Goal: Task Accomplishment & Management: Complete application form

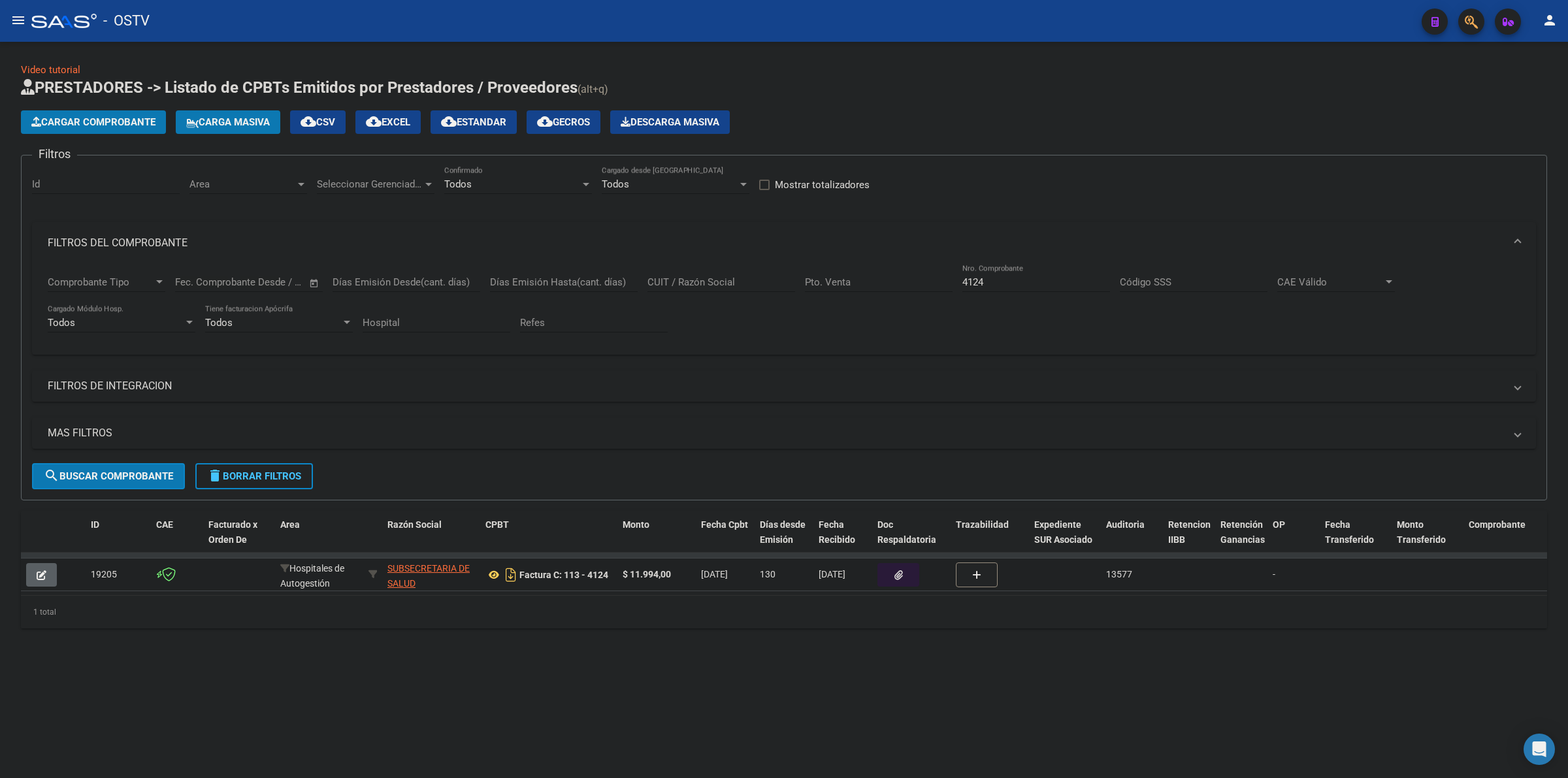
click at [887, 569] on button "button" at bounding box center [898, 574] width 42 height 24
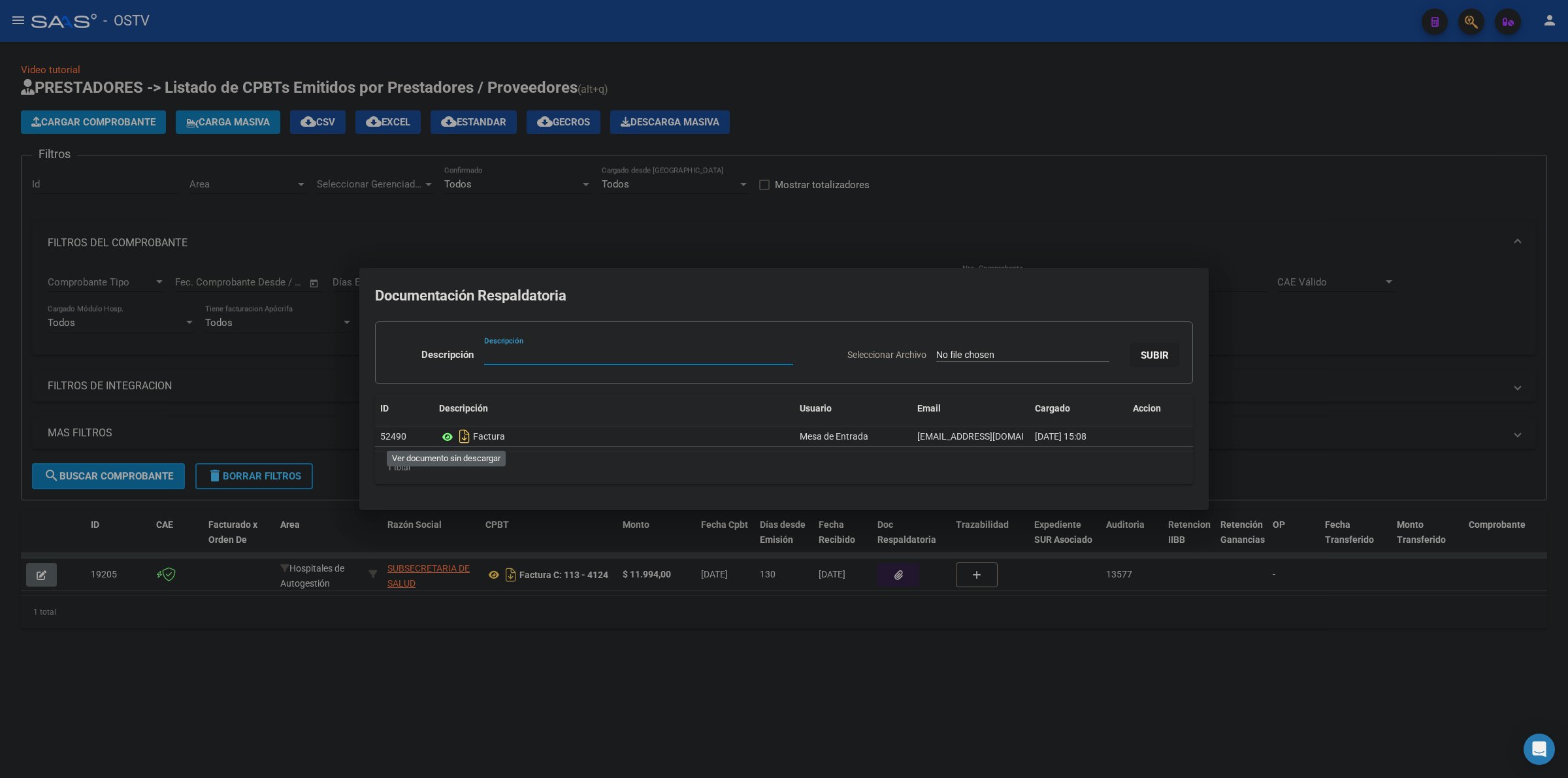
click at [449, 437] on icon at bounding box center [448, 437] width 17 height 16
click at [957, 118] on div at bounding box center [784, 389] width 1568 height 778
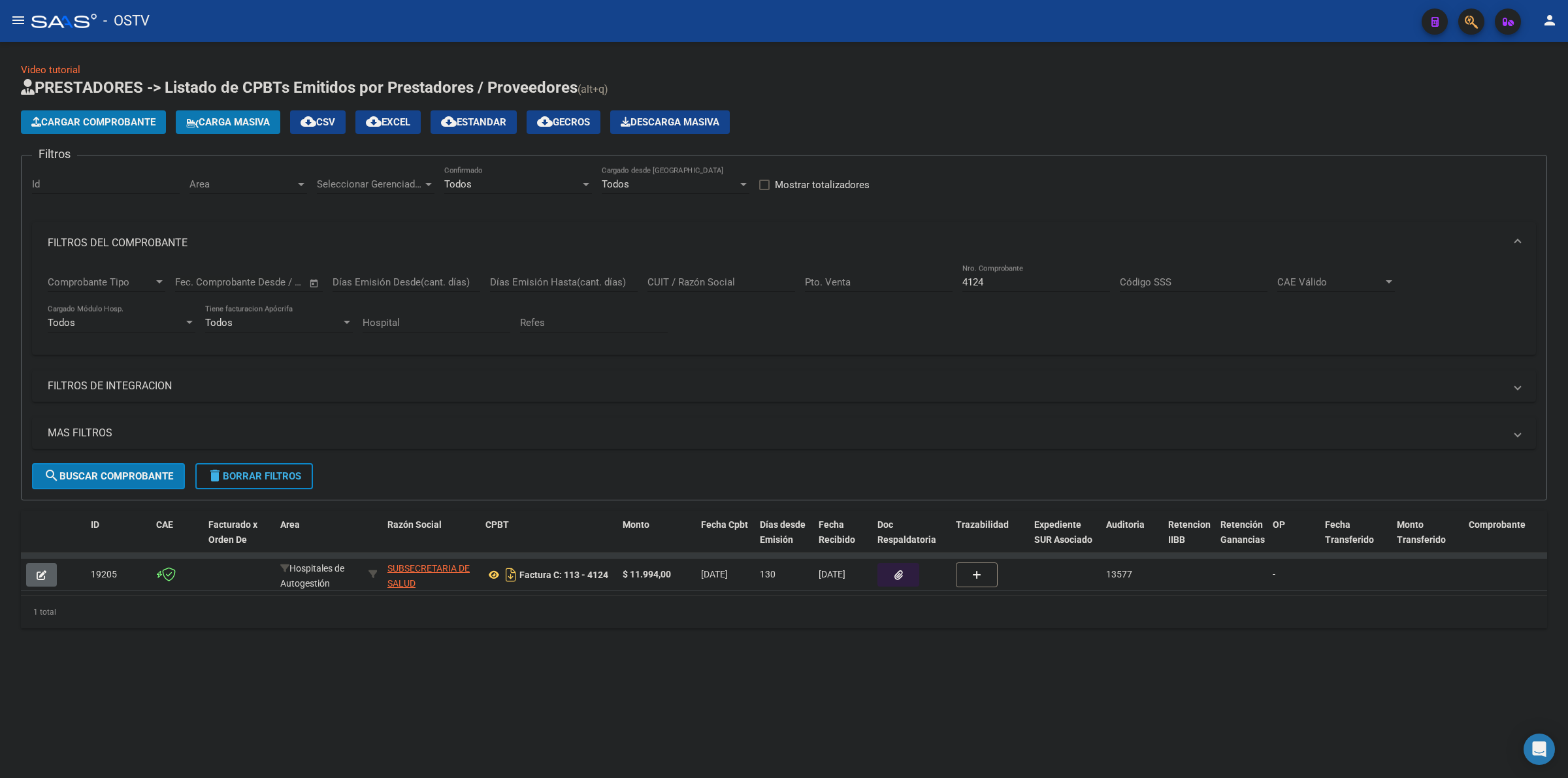
click at [261, 467] on button "delete Borrar Filtros" at bounding box center [253, 476] width 118 height 26
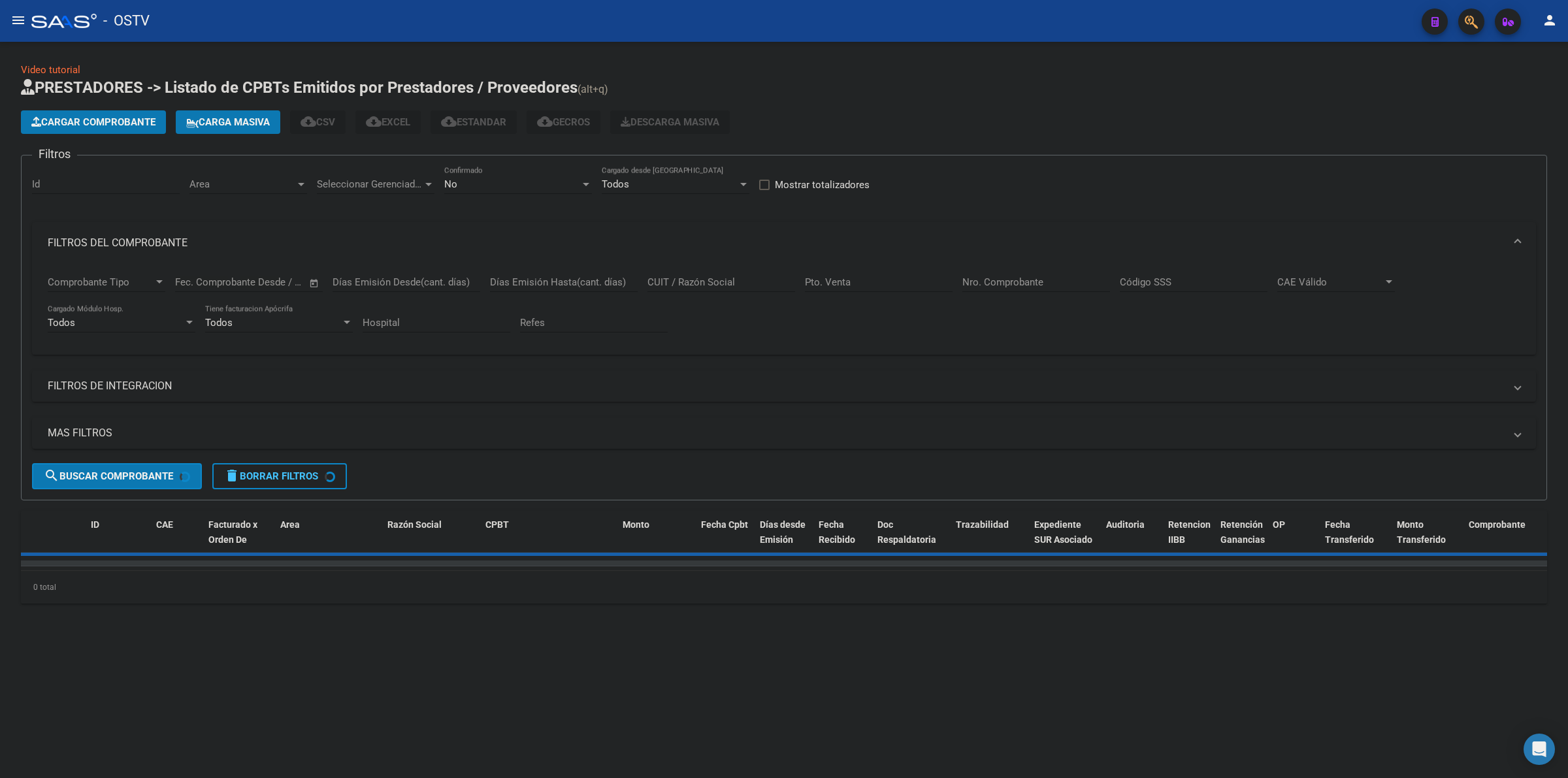
click at [517, 183] on div "No" at bounding box center [512, 184] width 136 height 12
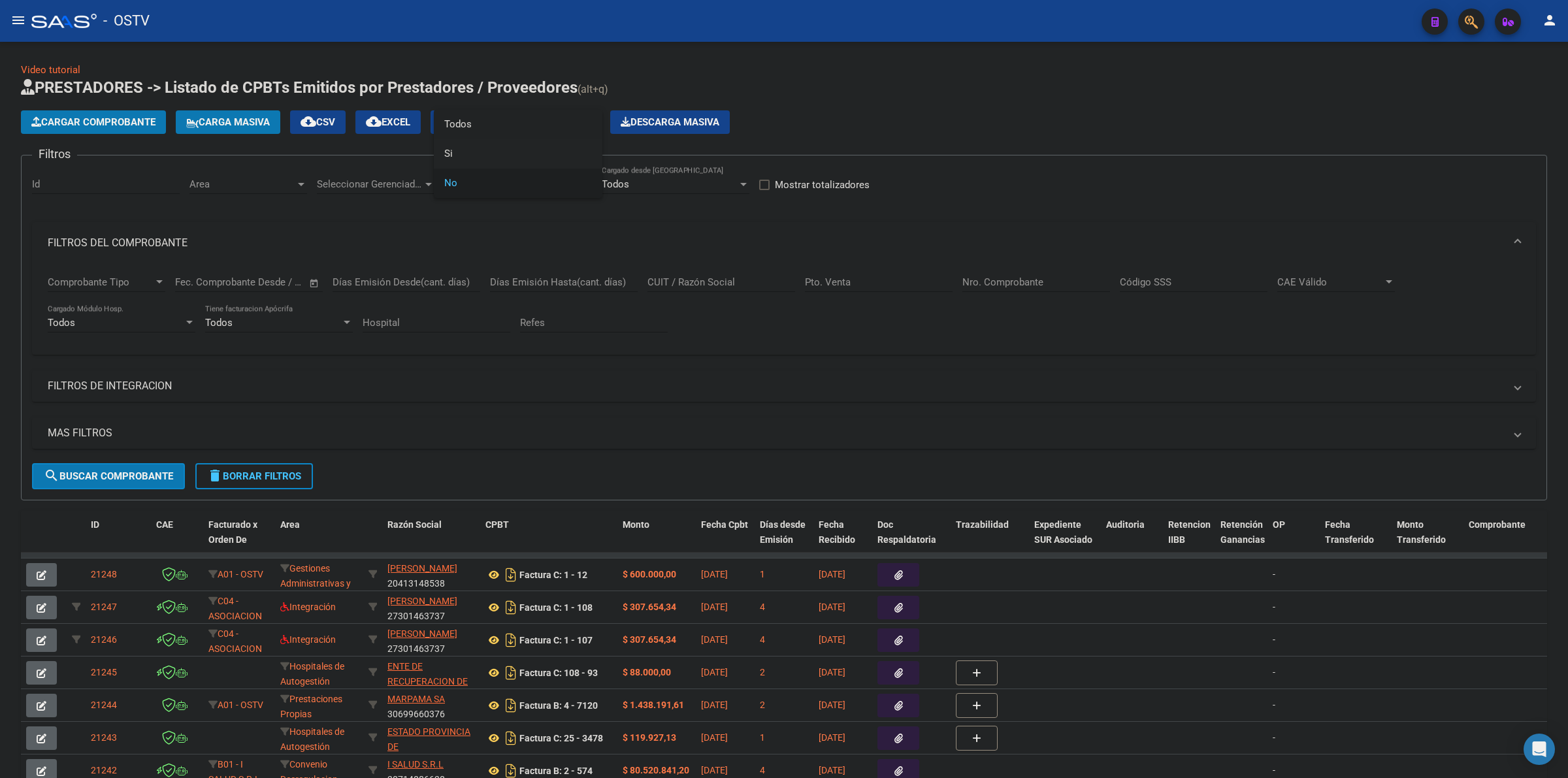
click at [471, 125] on span "Todos" at bounding box center [518, 124] width 148 height 29
drag, startPoint x: 148, startPoint y: 487, endPoint x: 163, endPoint y: 482, distance: 15.8
click at [148, 485] on button "search Buscar Comprobante" at bounding box center [109, 476] width 153 height 26
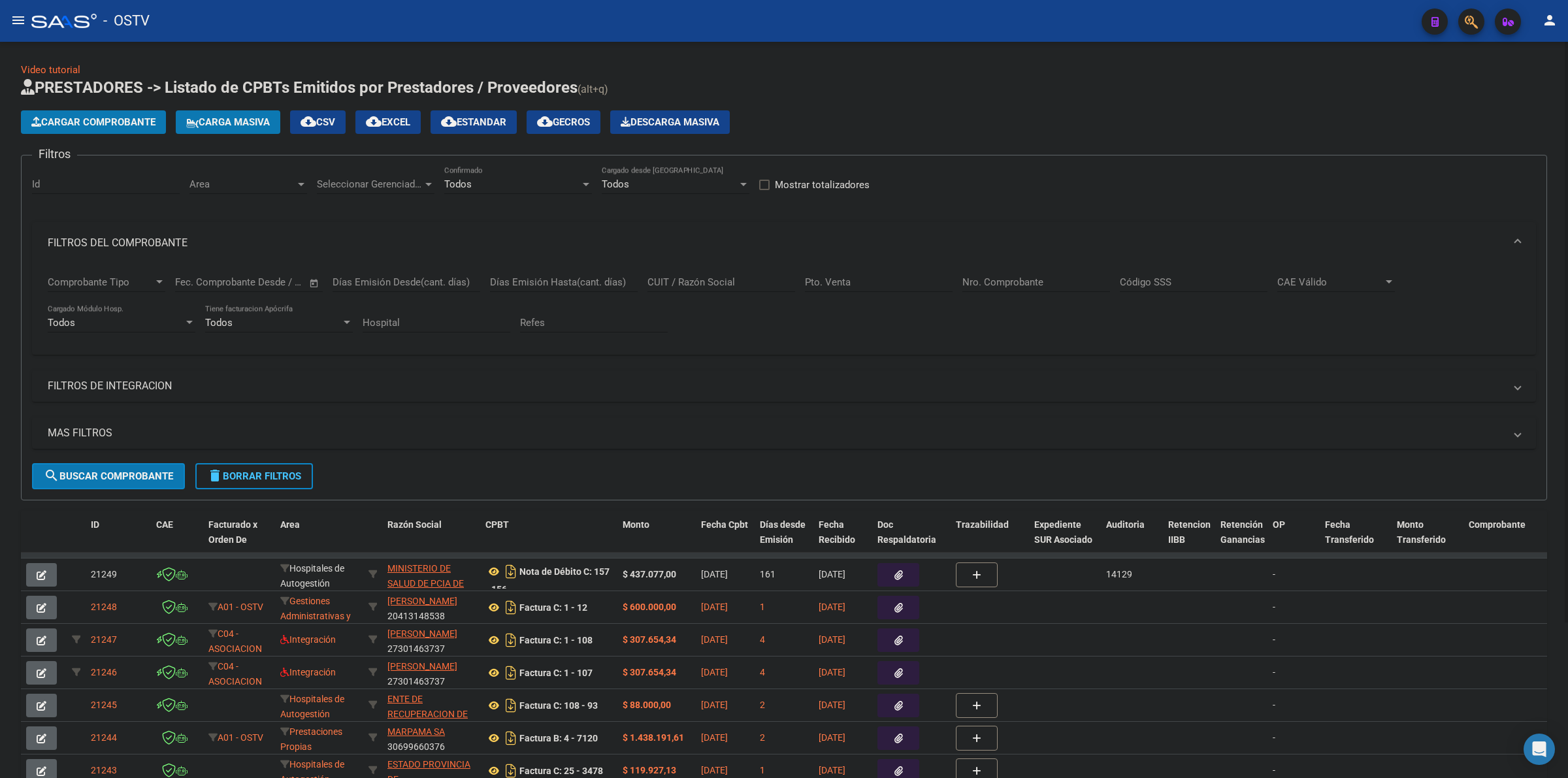
click at [1001, 279] on input "Nro. Comprobante" at bounding box center [1036, 282] width 148 height 12
paste input "4124"
click at [103, 477] on span "search Buscar Comprobante" at bounding box center [108, 476] width 129 height 12
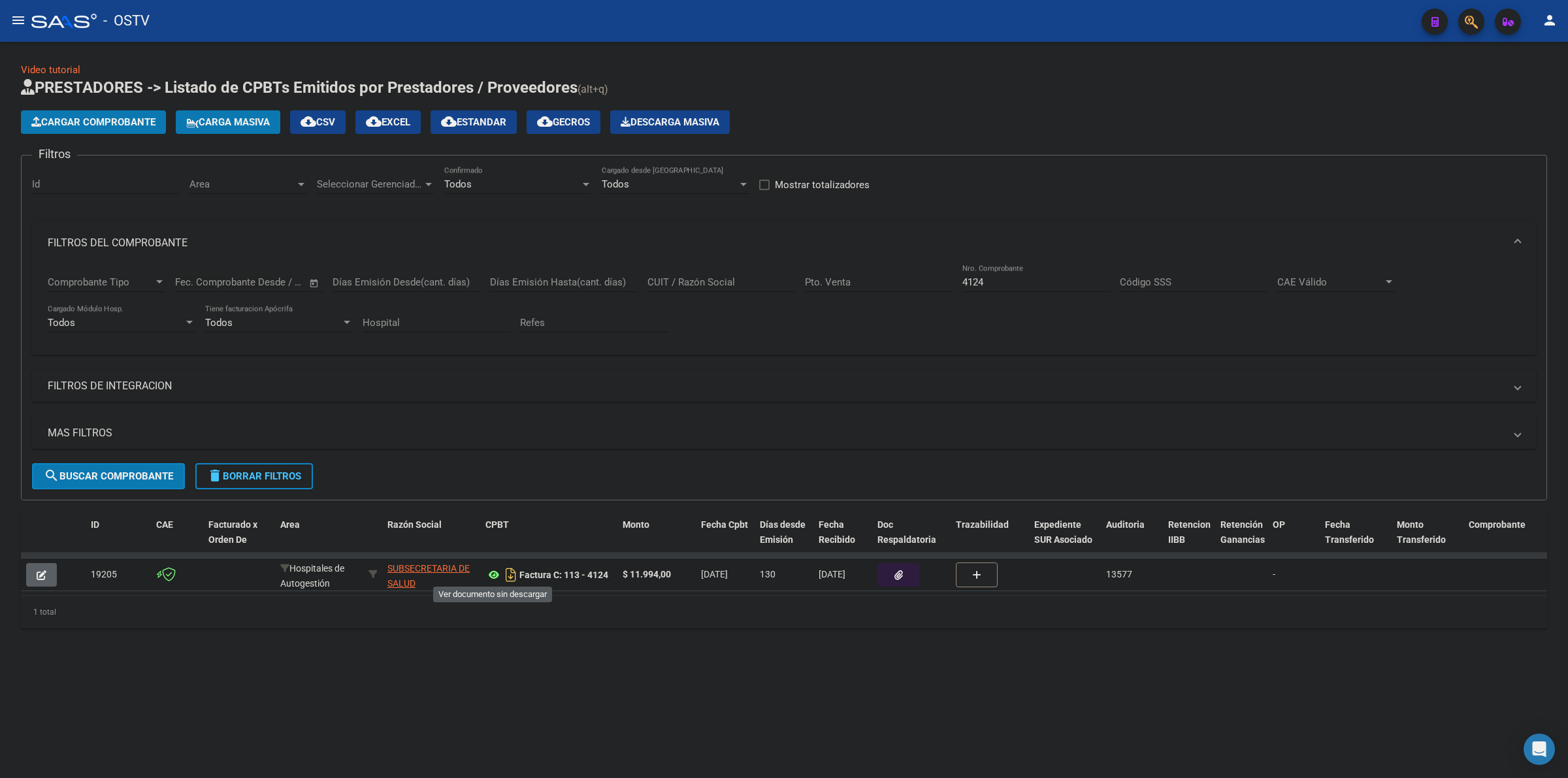
click at [492, 571] on icon at bounding box center [494, 574] width 17 height 16
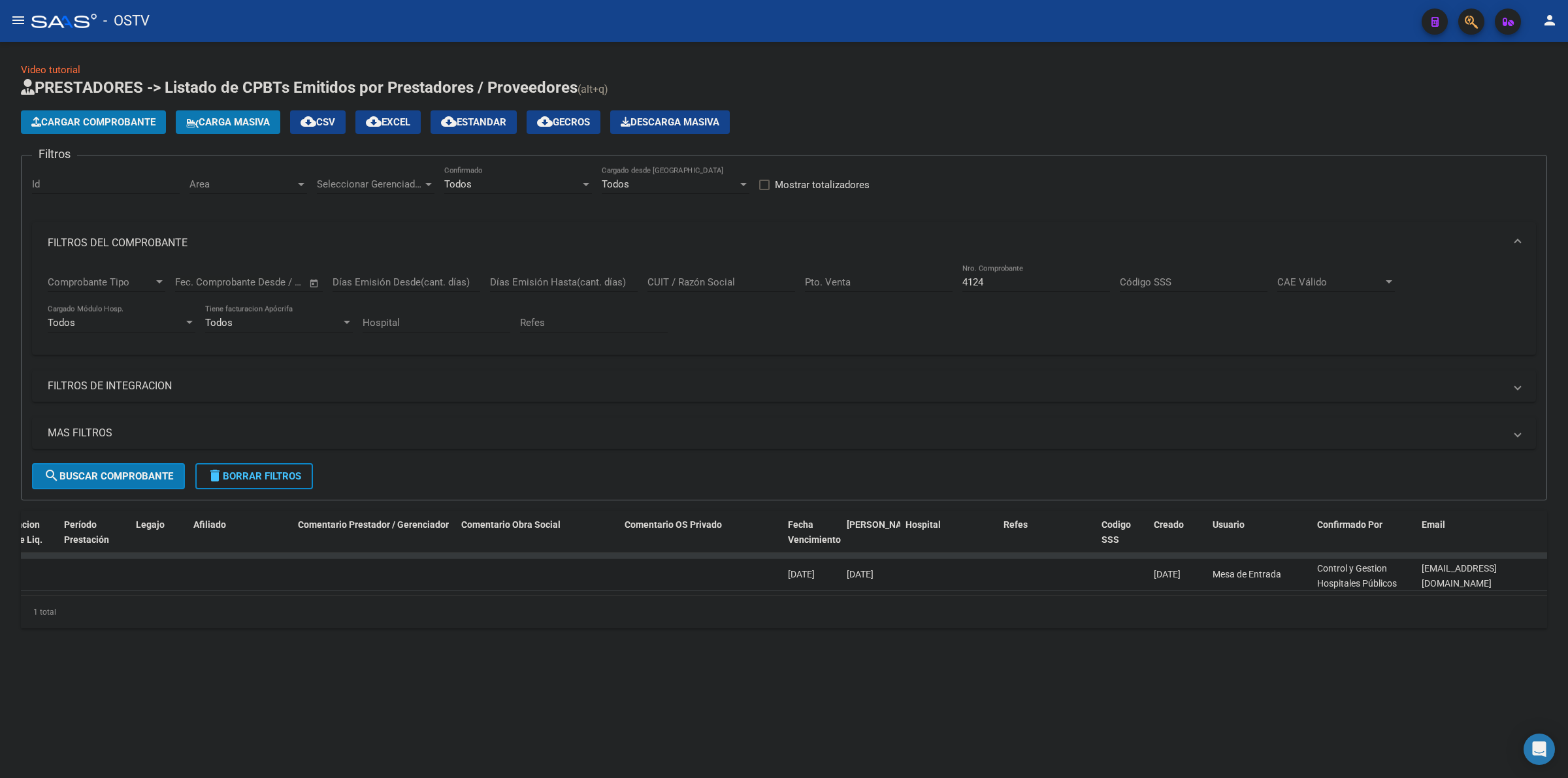
scroll to position [0, 1]
drag, startPoint x: 1153, startPoint y: 570, endPoint x: 1202, endPoint y: 579, distance: 49.8
click at [1202, 579] on datatable-body-cell "05/05/2025" at bounding box center [1178, 574] width 58 height 32
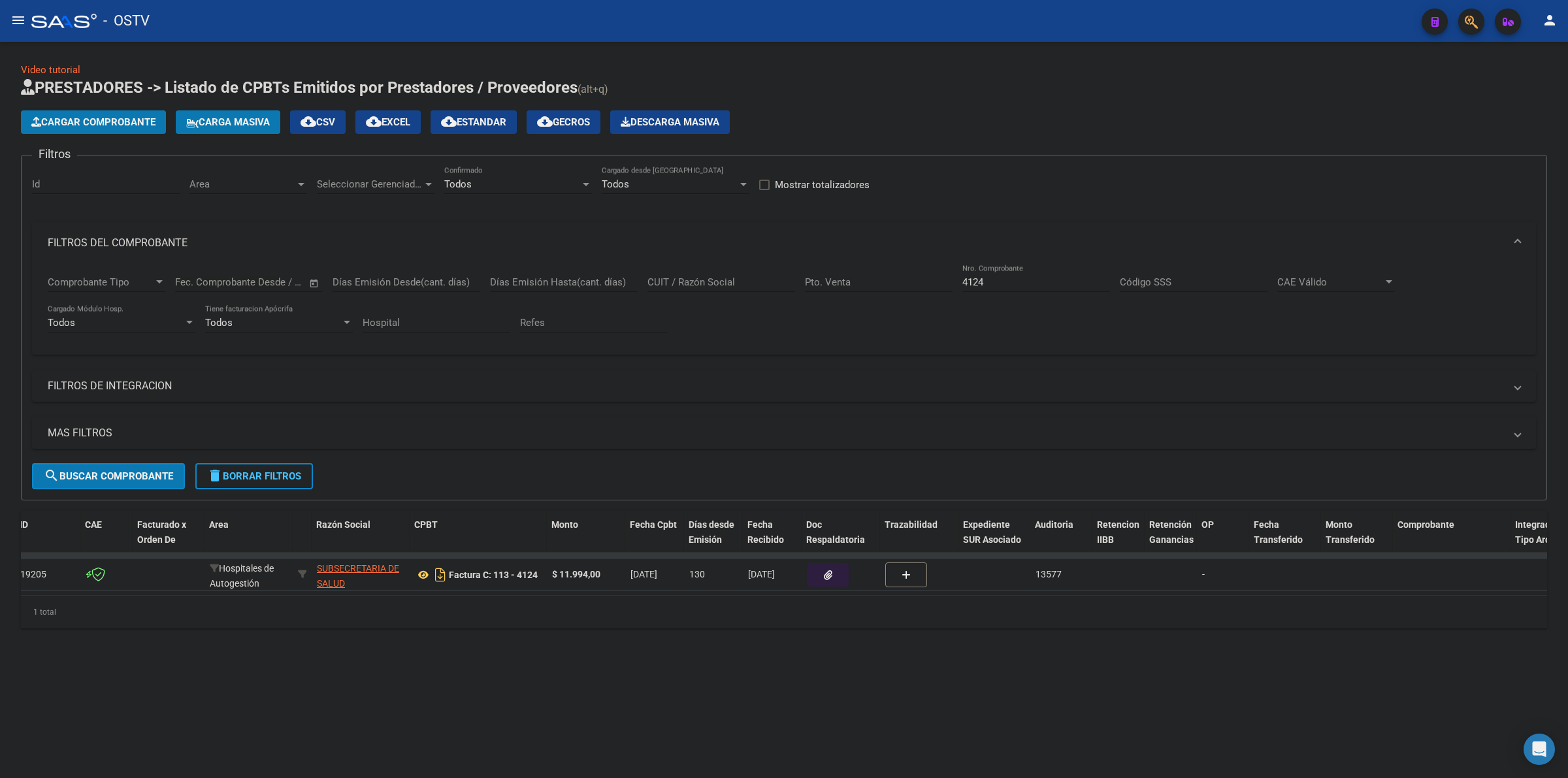
scroll to position [0, 0]
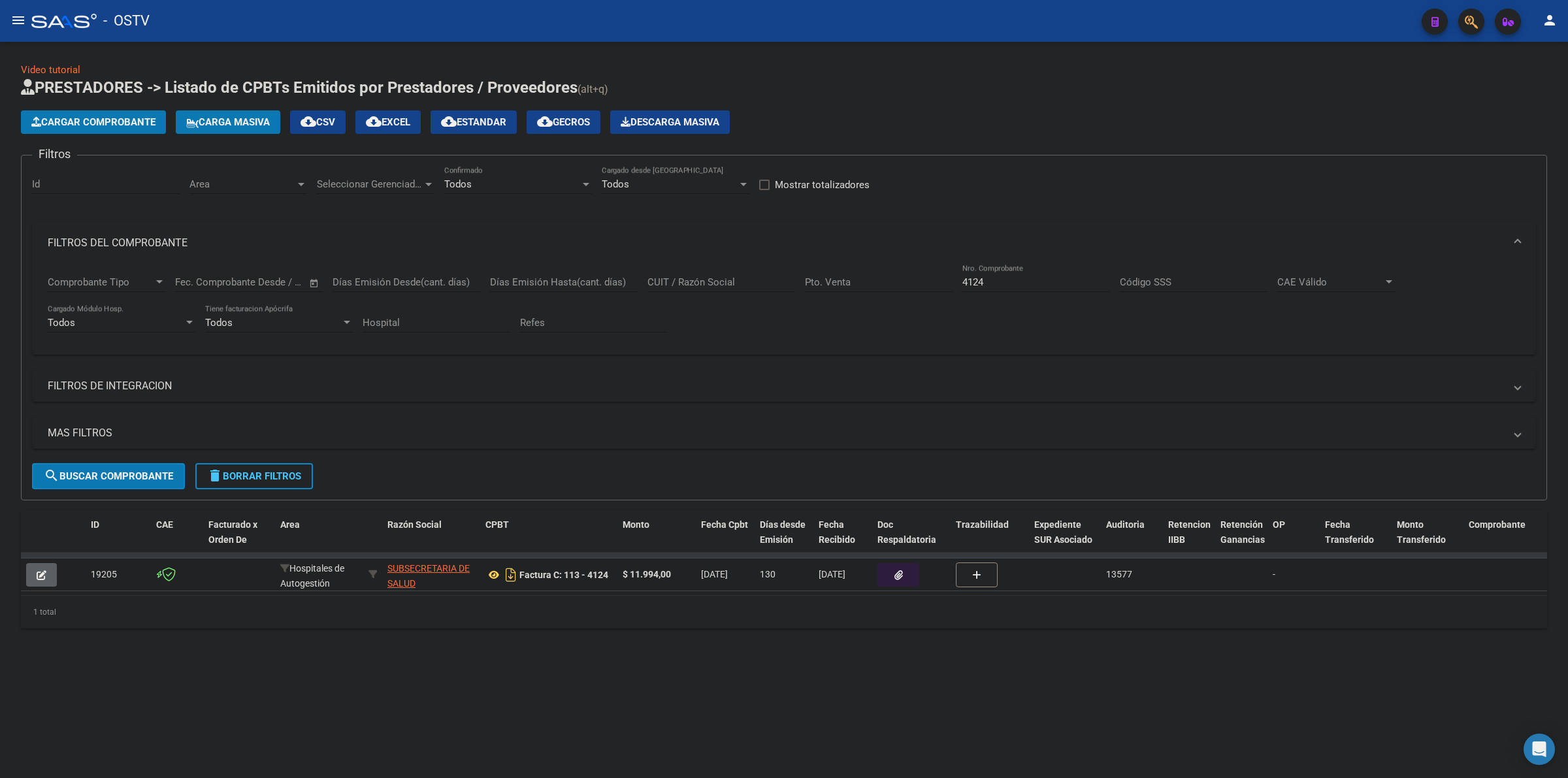
drag, startPoint x: 838, startPoint y: 573, endPoint x: 853, endPoint y: 574, distance: 15.0
click at [846, 574] on span "05/05/2025" at bounding box center [832, 574] width 27 height 10
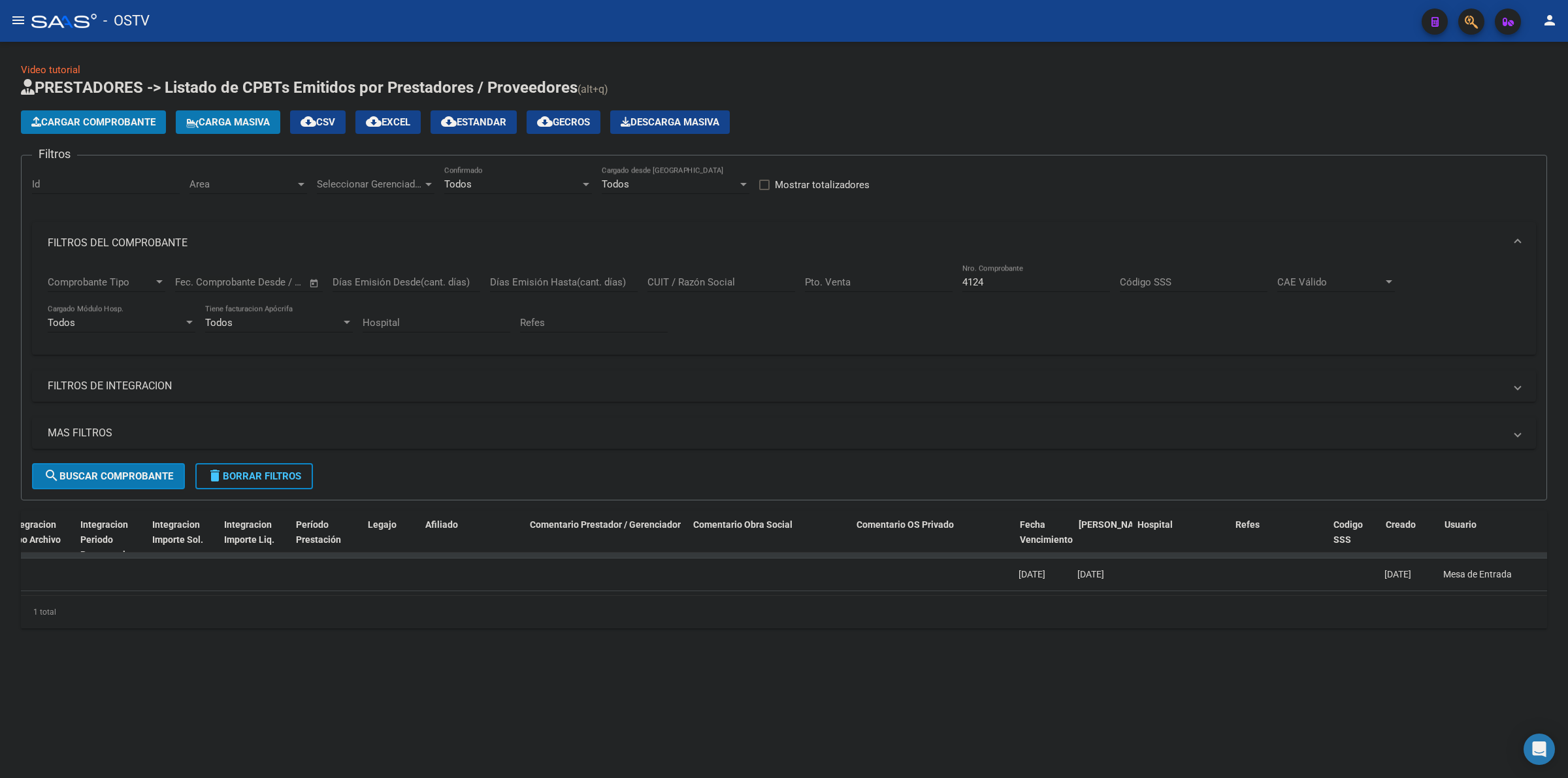
scroll to position [0, 1551]
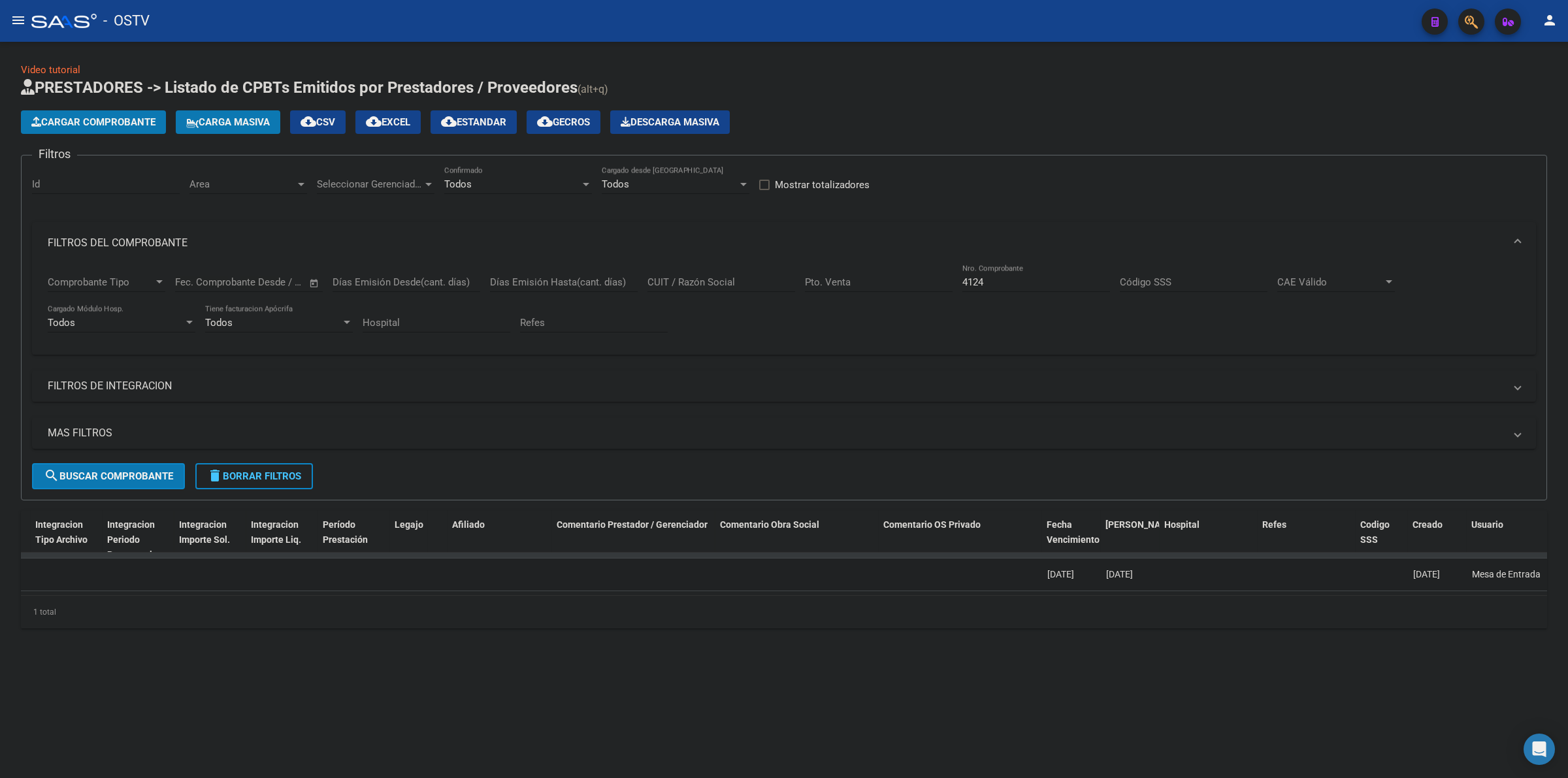
drag, startPoint x: 1108, startPoint y: 573, endPoint x: 1131, endPoint y: 573, distance: 23.0
click at [1131, 573] on span "29/07/2025" at bounding box center [1120, 574] width 27 height 10
click at [1135, 612] on div "1 total" at bounding box center [783, 612] width 1526 height 32
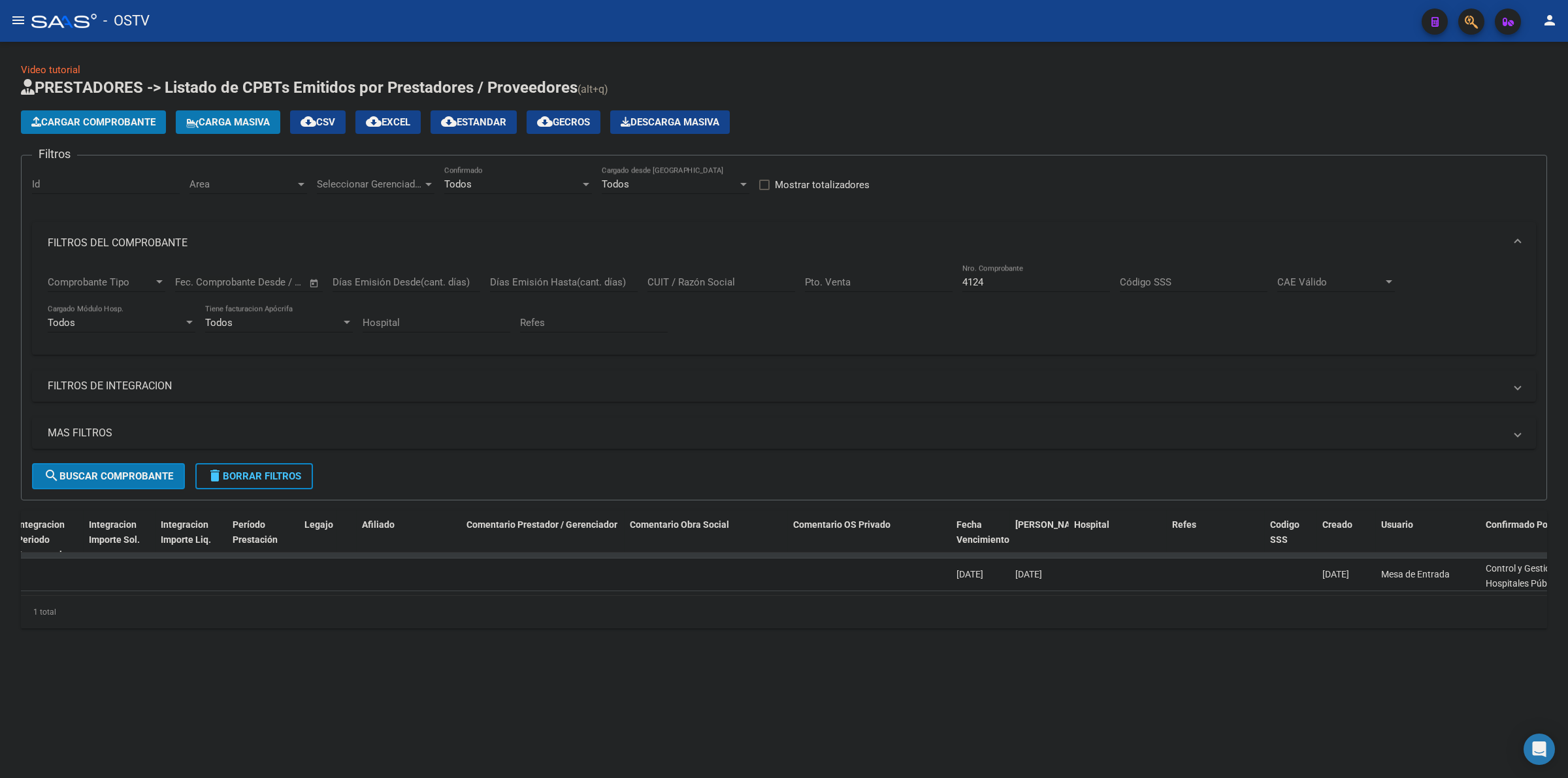
scroll to position [0, 0]
drag, startPoint x: 1357, startPoint y: 570, endPoint x: 1317, endPoint y: 570, distance: 40.0
click at [1319, 570] on datatable-body-cell "05/05/2025" at bounding box center [1346, 574] width 58 height 32
drag, startPoint x: 1060, startPoint y: 575, endPoint x: 1013, endPoint y: 570, distance: 47.3
click at [1013, 570] on datatable-body-cell "29/07/2025" at bounding box center [1039, 574] width 58 height 32
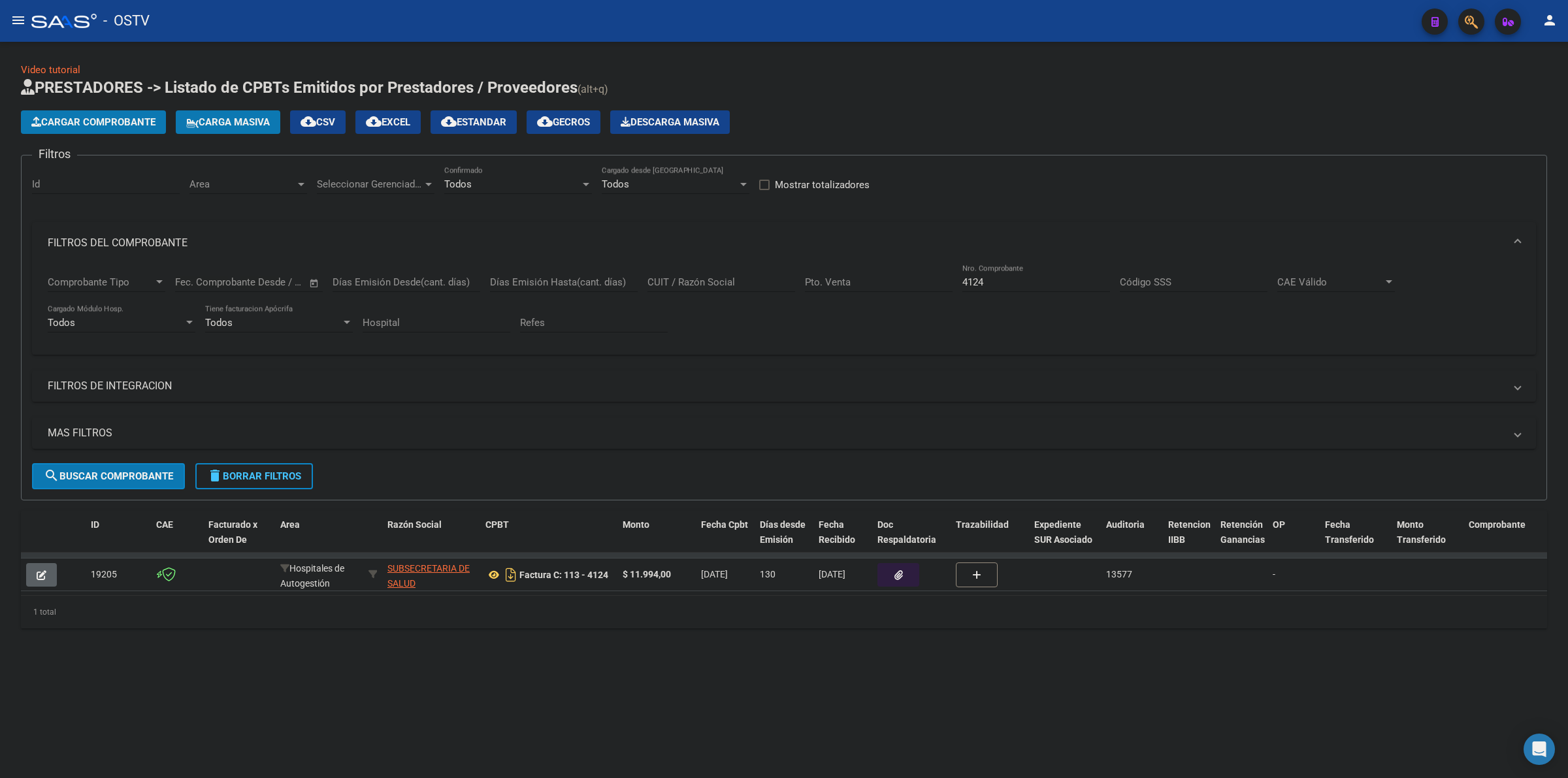
click at [419, 683] on mat-sidenav-content "Video tutorial PRESTADORES -> Listado de CPBTs Emitidos por Prestadores / Prove…" at bounding box center [784, 410] width 1568 height 736
click at [964, 291] on div "4124 Nro. Comprobante" at bounding box center [1036, 283] width 148 height 40
click at [977, 276] on input "4124" at bounding box center [1036, 282] width 148 height 12
type input "6"
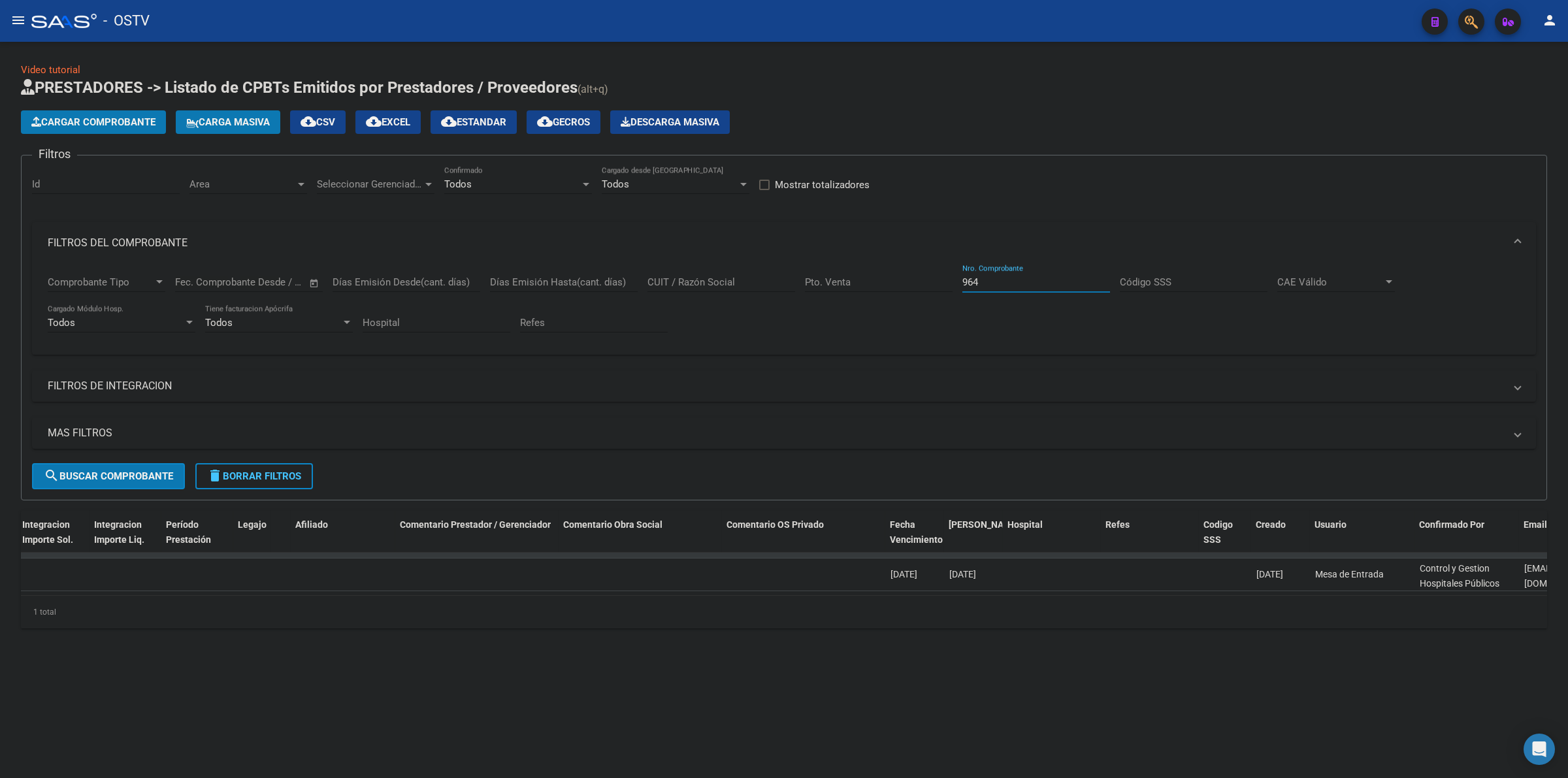
scroll to position [0, 1746]
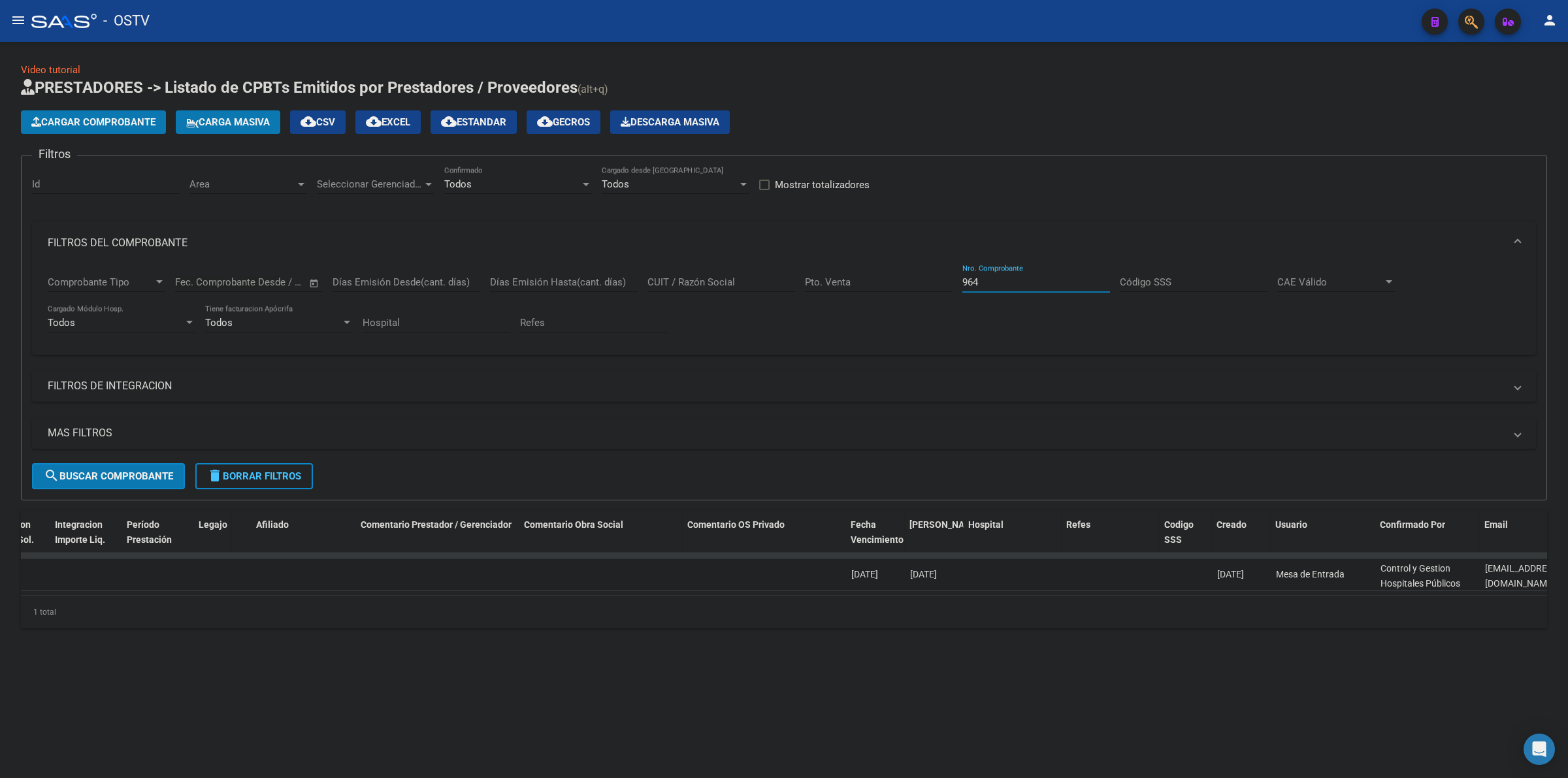
type input "964"
click at [1221, 575] on span "[DATE]" at bounding box center [1231, 574] width 27 height 10
drag, startPoint x: 1217, startPoint y: 574, endPoint x: 1267, endPoint y: 578, distance: 50.2
click at [1265, 576] on datatable-body-cell "[DATE]" at bounding box center [1241, 574] width 58 height 32
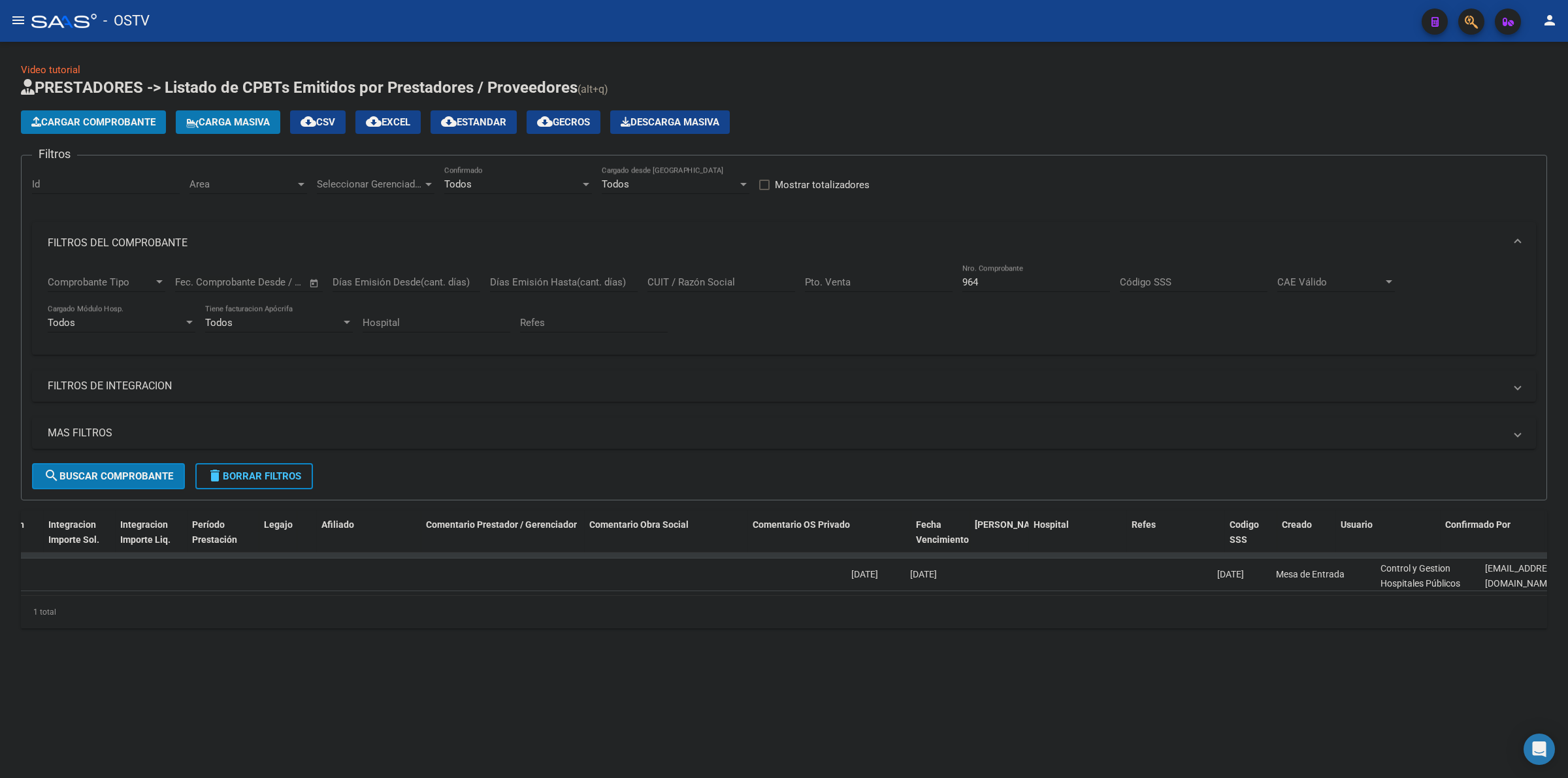
scroll to position [0, 0]
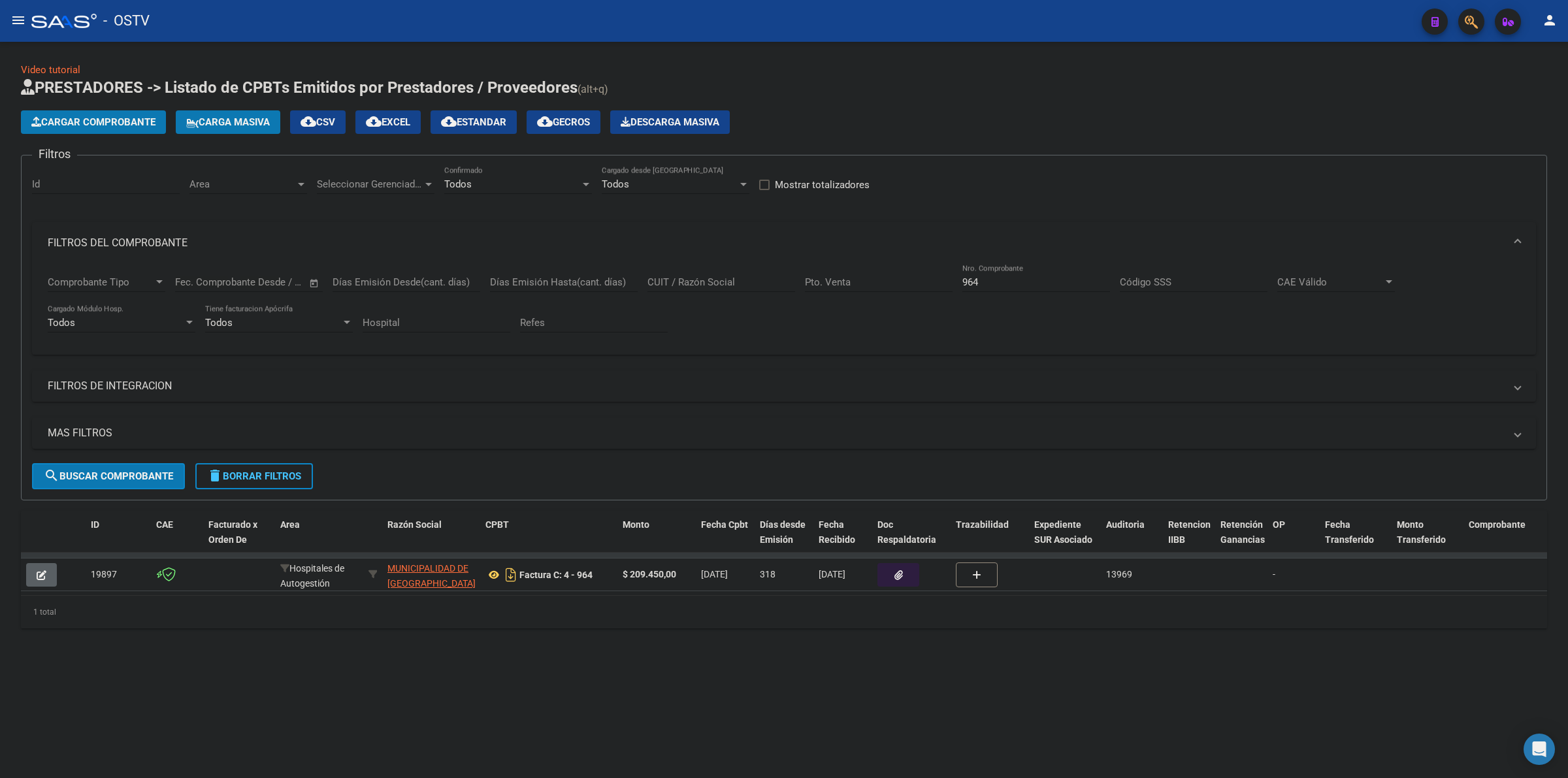
click at [418, 686] on mat-sidenav-content "Video tutorial PRESTADORES -> Listado de CPBTs Emitidos por Prestadores / Prove…" at bounding box center [784, 410] width 1568 height 736
click at [880, 89] on h1 "PRESTADORES -> Listado de CPBTs Emitidos por Prestadores / Proveedores (alt+q)" at bounding box center [783, 88] width 1526 height 23
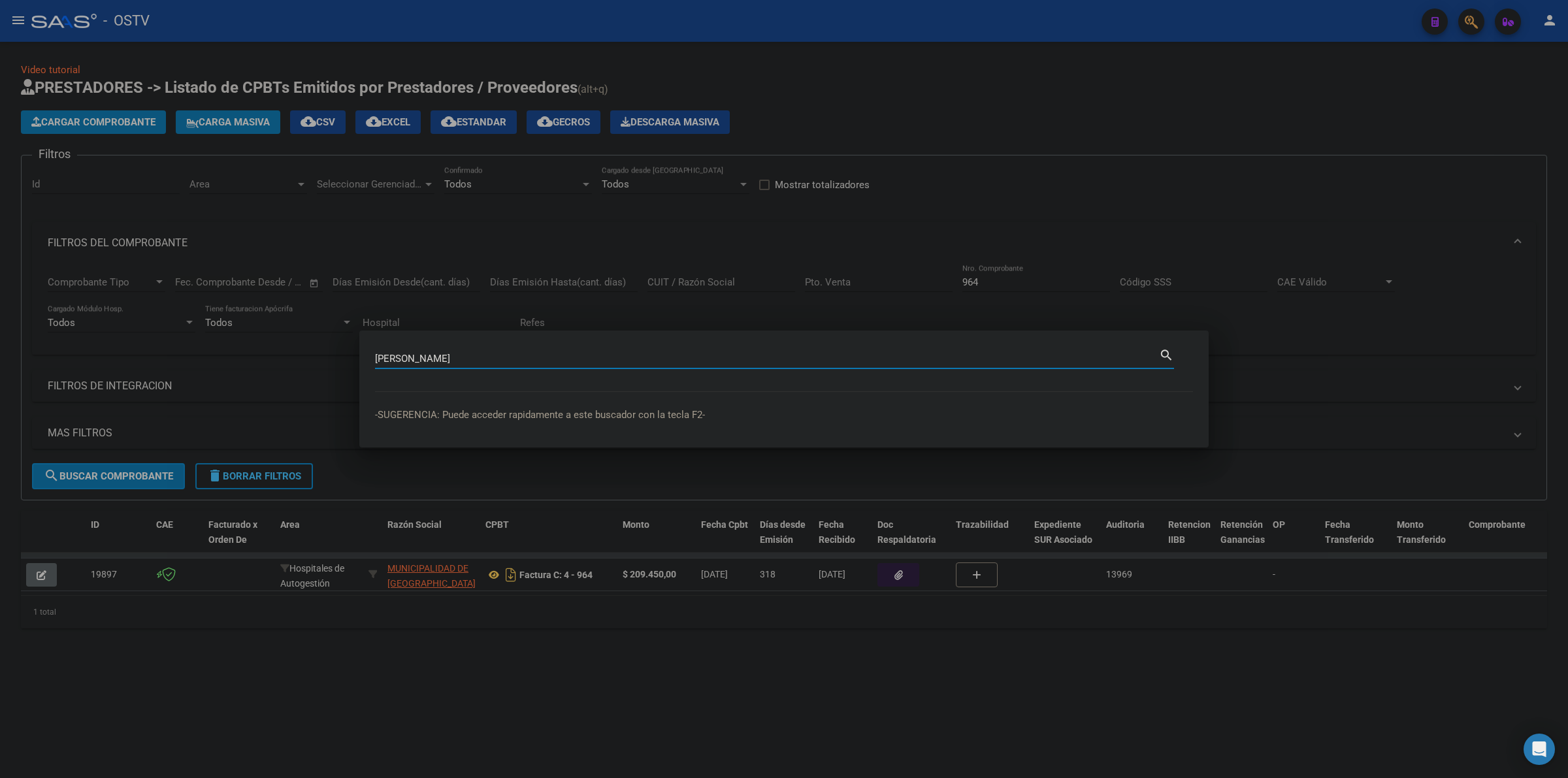
type input "inga octavio"
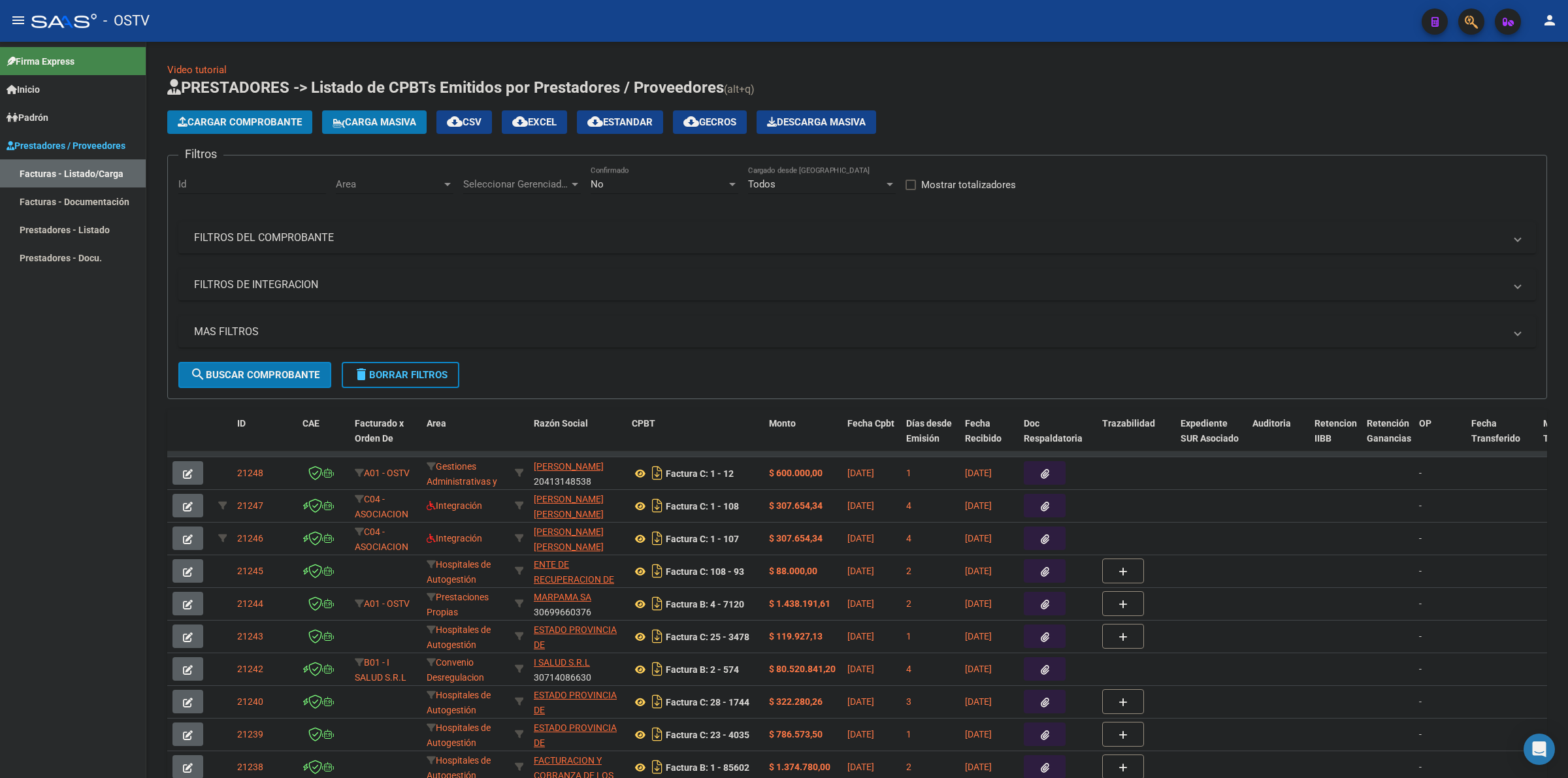
click at [282, 124] on span "Cargar Comprobante" at bounding box center [239, 122] width 124 height 12
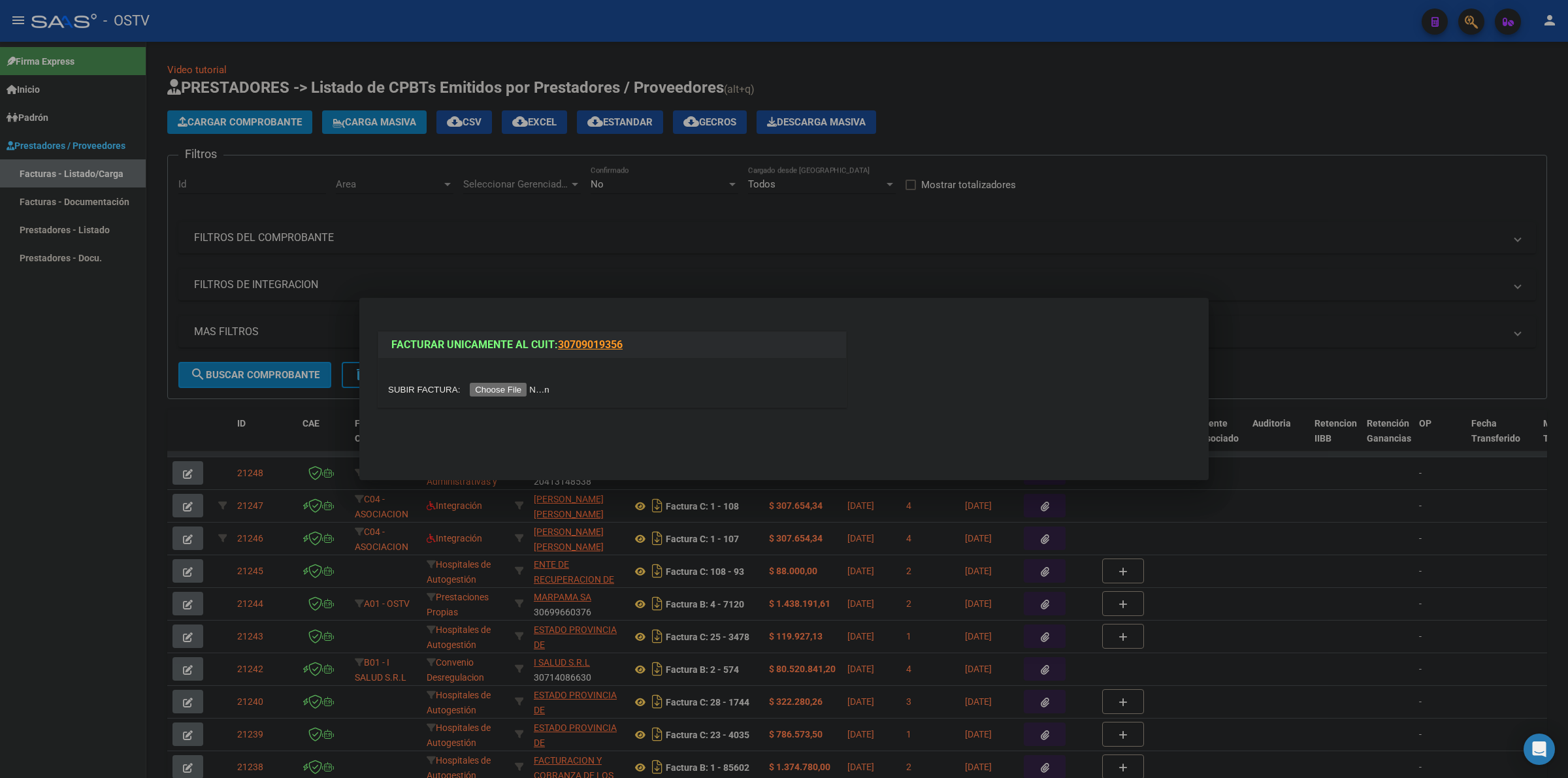
drag, startPoint x: 1079, startPoint y: 75, endPoint x: 384, endPoint y: 6, distance: 698.4
click at [1078, 75] on div at bounding box center [784, 389] width 1568 height 778
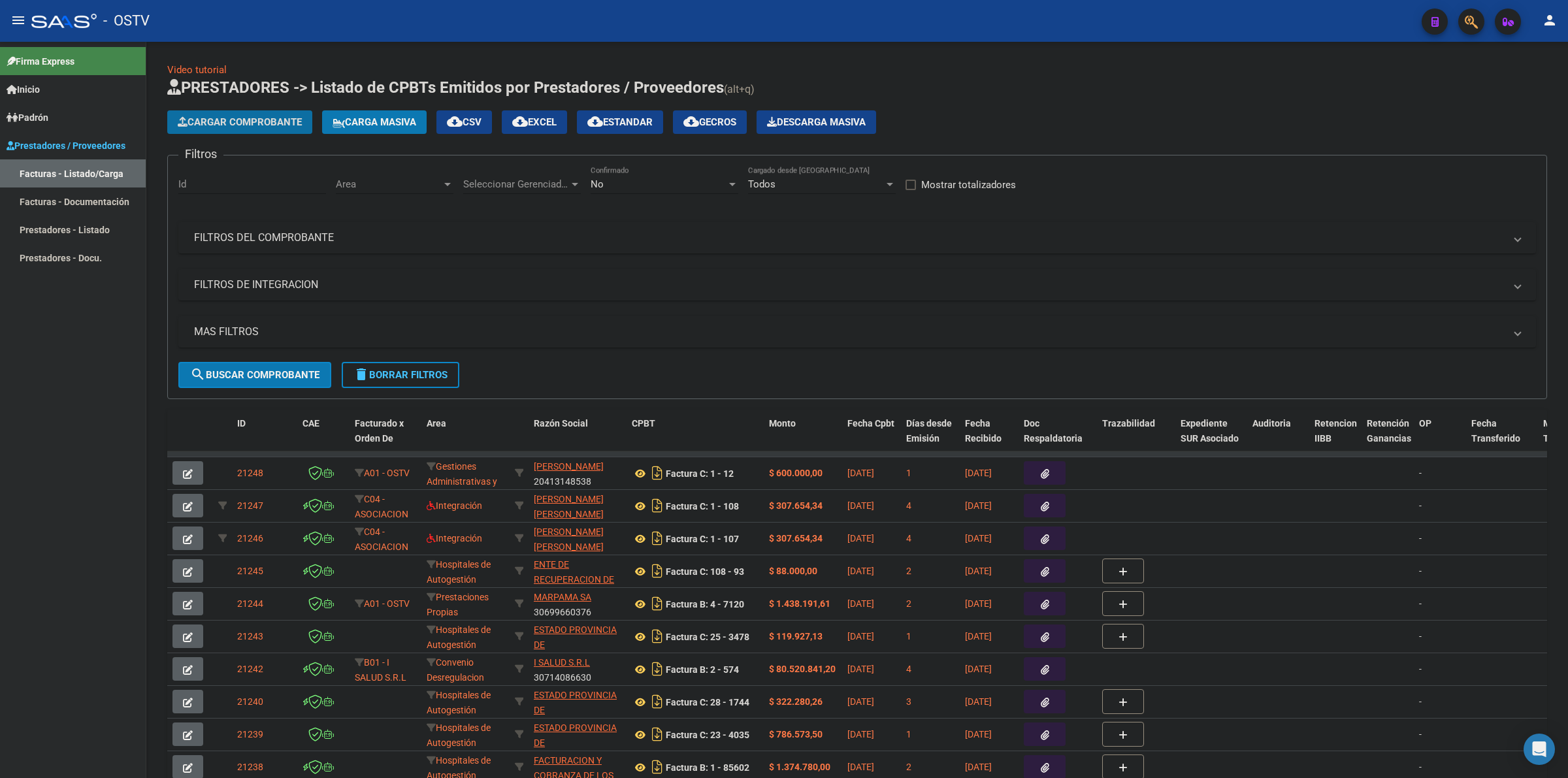
click at [212, 119] on span "Cargar Comprobante" at bounding box center [239, 122] width 124 height 12
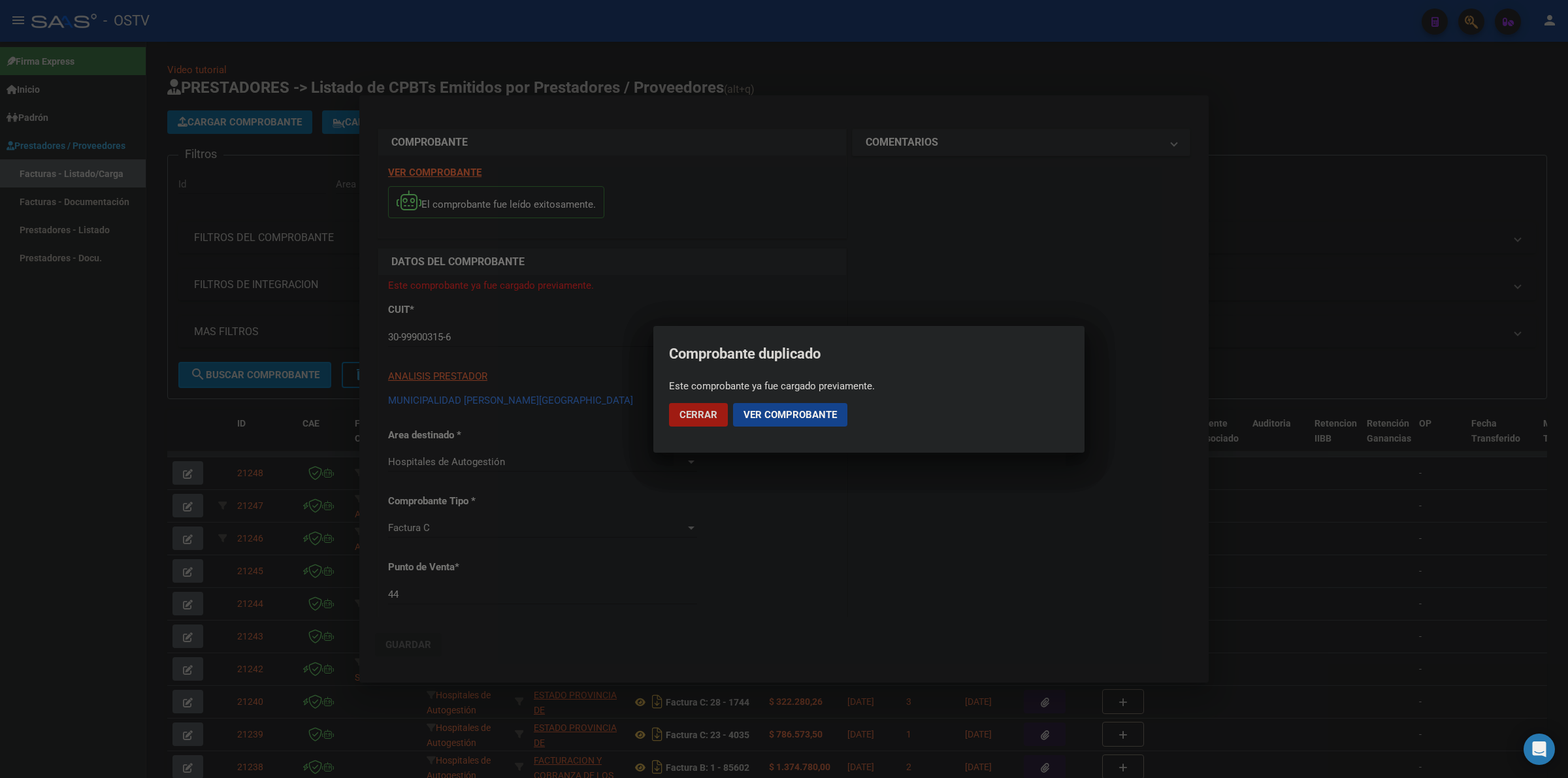
click at [797, 419] on button "Ver comprobante" at bounding box center [790, 415] width 114 height 24
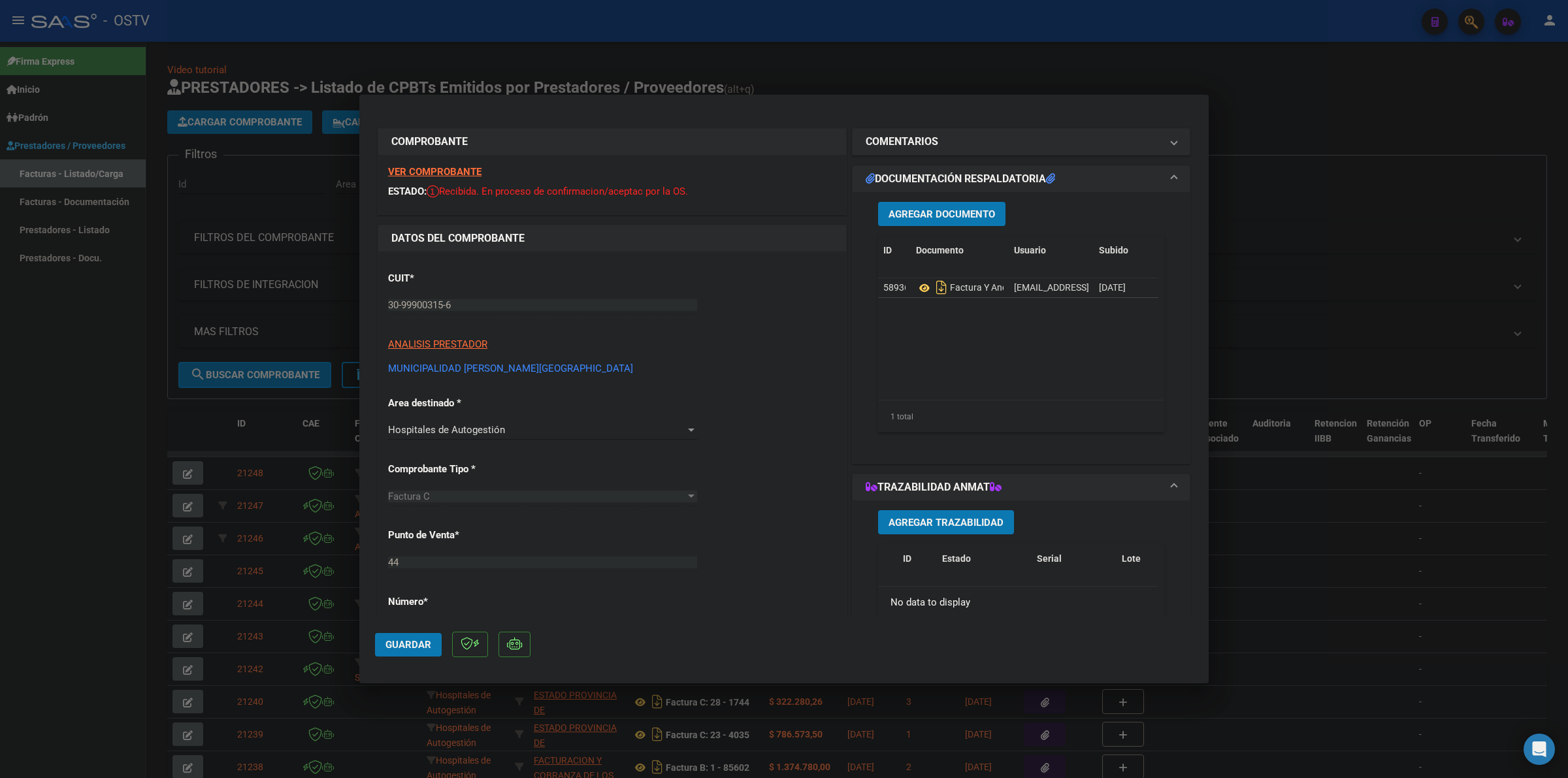
click at [1286, 155] on div at bounding box center [784, 389] width 1568 height 778
type input "$ 0,00"
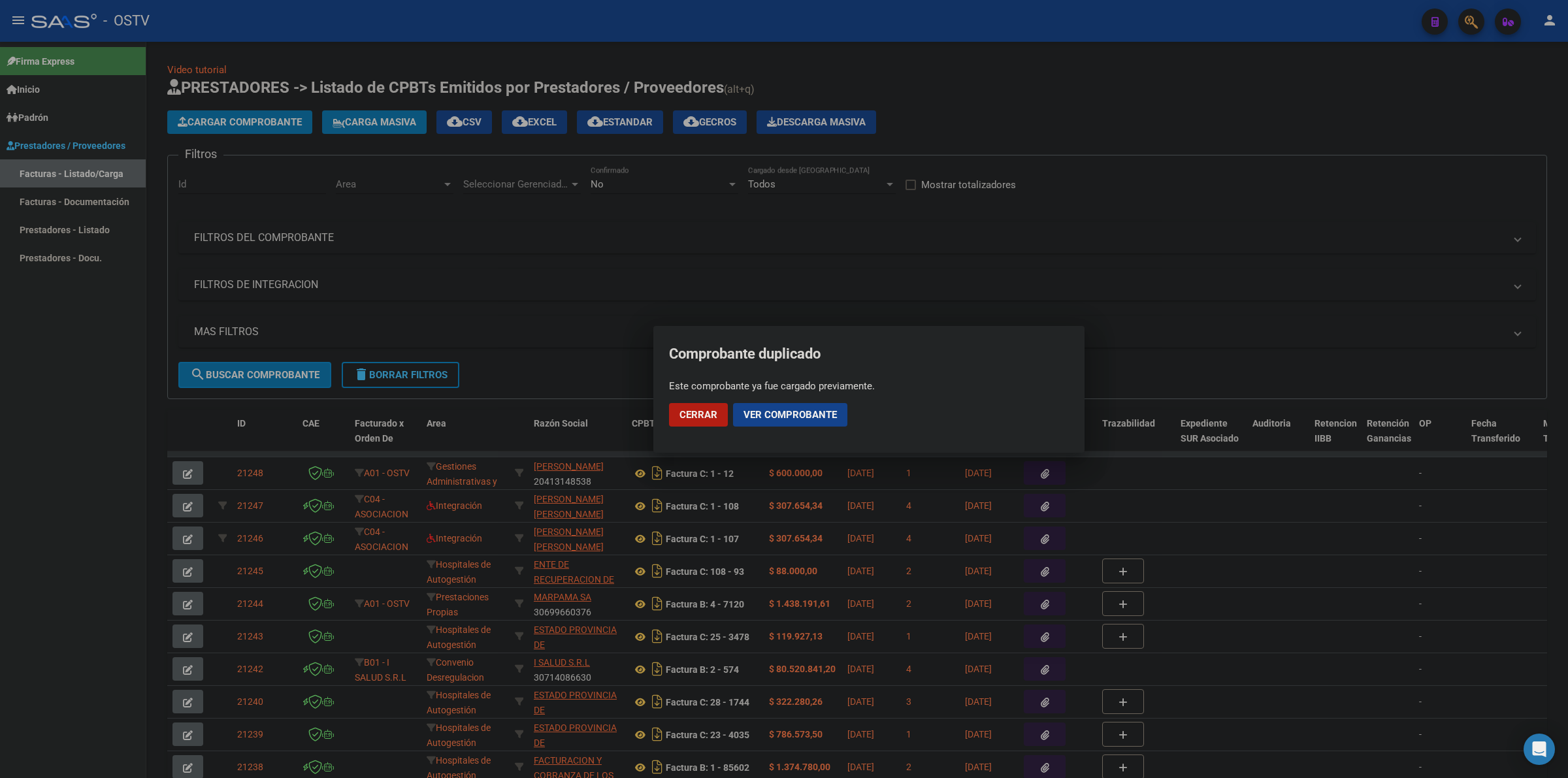
click at [264, 115] on div at bounding box center [784, 389] width 1568 height 778
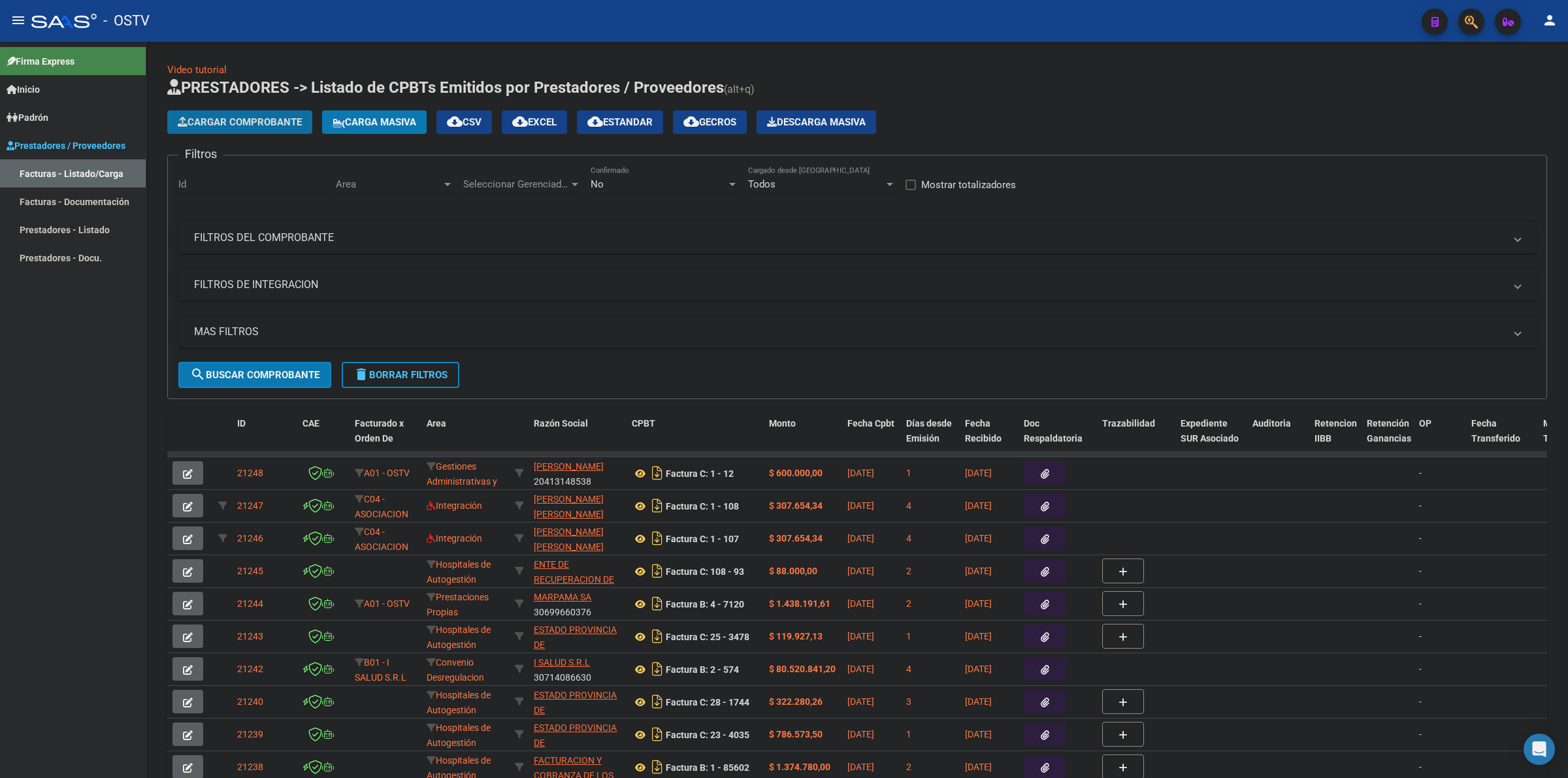
click at [264, 116] on span "Cargar Comprobante" at bounding box center [239, 122] width 124 height 12
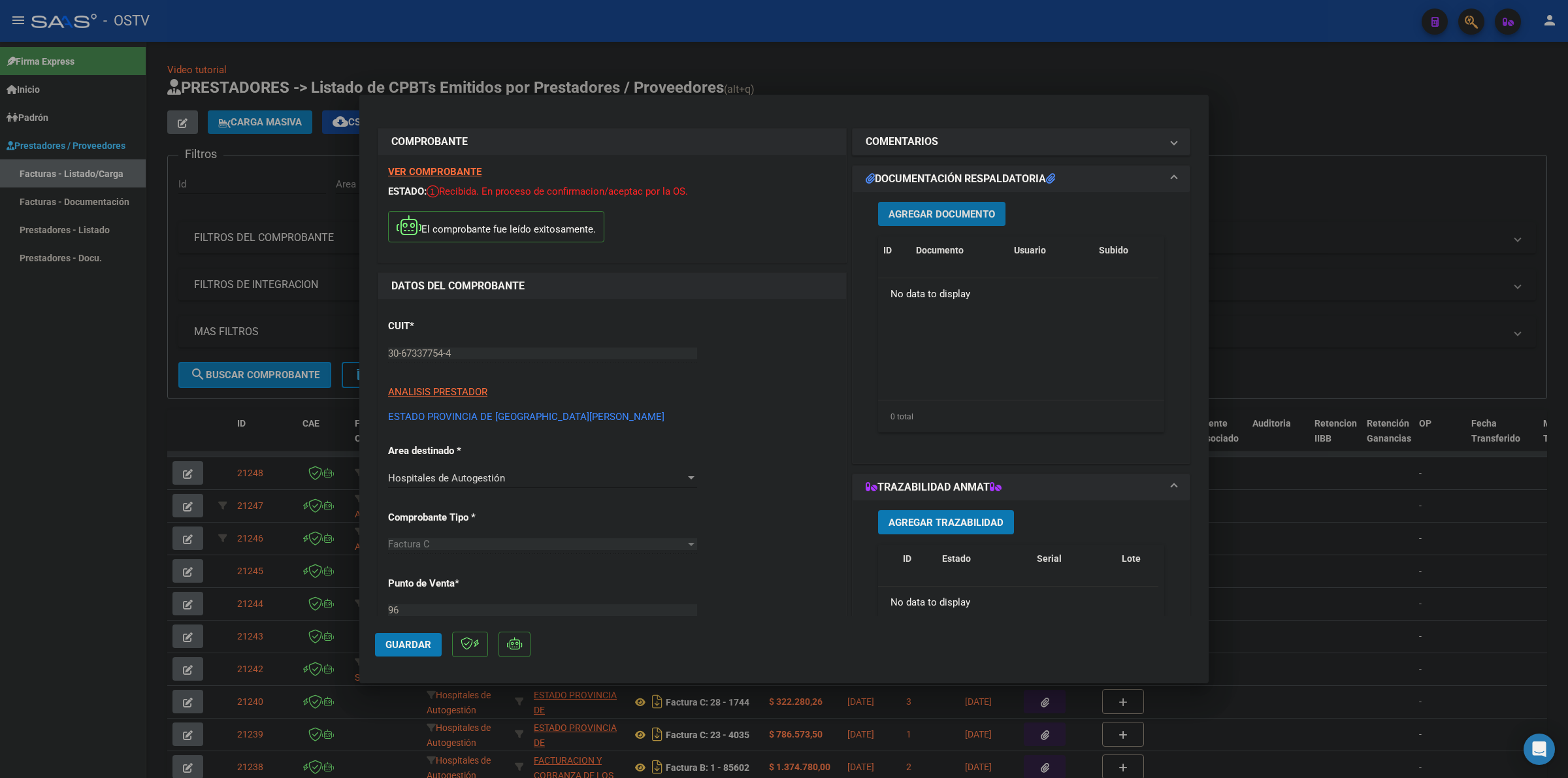
click at [984, 213] on span "Agregar Documento" at bounding box center [941, 214] width 107 height 12
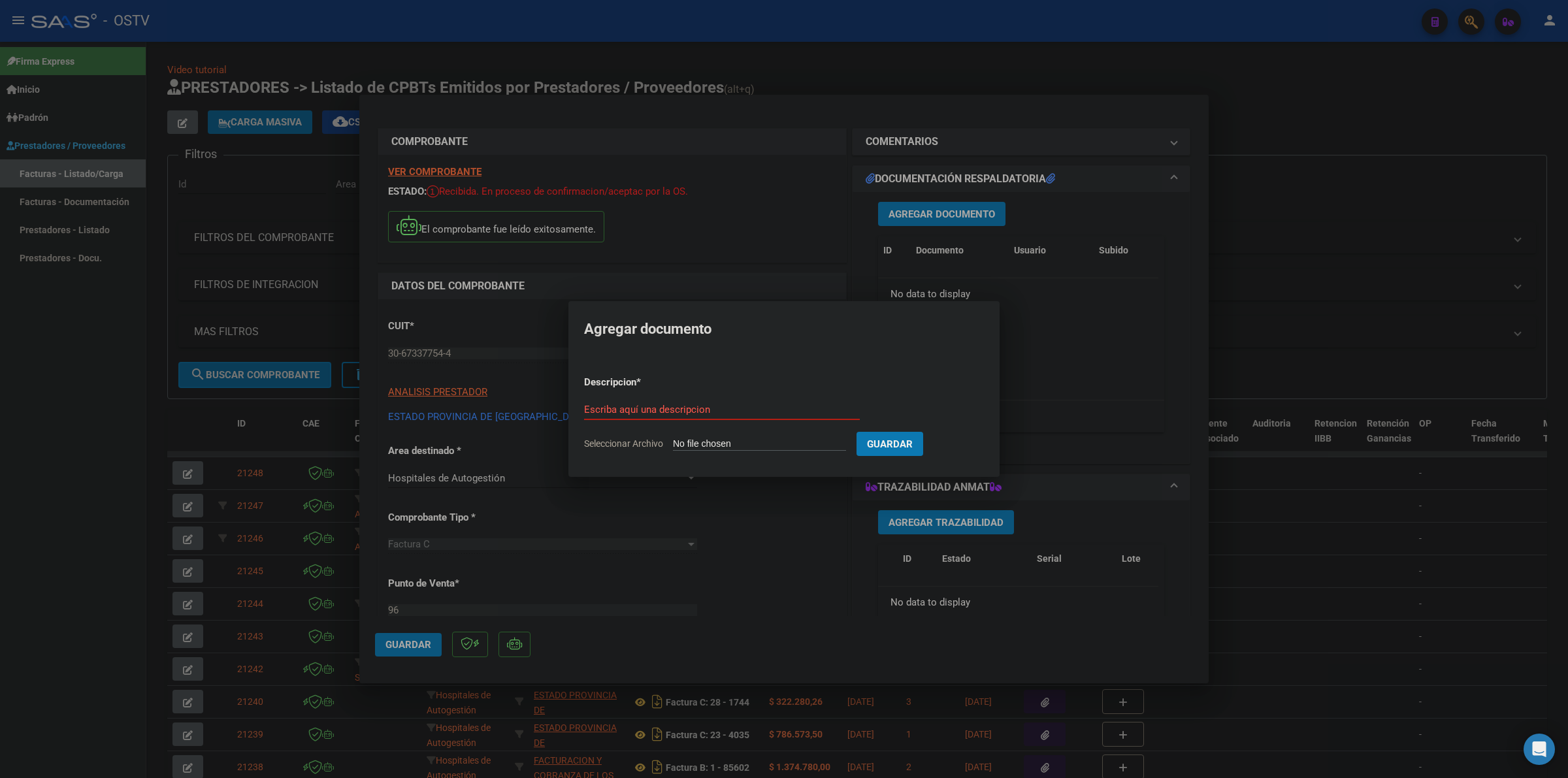
type input "C:\fakepath\FACTURA - 96 143 - ESTADO PROVINCIA DE [GEOGRAPHIC_DATA][PERSON_NAM…"
type input "factura"
click at [925, 432] on button "Guardar" at bounding box center [958, 443] width 66 height 24
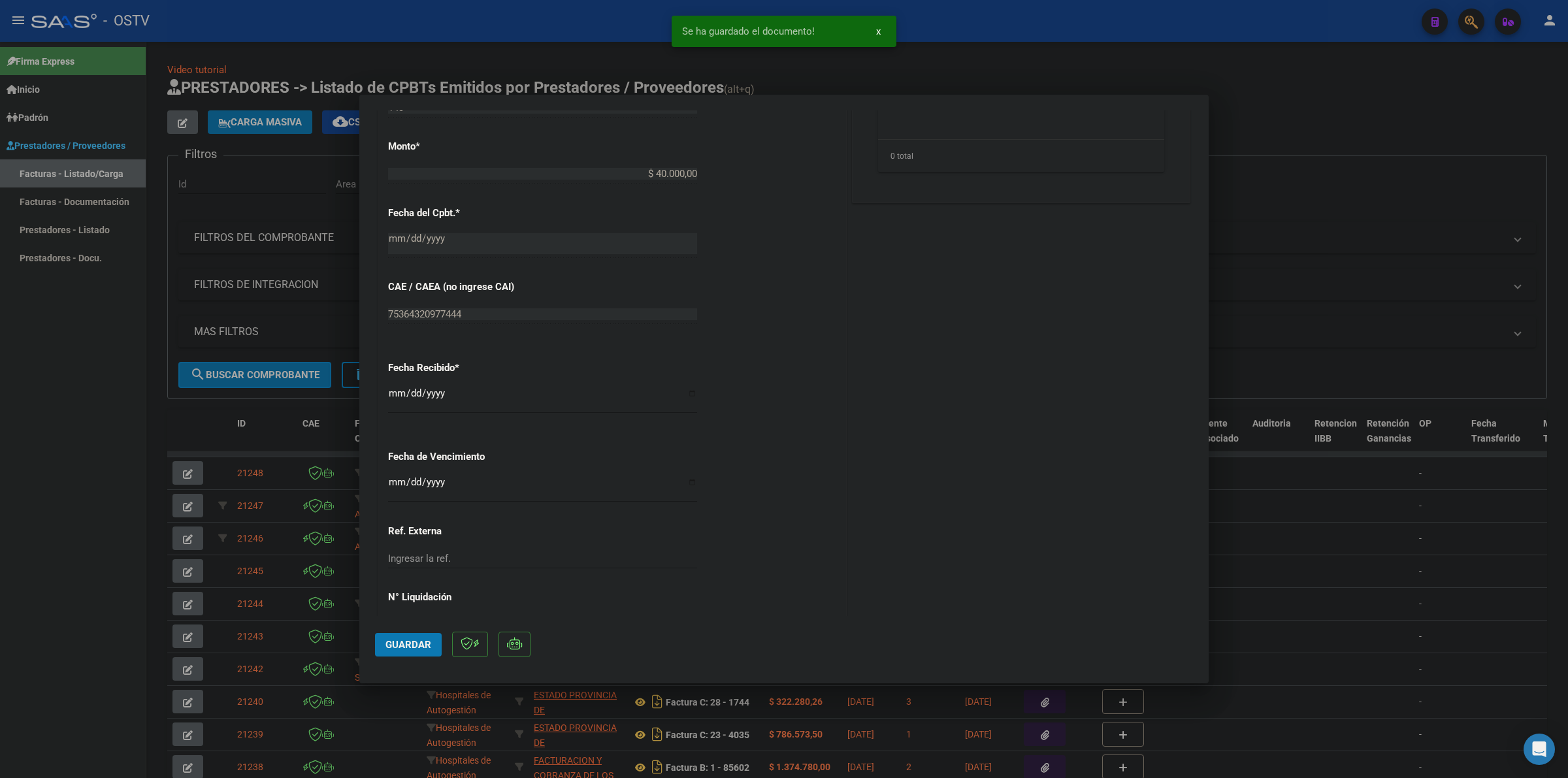
scroll to position [598, 0]
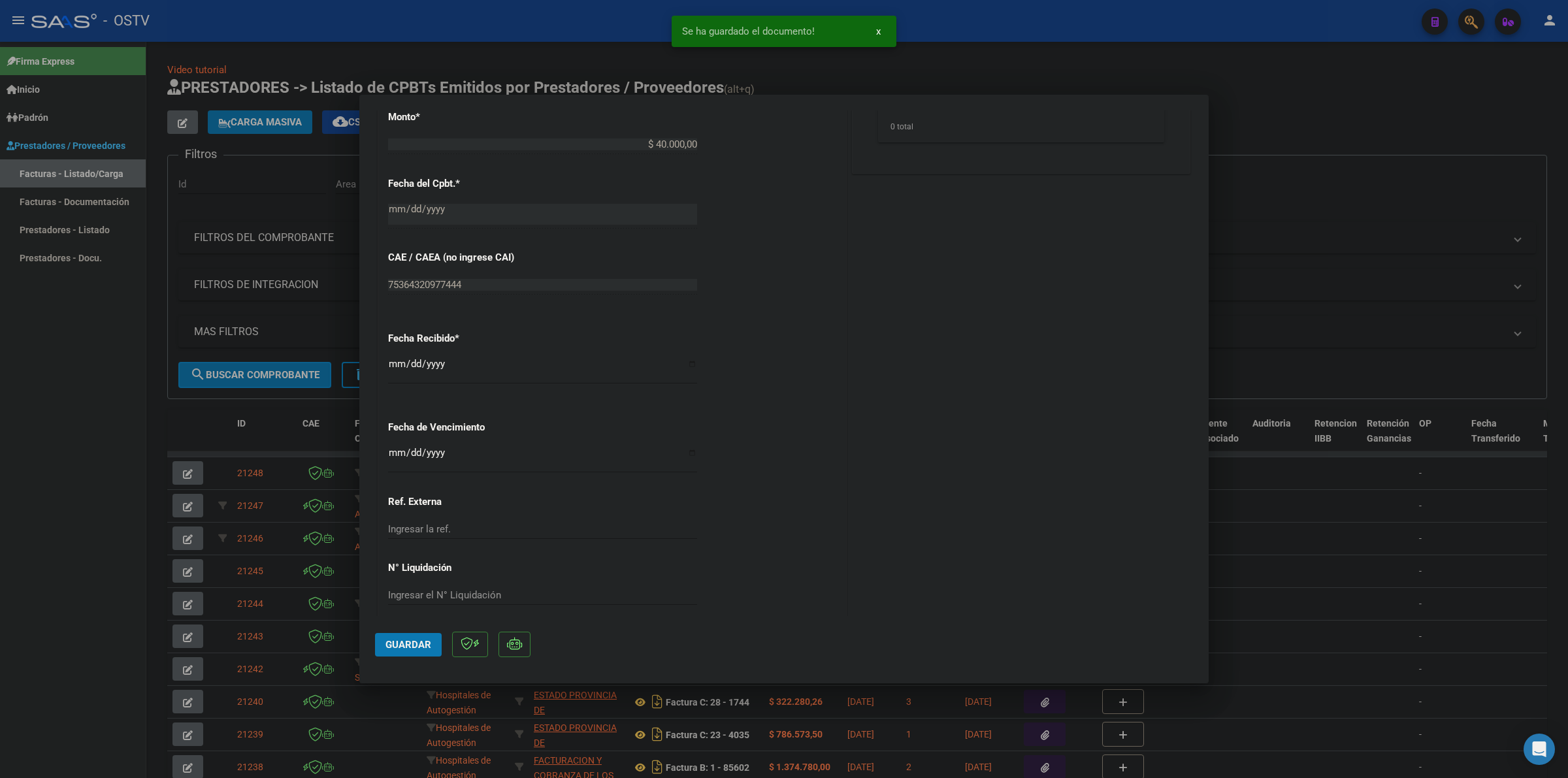
click at [393, 457] on input "Ingresar la fecha" at bounding box center [542, 458] width 309 height 21
type input "[DATE]"
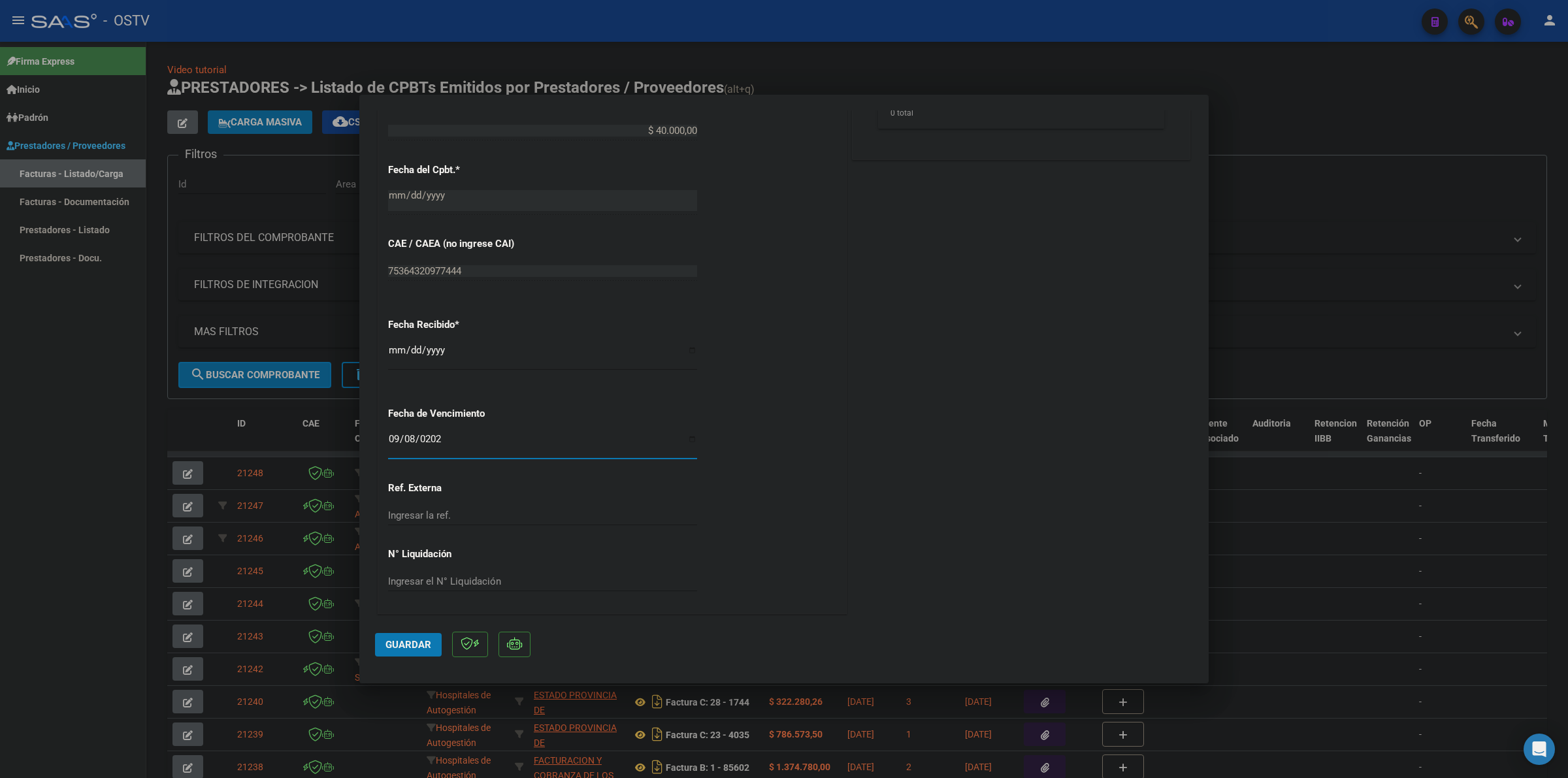
click at [409, 645] on span "Guardar" at bounding box center [408, 644] width 46 height 12
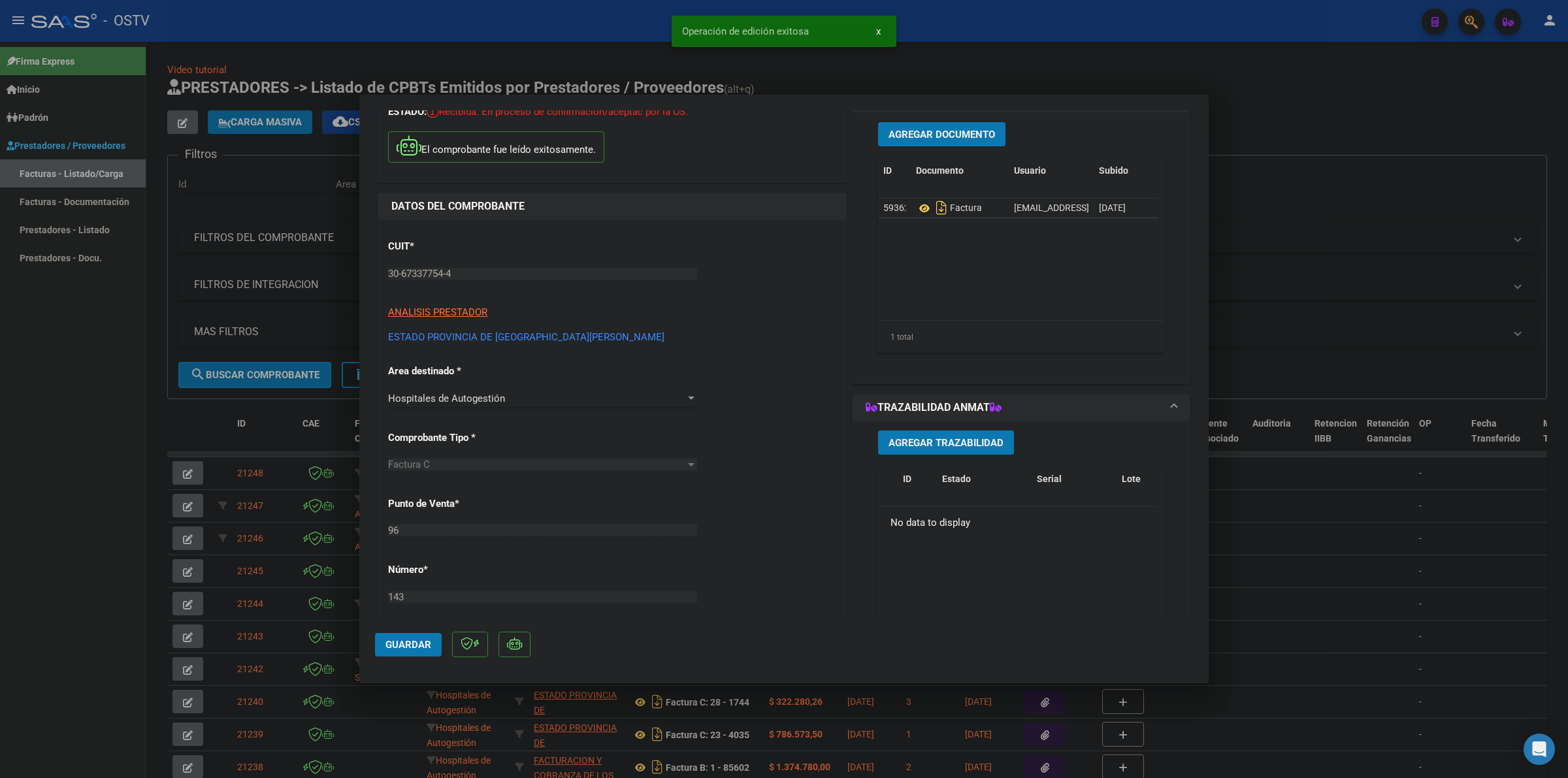
scroll to position [0, 0]
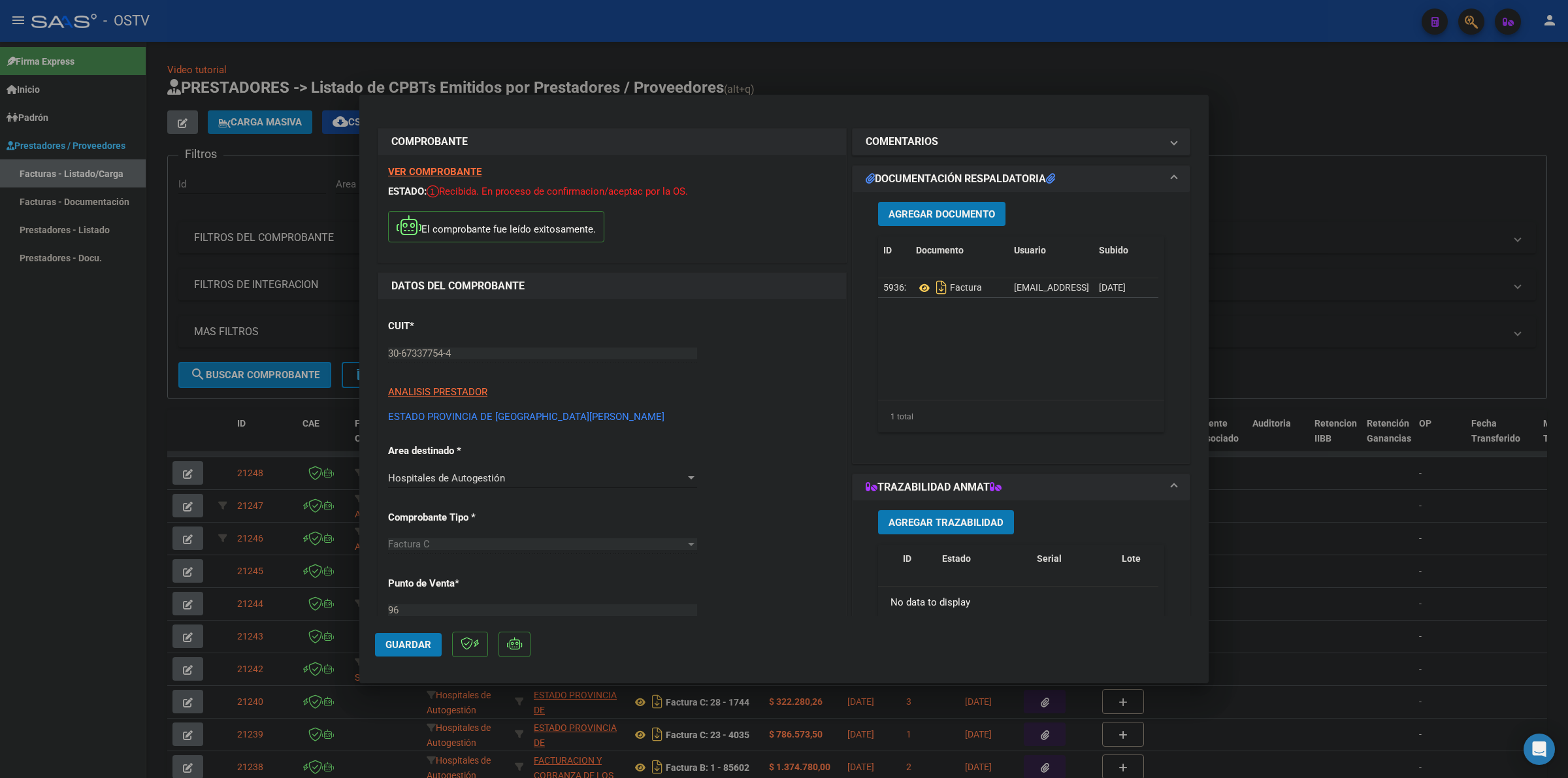
click at [1289, 151] on div at bounding box center [784, 389] width 1568 height 778
type input "$ 0,00"
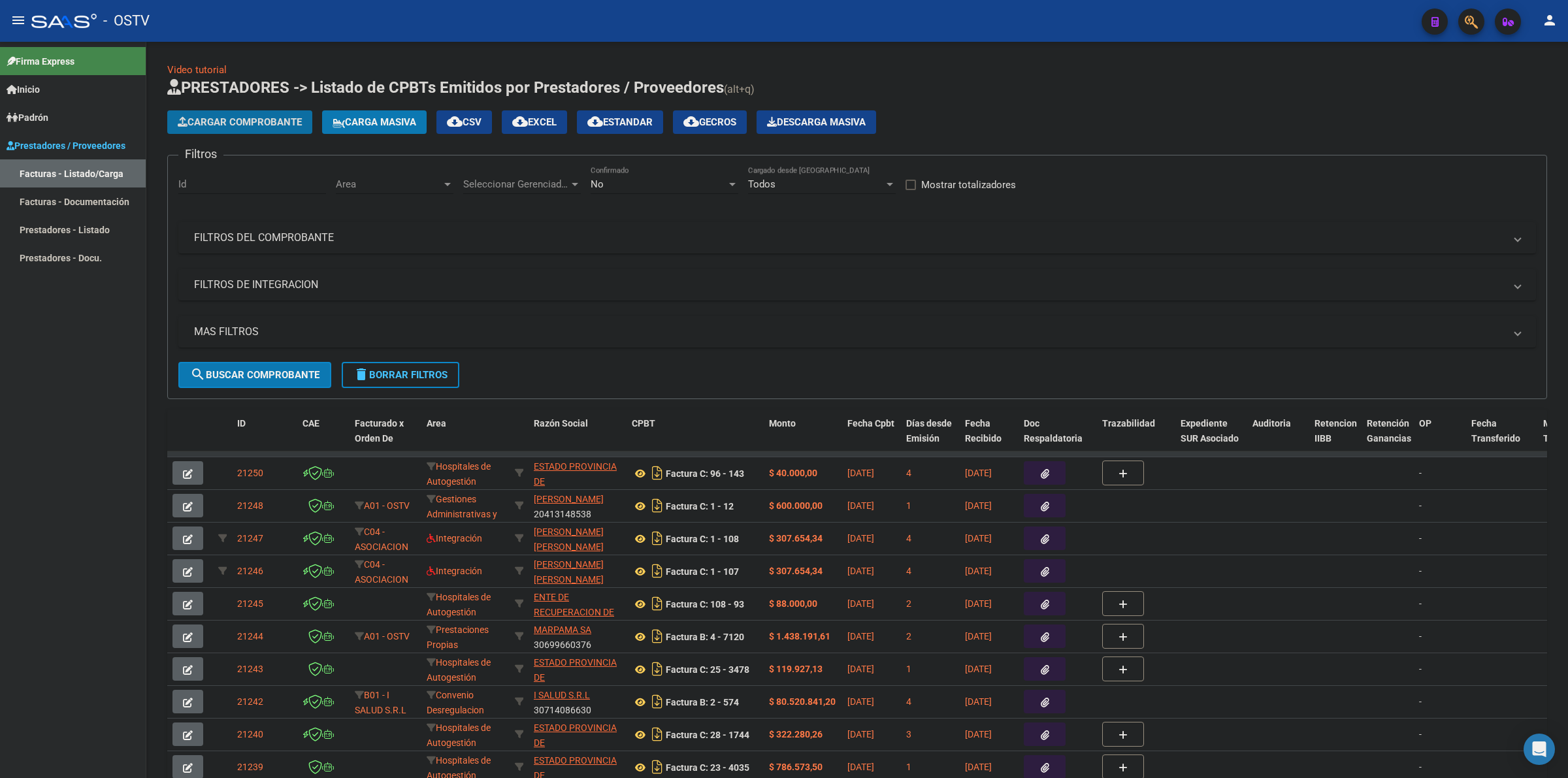
click at [223, 127] on button "Cargar Comprobante" at bounding box center [240, 122] width 145 height 24
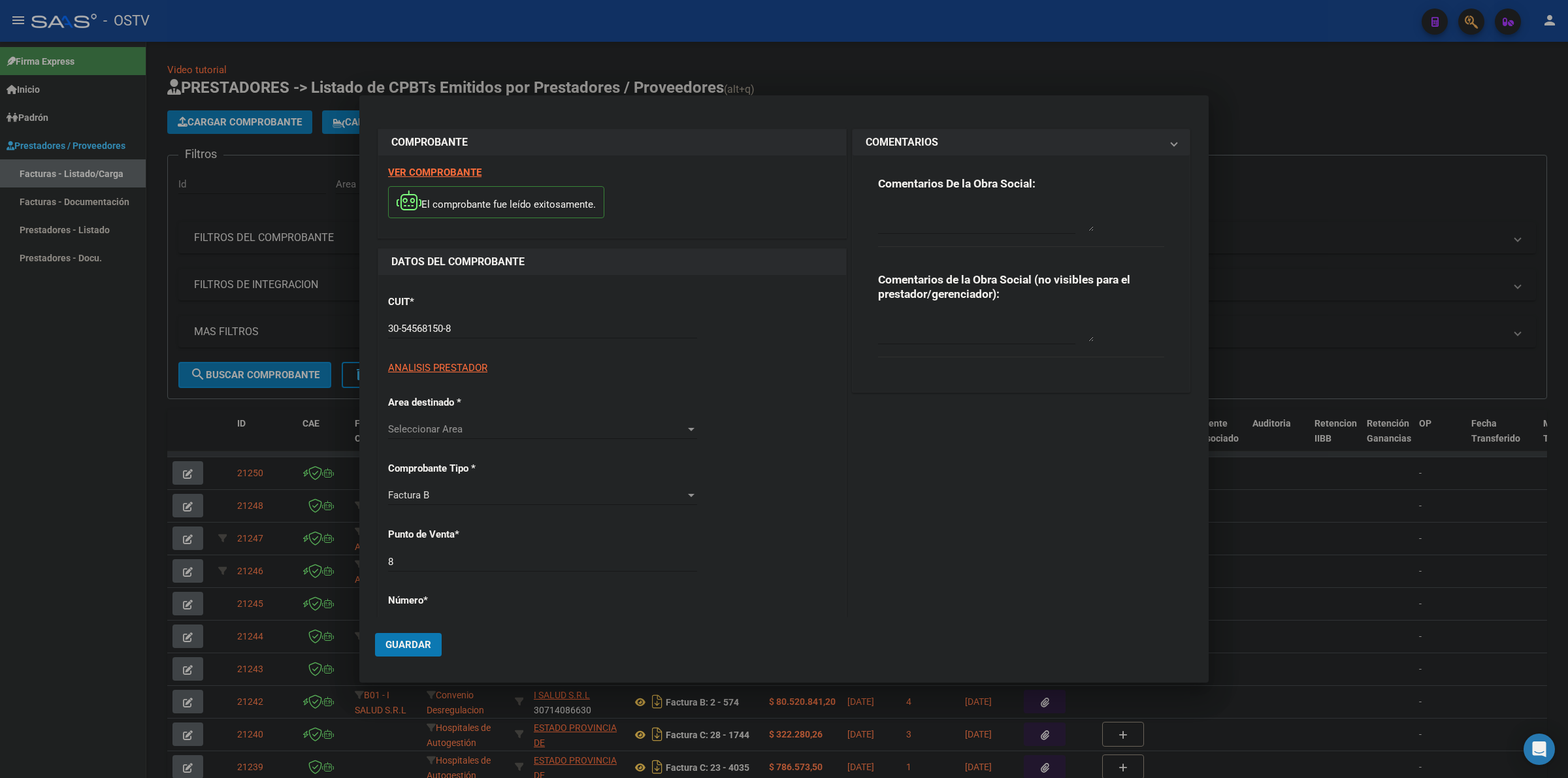
type input "$ 73.739,00"
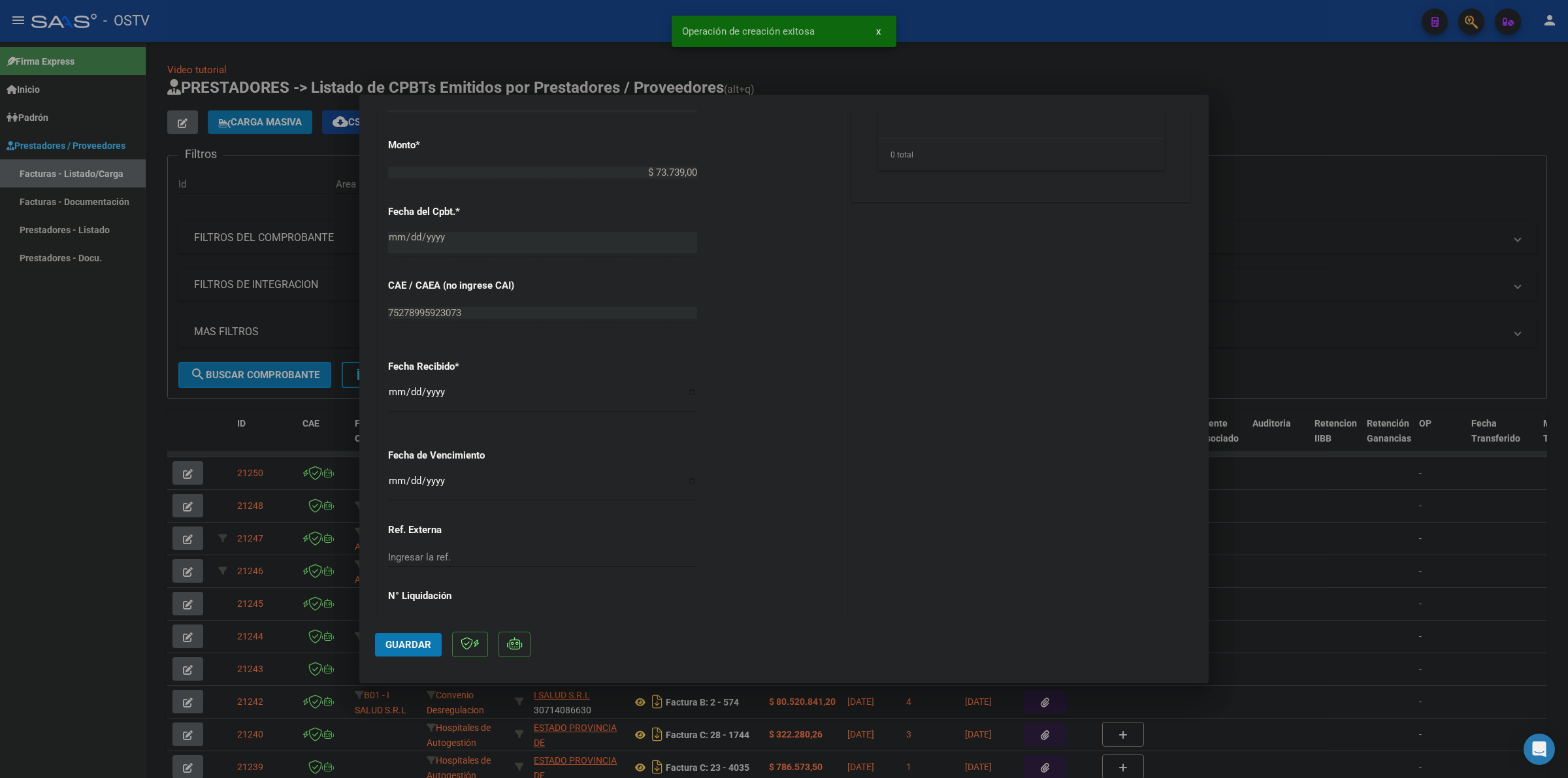
scroll to position [571, 0]
click at [396, 484] on input "Ingresar la fecha" at bounding box center [542, 484] width 309 height 21
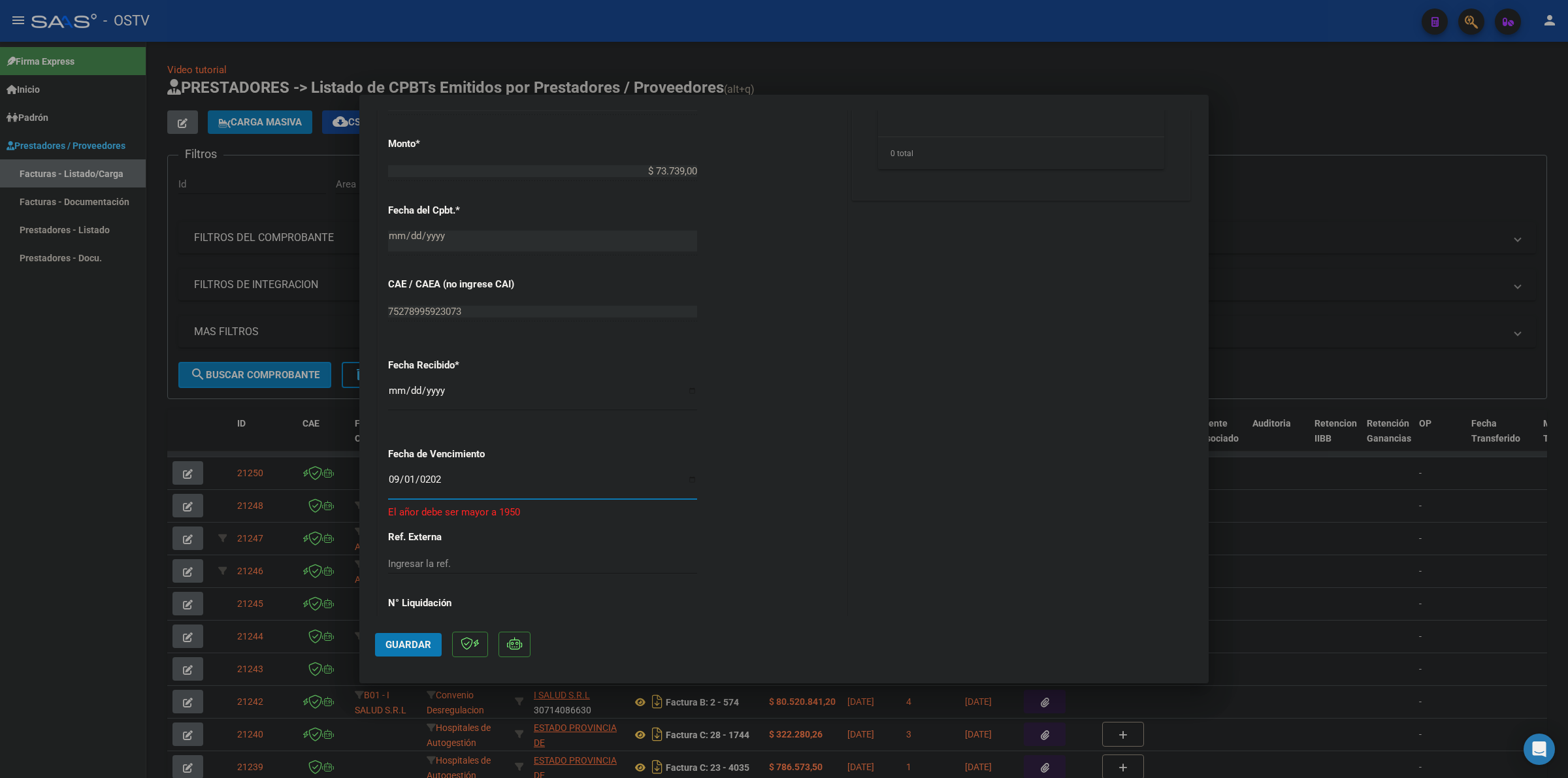
type input "[DATE]"
click at [462, 434] on div "CUIT * 30-54568150-8 Ingresar CUIT ANALISIS PRESTADOR MUNICIPALIDAD DE GRAL [GE…" at bounding box center [612, 190] width 468 height 926
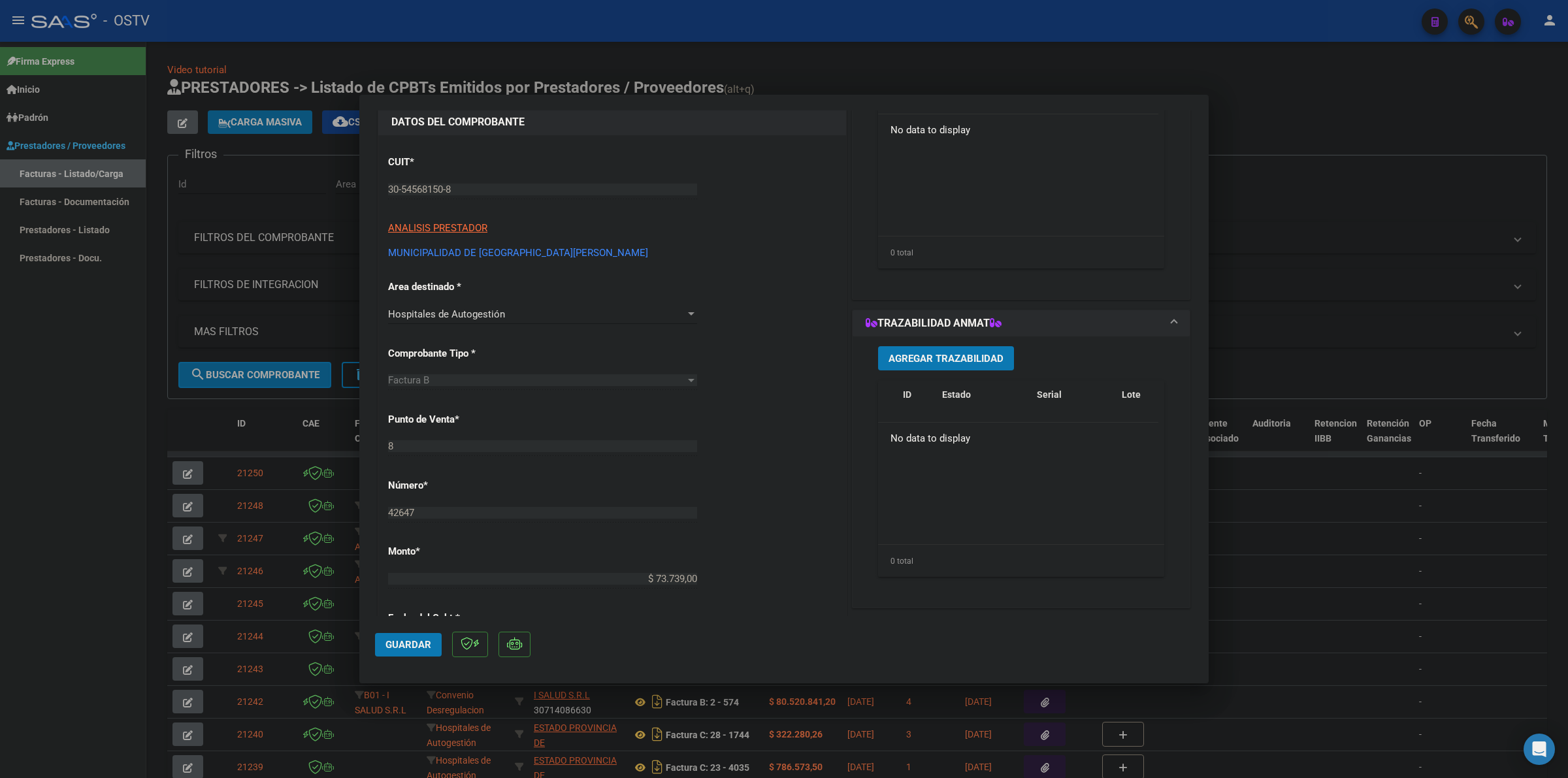
scroll to position [95, 0]
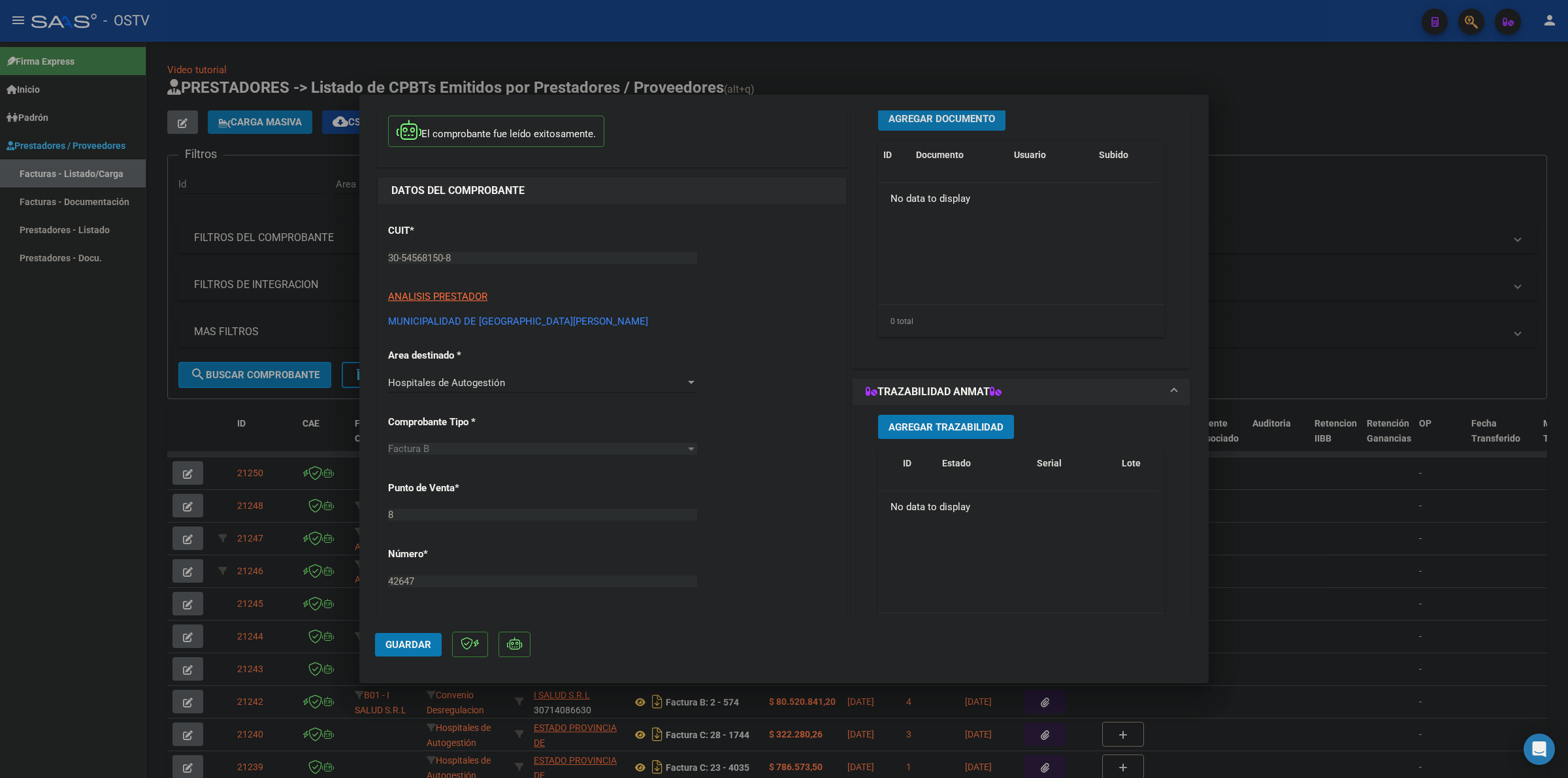
click at [961, 119] on span "Agregar Documento" at bounding box center [941, 118] width 107 height 12
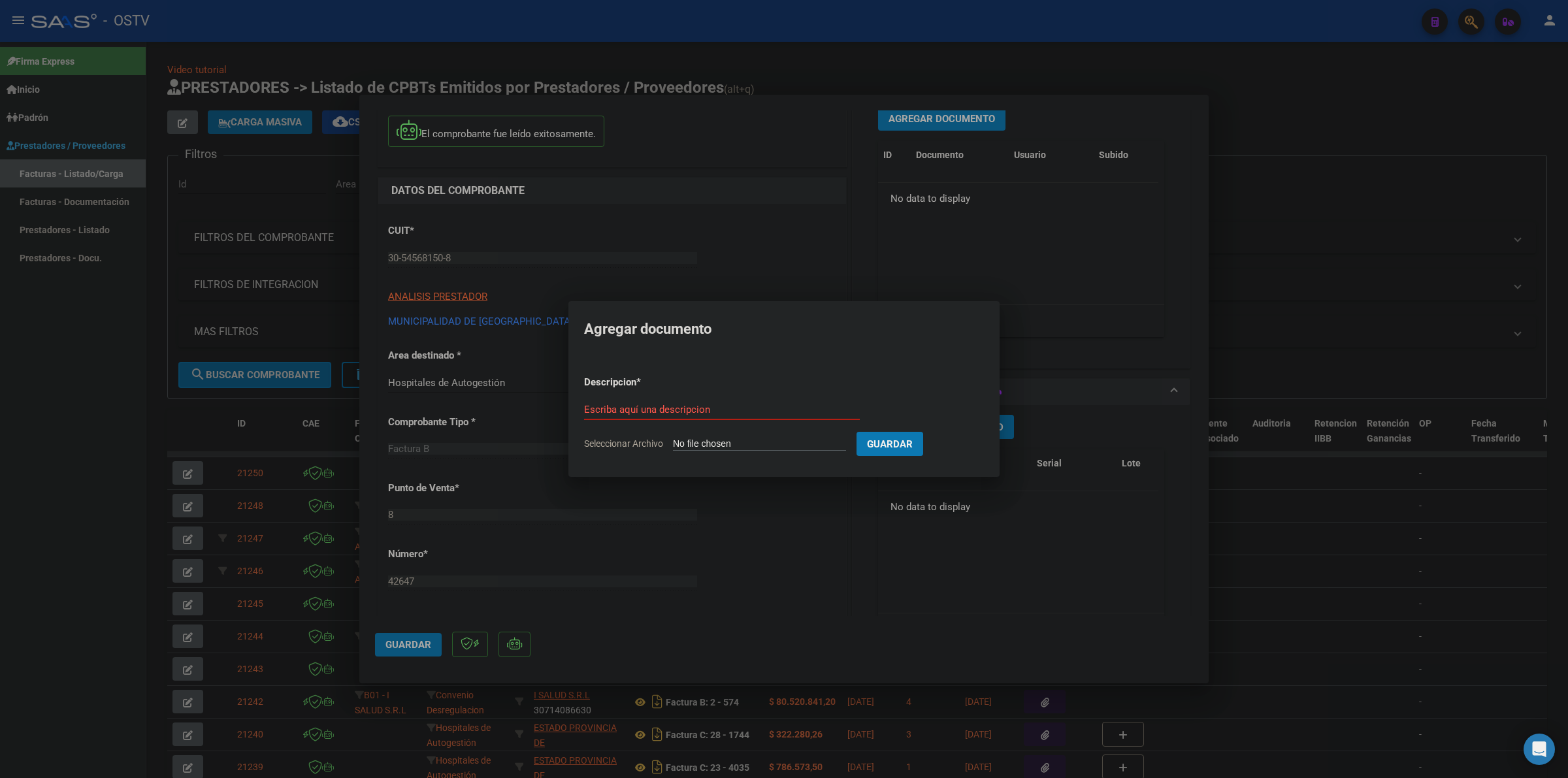
type input "C:\fakepath\FACTURA - 8 42647 - MUNICIPALIDAD DE GENERAL [PERSON_NAME].PDF"
type input "factura"
click at [925, 432] on button "Guardar" at bounding box center [958, 443] width 66 height 24
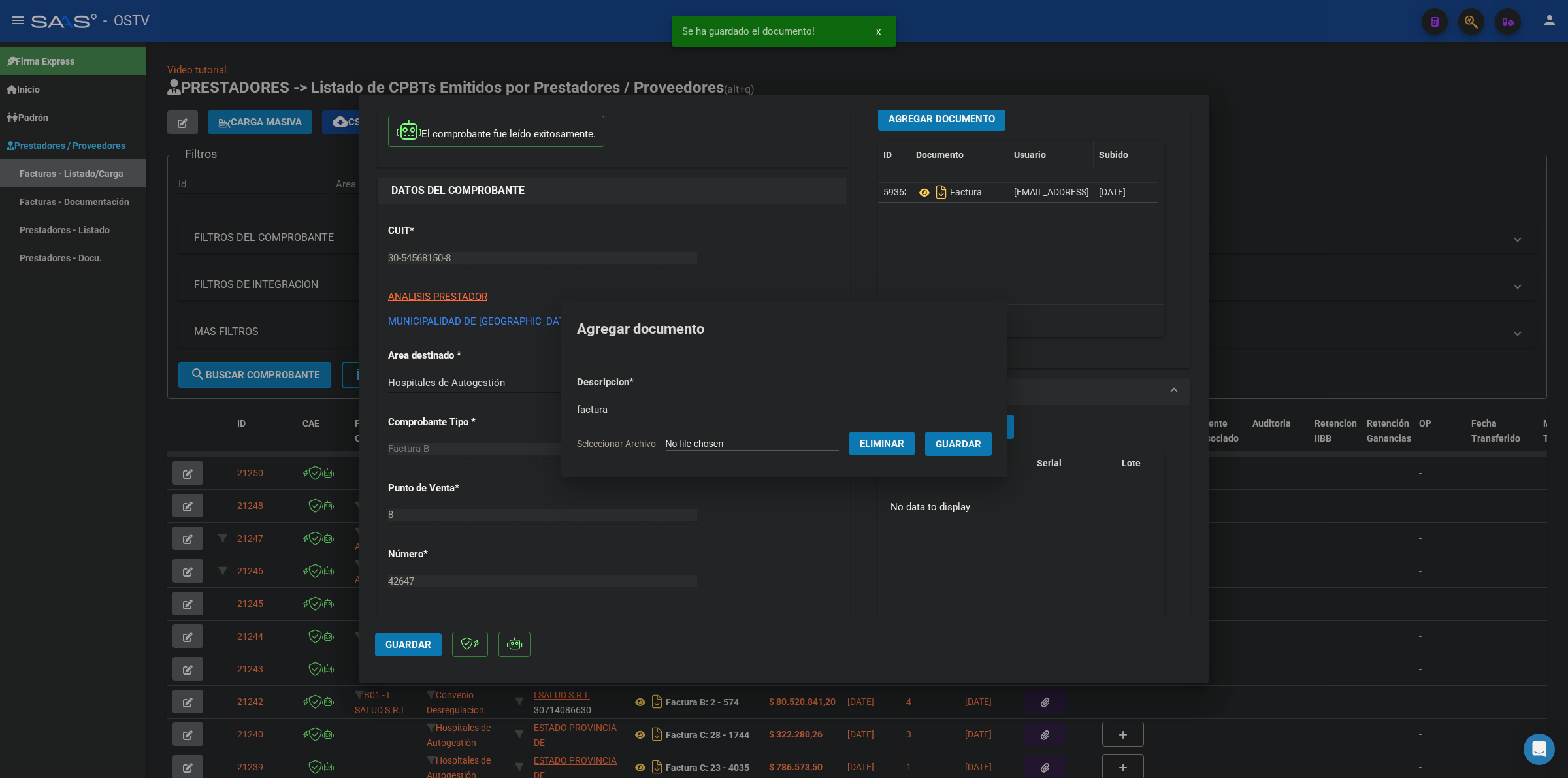
scroll to position [92, 0]
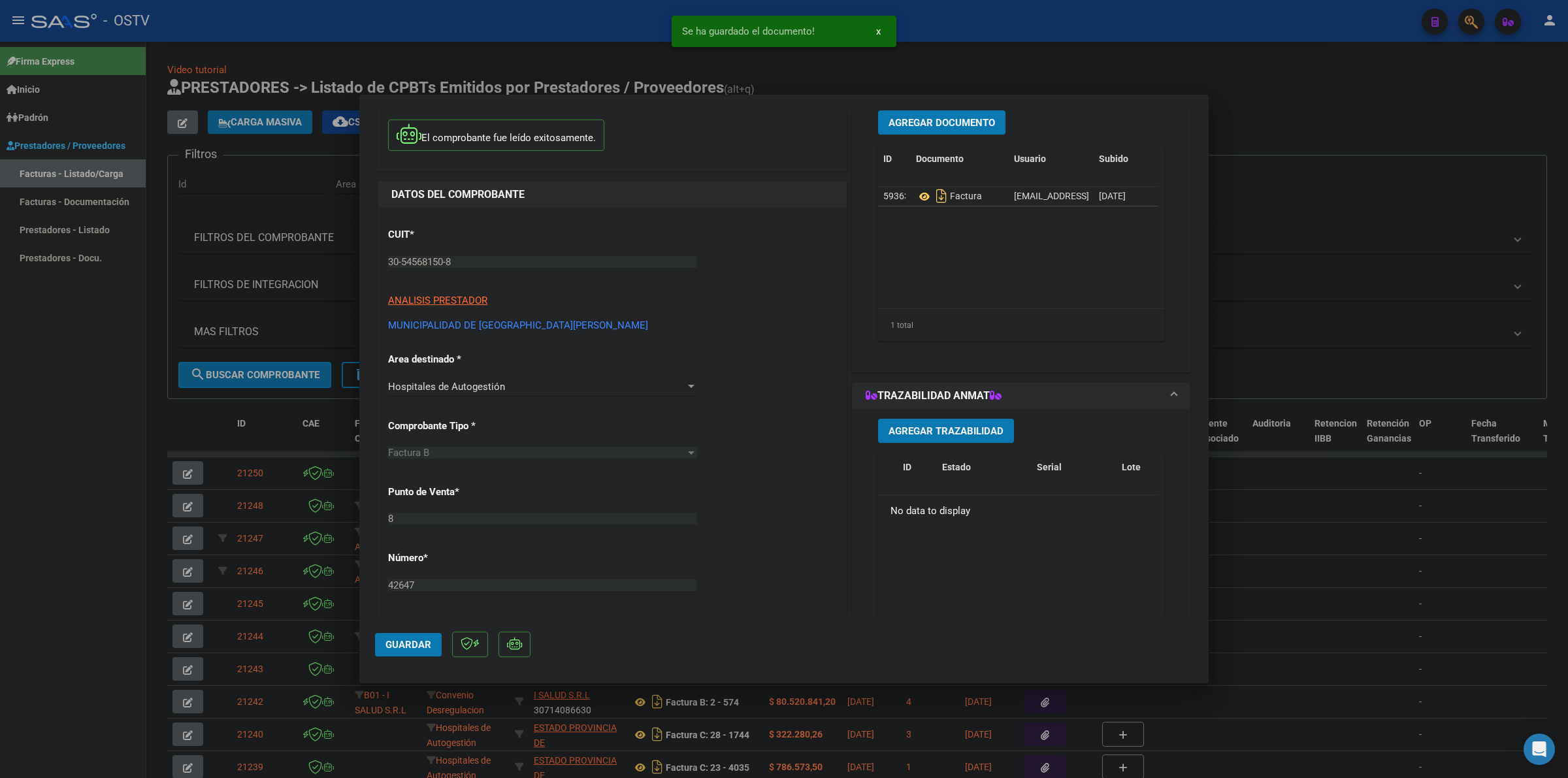
drag, startPoint x: 951, startPoint y: 134, endPoint x: 984, endPoint y: 122, distance: 35.1
click at [951, 134] on div "Agregar Documento ID Documento Usuario Subido Acción 59363 Factura [EMAIL_ADDRE…" at bounding box center [1021, 230] width 306 height 260
click at [969, 117] on span "Agregar Documento" at bounding box center [941, 122] width 107 height 12
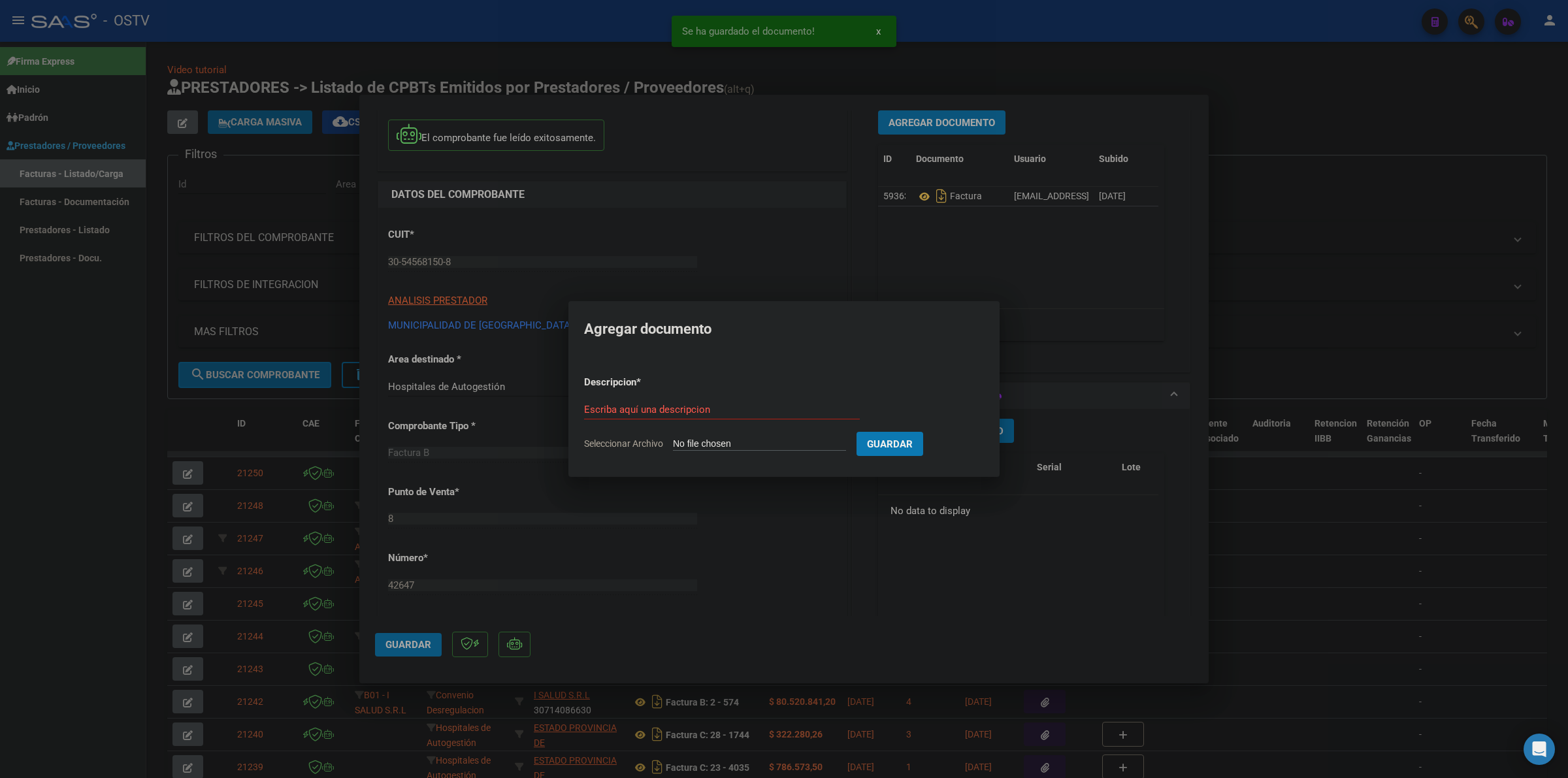
type input "C:\fakepath\ANEXO - 8 42647 - MUNICIPALIDAD DE GENERAL [PERSON_NAME][GEOGRAPHIC…"
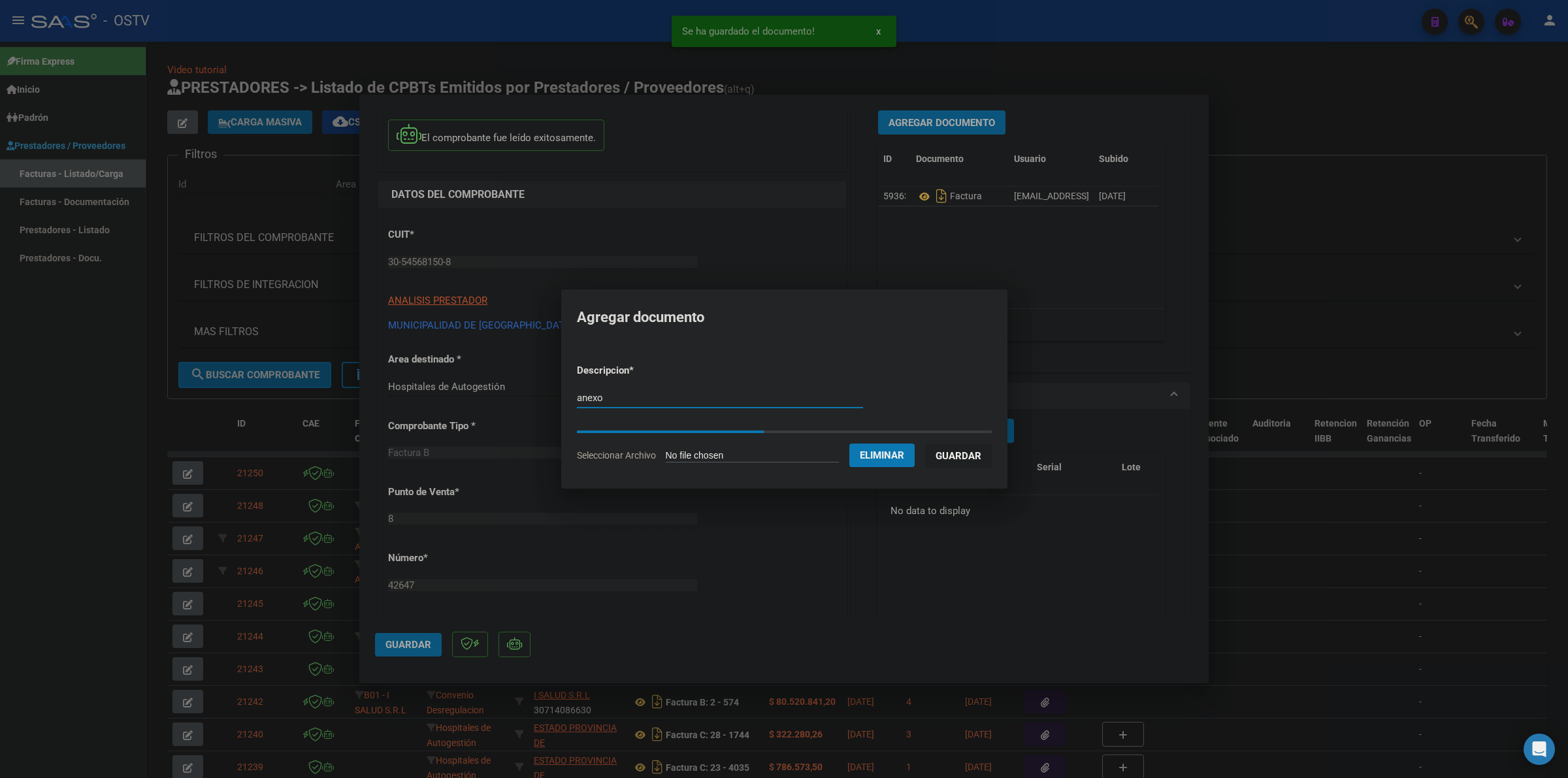
type input "anexo"
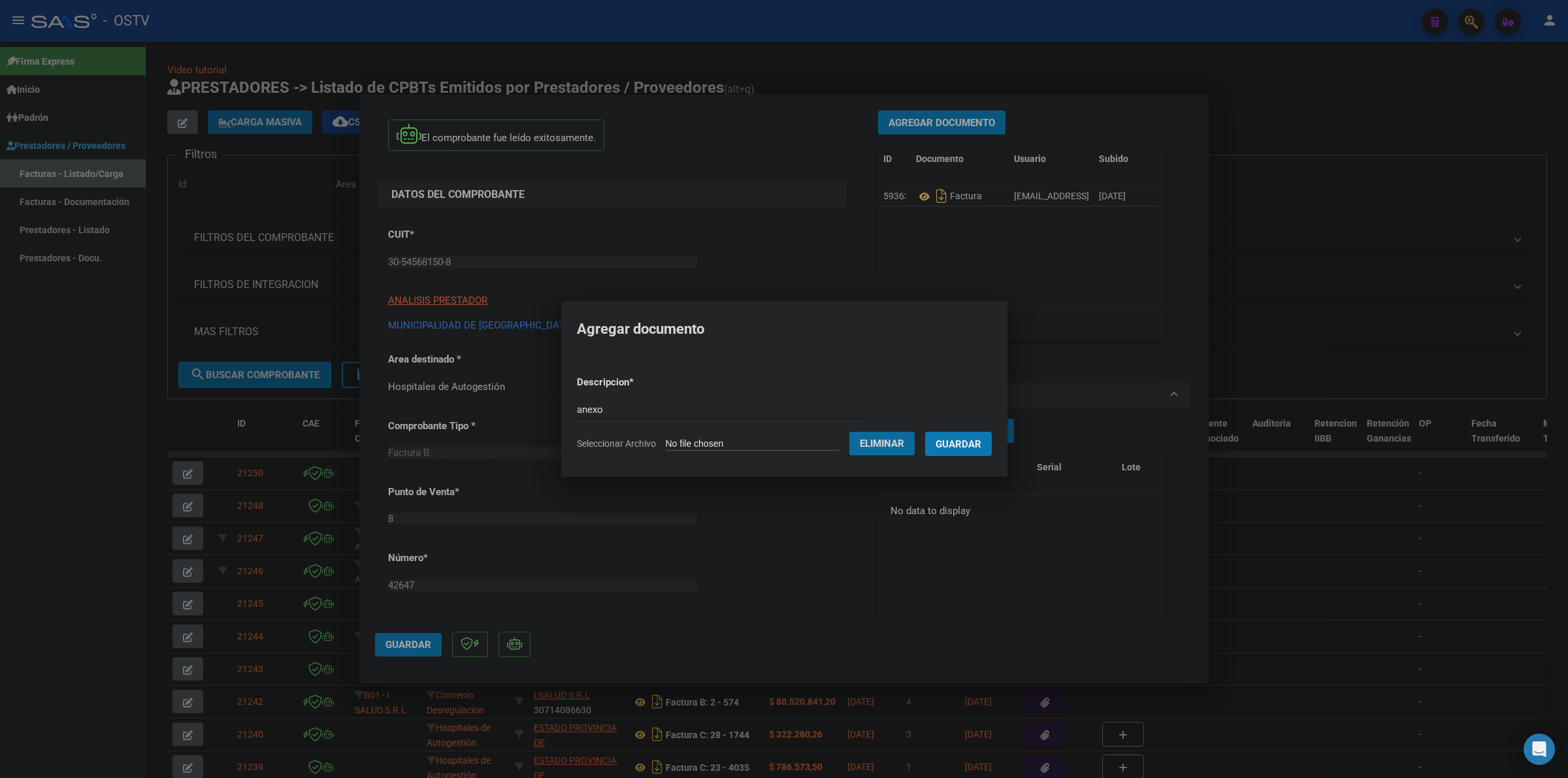
click at [987, 454] on button "Guardar" at bounding box center [958, 443] width 66 height 24
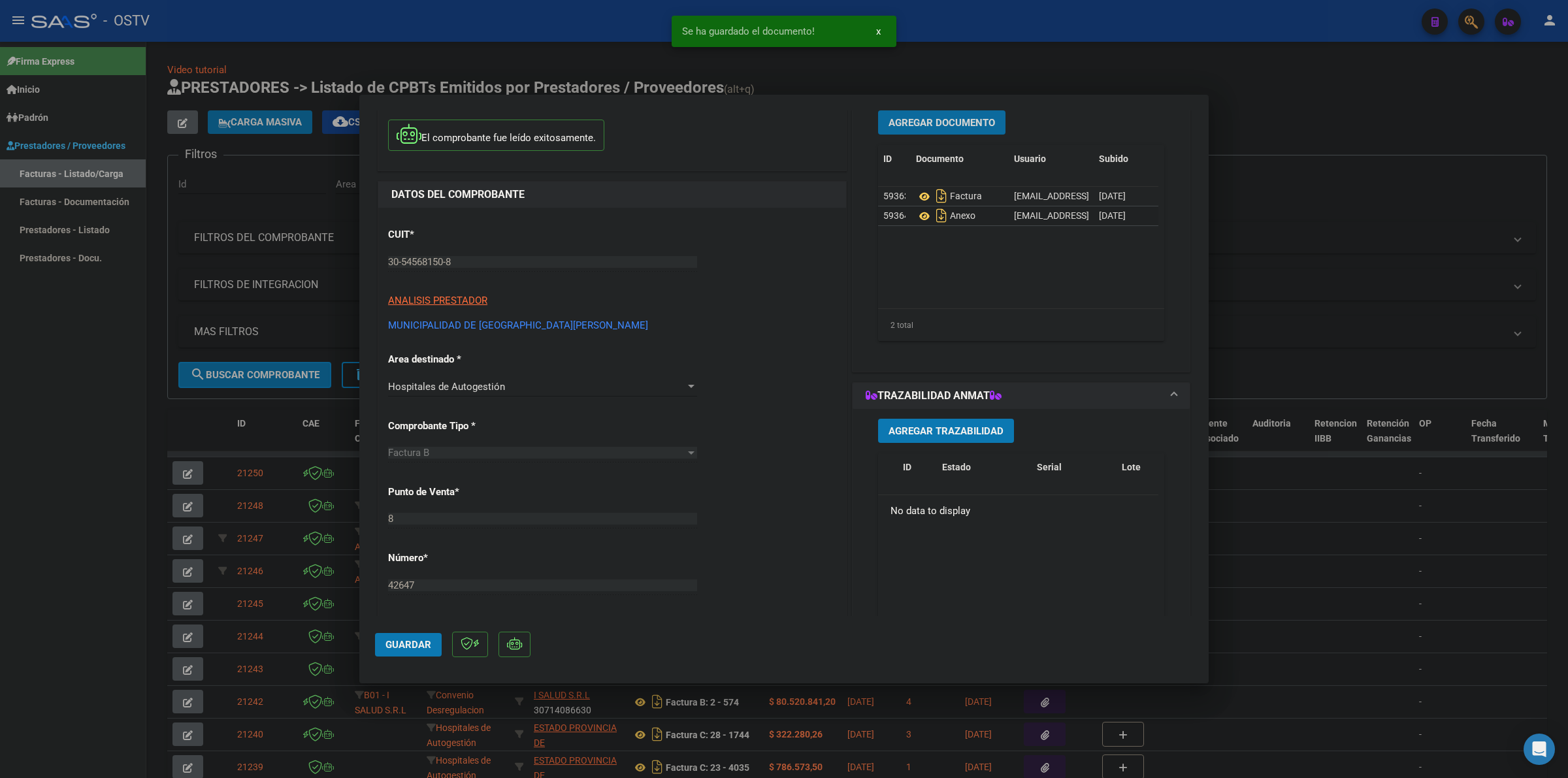
click at [396, 653] on button "Guardar" at bounding box center [408, 645] width 66 height 24
drag, startPoint x: 1250, startPoint y: 138, endPoint x: 1062, endPoint y: 138, distance: 188.0
click at [1251, 138] on div at bounding box center [784, 389] width 1568 height 778
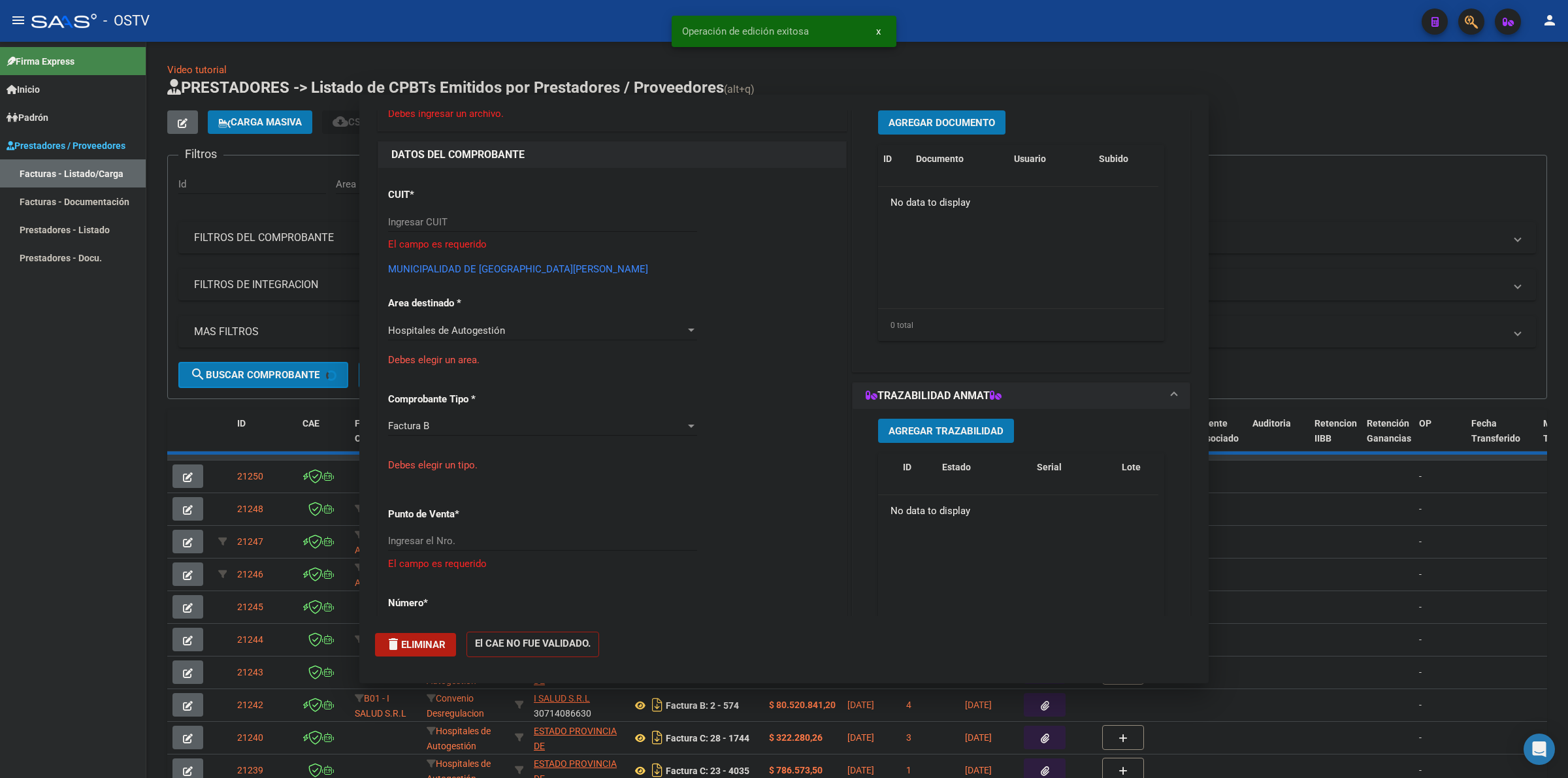
scroll to position [0, 0]
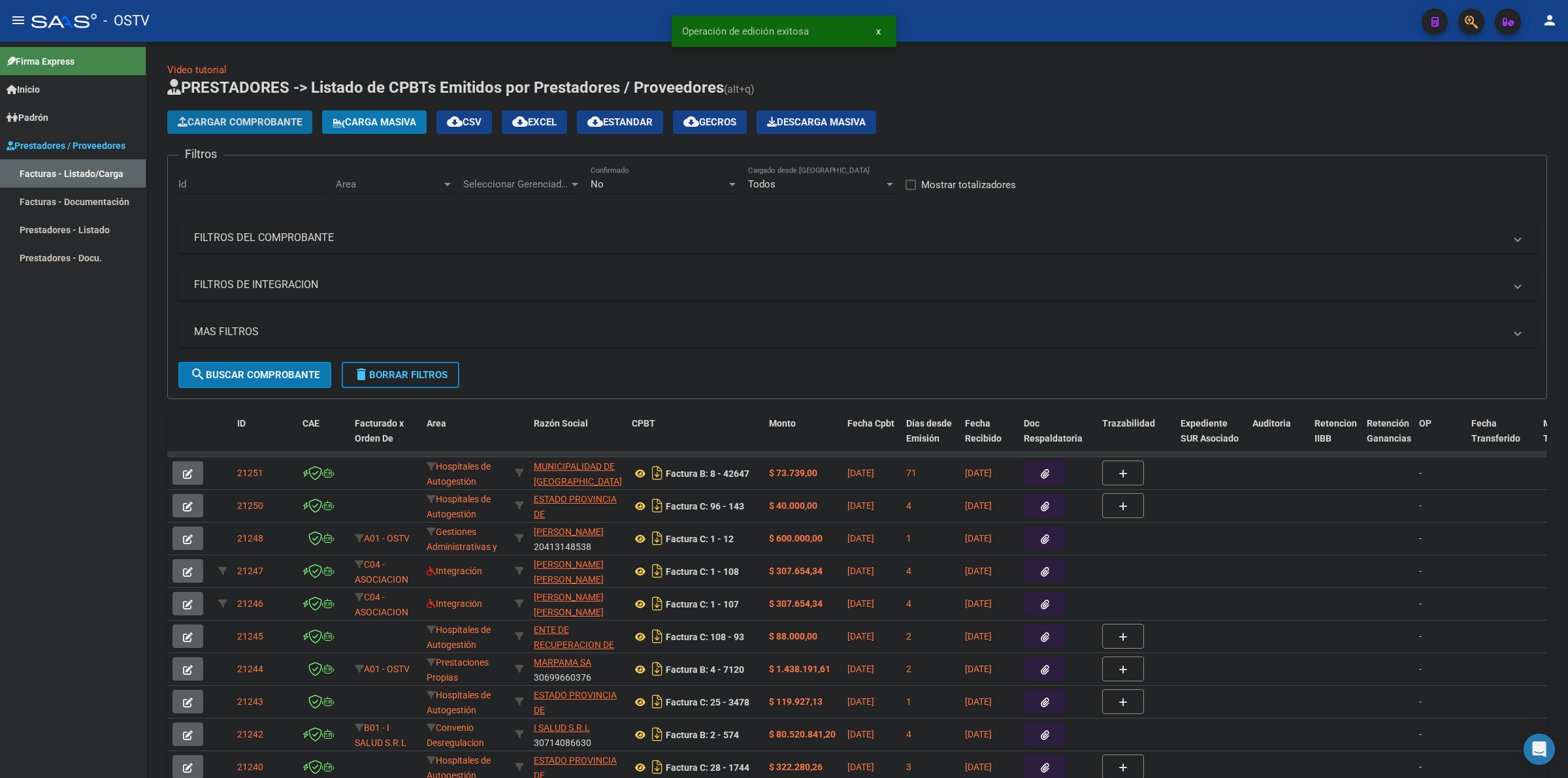
click at [207, 119] on span "Cargar Comprobante" at bounding box center [239, 122] width 124 height 12
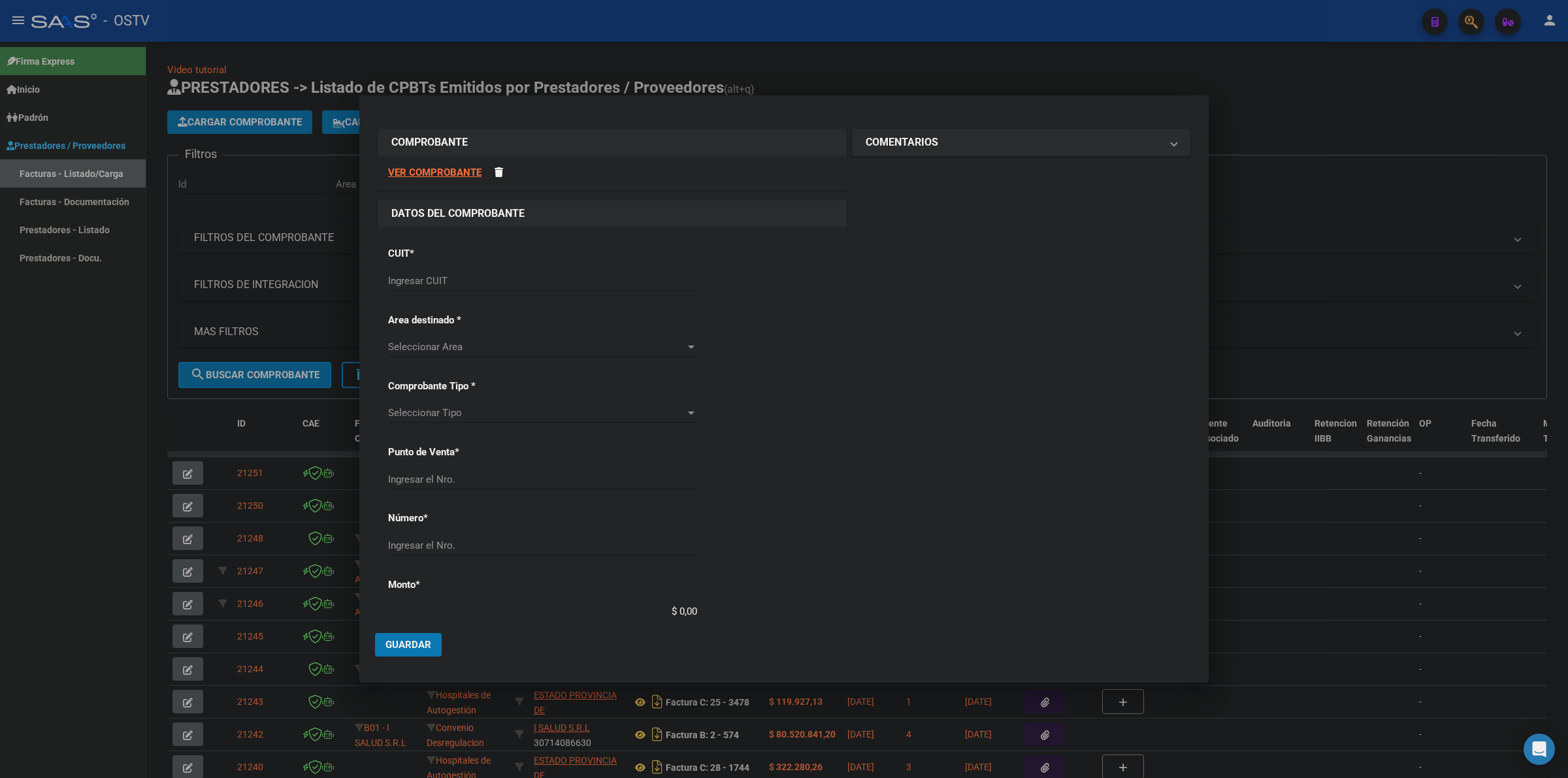
click at [565, 272] on div "Ingresar CUIT" at bounding box center [542, 280] width 309 height 20
click at [567, 288] on div "Ingresar CUIT" at bounding box center [542, 280] width 309 height 20
type input "30-67506844-1"
type input "113"
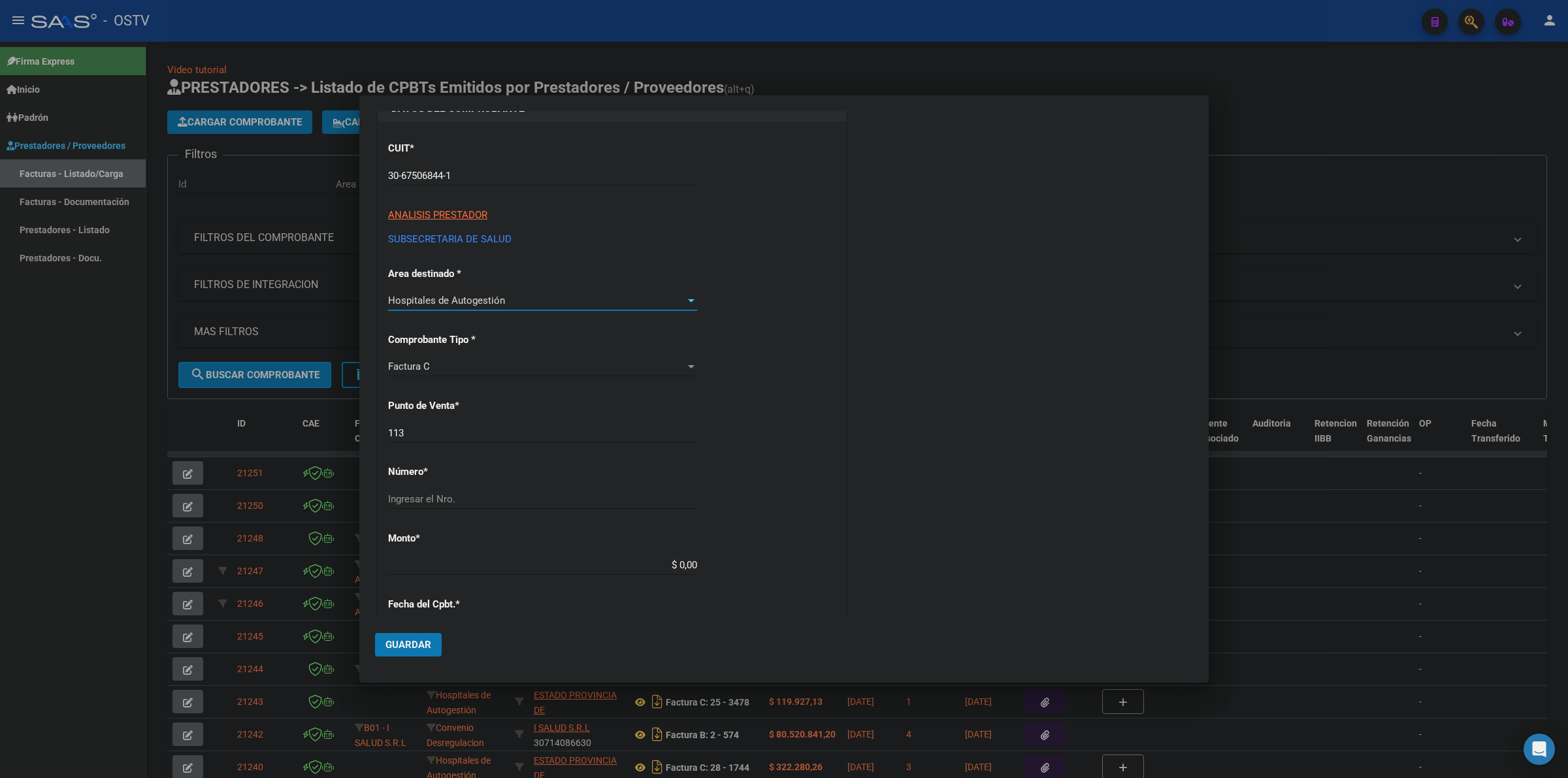
scroll to position [108, 0]
click at [464, 505] on div "Ingresar el Nro." at bounding box center [542, 496] width 309 height 20
click at [463, 499] on input "Ingresar el Nro." at bounding box center [542, 496] width 309 height 12
type input "7532"
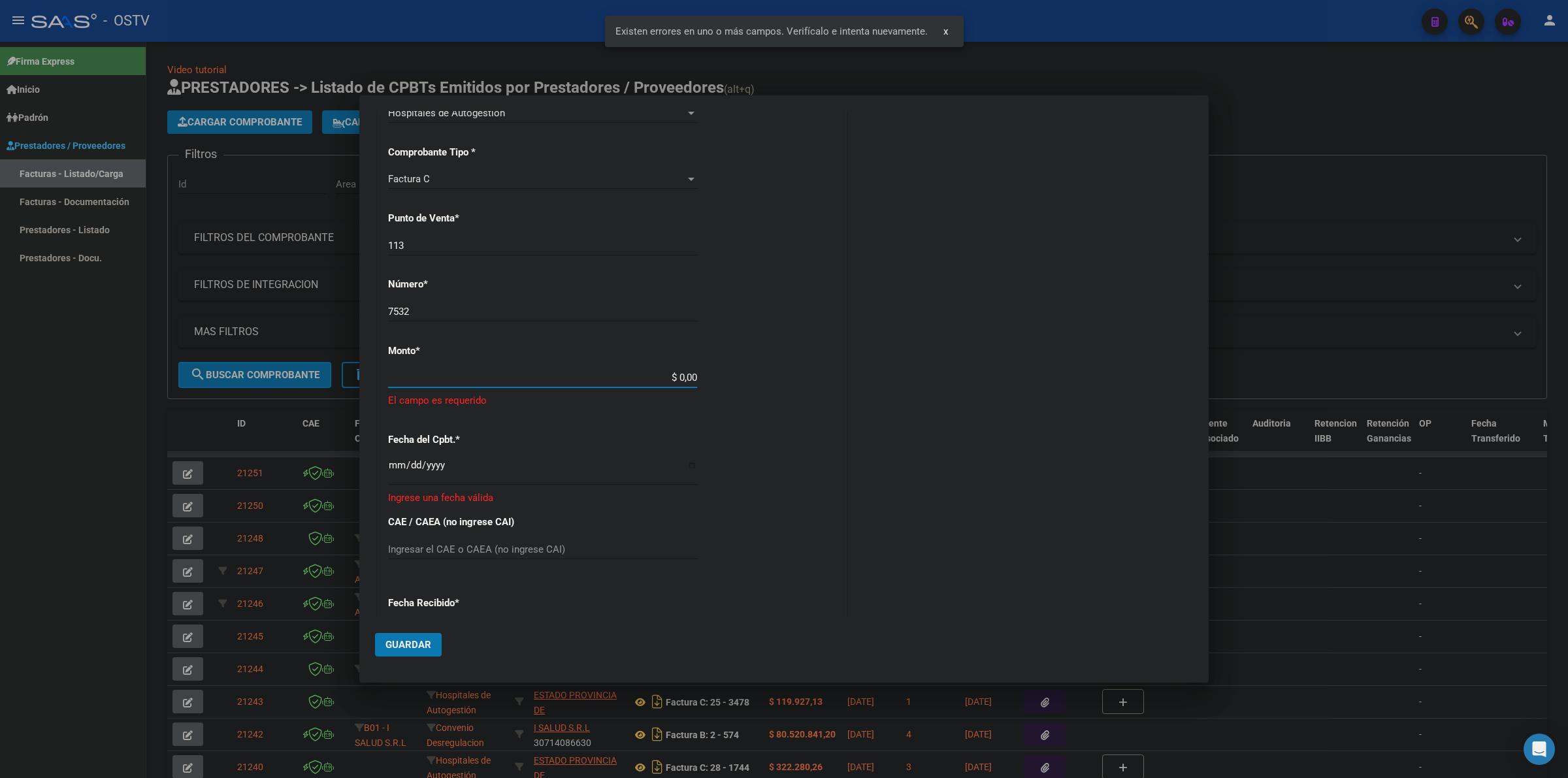
scroll to position [301, 0]
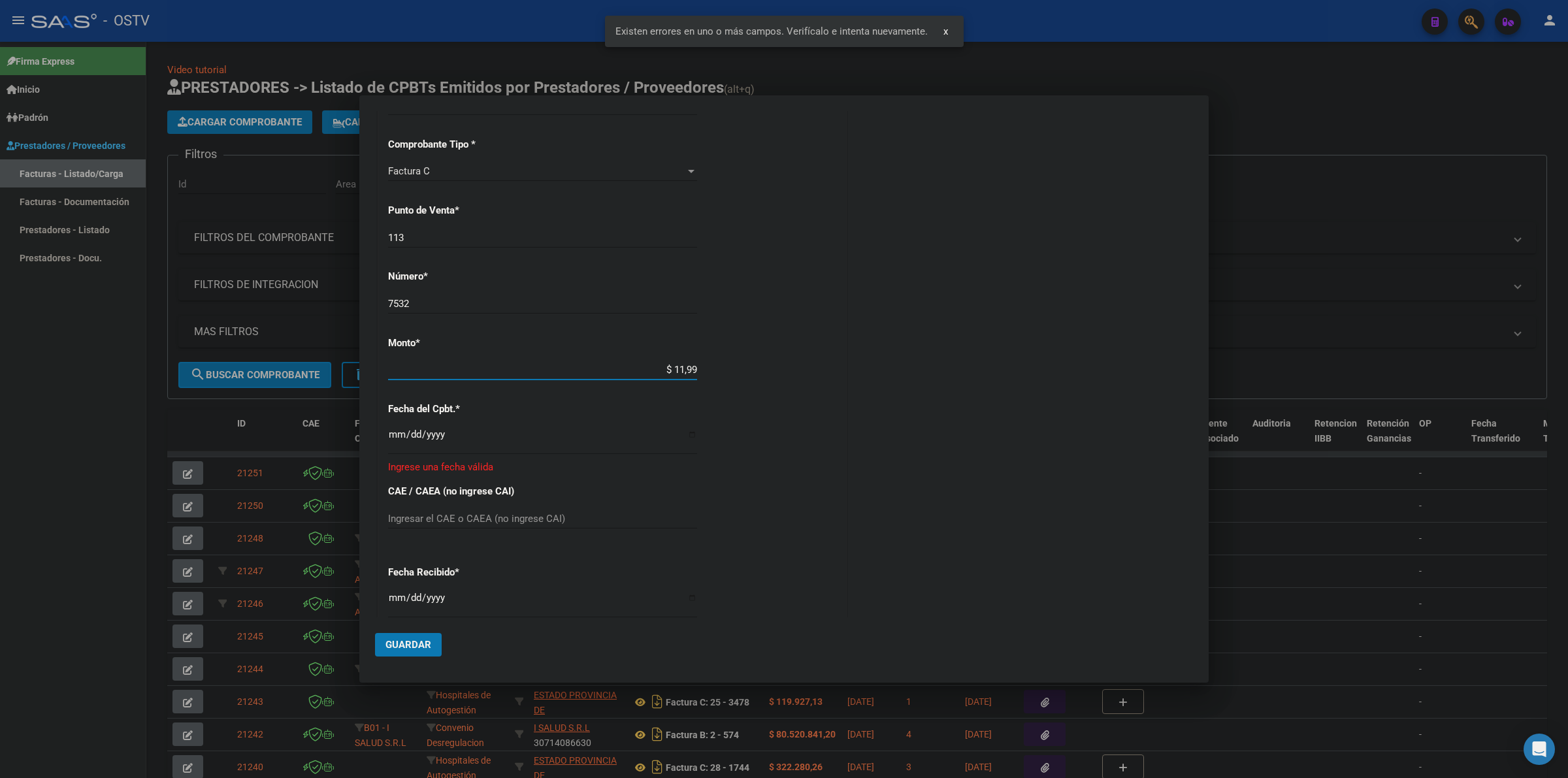
type input "$ 119,94"
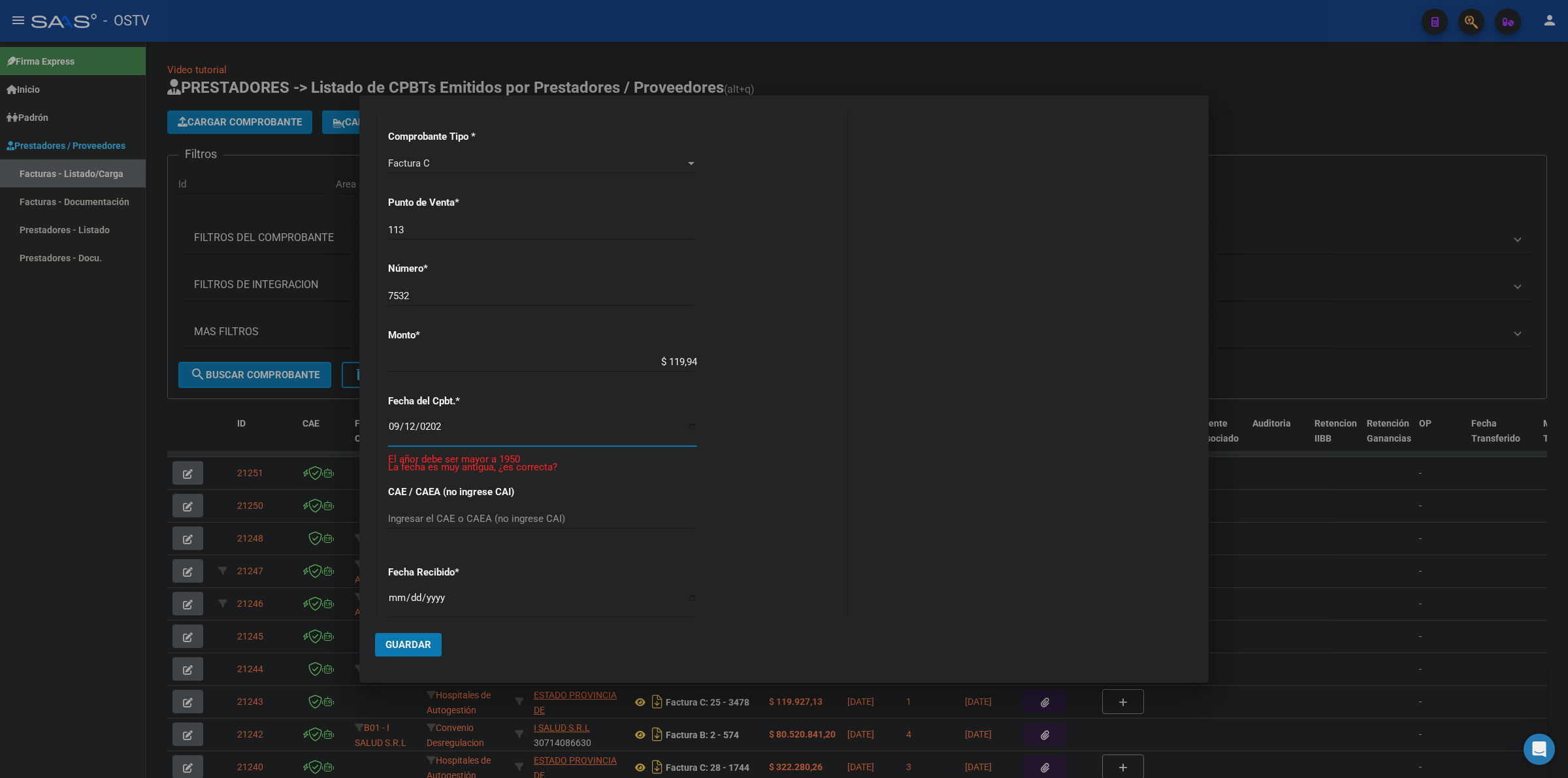
type input "[DATE]"
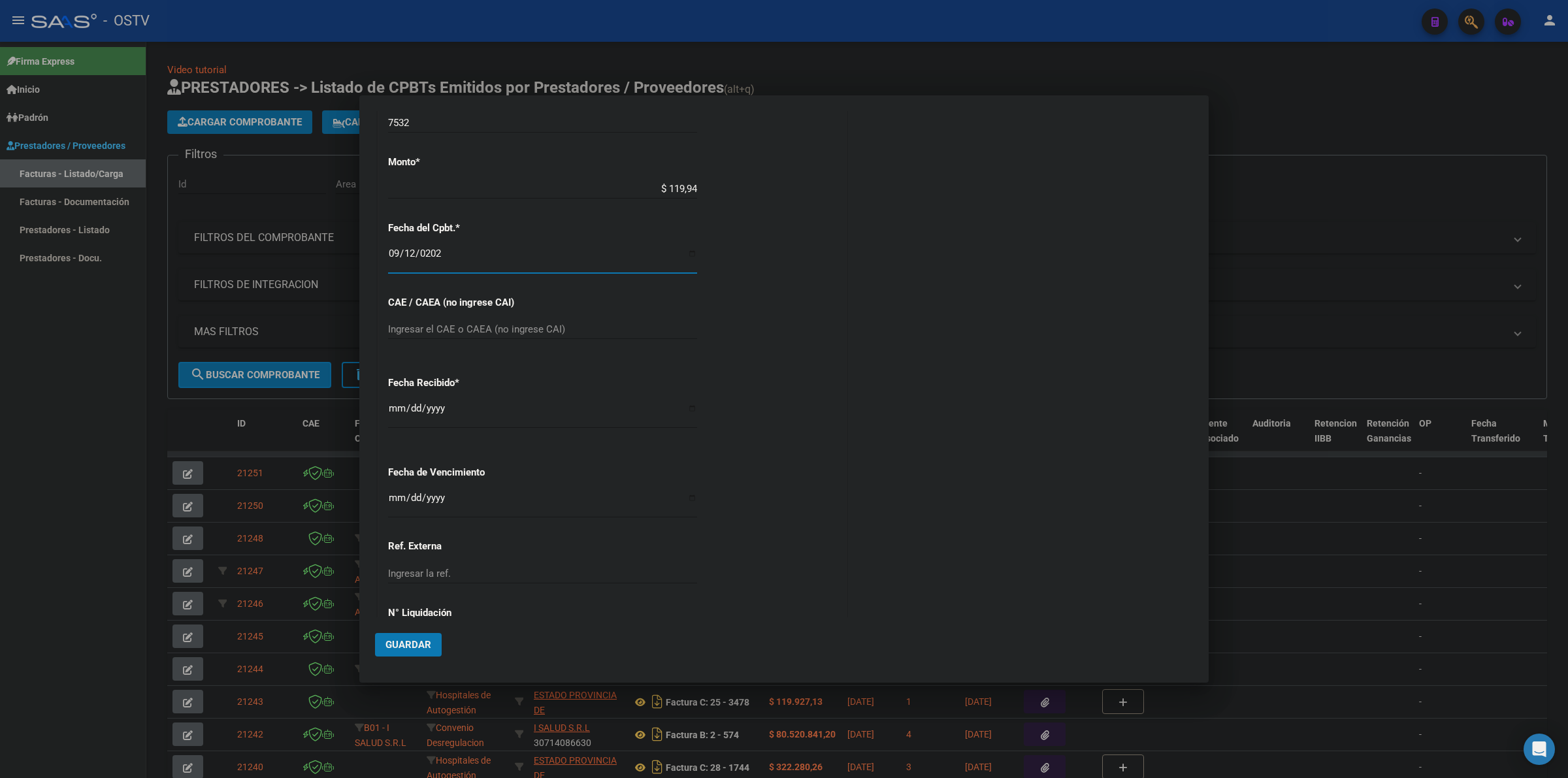
scroll to position [483, 0]
click at [392, 498] on input "Ingresar la fecha" at bounding box center [542, 501] width 309 height 21
type input "[DATE]"
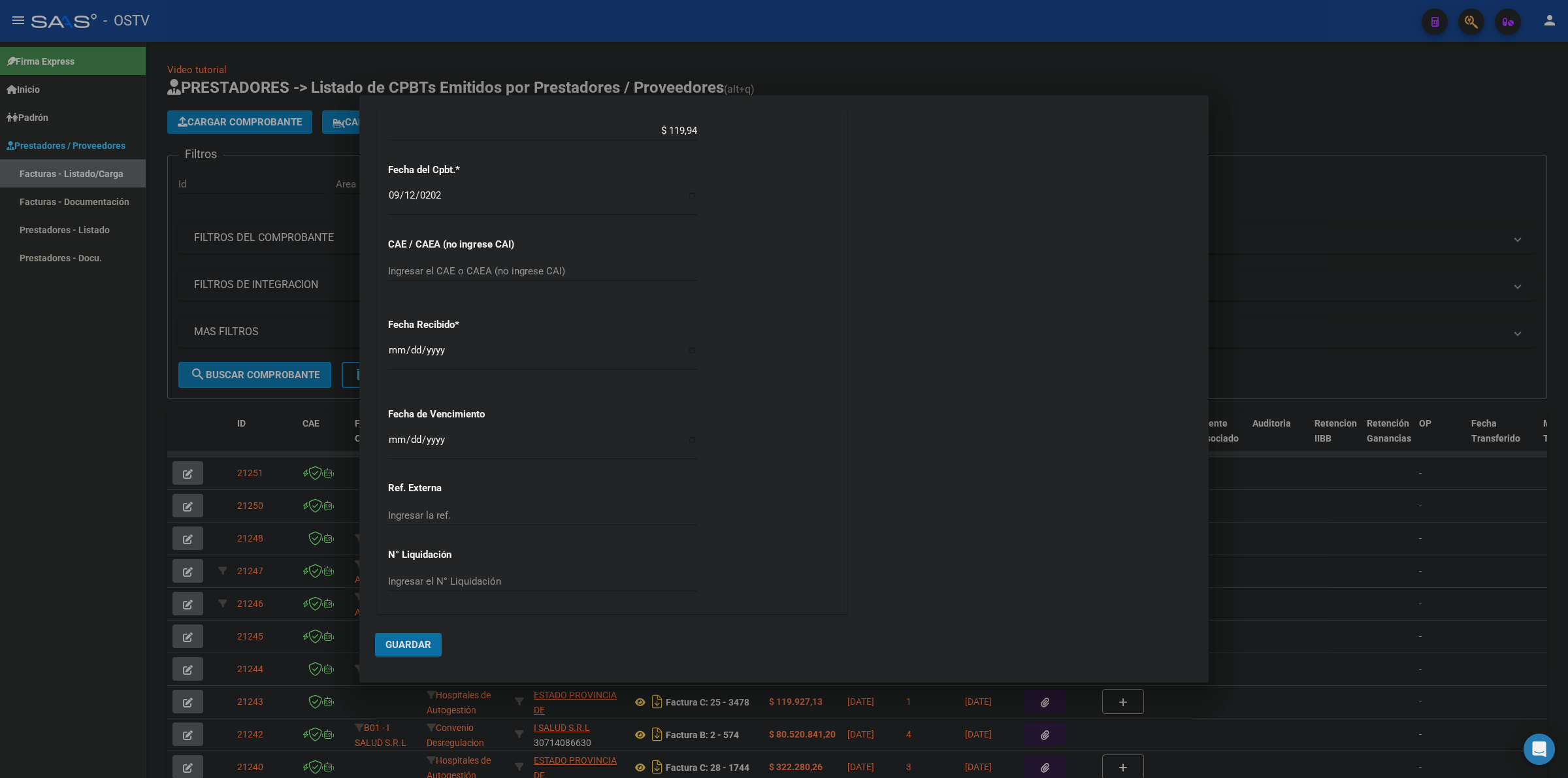
click at [402, 638] on span "Guardar" at bounding box center [408, 644] width 46 height 12
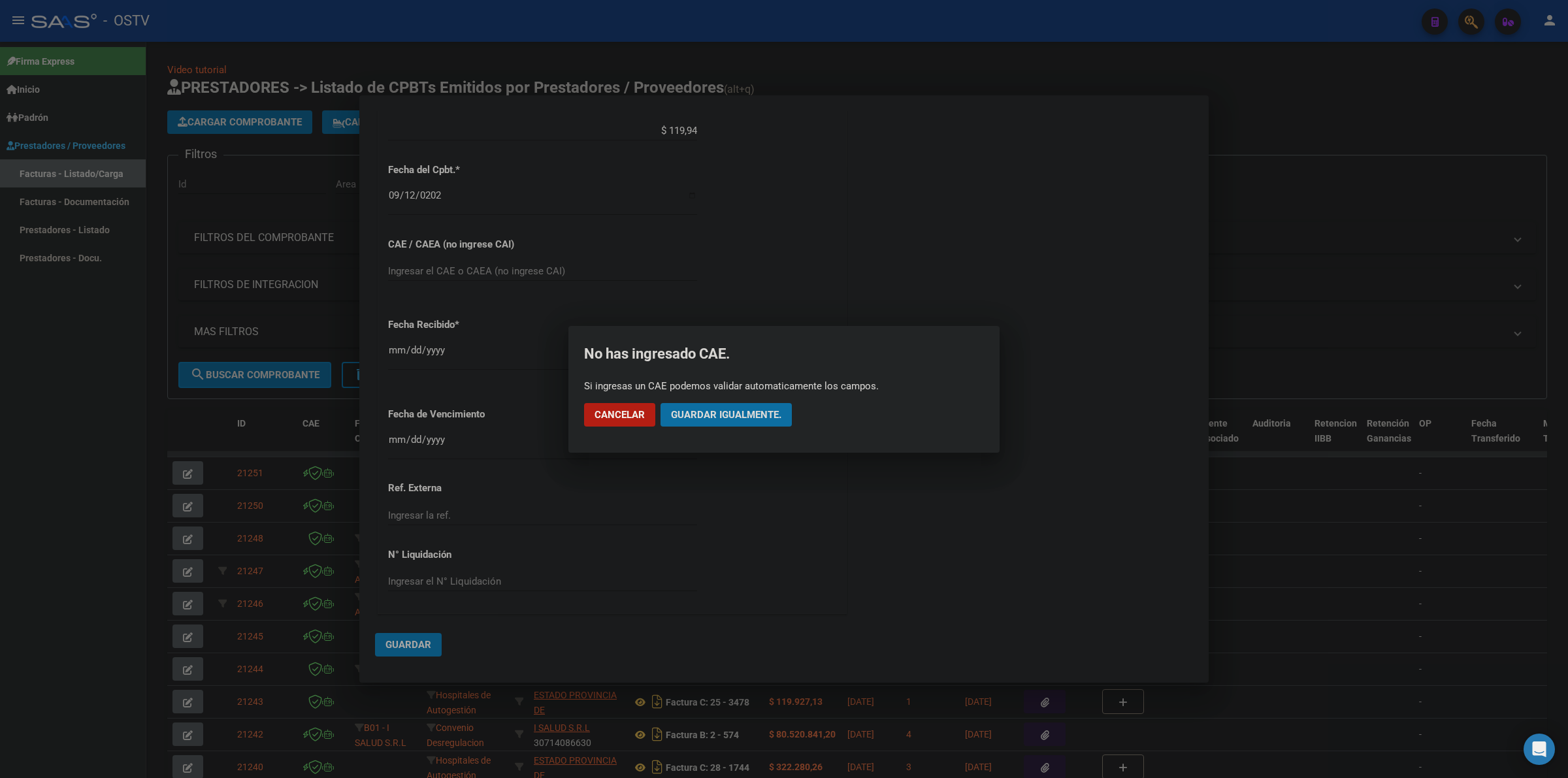
click at [741, 403] on button "Guardar igualmente." at bounding box center [726, 415] width 131 height 24
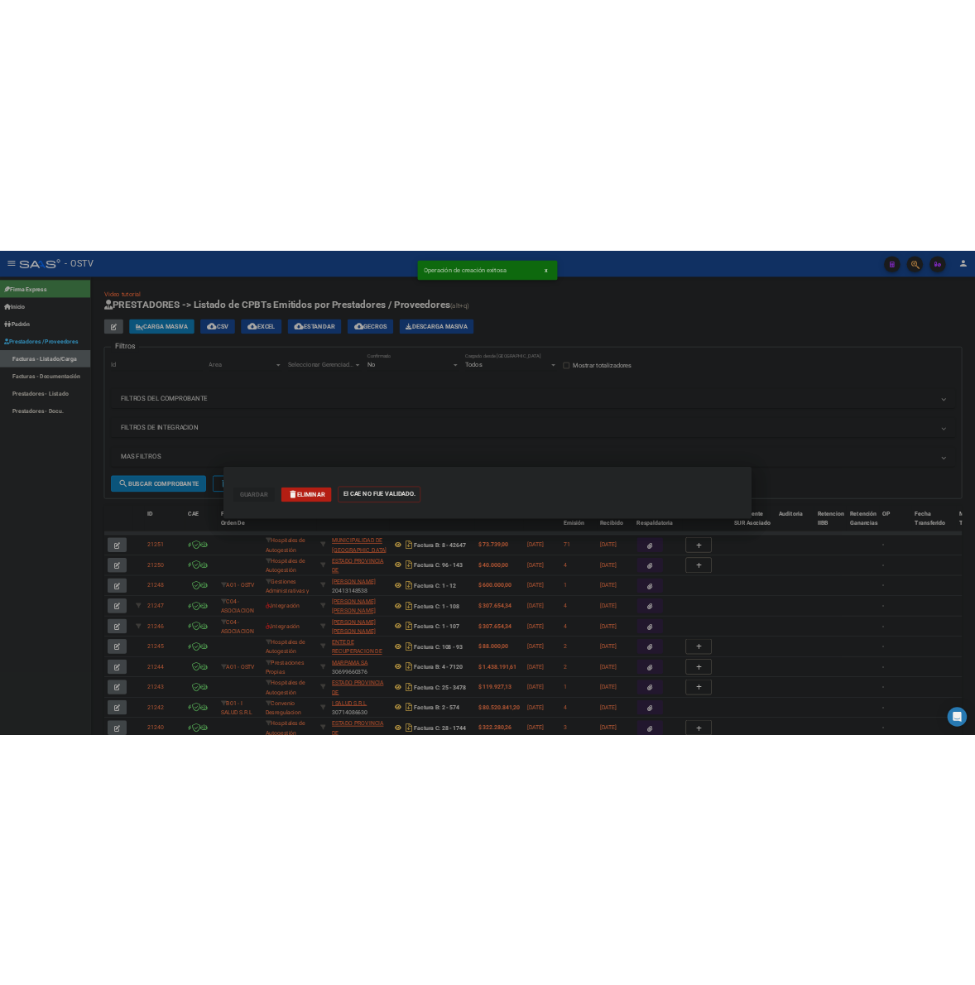
scroll to position [0, 0]
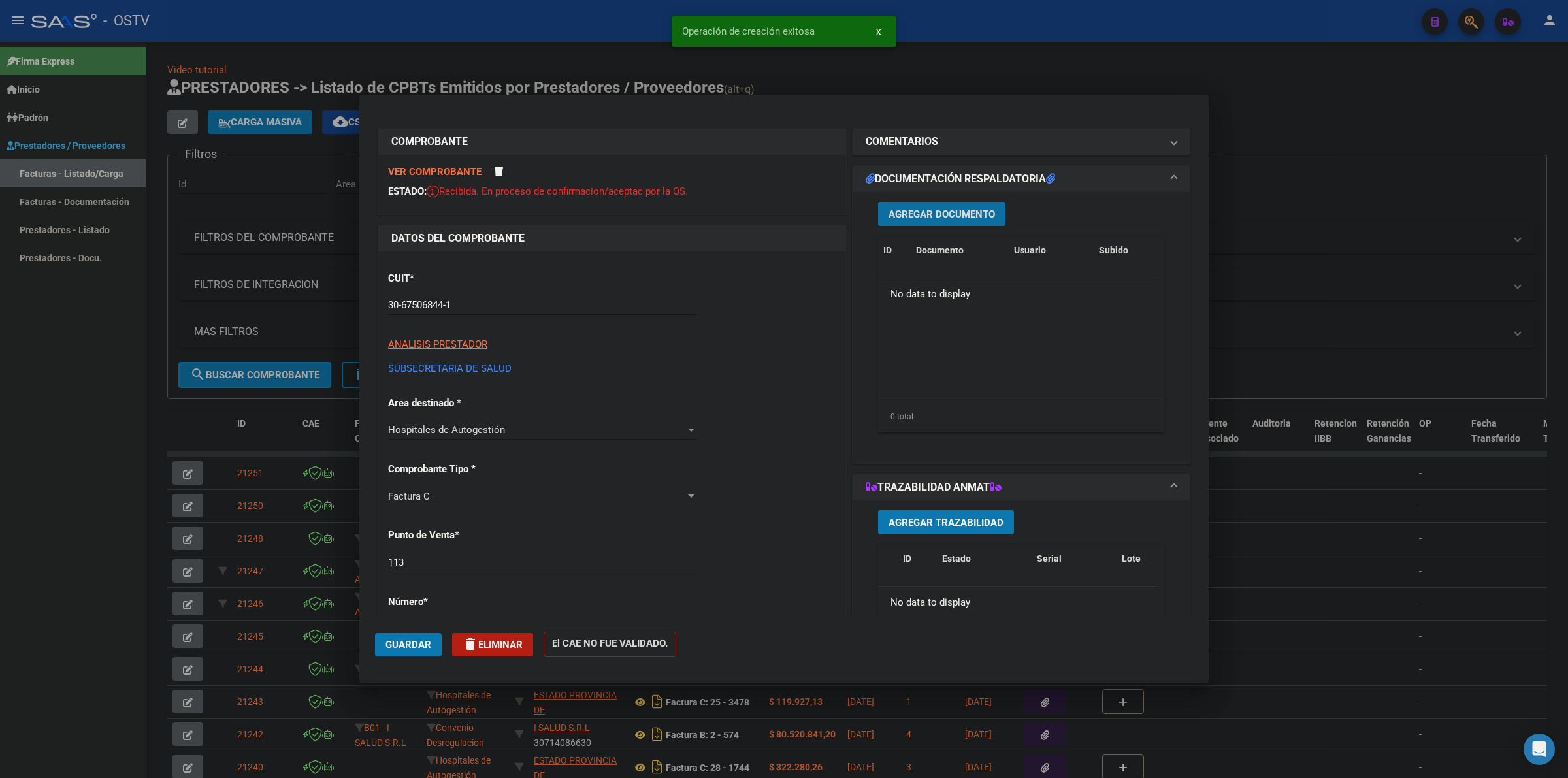
click at [928, 219] on button "Agregar Documento" at bounding box center [941, 214] width 127 height 24
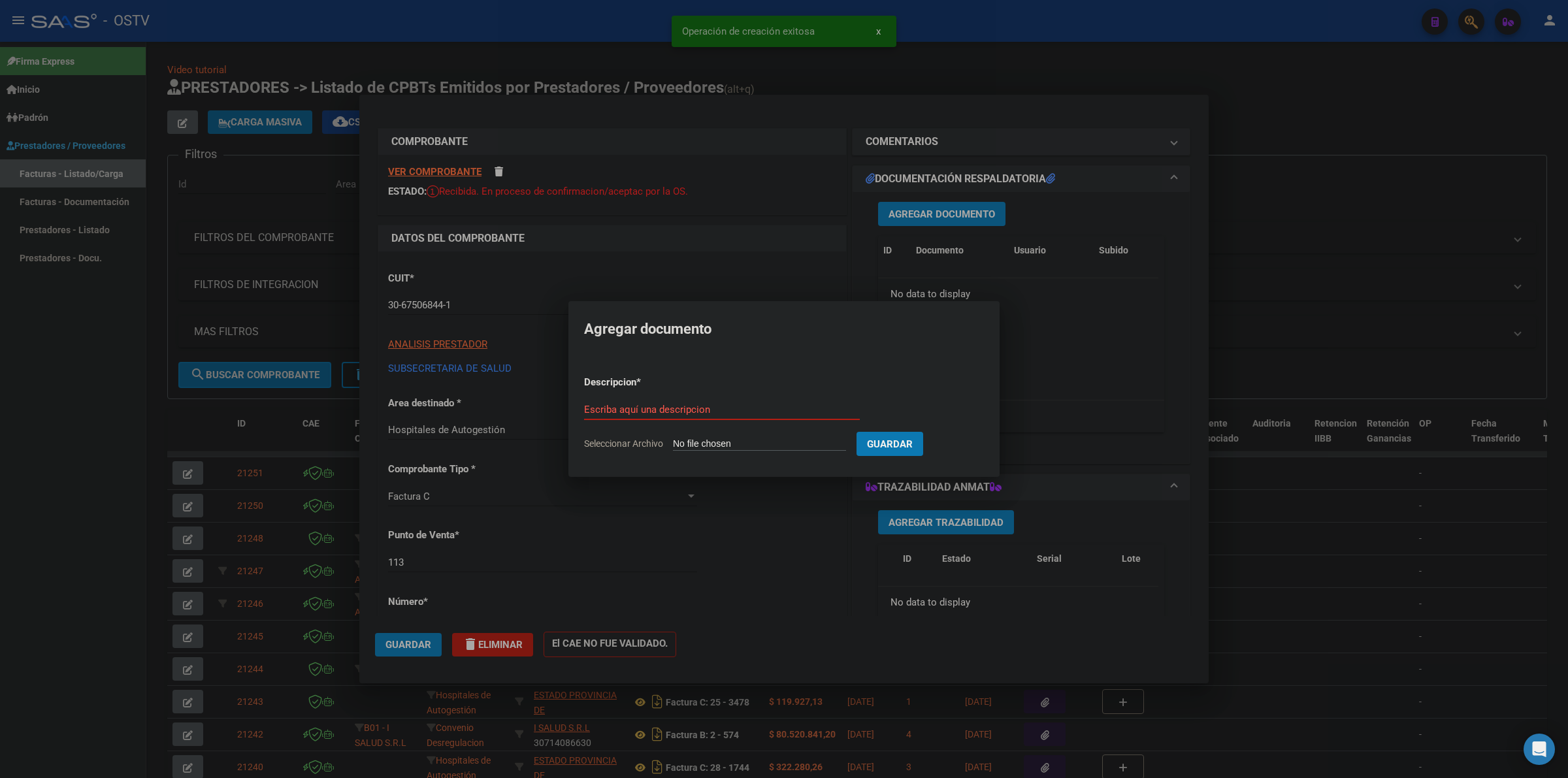
type input "C:\fakepath\FACTURA - 113 7532 - SUBSECRETARIA DE SALUD.pdf"
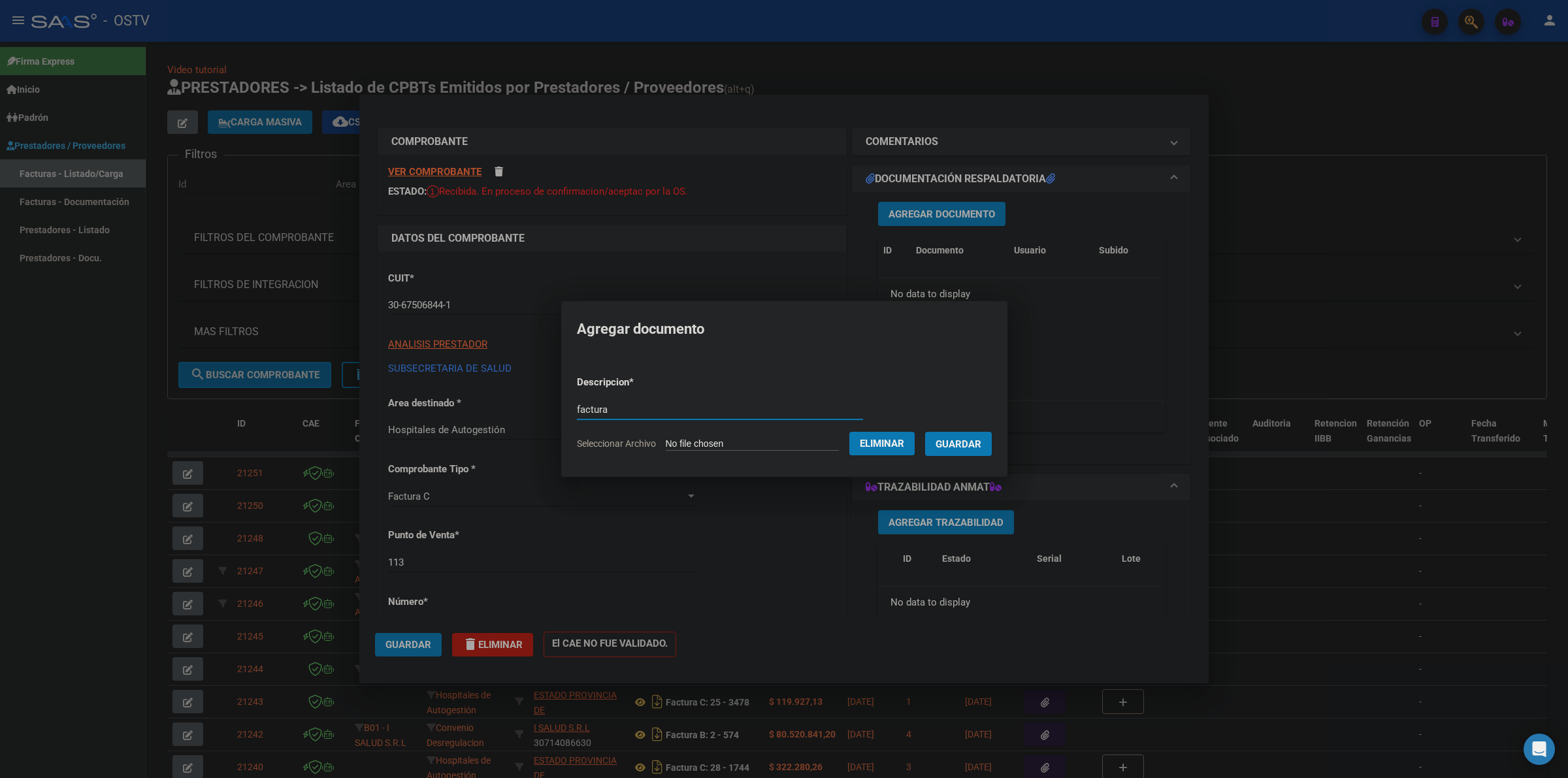
type input "factura"
click at [925, 432] on button "Guardar" at bounding box center [958, 443] width 66 height 24
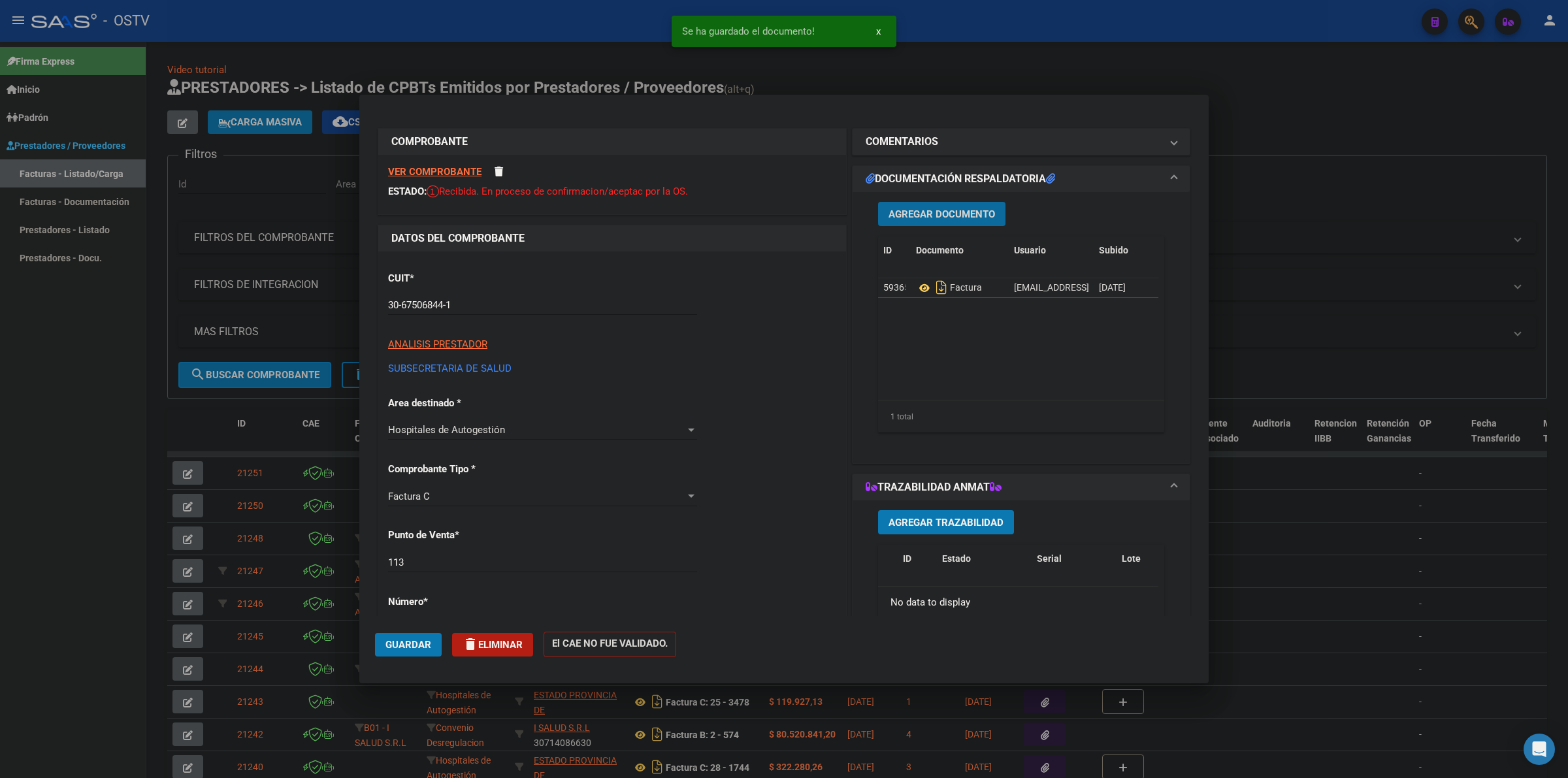
click at [387, 641] on span "Guardar" at bounding box center [408, 644] width 46 height 12
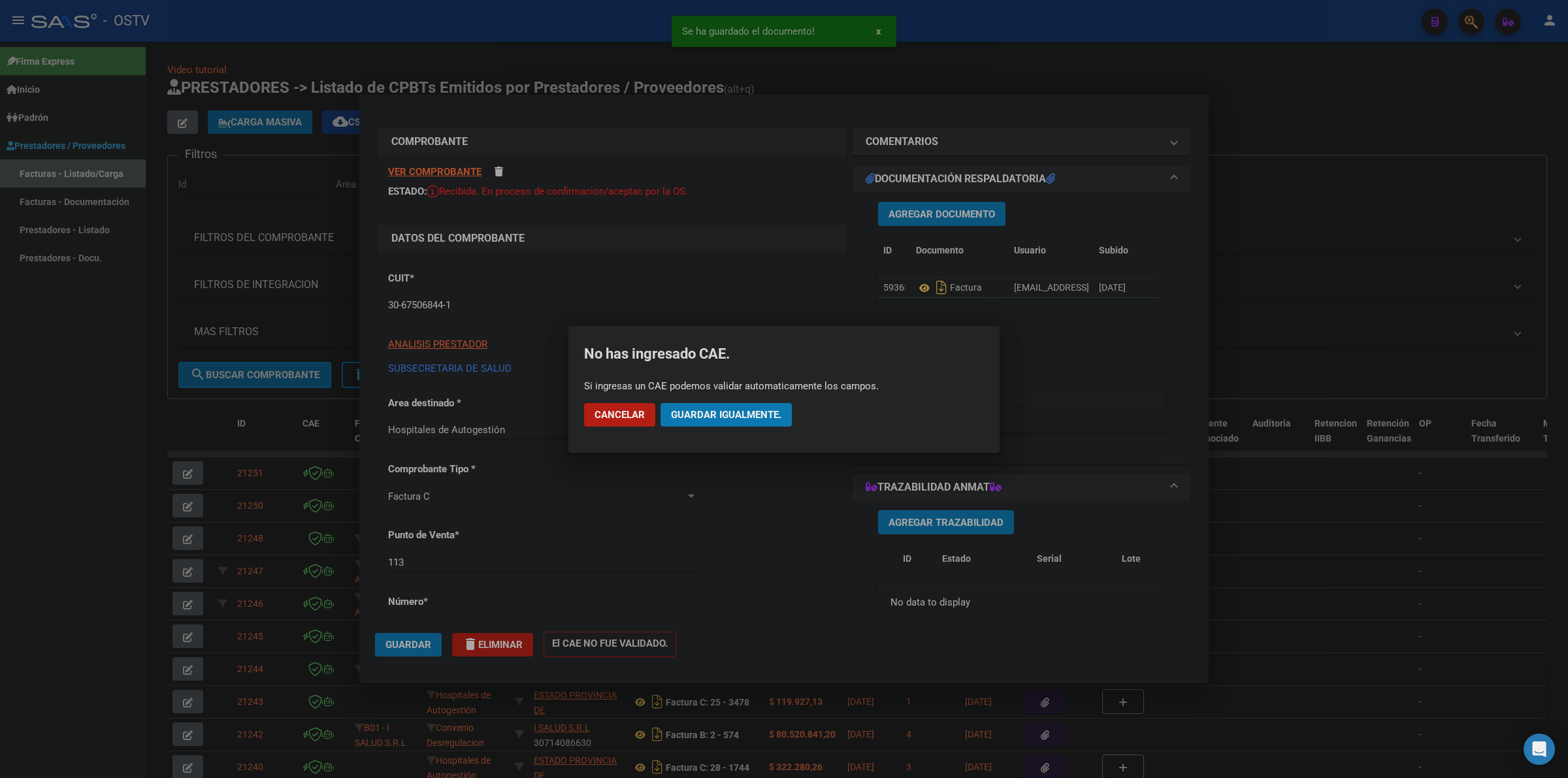
click at [748, 410] on span "Guardar igualmente." at bounding box center [726, 414] width 111 height 12
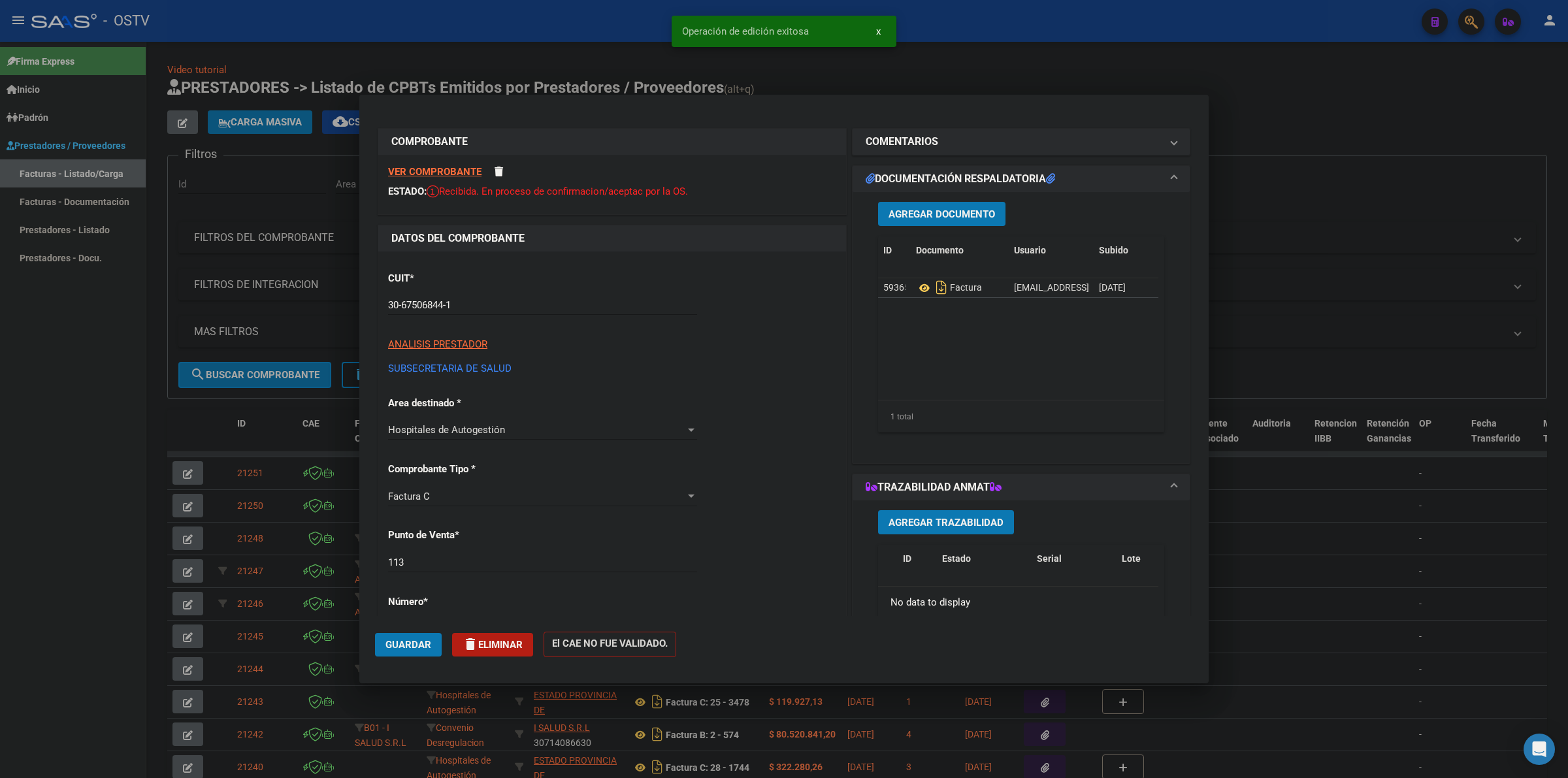
click at [1305, 112] on div at bounding box center [784, 389] width 1568 height 778
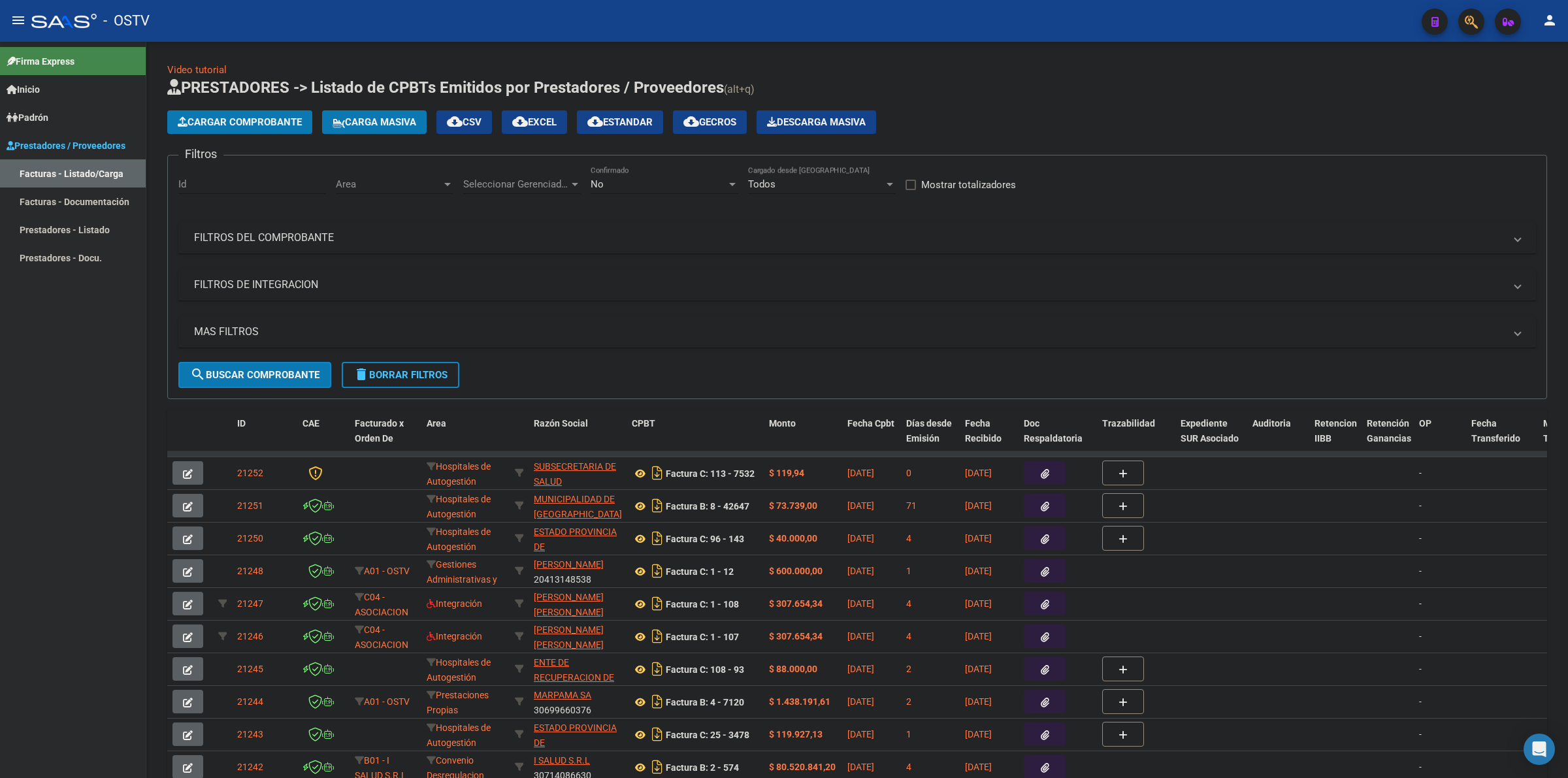
click at [531, 58] on div "Video tutorial PRESTADORES -> Listado de CPBTs Emitidos por Prestadores / Prove…" at bounding box center [857, 452] width 1422 height 821
click at [48, 112] on span "Padrón" at bounding box center [27, 118] width 42 height 14
click at [69, 173] on link "Análisis Afiliado" at bounding box center [73, 174] width 146 height 28
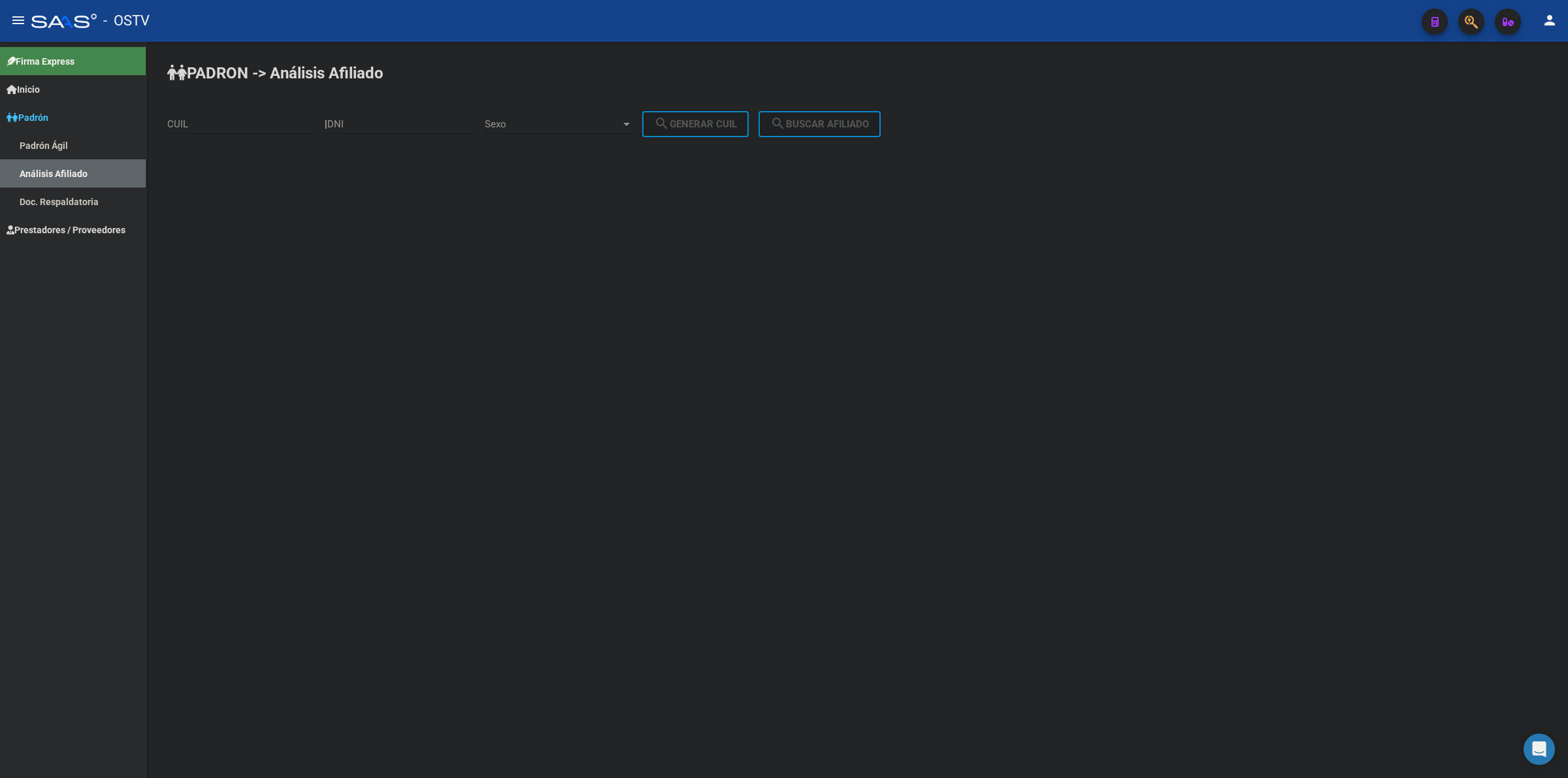
drag, startPoint x: 69, startPoint y: 131, endPoint x: 56, endPoint y: 141, distance: 16.4
click at [69, 131] on link "Padrón Ágil" at bounding box center [73, 145] width 146 height 28
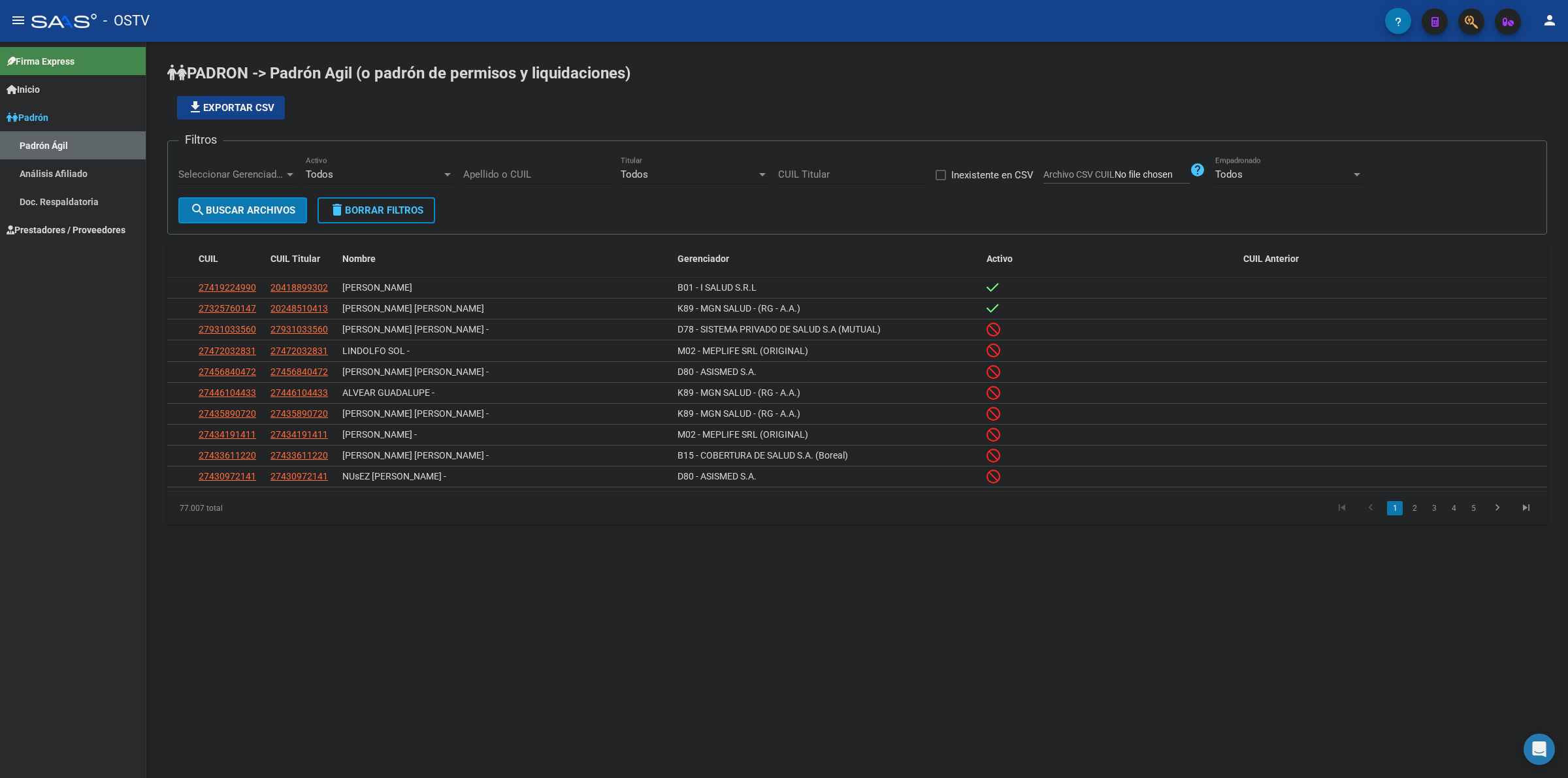
click at [472, 169] on input "Apellido o CUIL" at bounding box center [537, 174] width 148 height 12
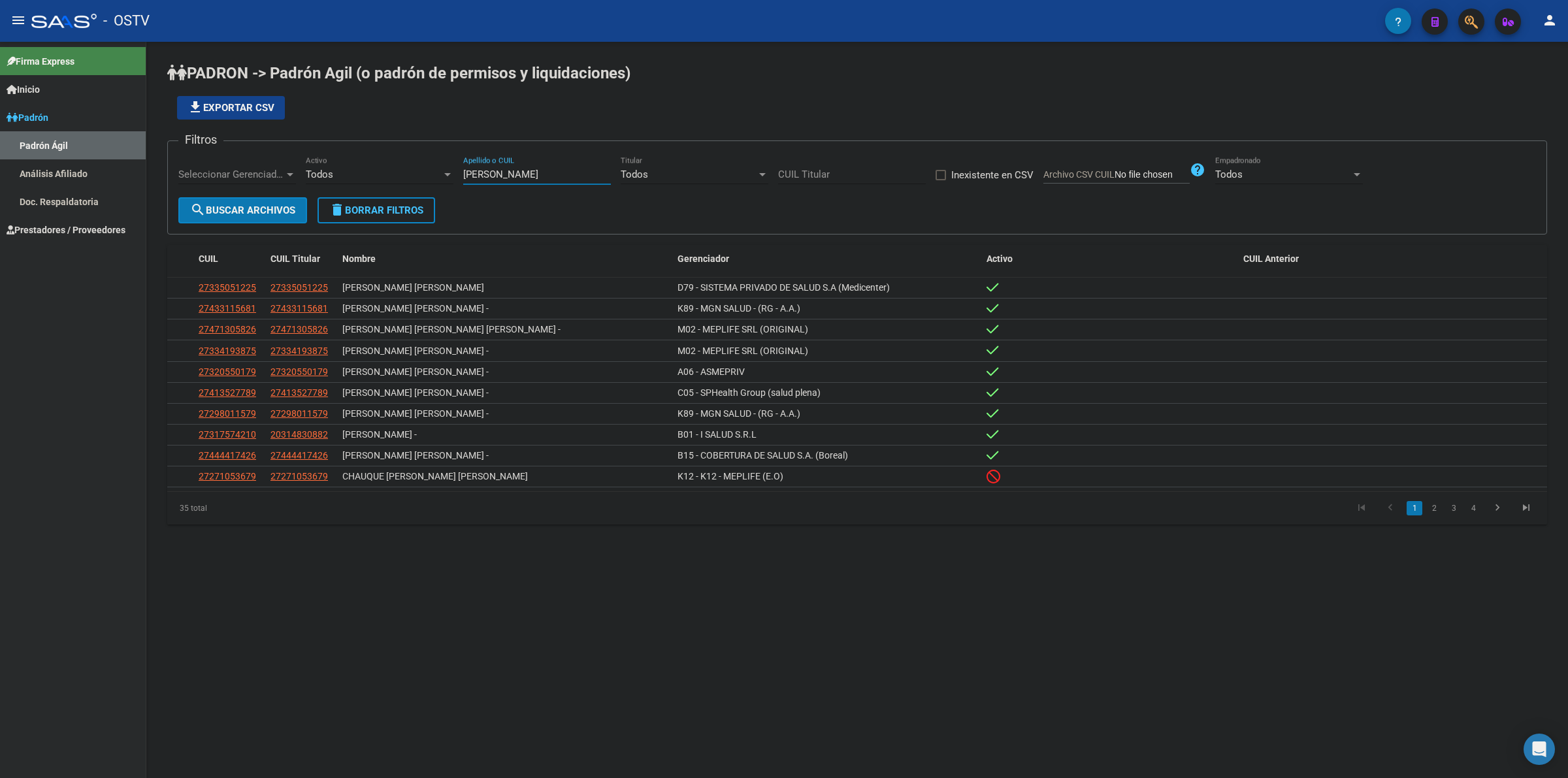
drag, startPoint x: 538, startPoint y: 174, endPoint x: 391, endPoint y: 168, distance: 147.1
click at [391, 168] on div "Filtros Seleccionar Gerenciador Seleccionar Gerenciador Todos Activo [PERSON_NA…" at bounding box center [857, 174] width 1358 height 46
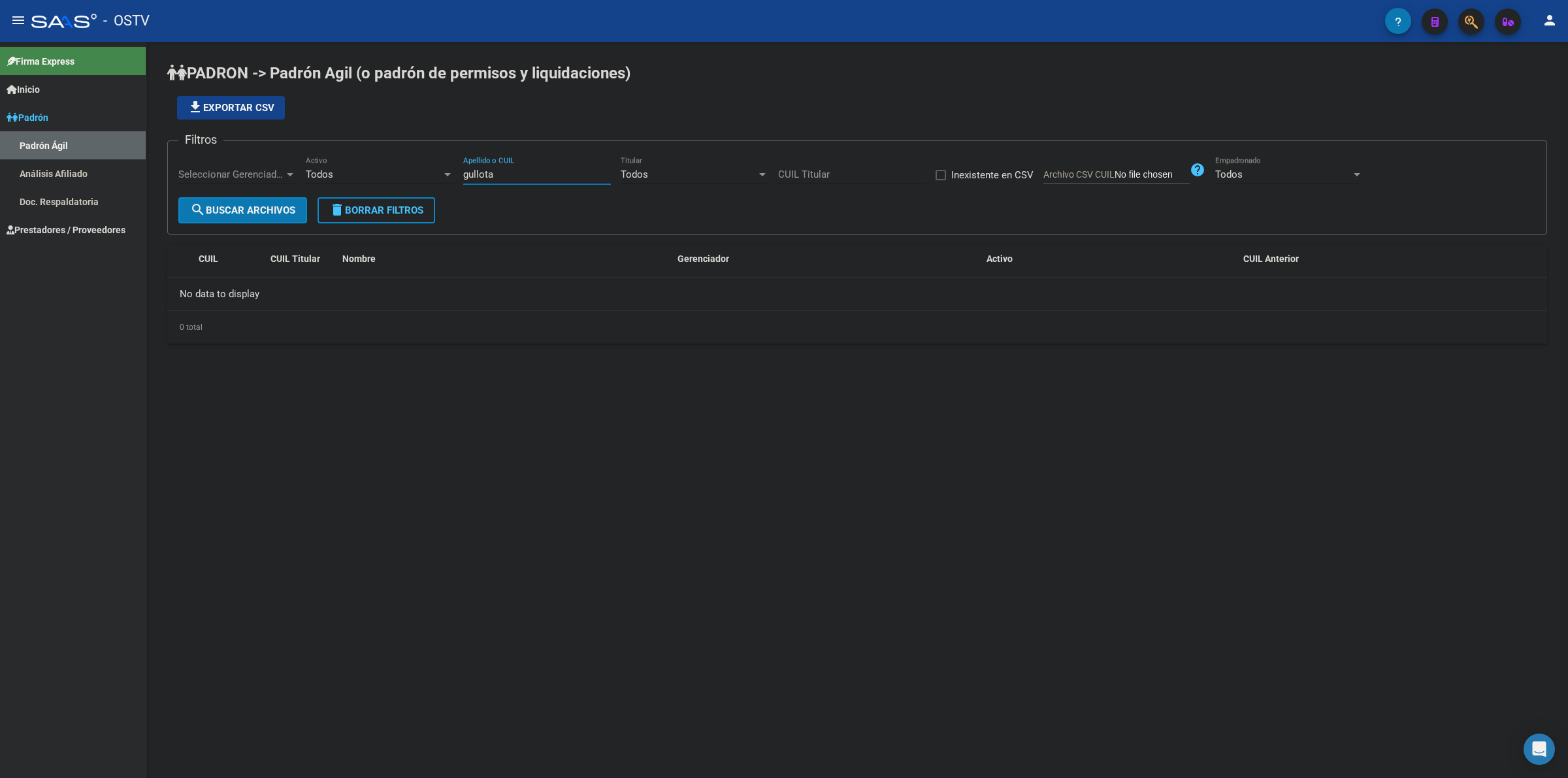
drag, startPoint x: 501, startPoint y: 177, endPoint x: 471, endPoint y: 174, distance: 30.1
click at [471, 174] on input "gullota" at bounding box center [537, 174] width 148 height 12
type input "g"
paste input "[PERSON_NAME]"
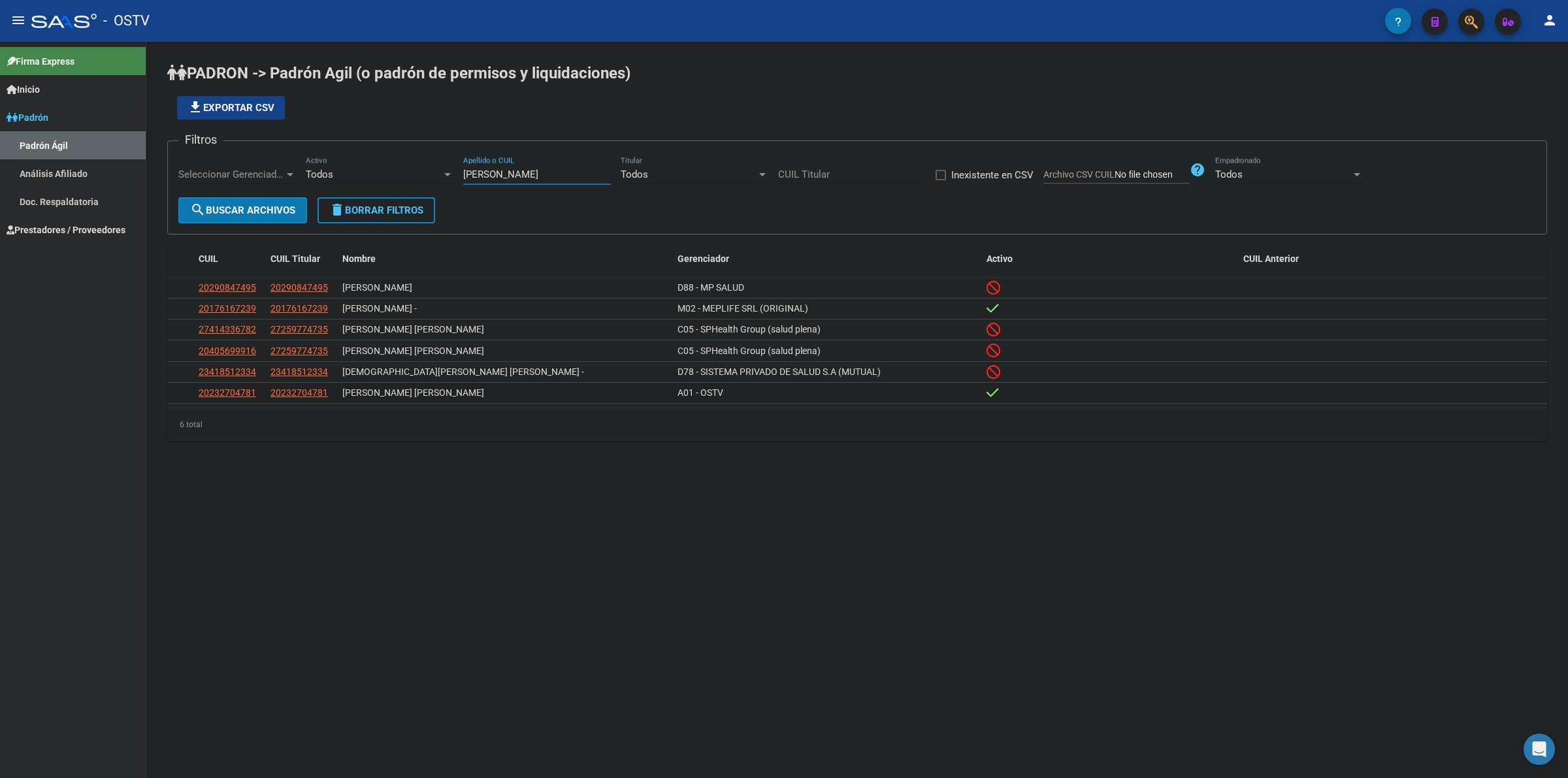
type input "[PERSON_NAME]"
drag, startPoint x: 452, startPoint y: 390, endPoint x: 342, endPoint y: 392, distance: 110.0
click at [343, 392] on div "[PERSON_NAME] [PERSON_NAME]" at bounding box center [505, 392] width 324 height 15
copy span "[PERSON_NAME] [PERSON_NAME]"
click at [419, 482] on mat-sidenav-content "[PERSON_NAME] -> [PERSON_NAME] Agil ([PERSON_NAME] de permisos y liquidaciones)…" at bounding box center [857, 410] width 1422 height 736
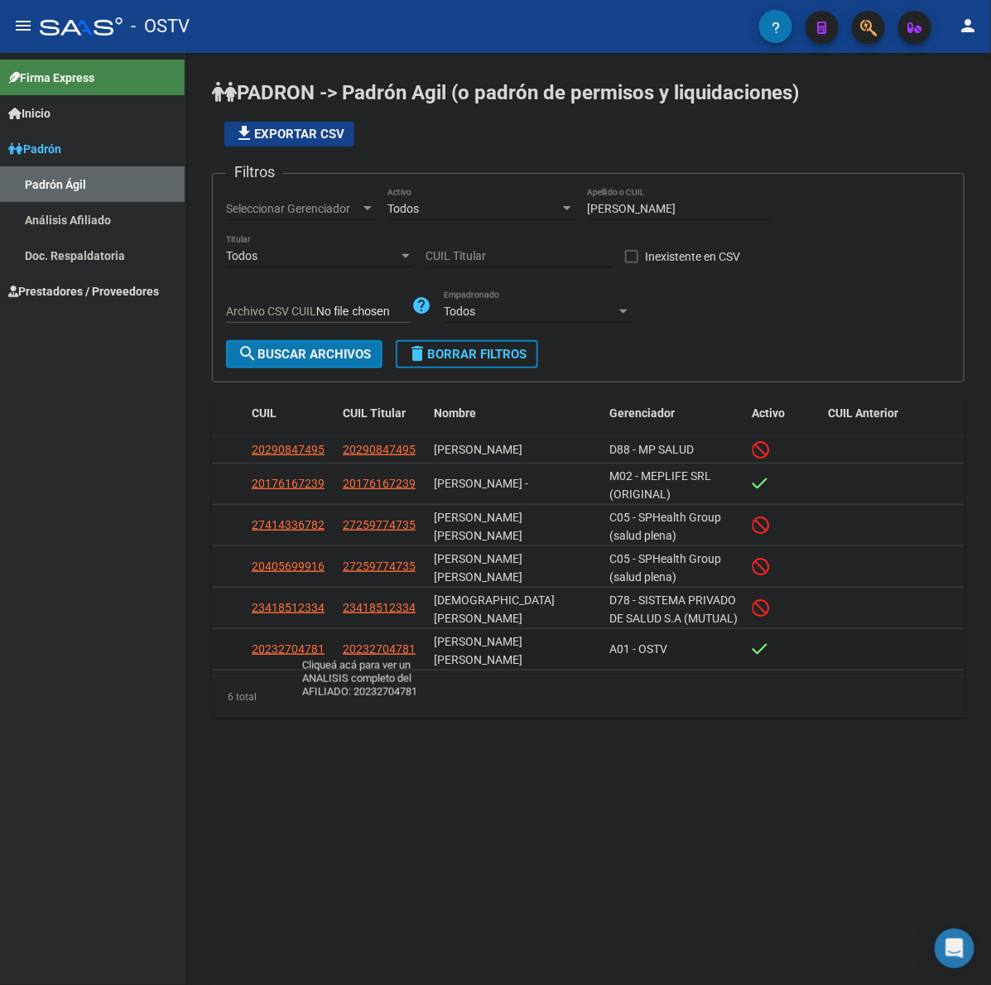
click at [382, 646] on span "20232704781" at bounding box center [379, 648] width 73 height 13
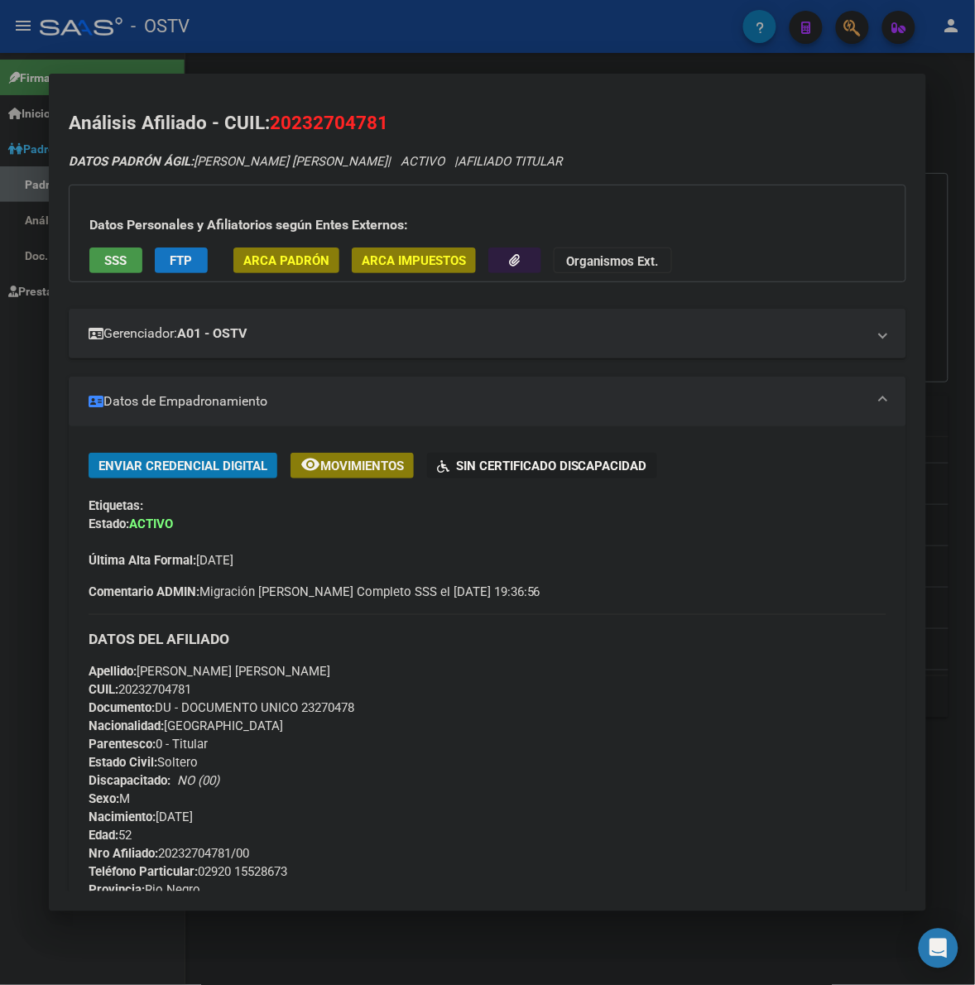
click at [299, 713] on span "Documento: DU - DOCUMENTO UNICO 23270478" at bounding box center [222, 708] width 266 height 15
click at [299, 712] on span "Documento: DU - DOCUMENTO UNICO 23270478" at bounding box center [222, 708] width 266 height 15
copy span "23270478"
click at [335, 737] on div "Apellido: [PERSON_NAME] [PERSON_NAME] CUIL: 20232704781 Documento: DU - DOCUMEN…" at bounding box center [488, 763] width 798 height 200
click at [315, 696] on div "Apellido: [PERSON_NAME] [PERSON_NAME] CUIL: 20232704781 Documento: DU - DOCUMEN…" at bounding box center [488, 763] width 798 height 200
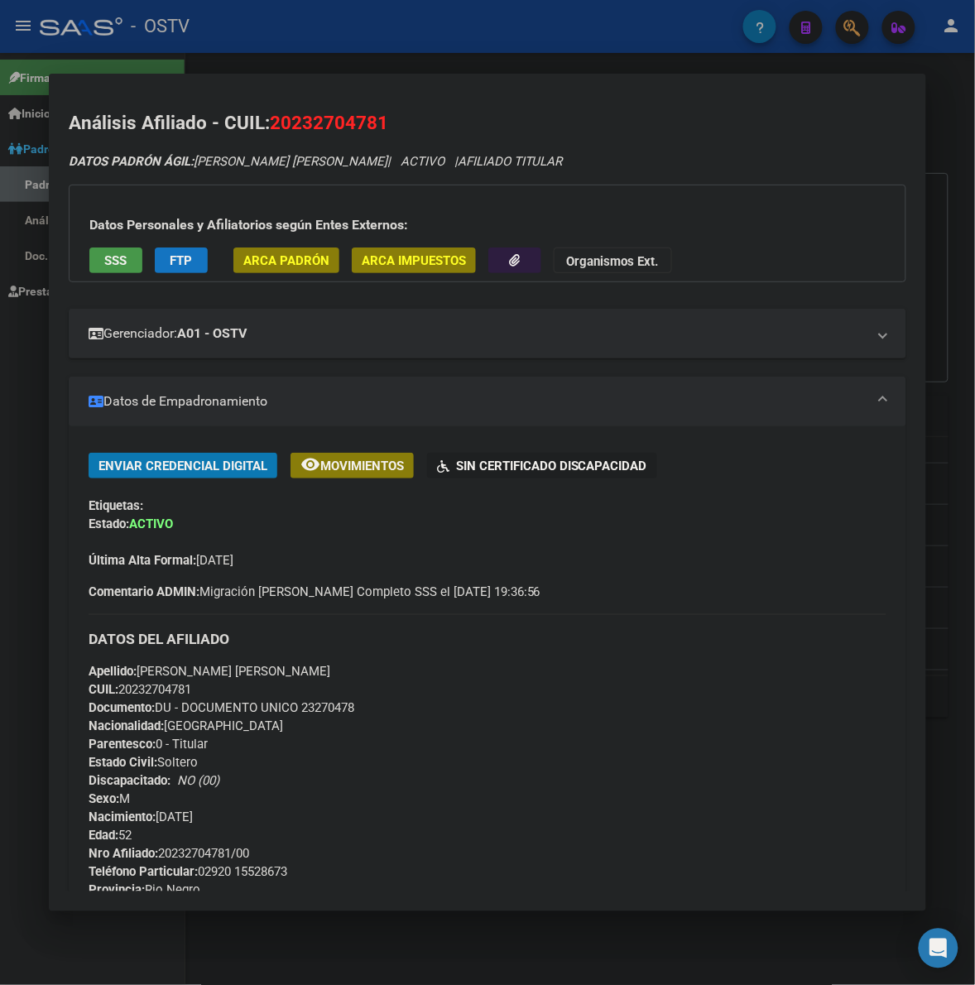
click at [315, 696] on div "Apellido: [PERSON_NAME] [PERSON_NAME] CUIL: 20232704781 Documento: DU - DOCUMEN…" at bounding box center [488, 763] width 798 height 200
click at [319, 701] on span "Documento: DU - DOCUMENTO UNICO 23270478" at bounding box center [222, 708] width 266 height 15
copy span "23270478"
drag, startPoint x: 255, startPoint y: 855, endPoint x: 154, endPoint y: 849, distance: 101.1
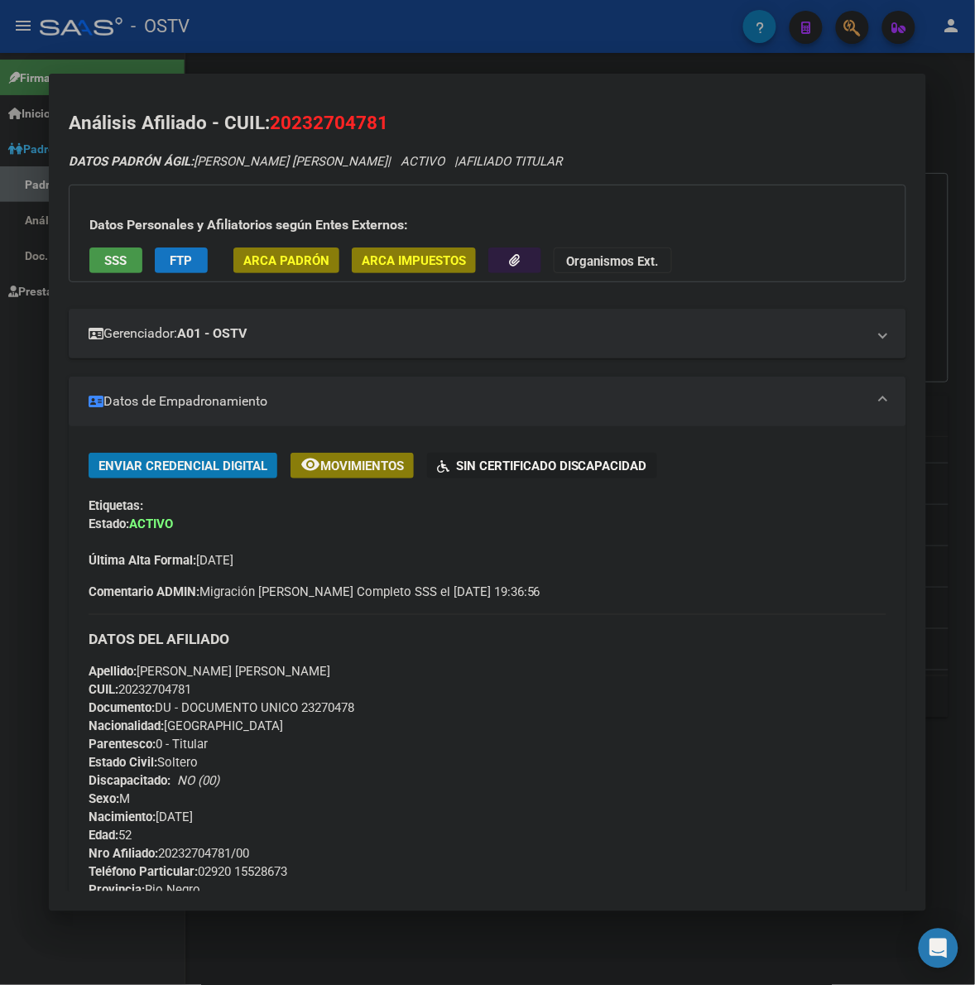
click at [154, 849] on div "Apellido: [PERSON_NAME] [PERSON_NAME] CUIL: 20232704781 Documento: DU - DOCUMEN…" at bounding box center [488, 763] width 798 height 200
copy span "20232704781/00"
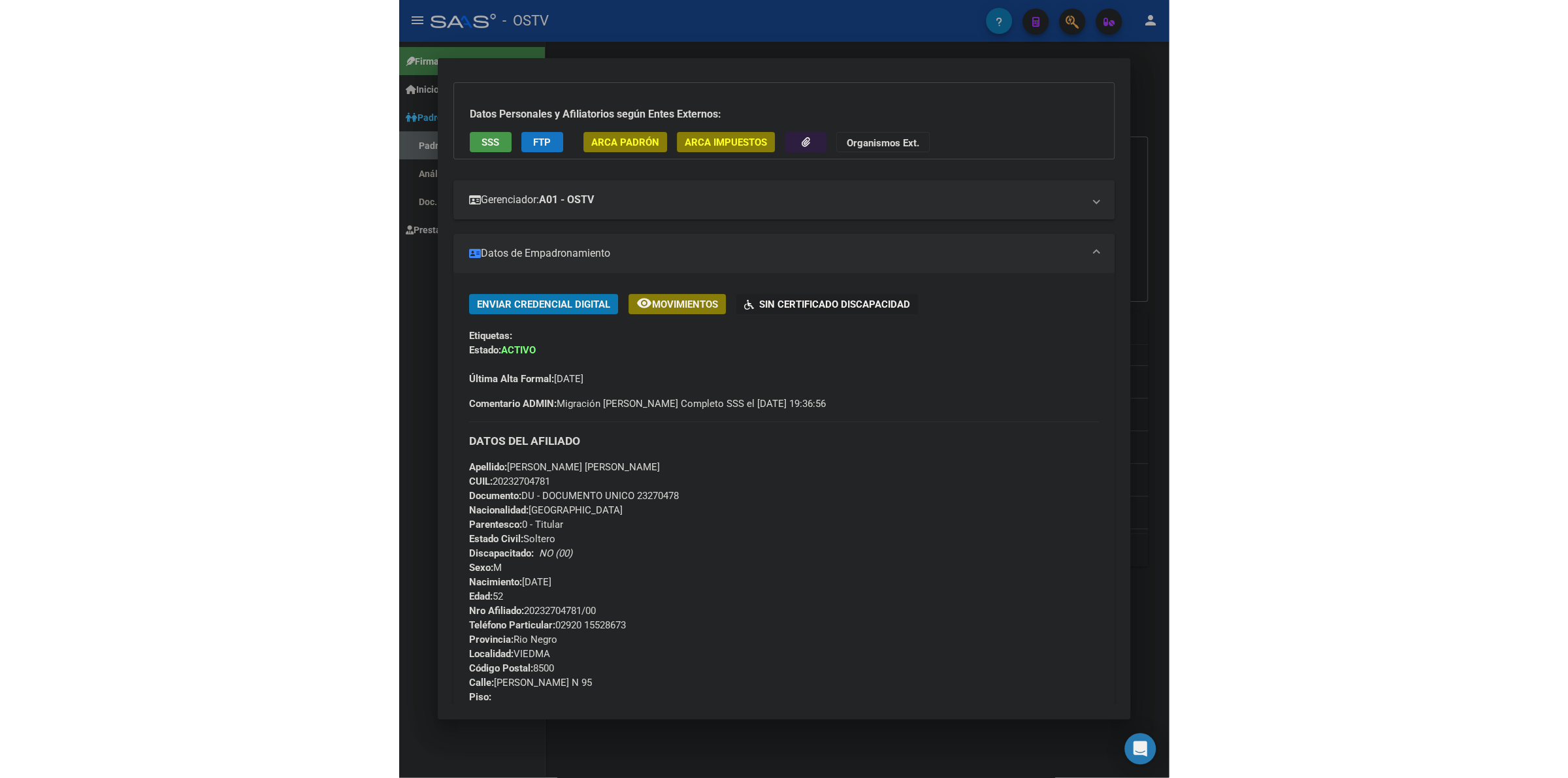
scroll to position [81, 0]
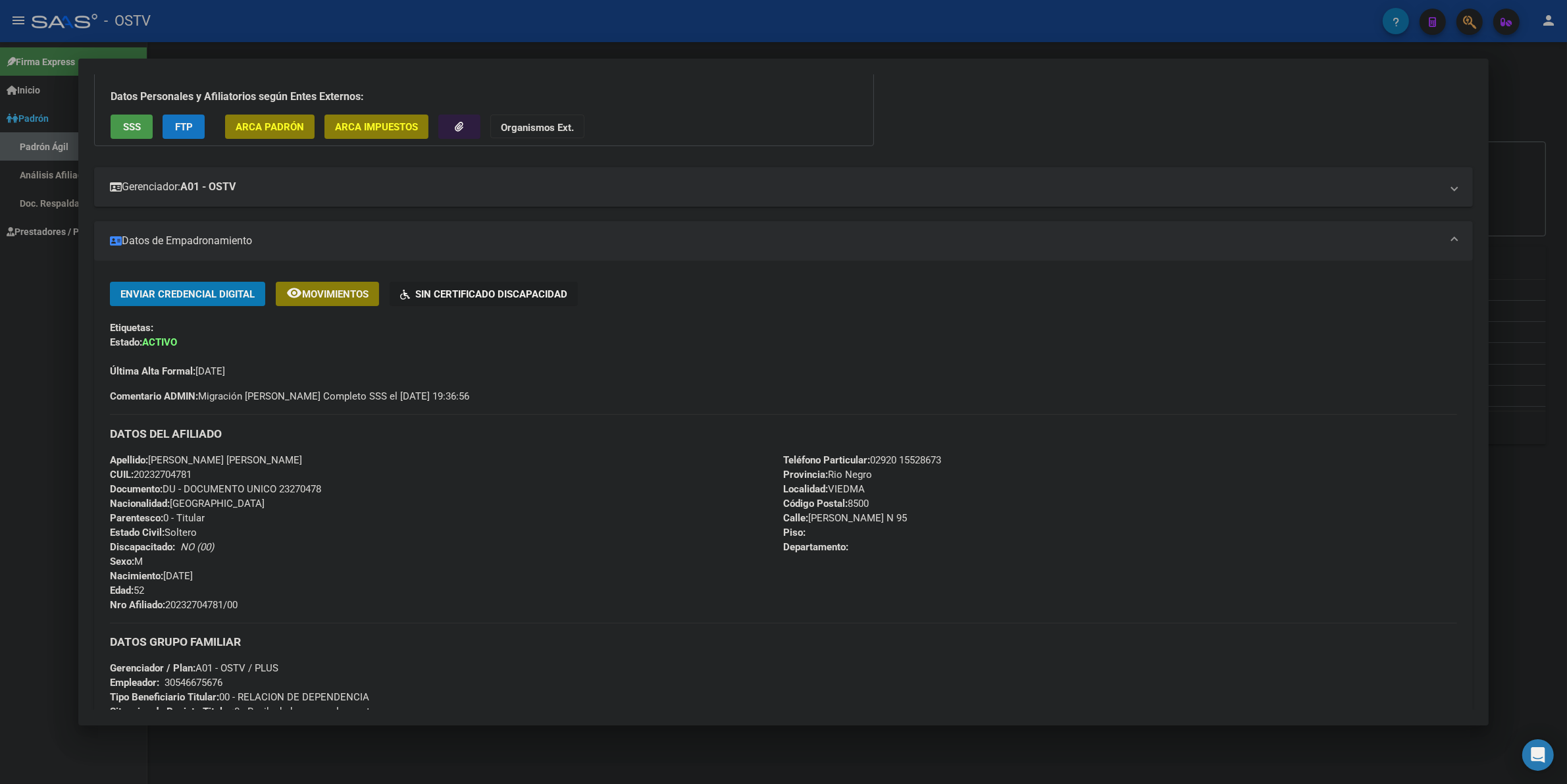
click at [21, 460] on div at bounding box center [784, 392] width 1567 height 784
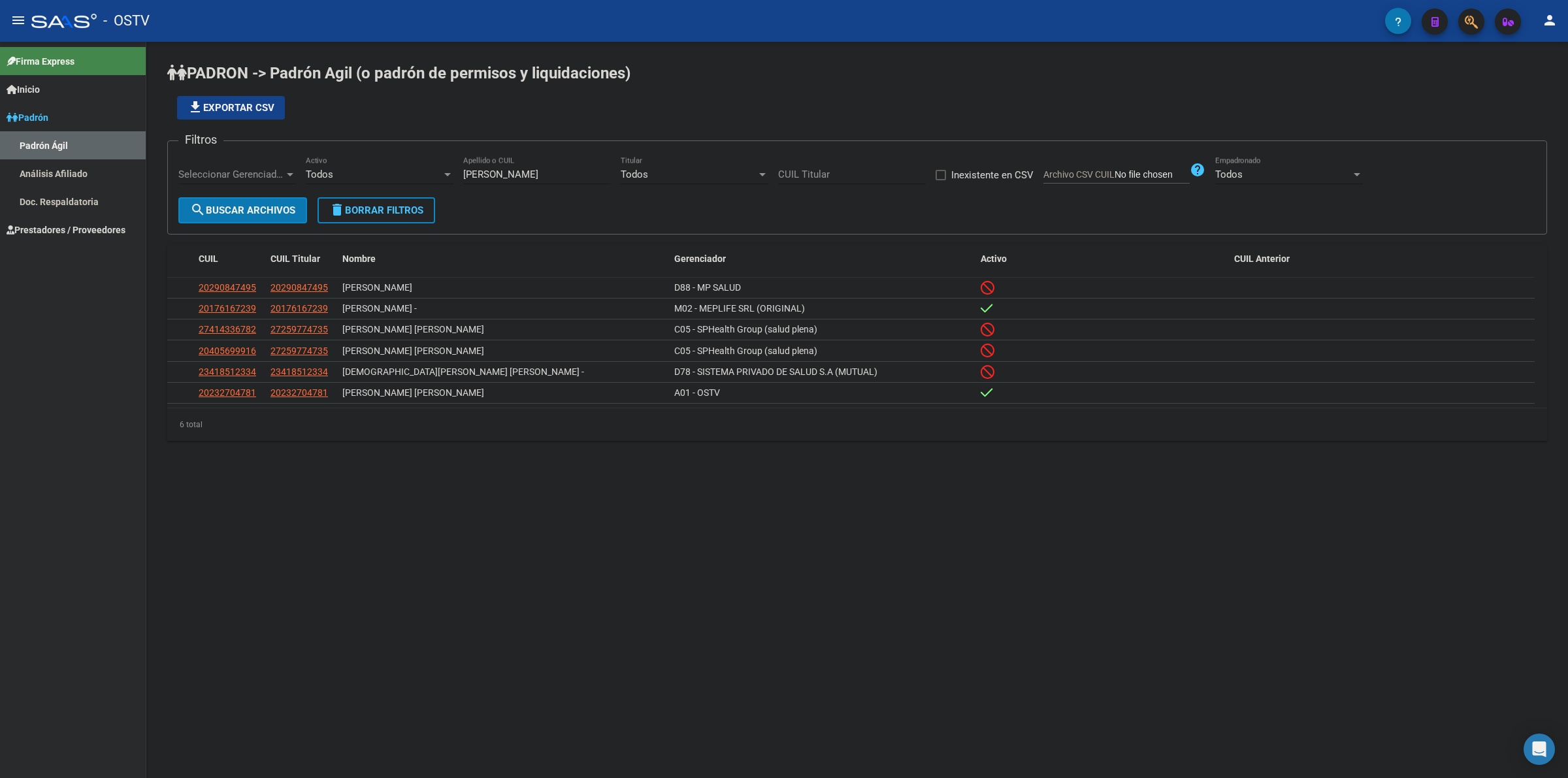
click at [62, 227] on span "Prestadores / Proveedores" at bounding box center [66, 230] width 119 height 14
drag, startPoint x: 86, startPoint y: 183, endPoint x: 92, endPoint y: 169, distance: 15.2
click at [86, 181] on link "Facturas - Listado/Carga" at bounding box center [73, 174] width 146 height 28
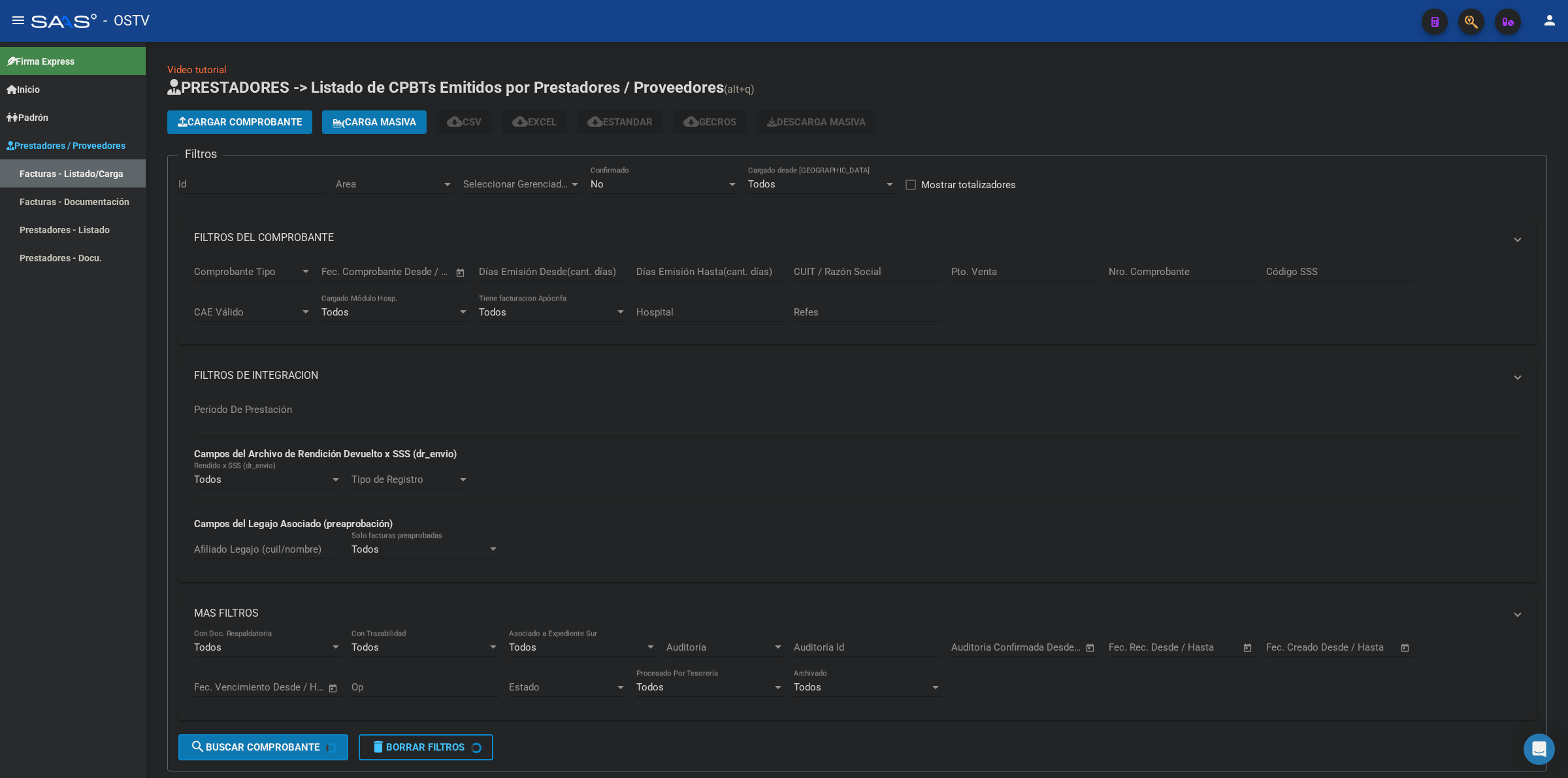
click at [92, 166] on link "Facturas - Listado/Carga" at bounding box center [73, 174] width 146 height 28
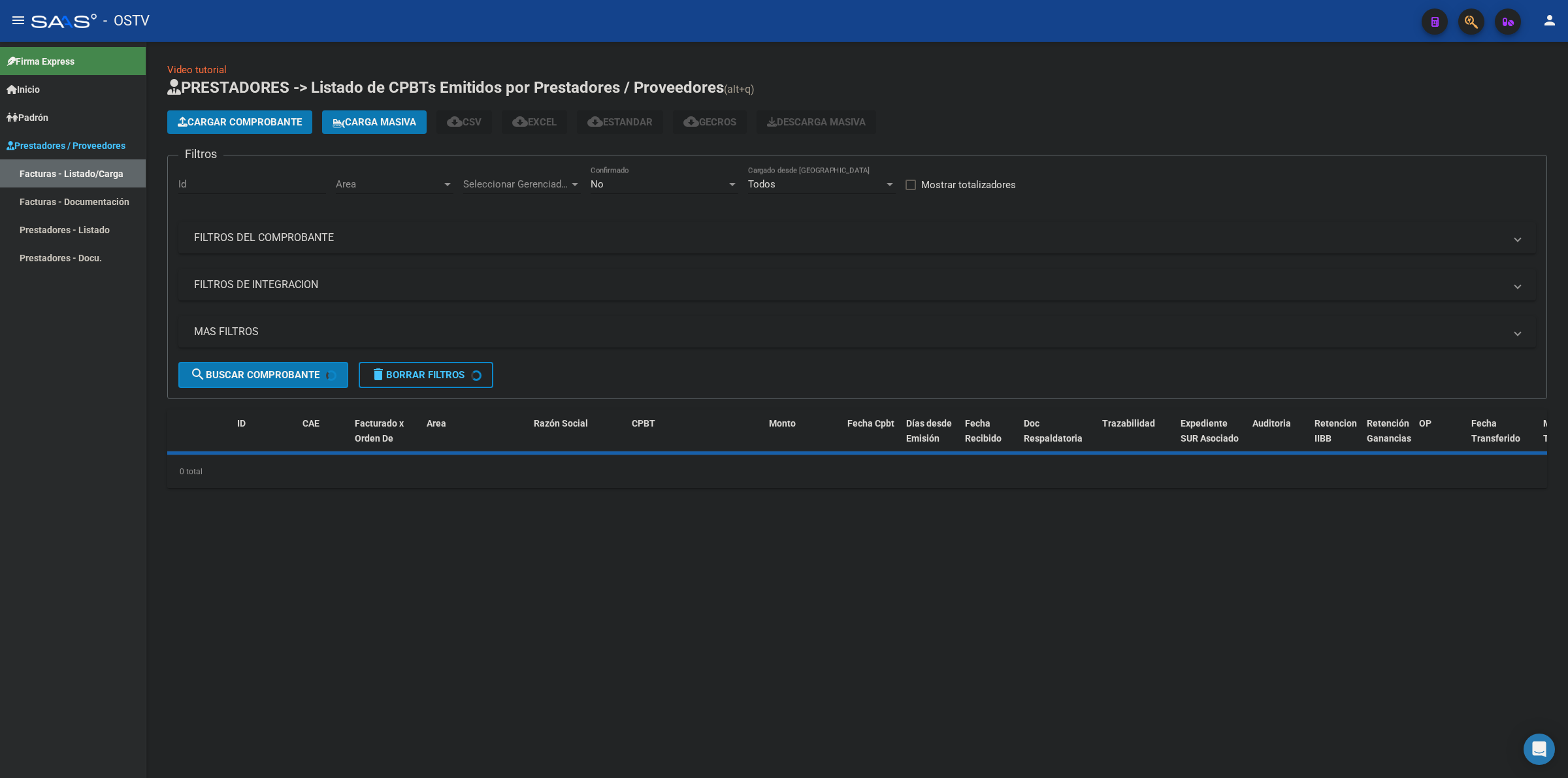
click at [236, 124] on span "Cargar Comprobante" at bounding box center [239, 122] width 124 height 12
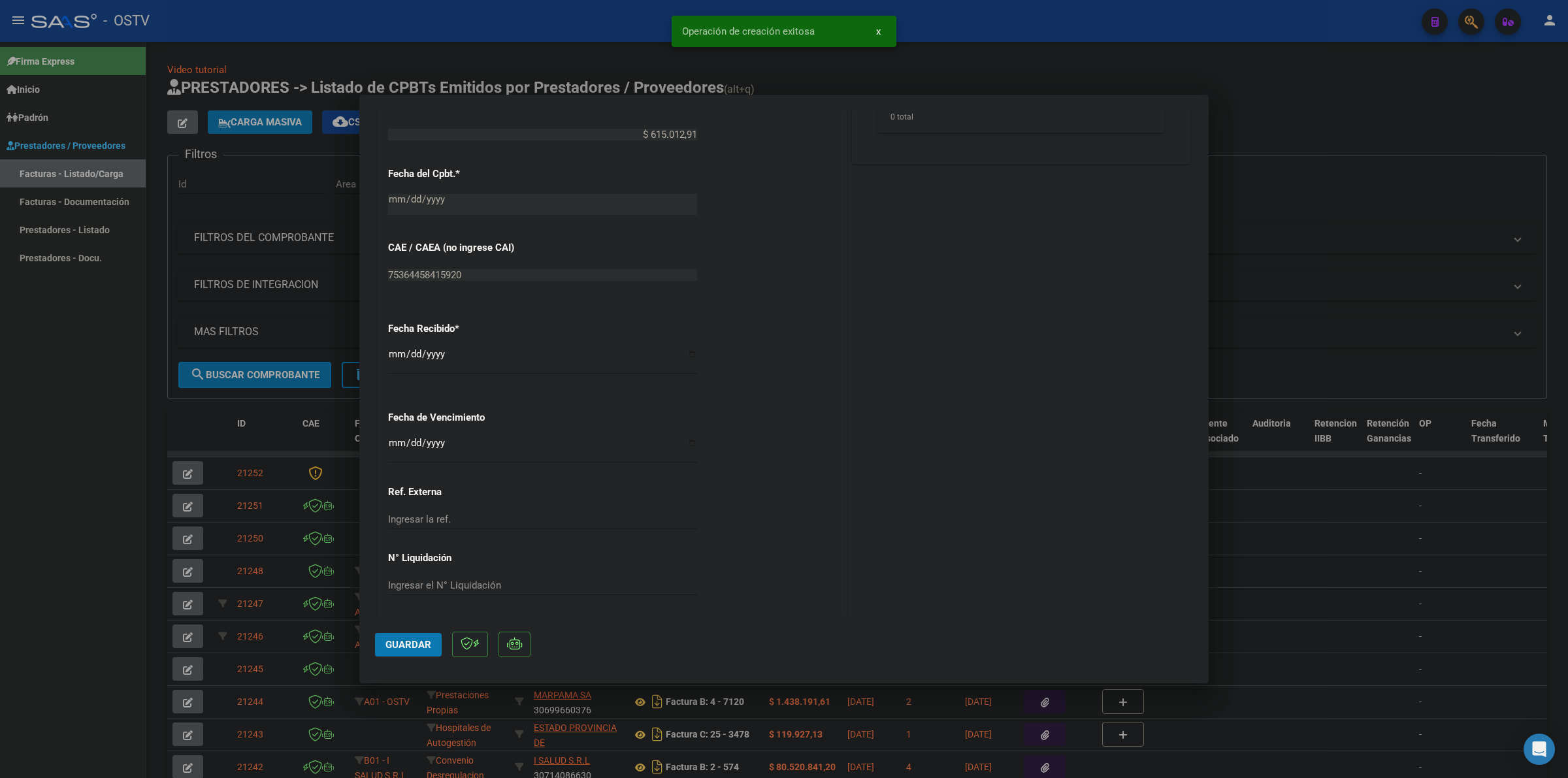
scroll to position [612, 0]
click at [392, 438] on input "Ingresar la fecha" at bounding box center [542, 444] width 309 height 21
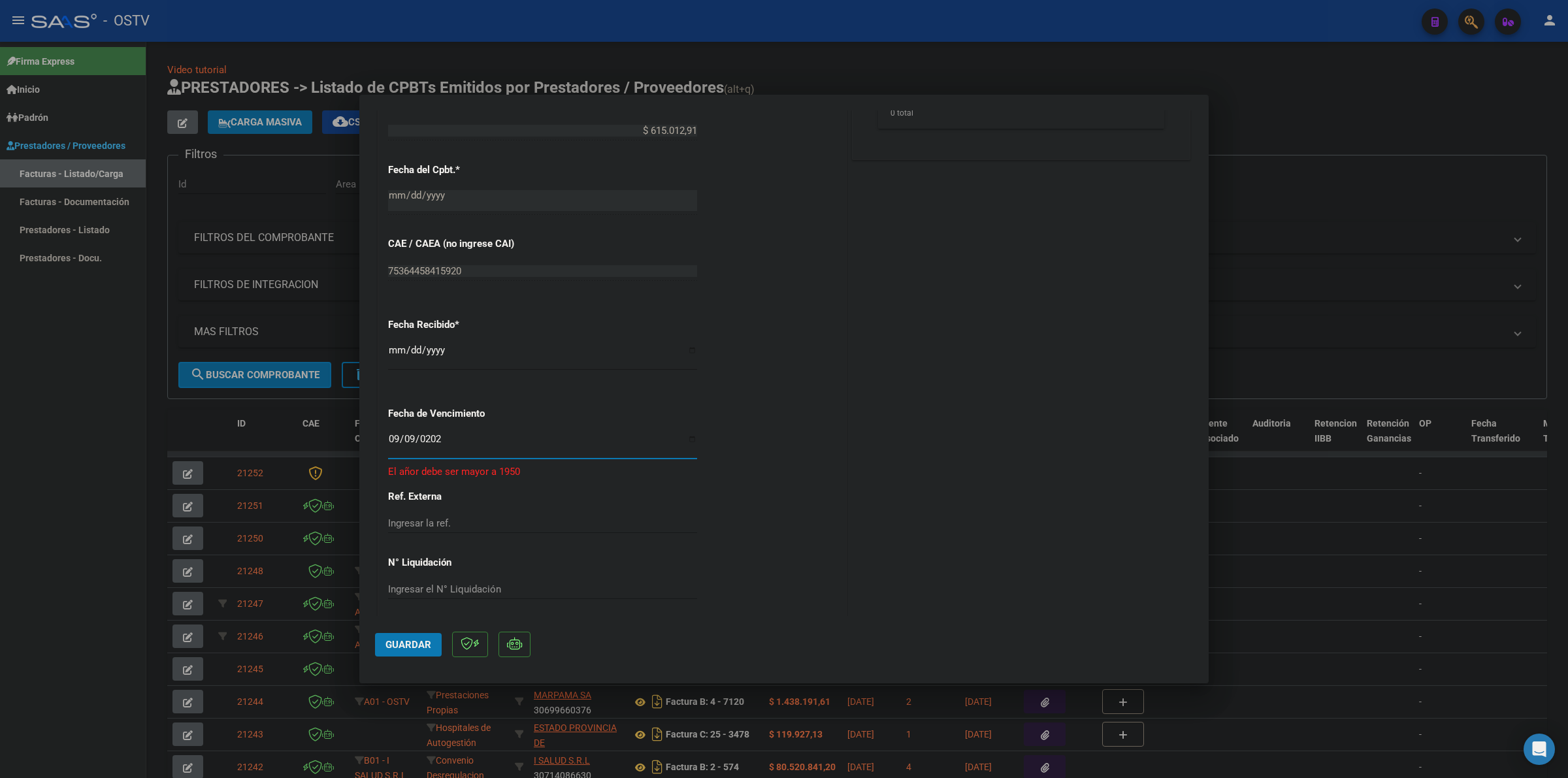
type input "[DATE]"
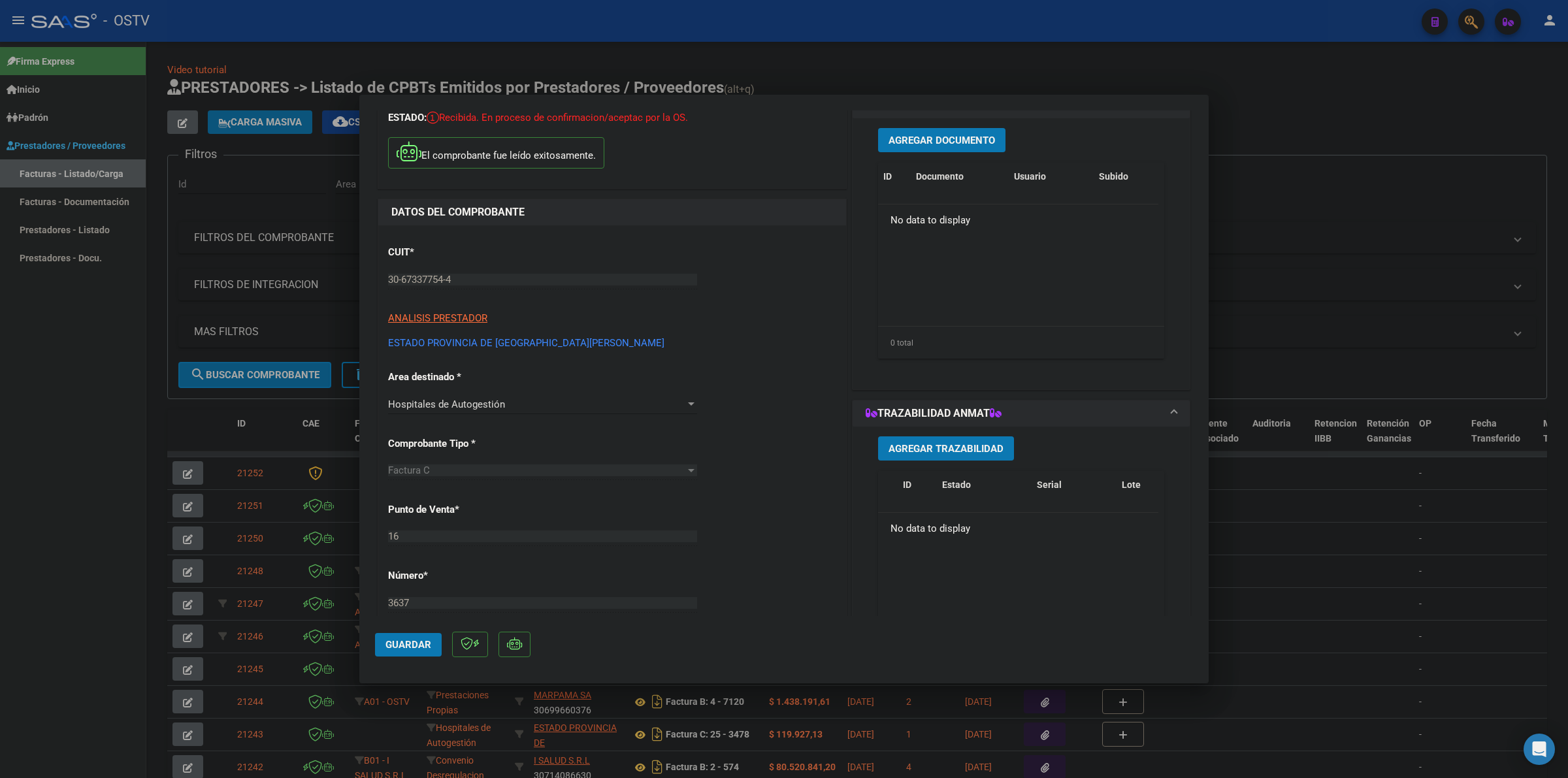
scroll to position [67, 0]
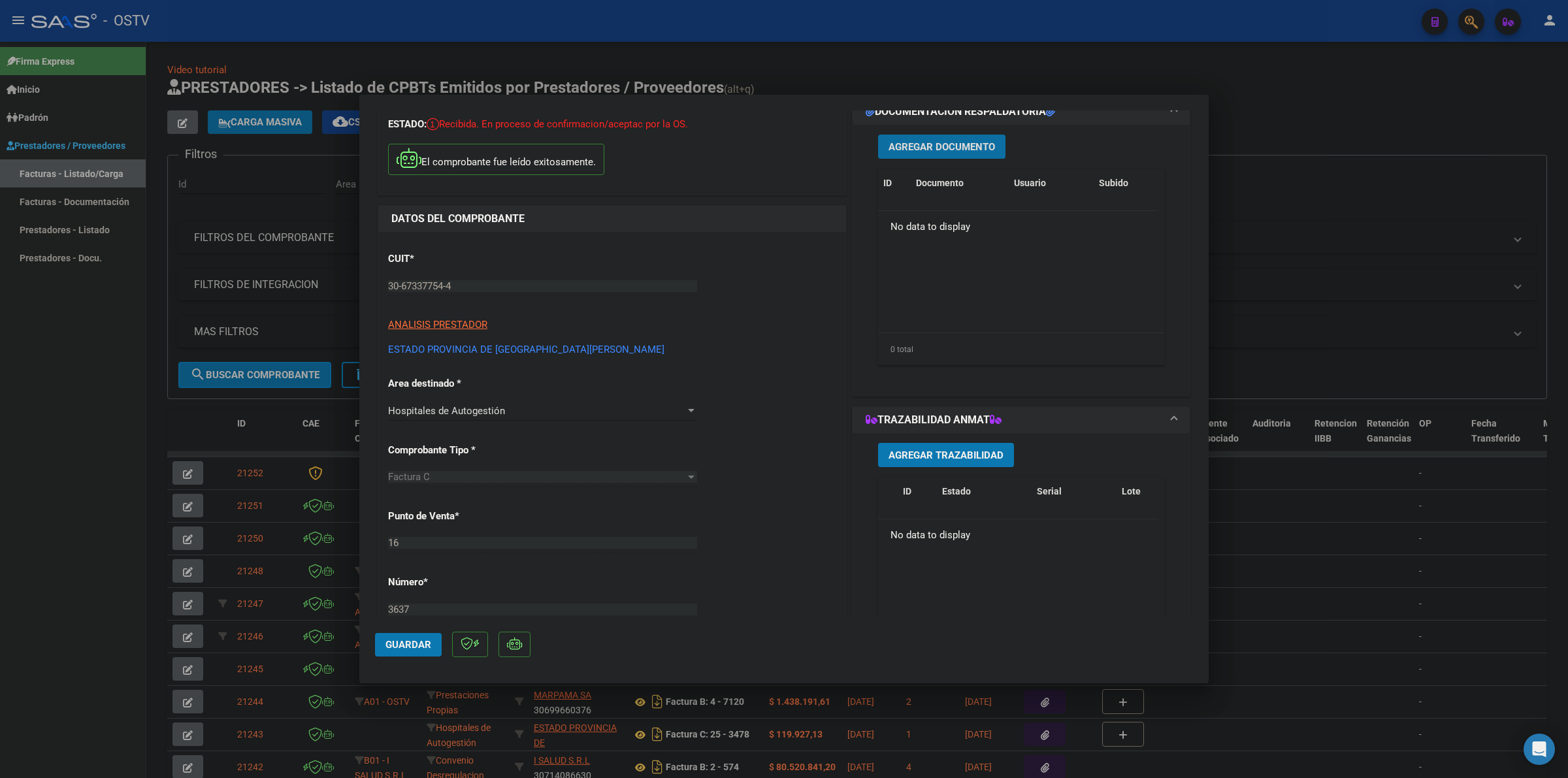
click at [931, 153] on button "Agregar Documento" at bounding box center [941, 146] width 127 height 24
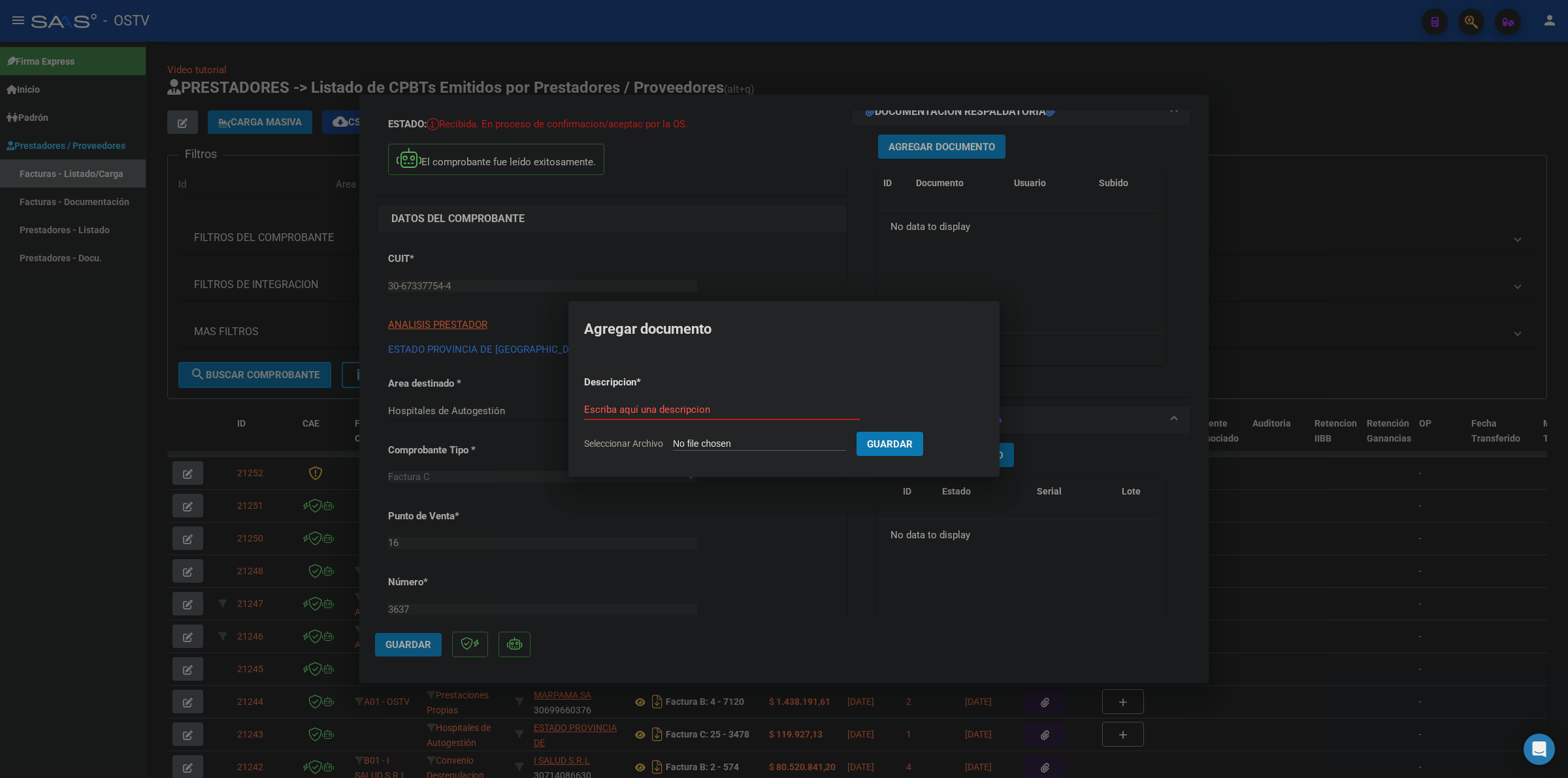
type input "C:\fakepath\FACTURA - 16 3637 - ESTADO PROVINCIA DE [GEOGRAPHIC_DATA][PERSON_NA…"
type input "FACTURA"
click at [955, 436] on button "Guardar" at bounding box center [958, 443] width 66 height 24
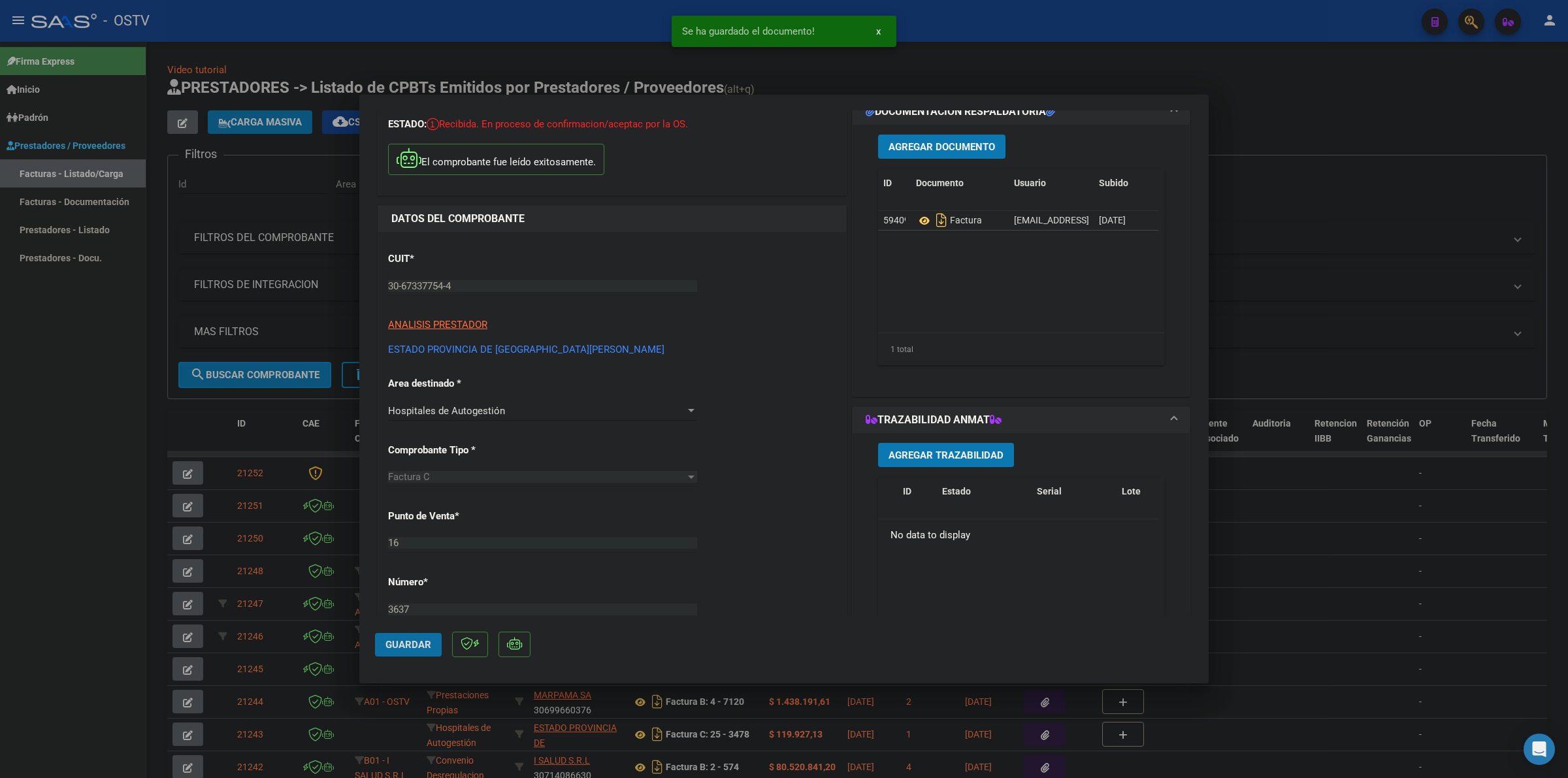
drag, startPoint x: 412, startPoint y: 649, endPoint x: 957, endPoint y: 529, distance: 558.1
click at [412, 649] on button "Guardar" at bounding box center [408, 645] width 66 height 24
click at [1258, 119] on div at bounding box center [784, 389] width 1568 height 778
type input "$ 0,00"
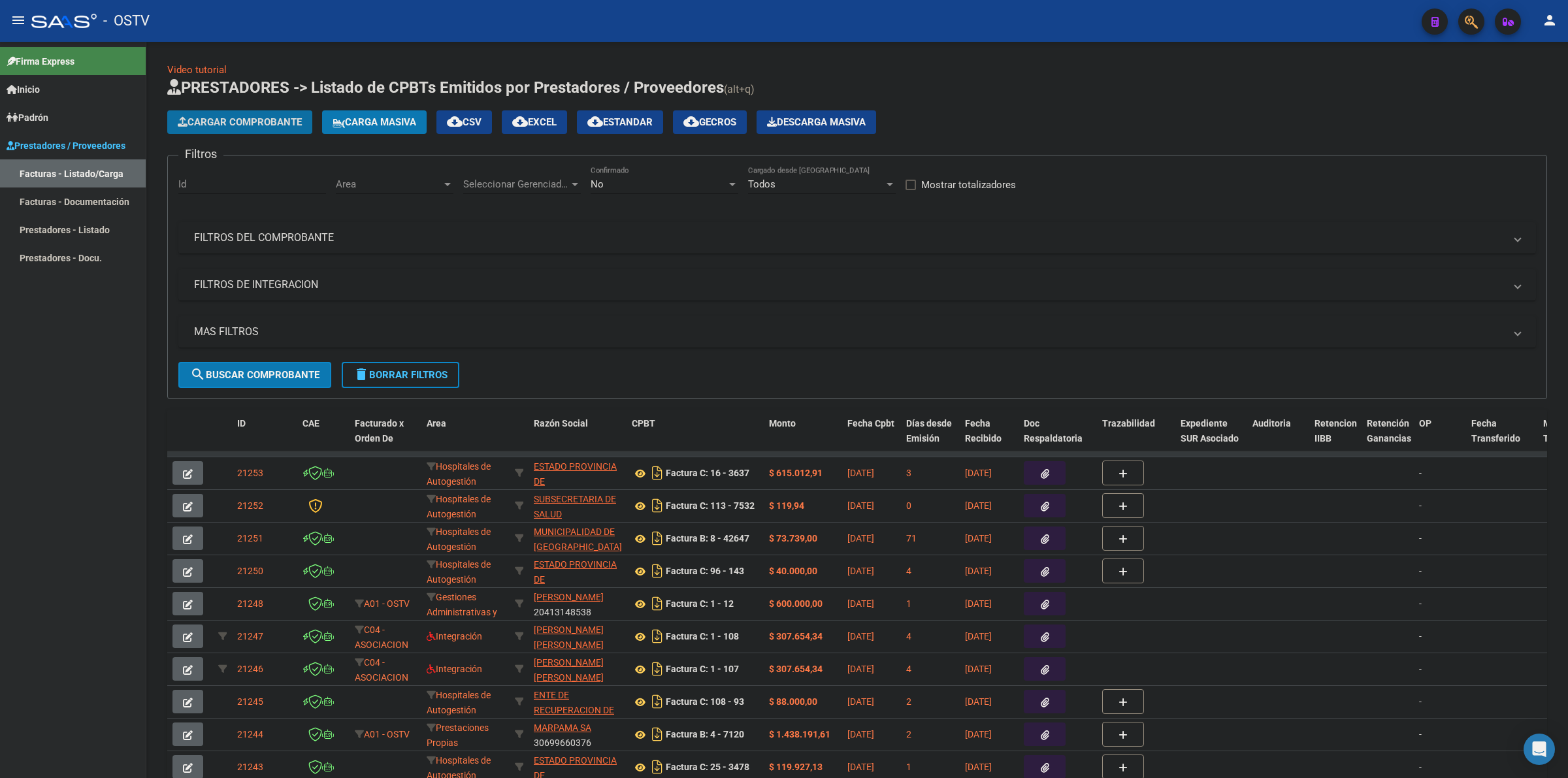
click at [250, 119] on span "Cargar Comprobante" at bounding box center [239, 122] width 124 height 12
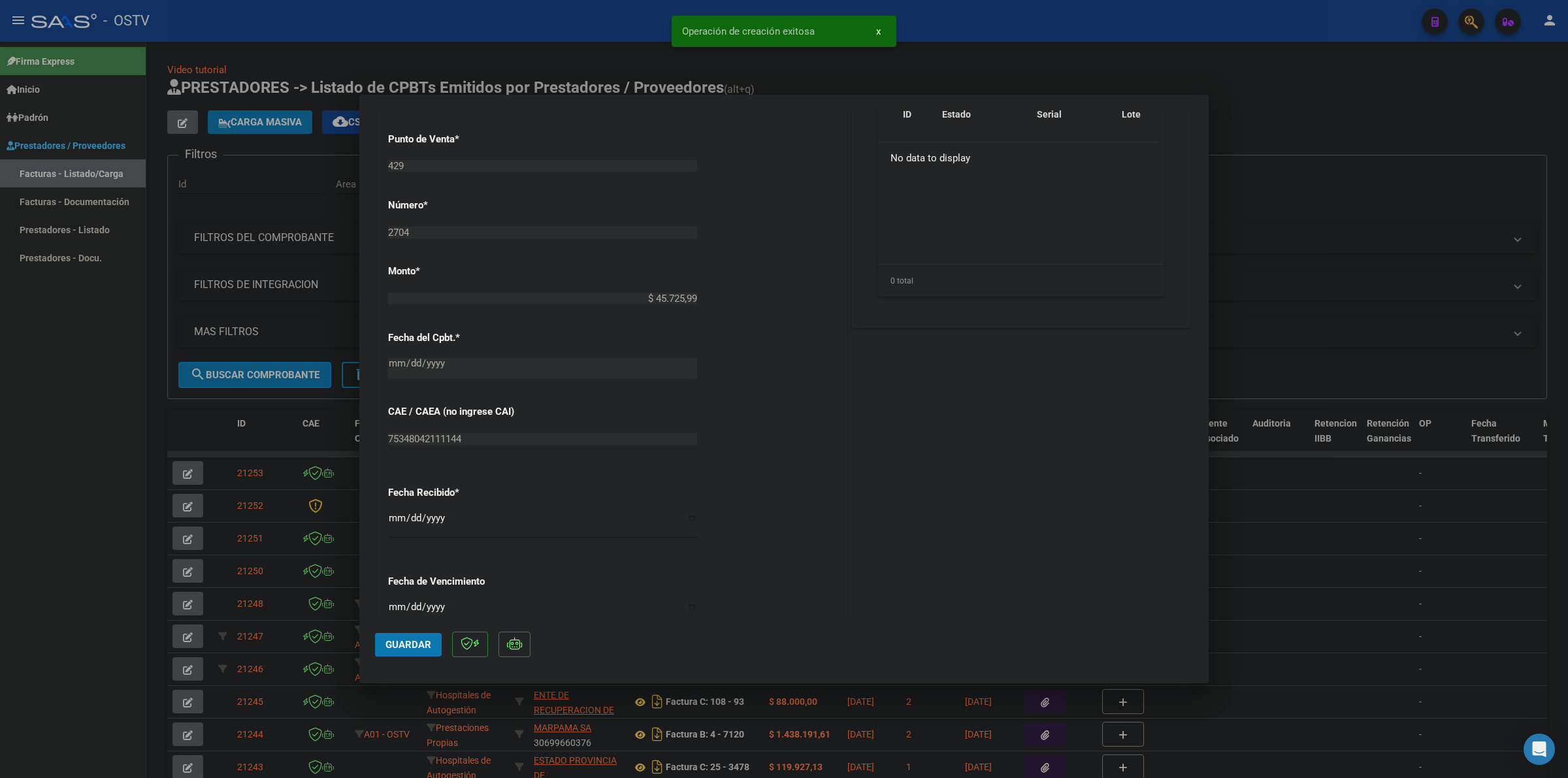
scroll to position [571, 0]
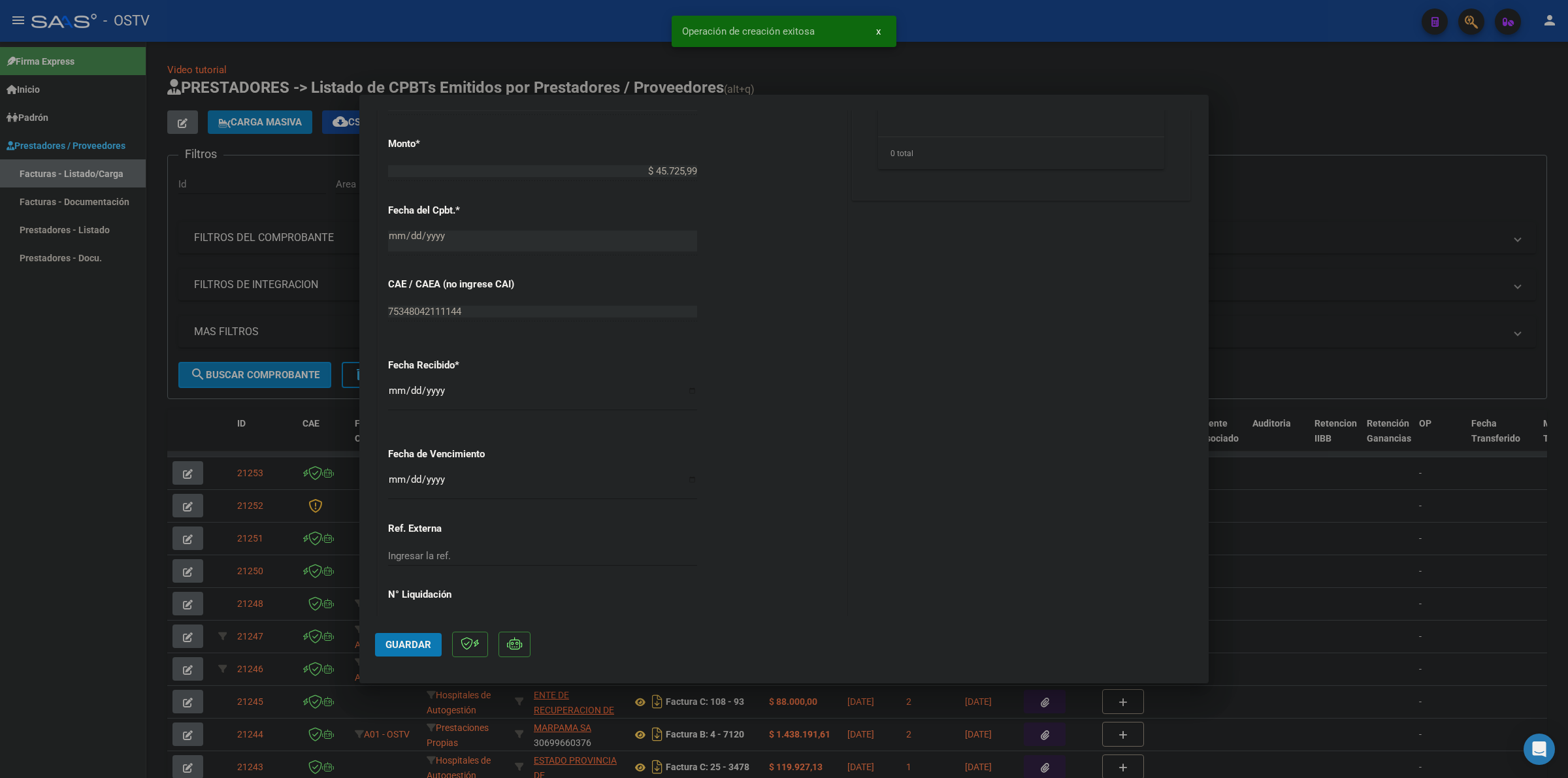
click at [393, 487] on input "Ingresar la fecha" at bounding box center [542, 484] width 309 height 21
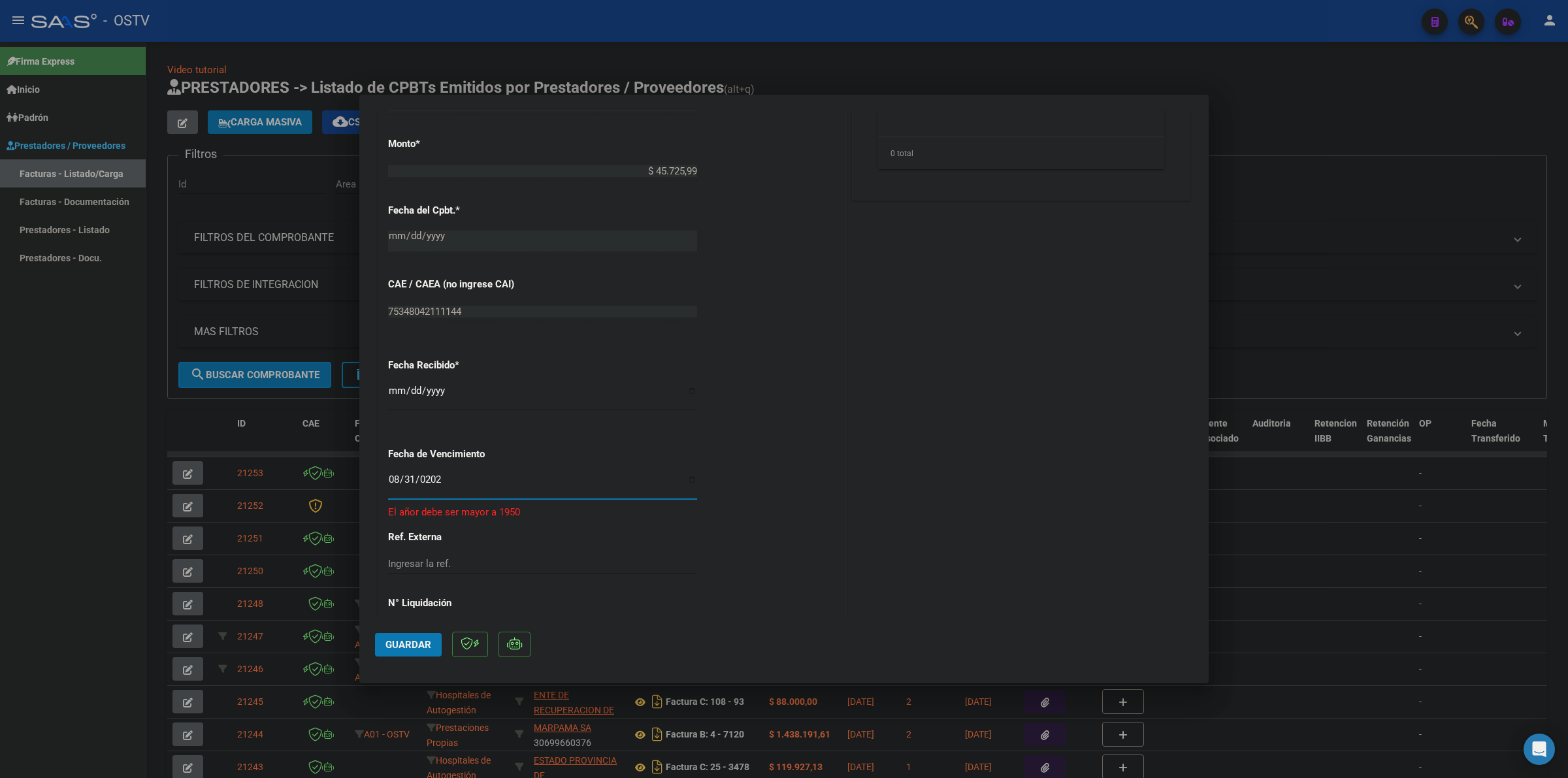
type input "[DATE]"
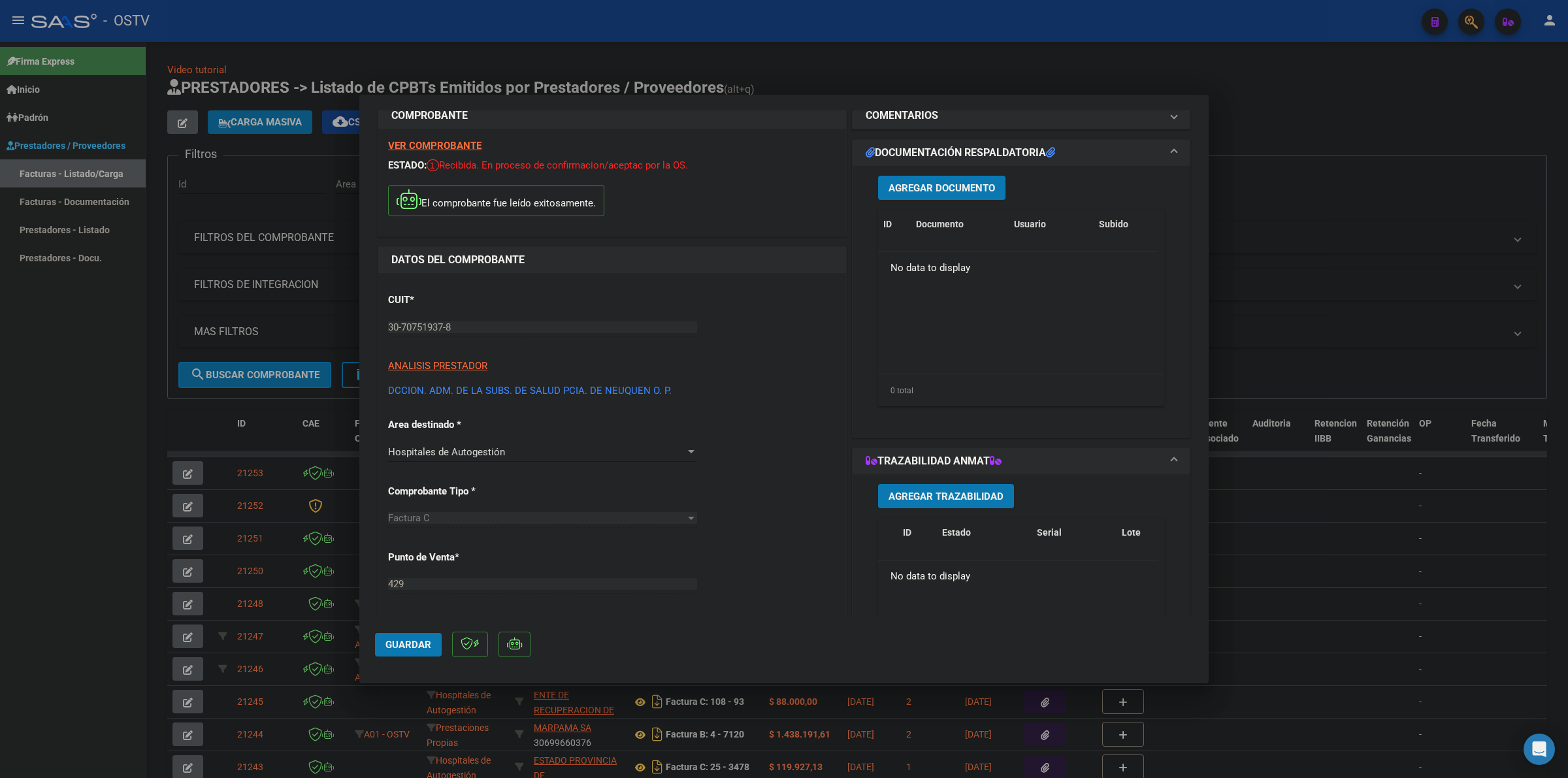
scroll to position [13, 0]
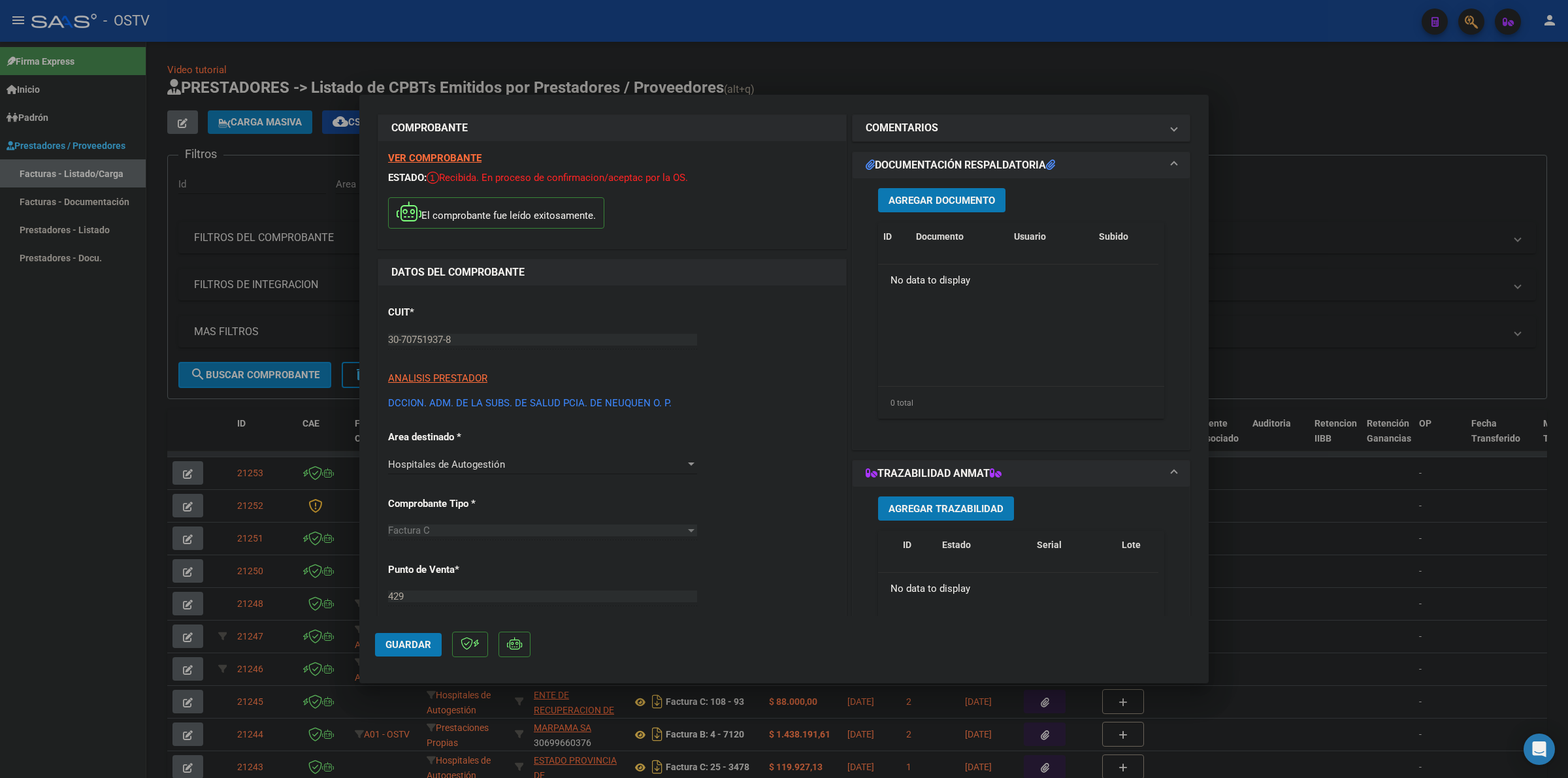
click at [936, 185] on div "Agregar Documento ID Documento Usuario Subido Acción No data to display 0 total…" at bounding box center [1021, 309] width 306 height 260
click at [936, 195] on span "Agregar Documento" at bounding box center [941, 200] width 107 height 12
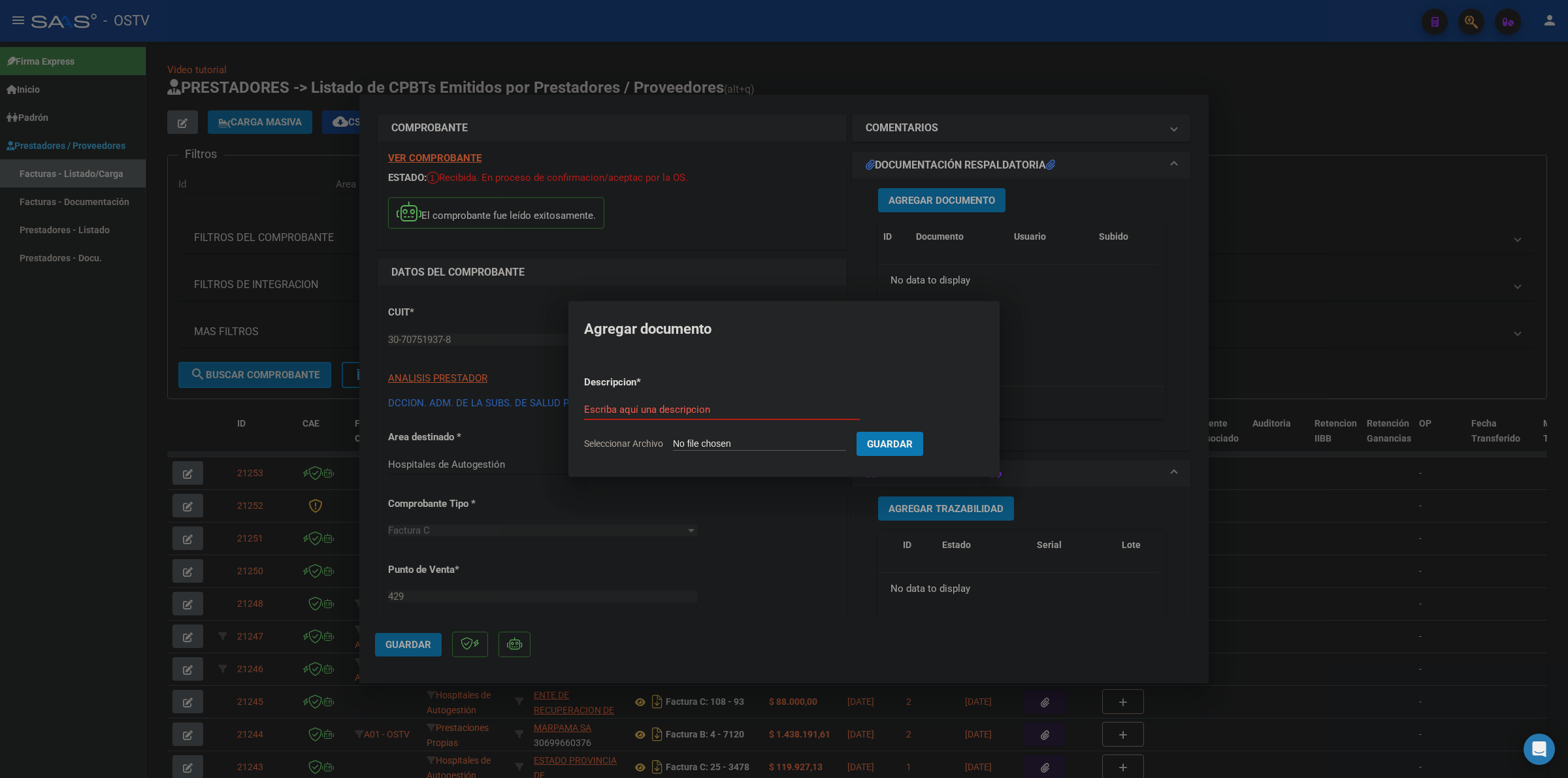
type input "C:\fakepath\FACTURA - 429 2704 - HOSPITAL [GEOGRAPHIC_DATA][PERSON_NAME]pdf"
type input "FACTURA"
click at [925, 432] on button "Guardar" at bounding box center [958, 443] width 66 height 24
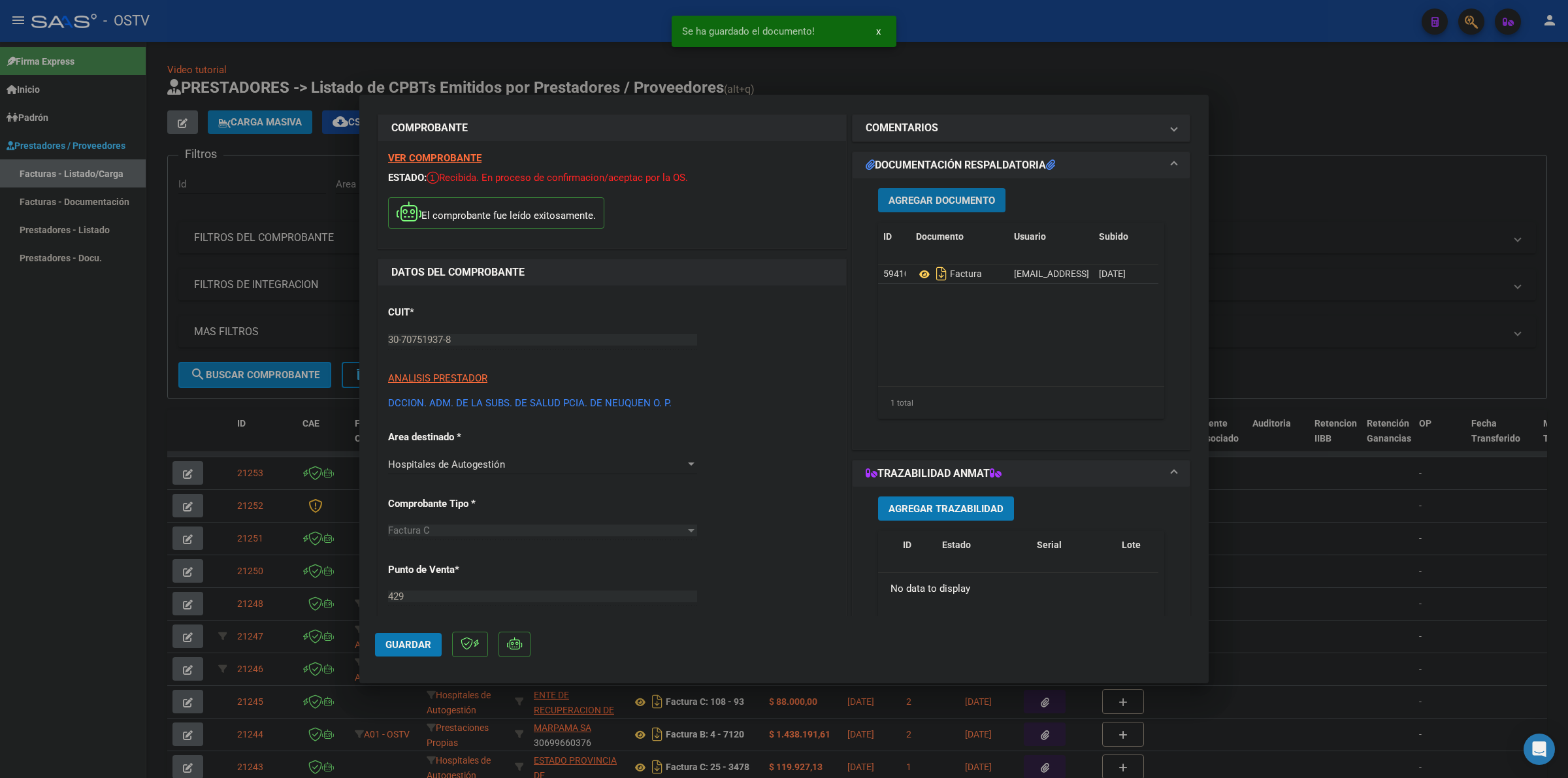
click at [933, 196] on span "Agregar Documento" at bounding box center [941, 200] width 107 height 12
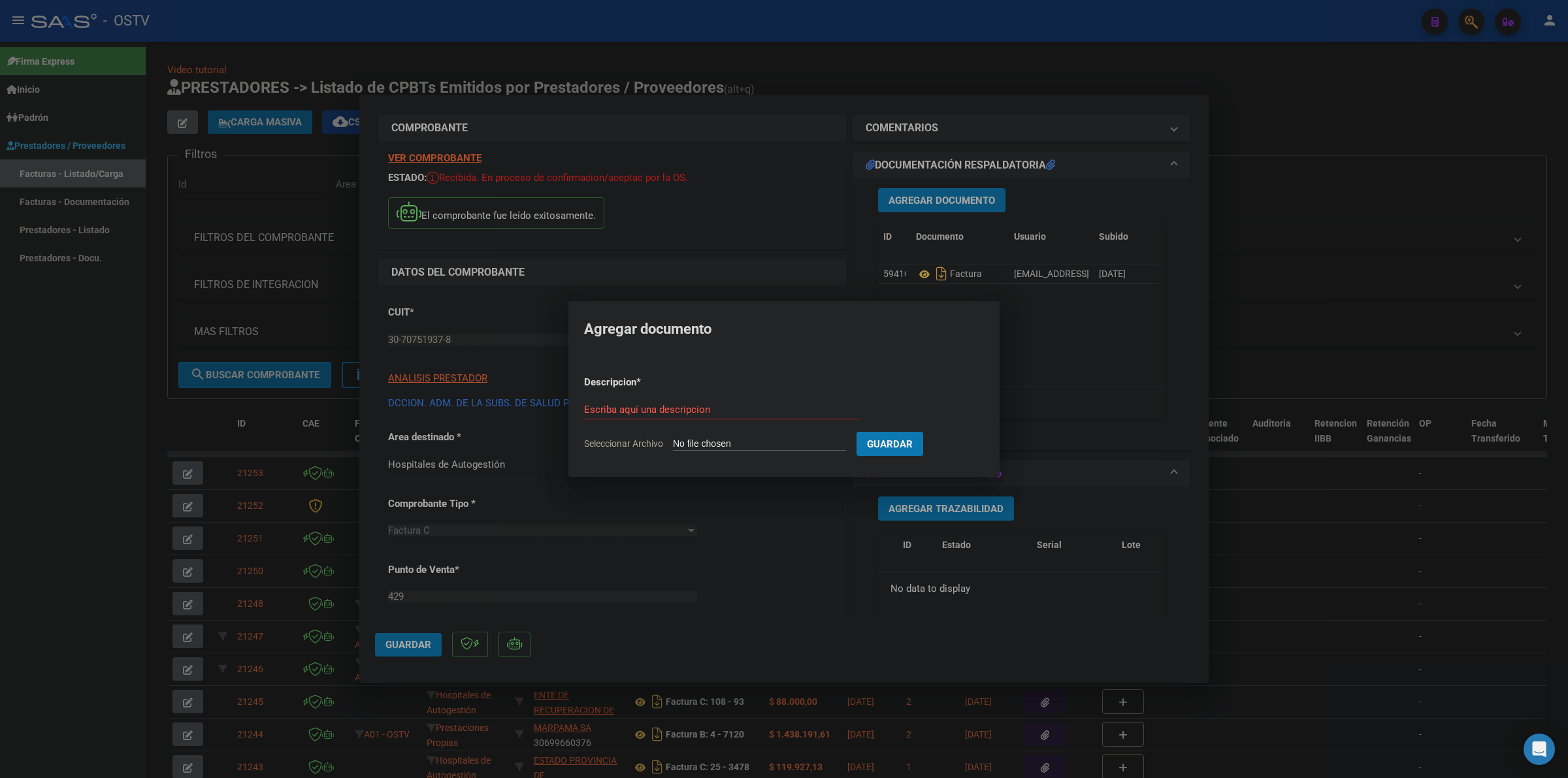
type input "C:\fakepath\LEY 3012 - HOSPITAL [GEOGRAPHIC_DATA][PERSON_NAME]pdf"
type input "LEY 3012"
click at [953, 442] on span "Guardar" at bounding box center [958, 443] width 46 height 12
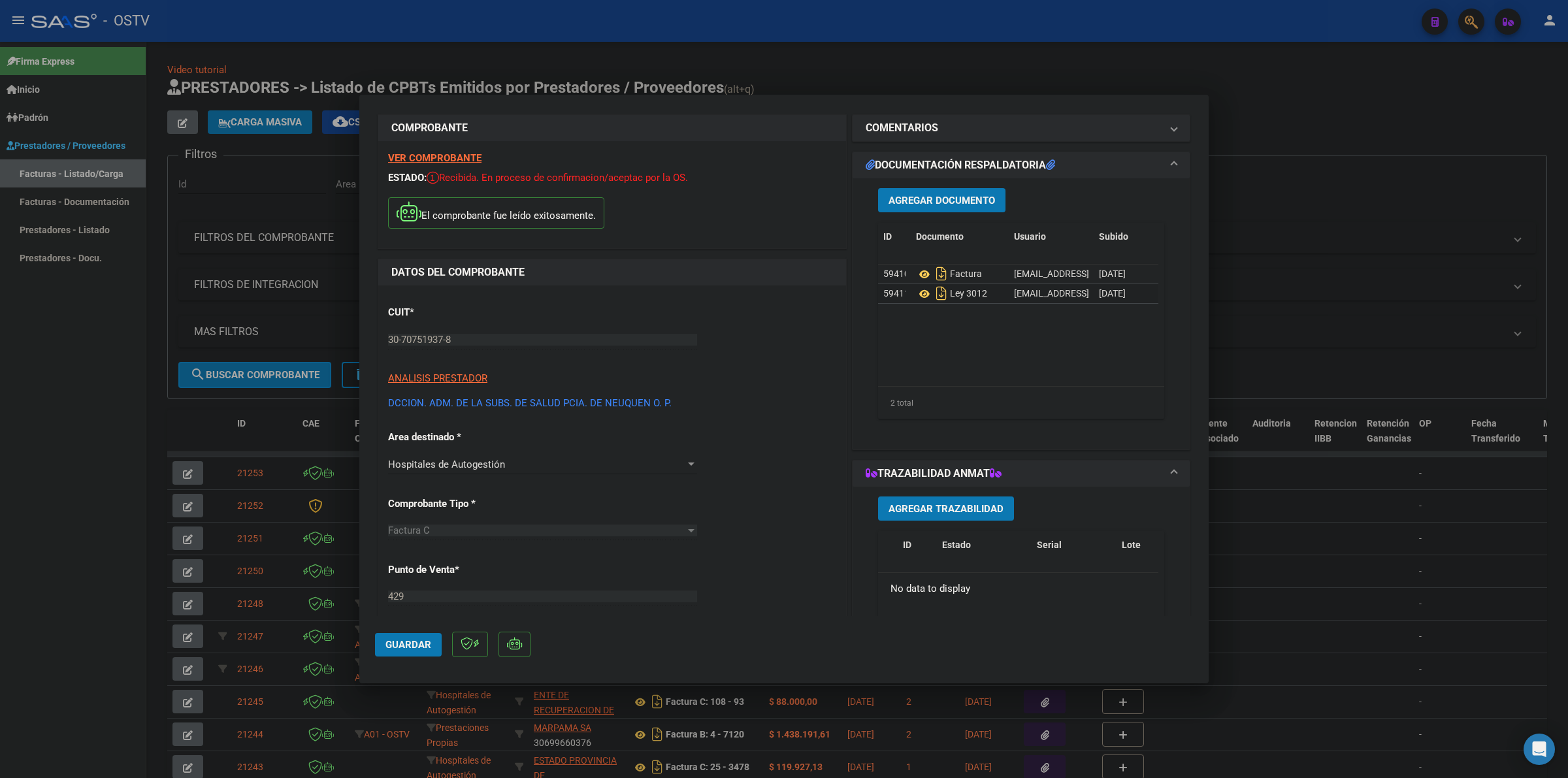
click at [933, 197] on span "Agregar Documento" at bounding box center [941, 200] width 107 height 12
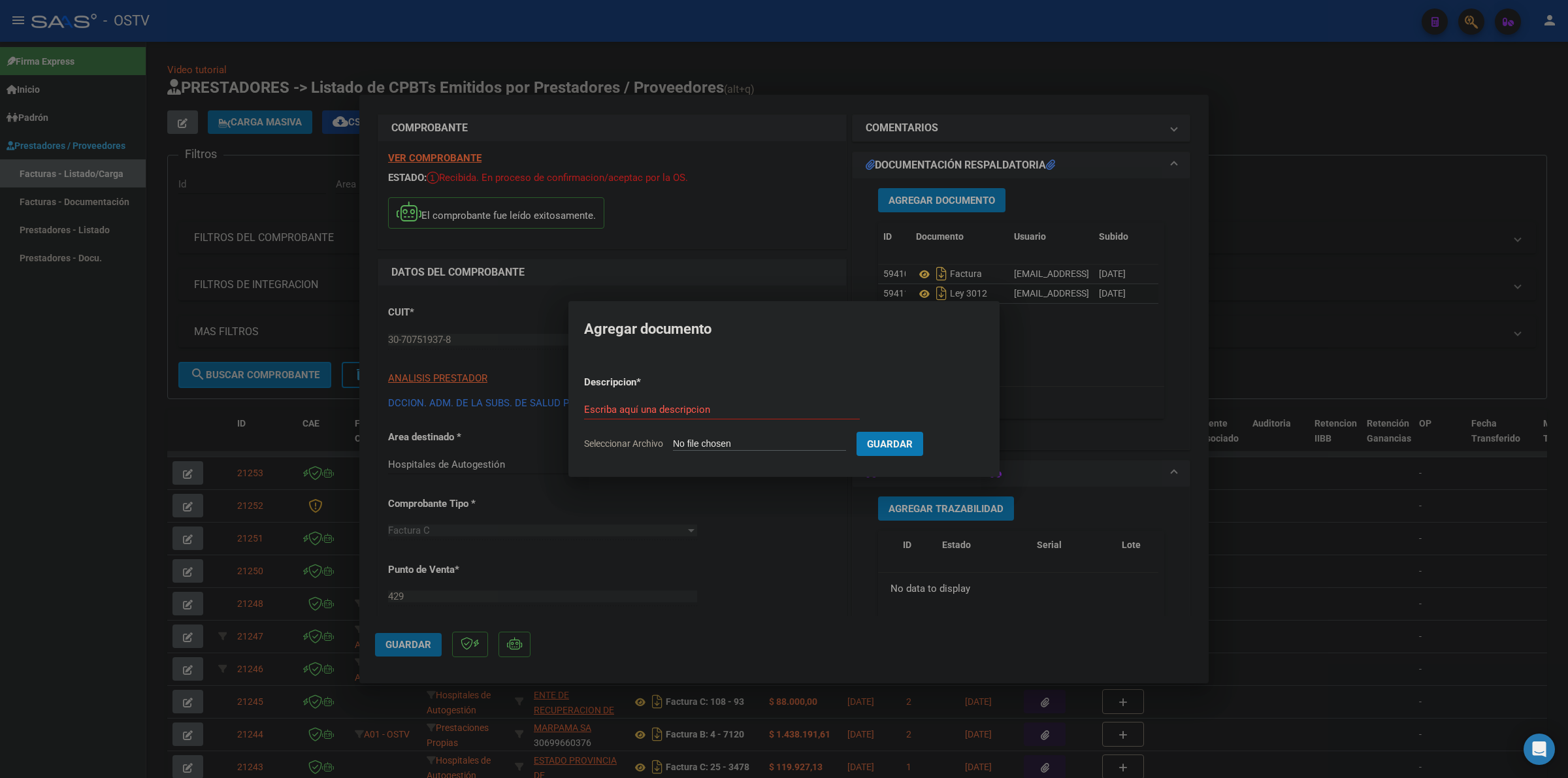
type input "C:\fakepath\LEY 3441 - HOSPITAL [GEOGRAPHIC_DATA][PERSON_NAME]pdf"
type input "LEY 3441"
click at [992, 441] on button "Guardar" at bounding box center [958, 443] width 66 height 24
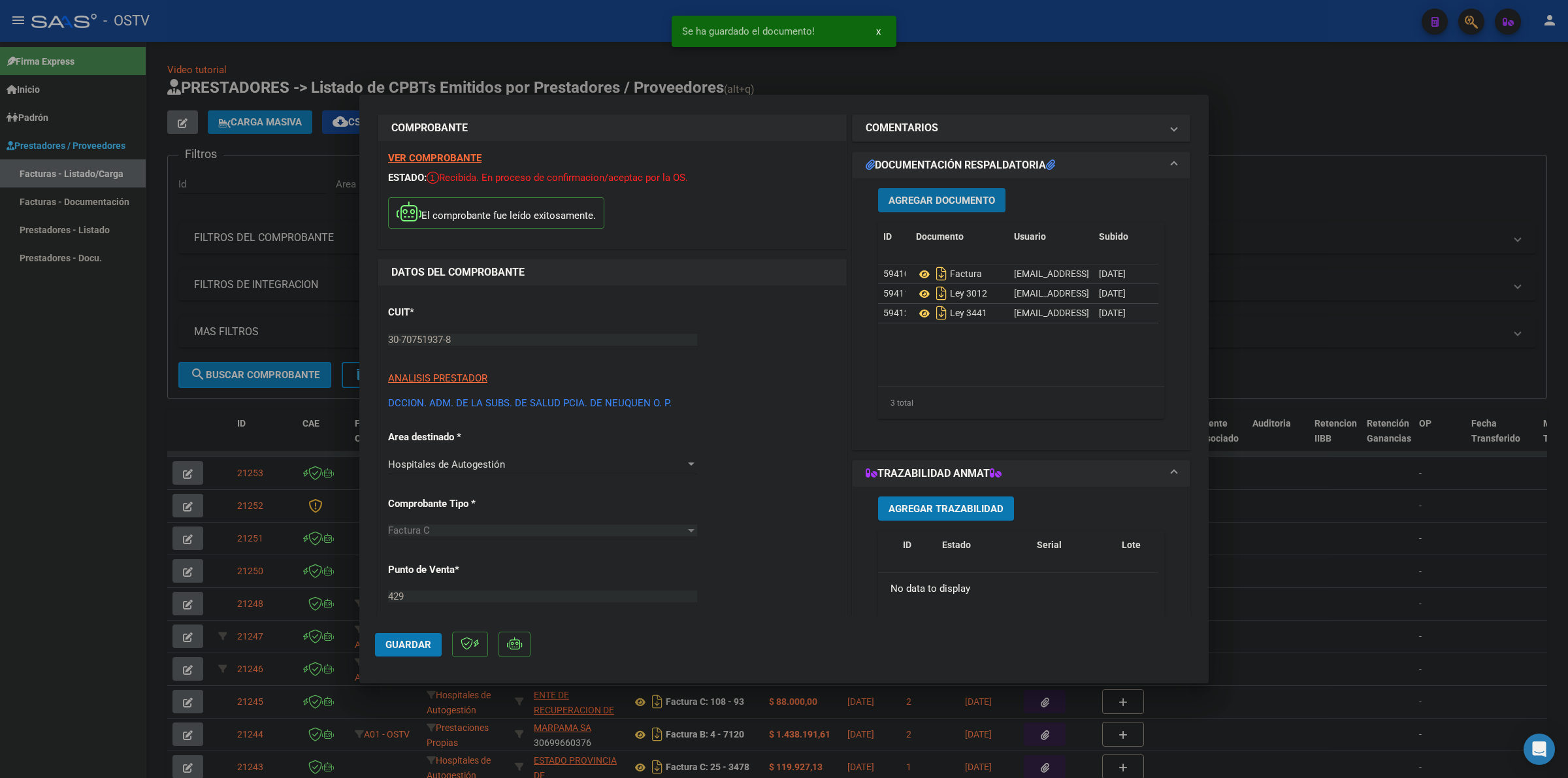
click at [962, 200] on span "Agregar Documento" at bounding box center [941, 200] width 107 height 12
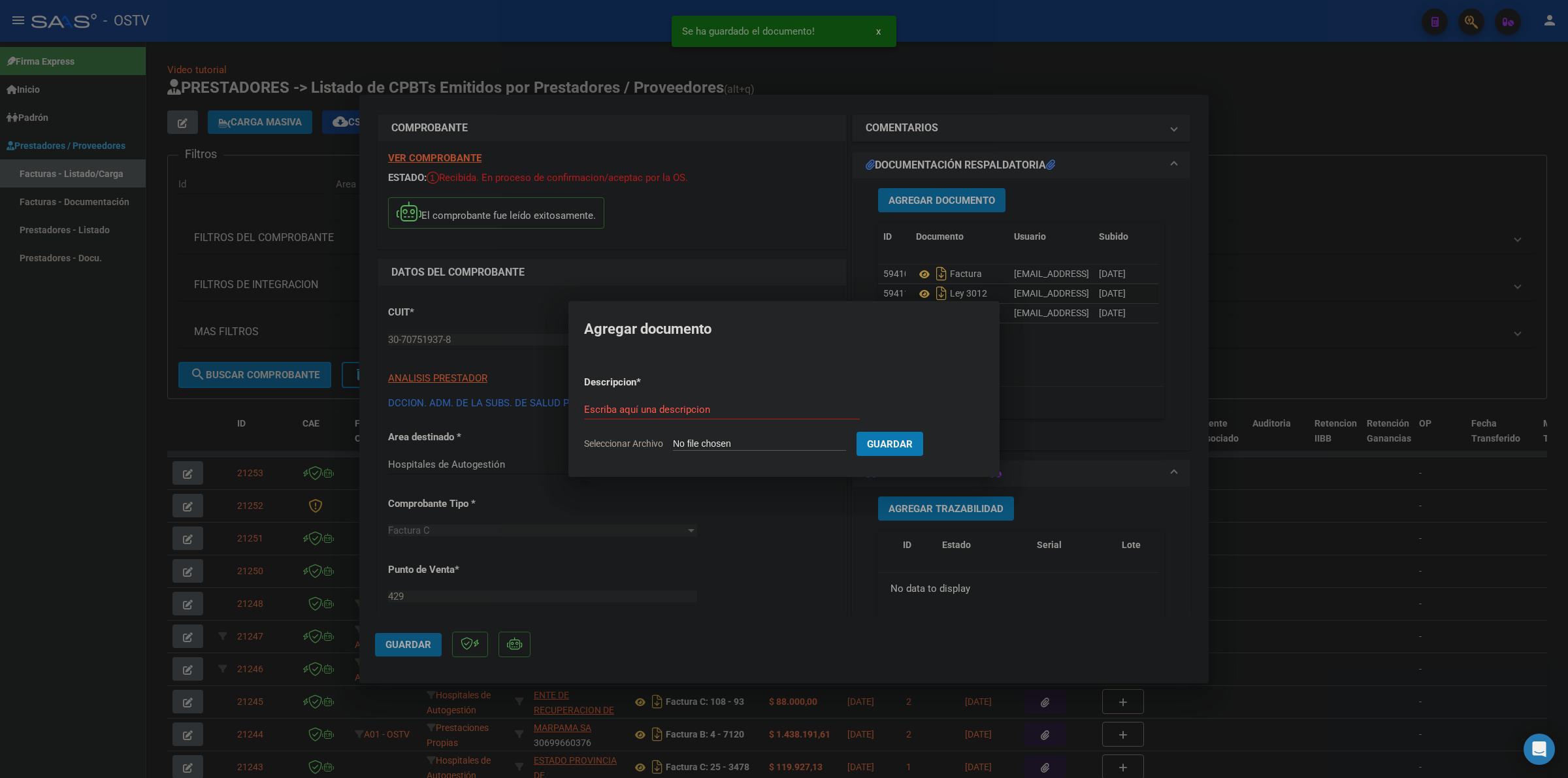
type input "C:\fakepath\NOMENCHADOR [DATE] - HOSPITAL [GEOGRAPHIC_DATA][PERSON_NAME]pdf"
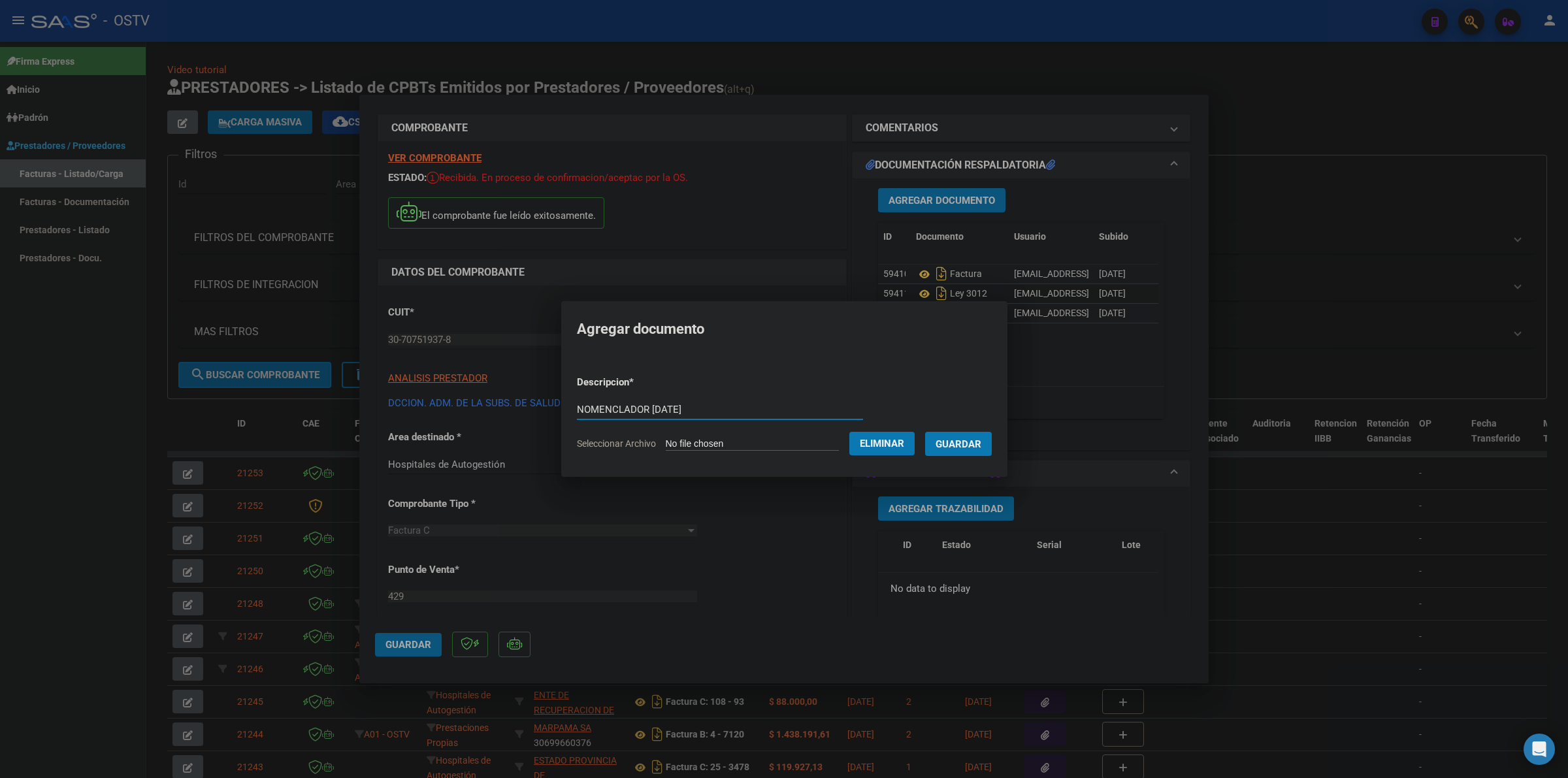
type input "NOMENCLADOR [DATE]"
click at [968, 443] on span "Guardar" at bounding box center [958, 443] width 46 height 12
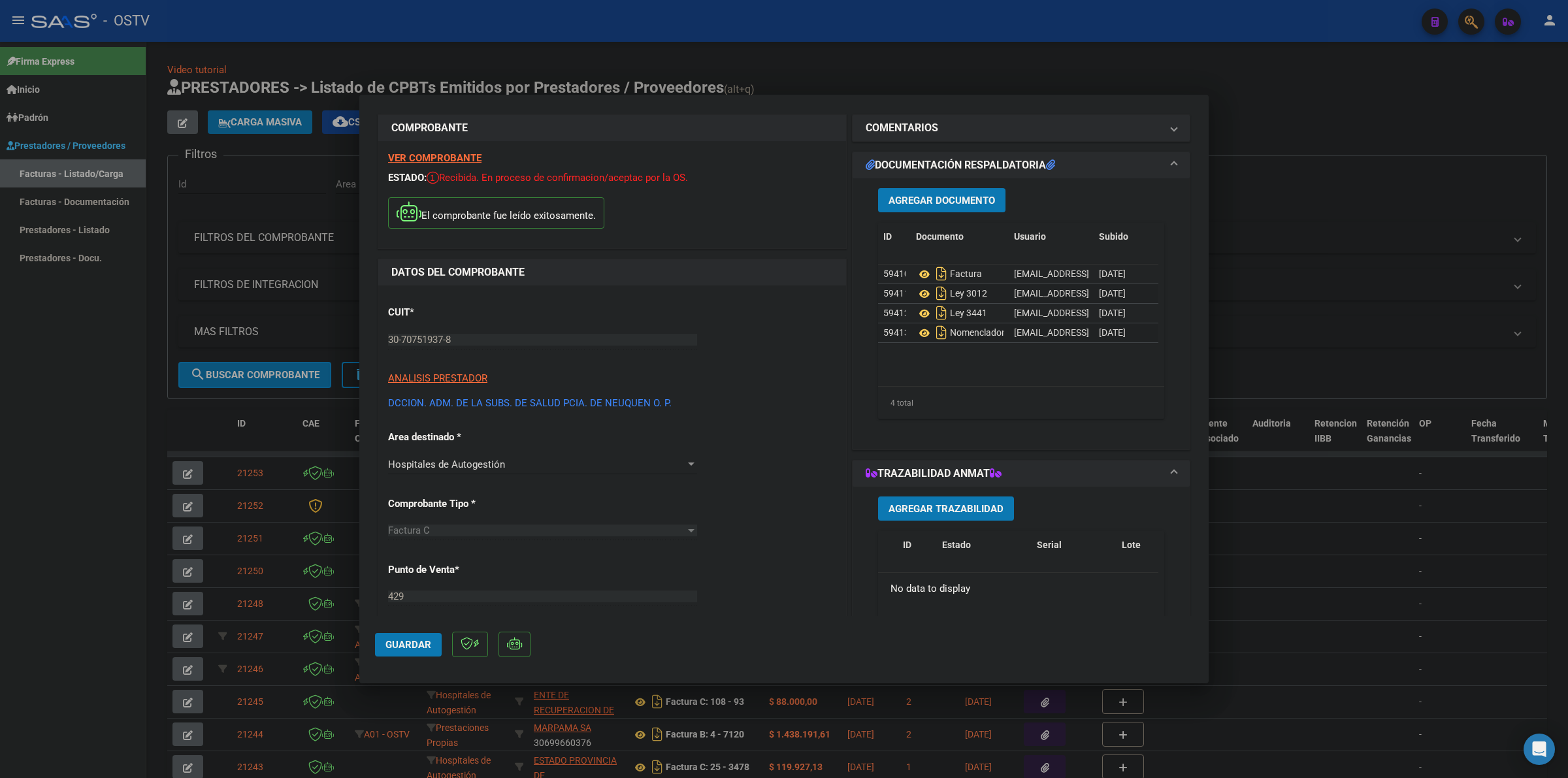
click at [970, 195] on span "Agregar Documento" at bounding box center [941, 200] width 107 height 12
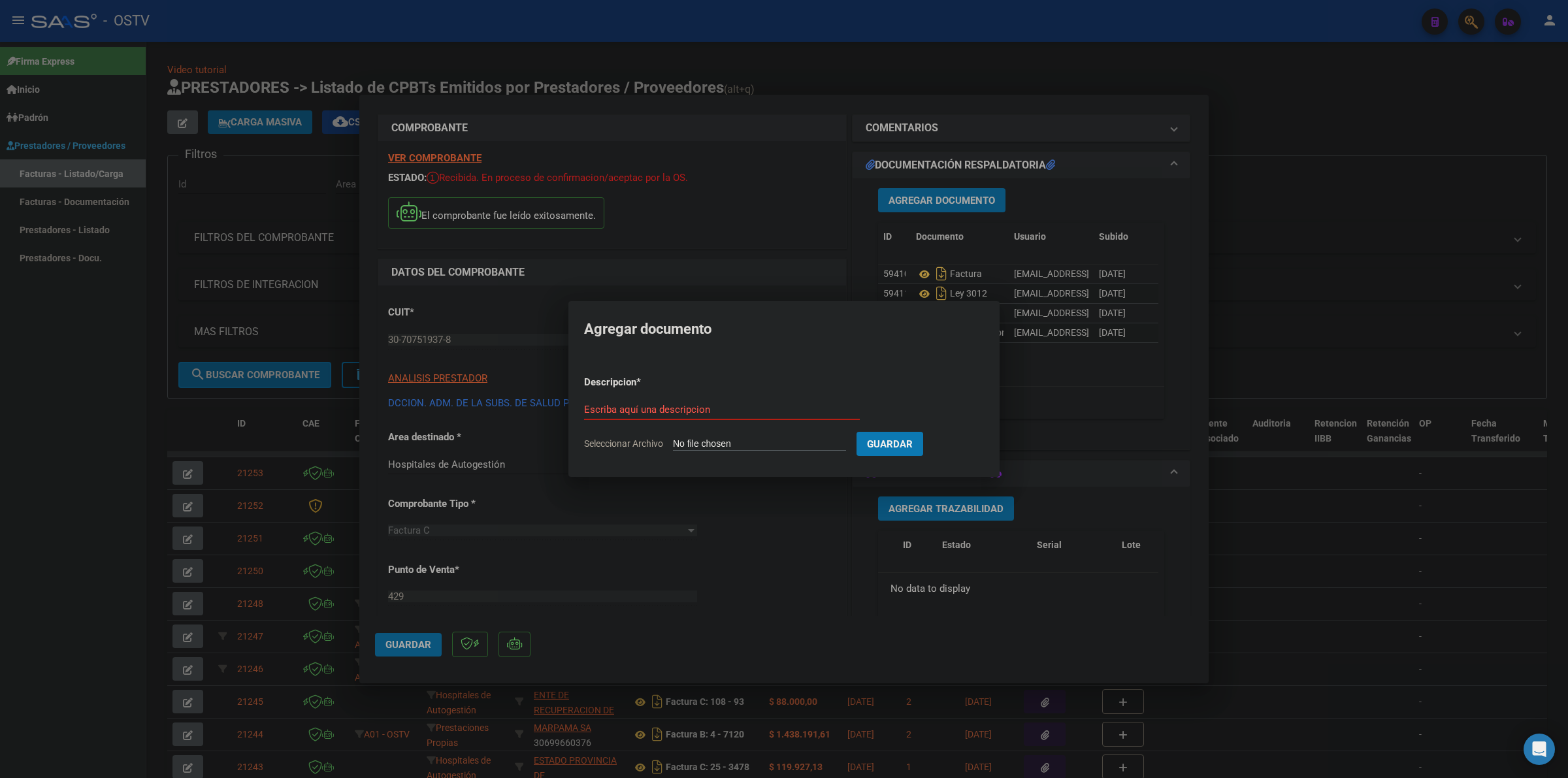
type input "C:\fakepath\NORMAS DE PROCEDIMIENTO - HOSPITAL [GEOGRAPHIC_DATA][PERSON_NAME]pdf"
type input "NORMAS DE PROCEDIMIENTO"
click at [957, 445] on span "Guardar" at bounding box center [958, 443] width 46 height 12
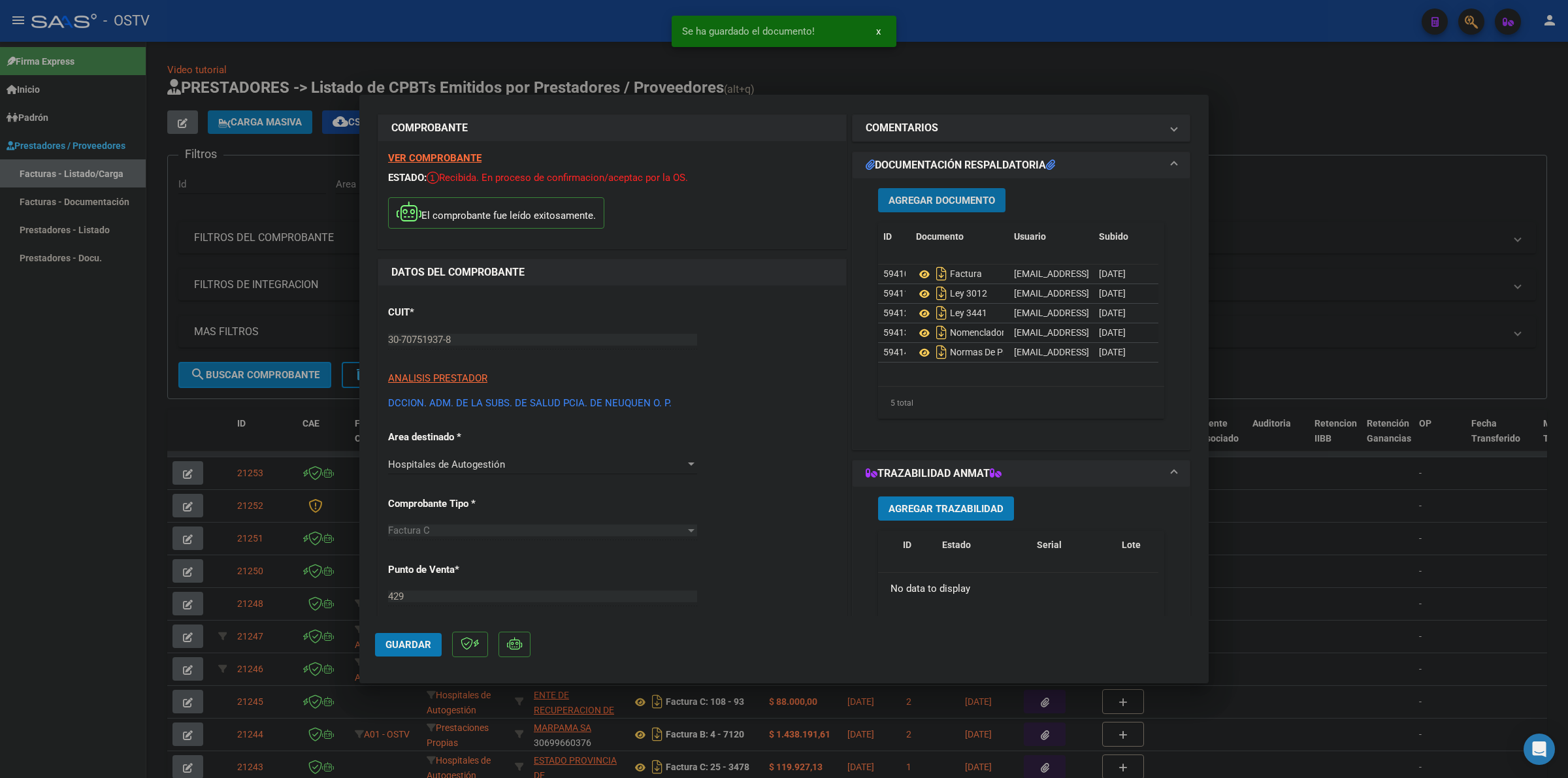
click at [949, 195] on span "Agregar Documento" at bounding box center [941, 200] width 107 height 12
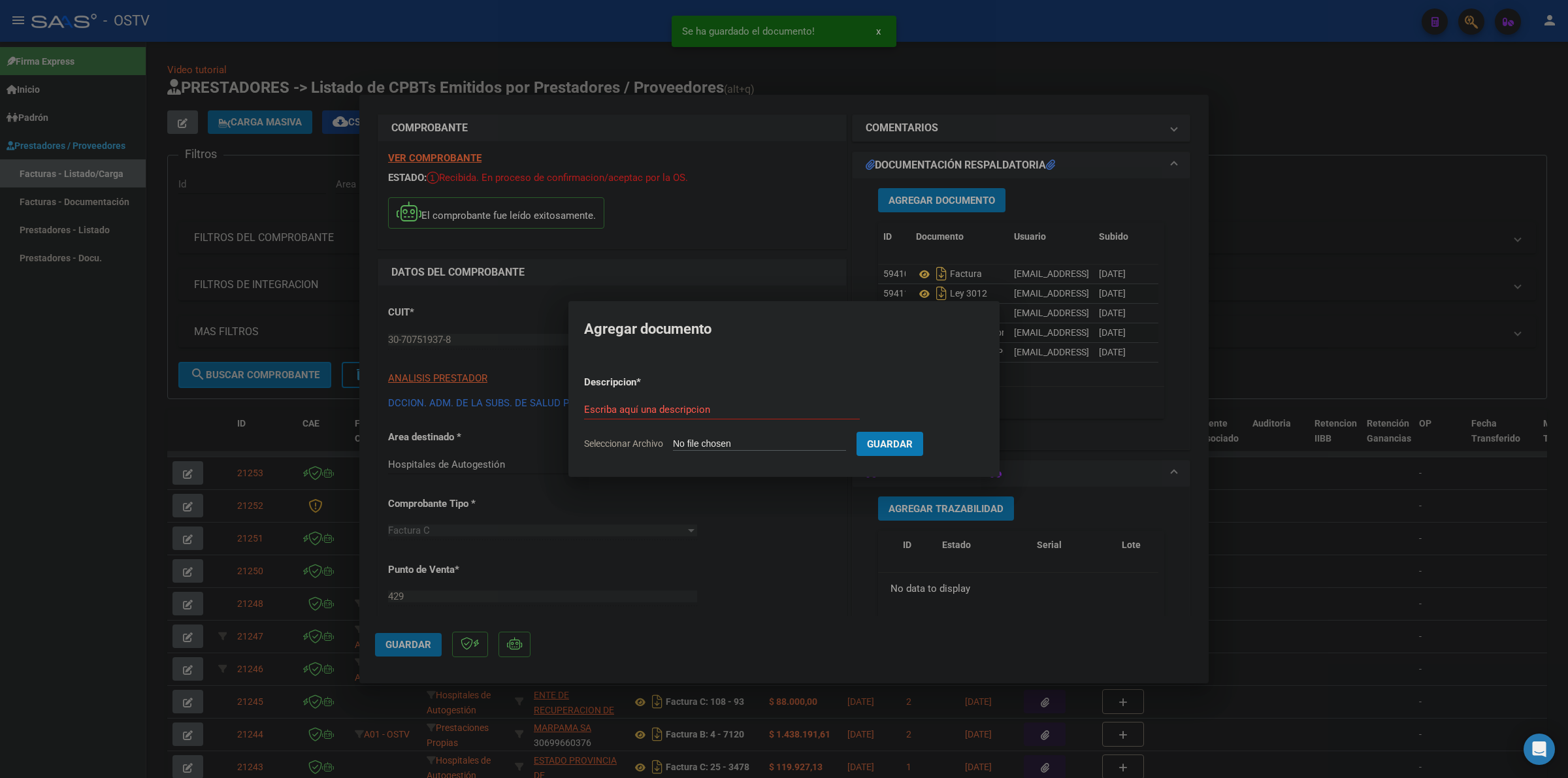
type input "C:\fakepath\NORMAS ODONTOLOGICAS - [GEOGRAPHIC_DATA][PERSON_NAME]pdf"
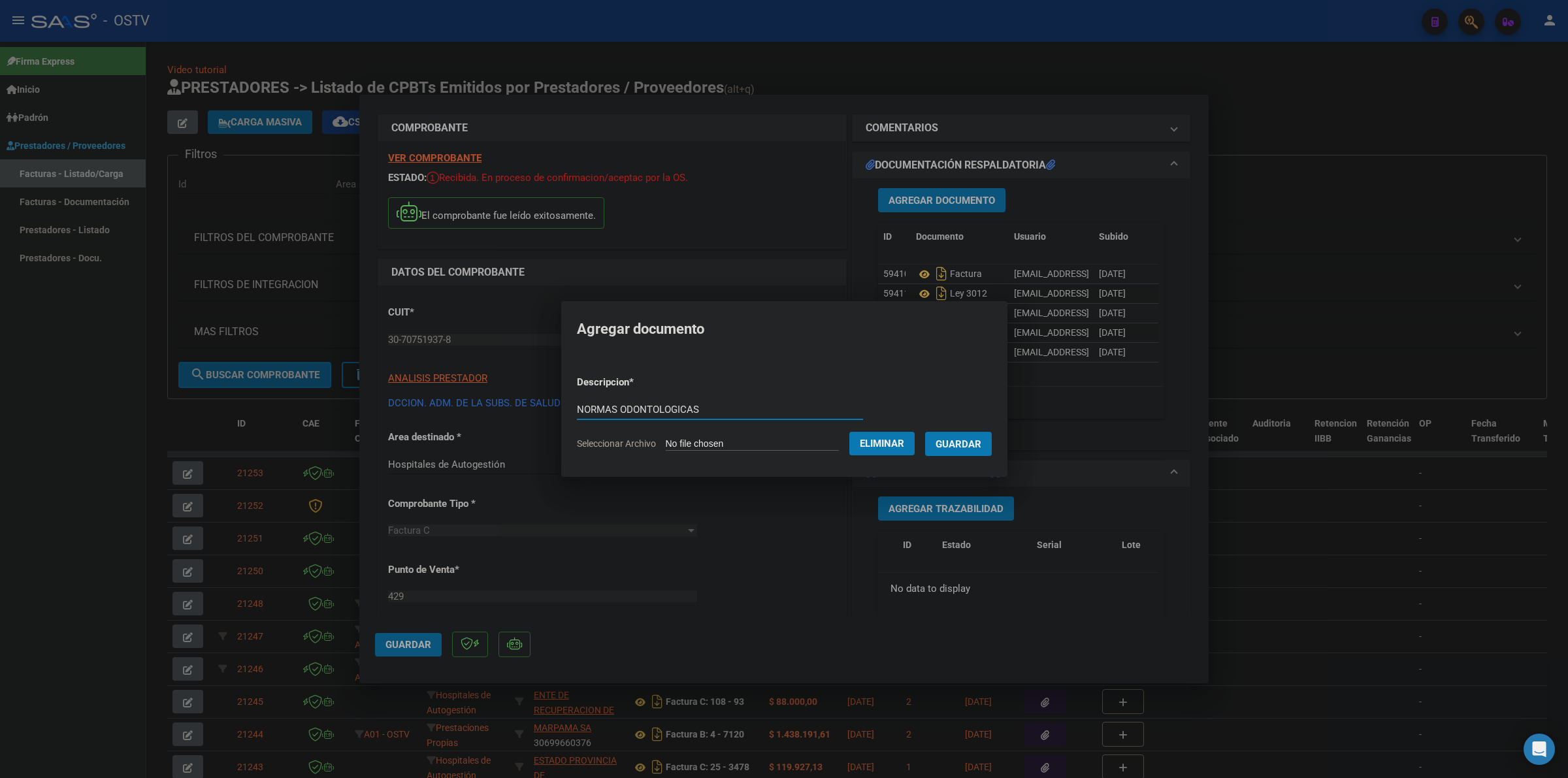
type input "NORMAS ODONTOLOGICAS"
click at [962, 441] on span "Guardar" at bounding box center [958, 443] width 46 height 12
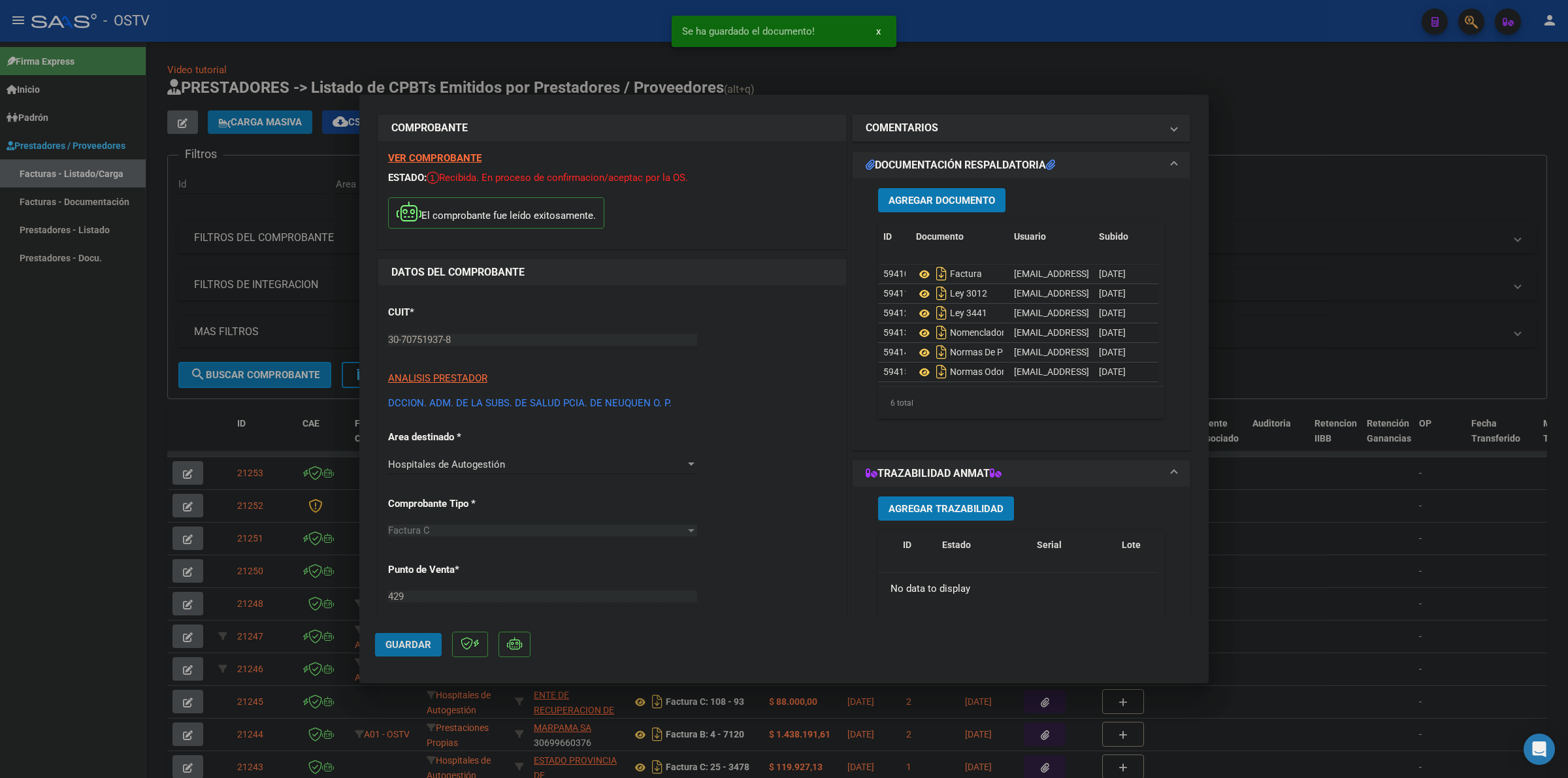
click at [422, 640] on span "Guardar" at bounding box center [408, 644] width 46 height 12
drag, startPoint x: 1372, startPoint y: 89, endPoint x: 1562, endPoint y: 191, distance: 215.6
click at [1372, 88] on div at bounding box center [784, 389] width 1568 height 778
type input "$ 0,00"
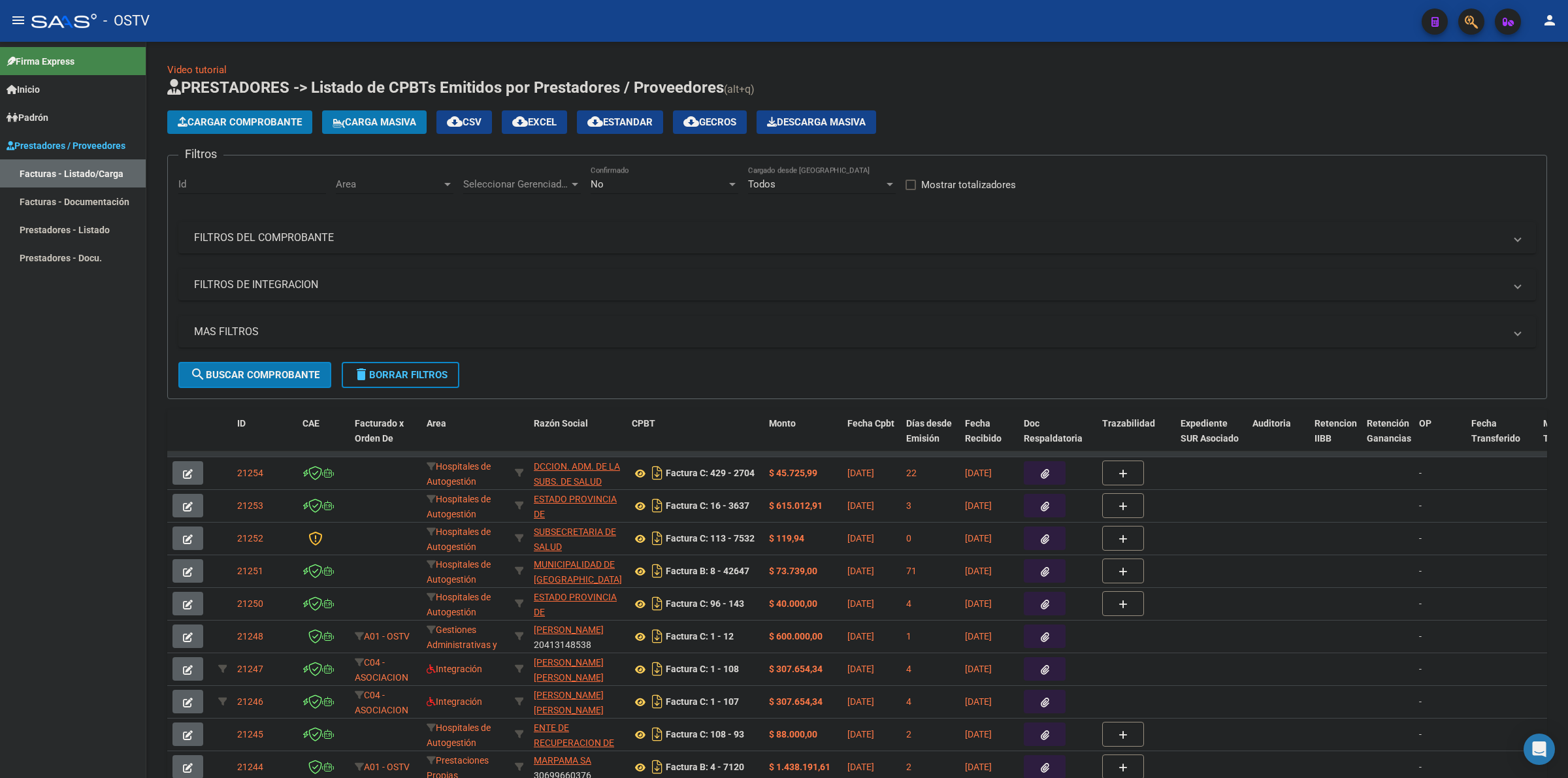
click at [411, 362] on button "delete Borrar Filtros" at bounding box center [400, 374] width 118 height 26
click at [651, 183] on div "No" at bounding box center [658, 184] width 136 height 12
click at [641, 126] on span "Todos" at bounding box center [664, 124] width 148 height 29
click at [504, 181] on span "Seleccionar Gerenciador" at bounding box center [516, 184] width 106 height 12
click at [490, 214] on span "Todos" at bounding box center [555, 212] width 183 height 29
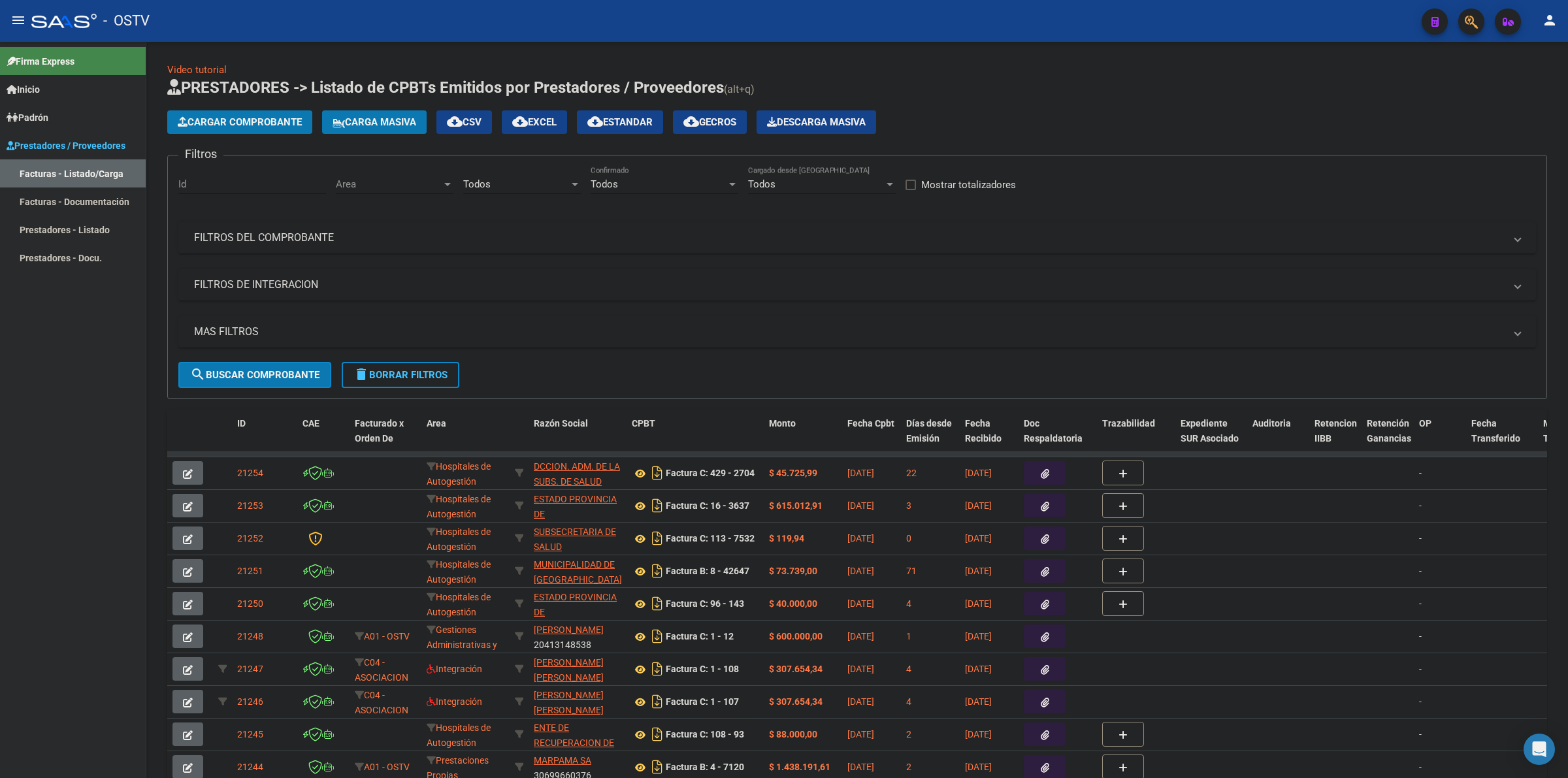
drag, startPoint x: 284, startPoint y: 226, endPoint x: 1024, endPoint y: 310, distance: 744.8
click at [286, 226] on mat-expansion-panel-header "FILTROS DEL COMPROBANTE" at bounding box center [857, 238] width 1358 height 32
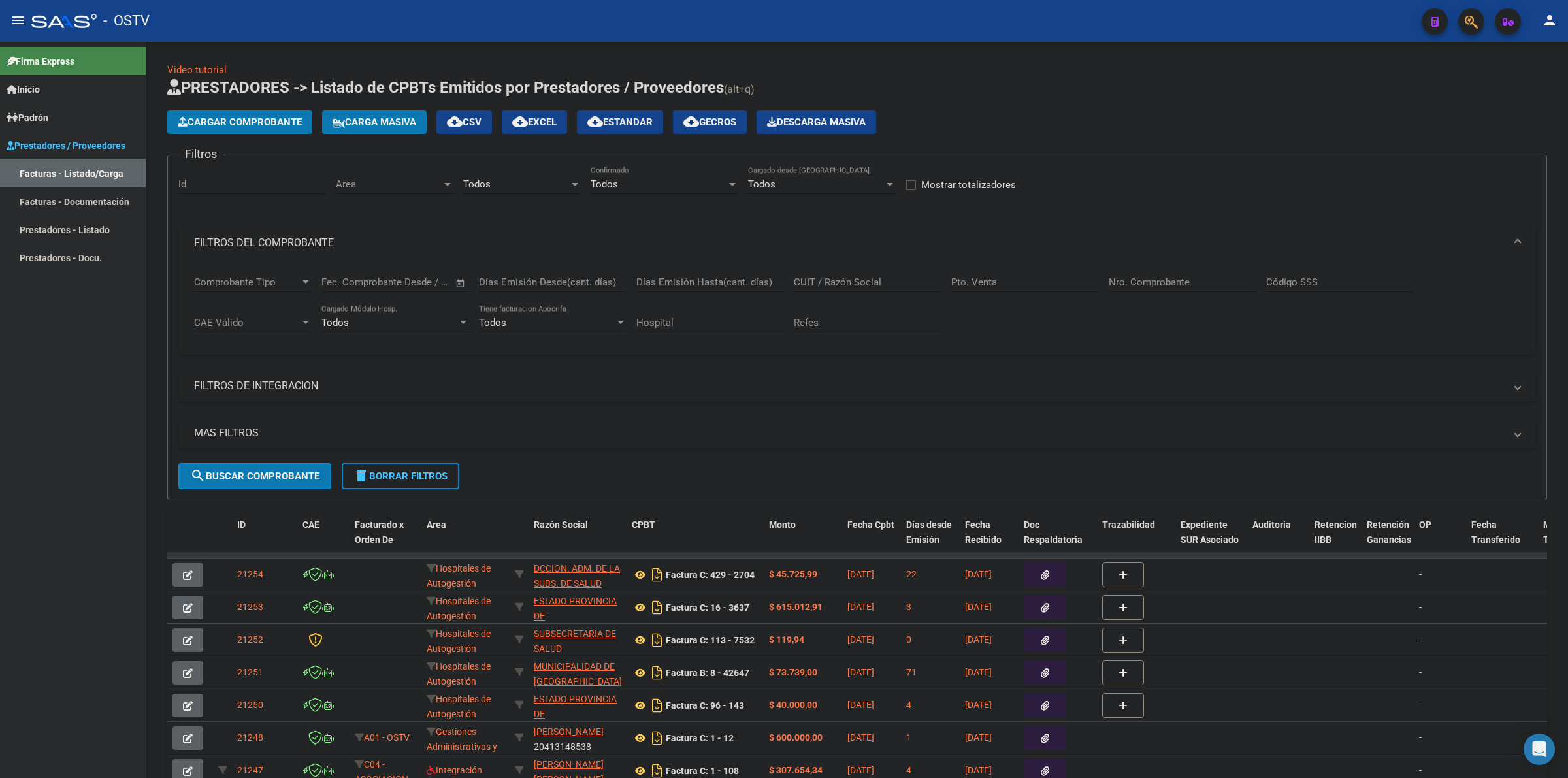
click at [1108, 269] on div "Comprobante Tipo Comprobante Tipo Fecha inicio – Fecha fin Fec. Comprobante Des…" at bounding box center [857, 304] width 1326 height 81
click at [1128, 279] on input "Nro. Comprobante" at bounding box center [1182, 282] width 148 height 12
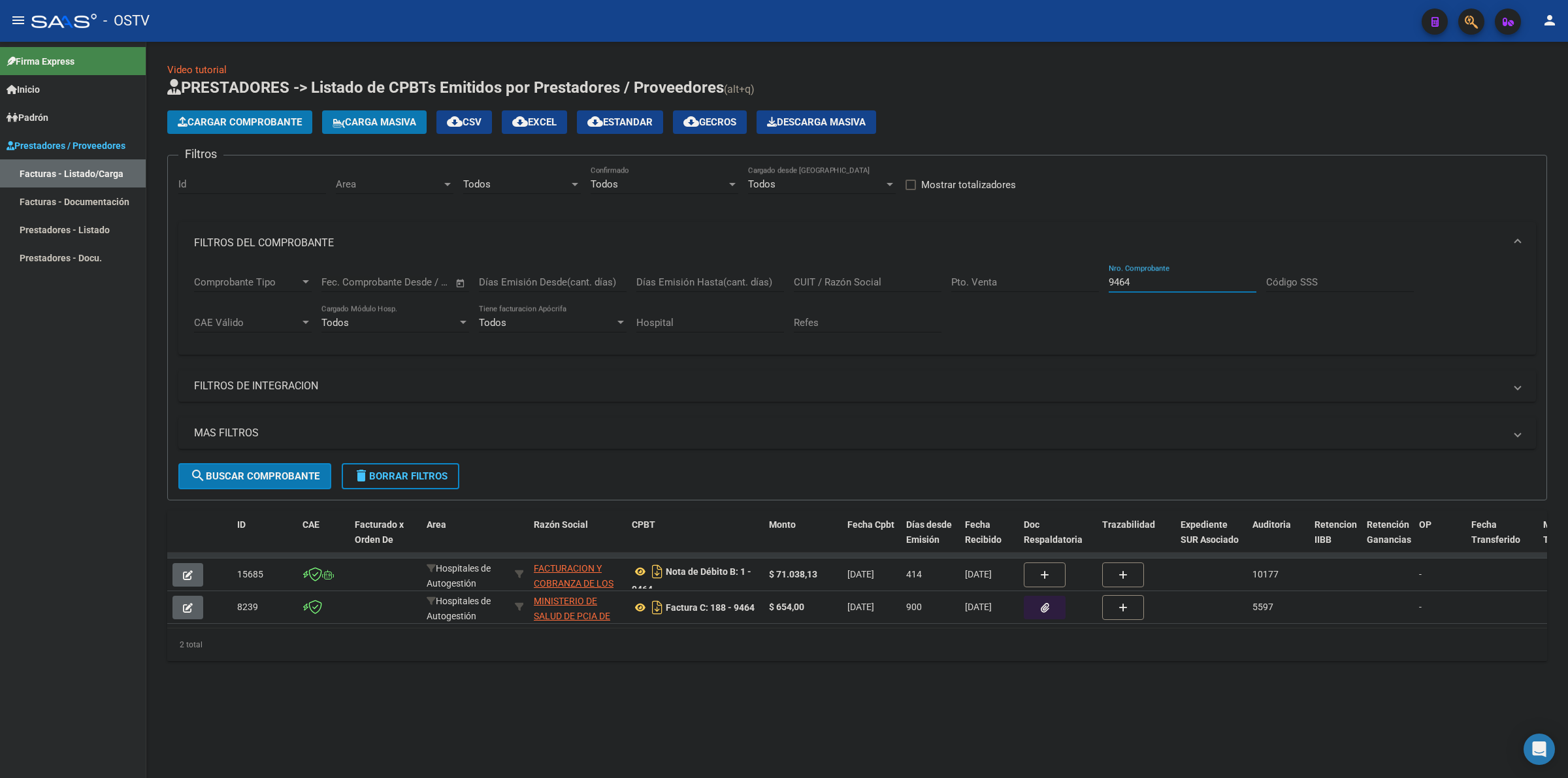
click at [551, 181] on div "Todos" at bounding box center [516, 184] width 106 height 12
click at [511, 187] on span "Todos" at bounding box center [555, 183] width 183 height 29
click at [511, 188] on div "Todos" at bounding box center [516, 184] width 106 height 12
click at [512, 181] on span "Todos" at bounding box center [555, 183] width 183 height 29
drag, startPoint x: 759, startPoint y: 526, endPoint x: 810, endPoint y: 529, distance: 51.1
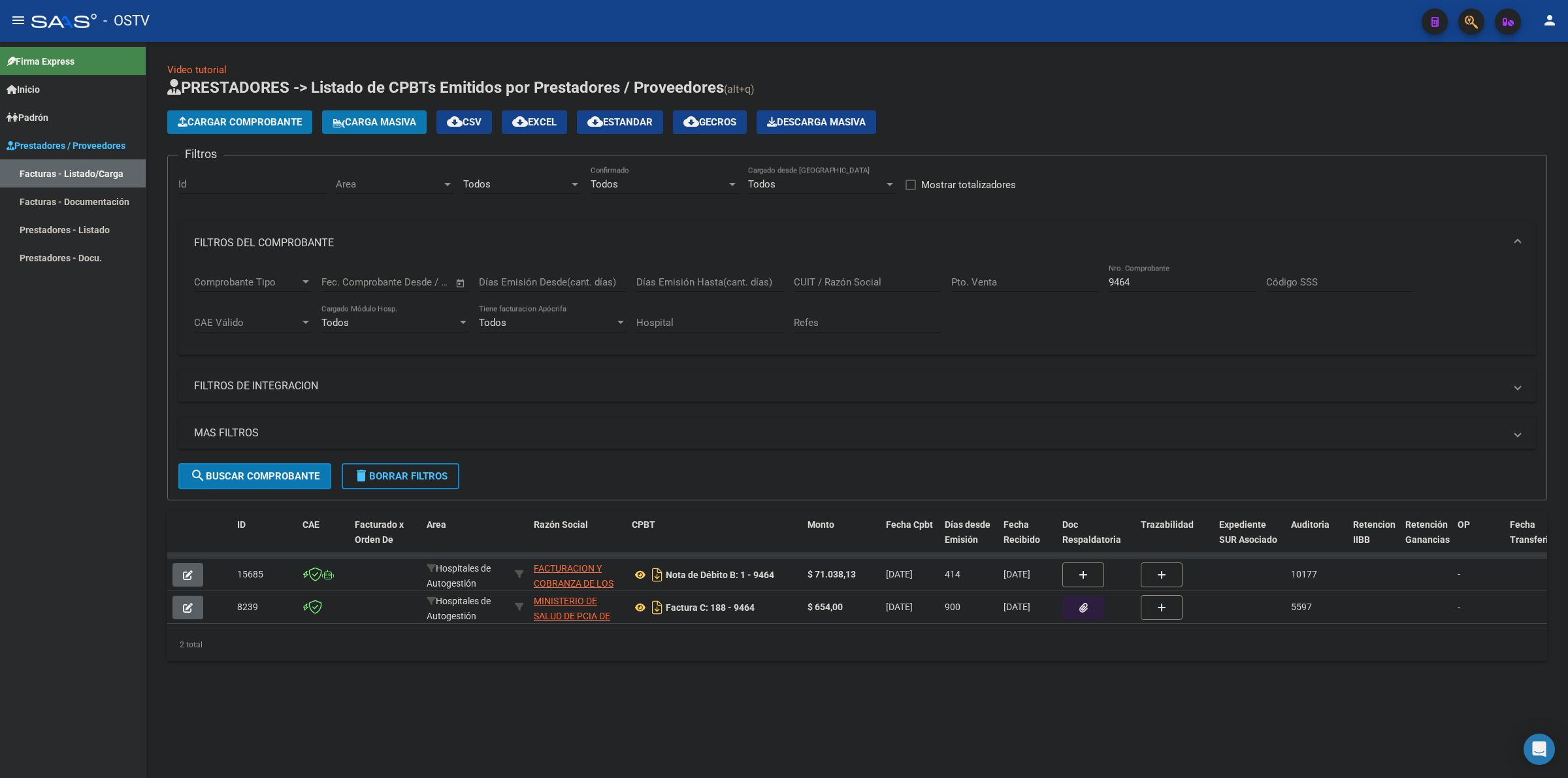
click at [1175, 275] on div "9464 Nro. Comprobante" at bounding box center [1182, 278] width 148 height 28
click at [1174, 279] on input "9464" at bounding box center [1182, 282] width 148 height 12
type input "964"
drag, startPoint x: 1144, startPoint y: 282, endPoint x: 1048, endPoint y: 292, distance: 96.5
click at [1048, 292] on div "Comprobante Tipo Comprobante Tipo Fecha inicio – Fecha fin Fec. Comprobante Des…" at bounding box center [857, 304] width 1326 height 81
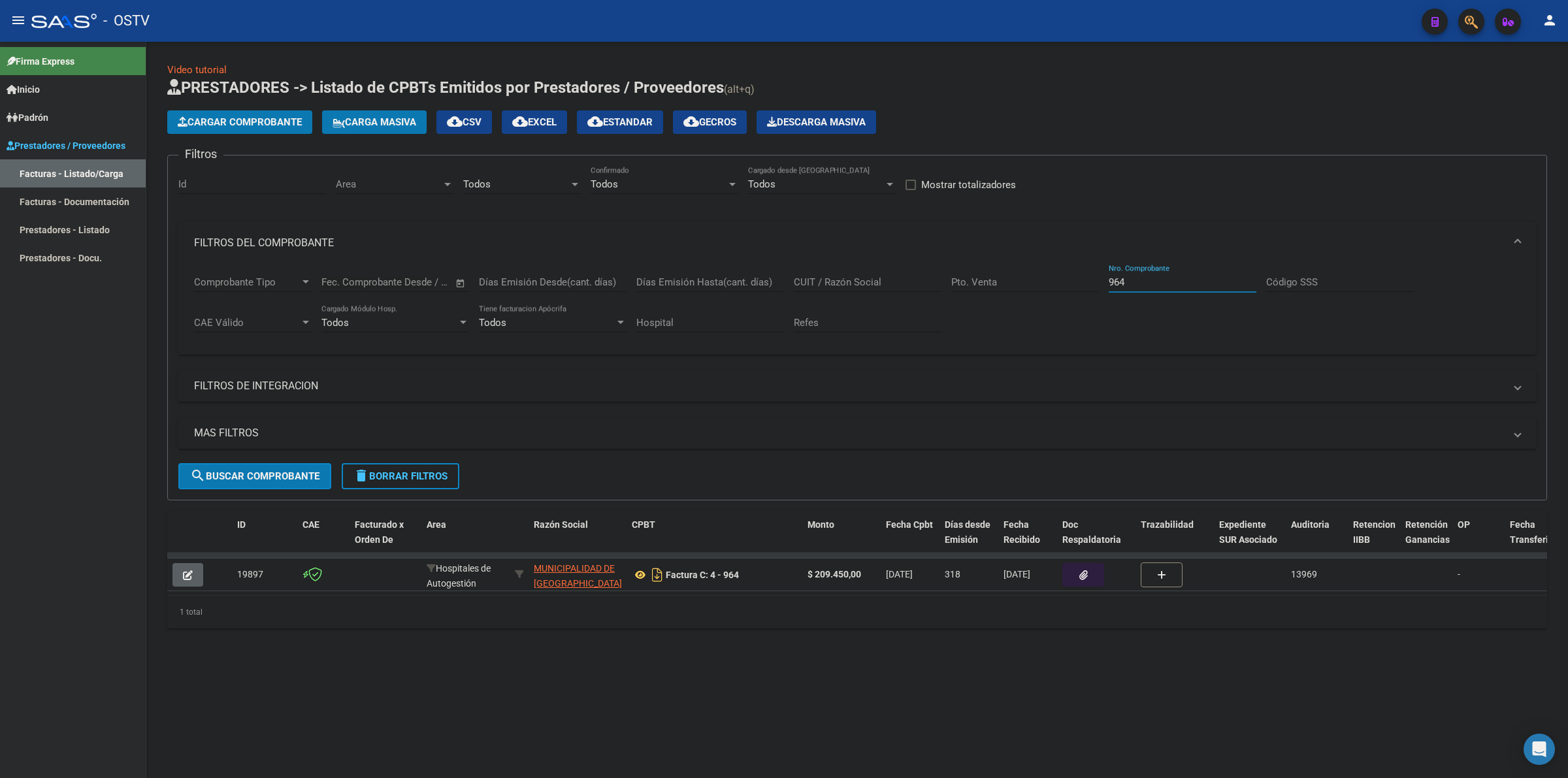
click at [1152, 286] on input "964" at bounding box center [1182, 282] width 148 height 12
drag, startPoint x: 1143, startPoint y: 285, endPoint x: 1088, endPoint y: 285, distance: 55.0
click at [1088, 285] on div "Comprobante Tipo Comprobante Tipo Fecha inicio – Fecha fin Fec. Comprobante Des…" at bounding box center [857, 304] width 1326 height 81
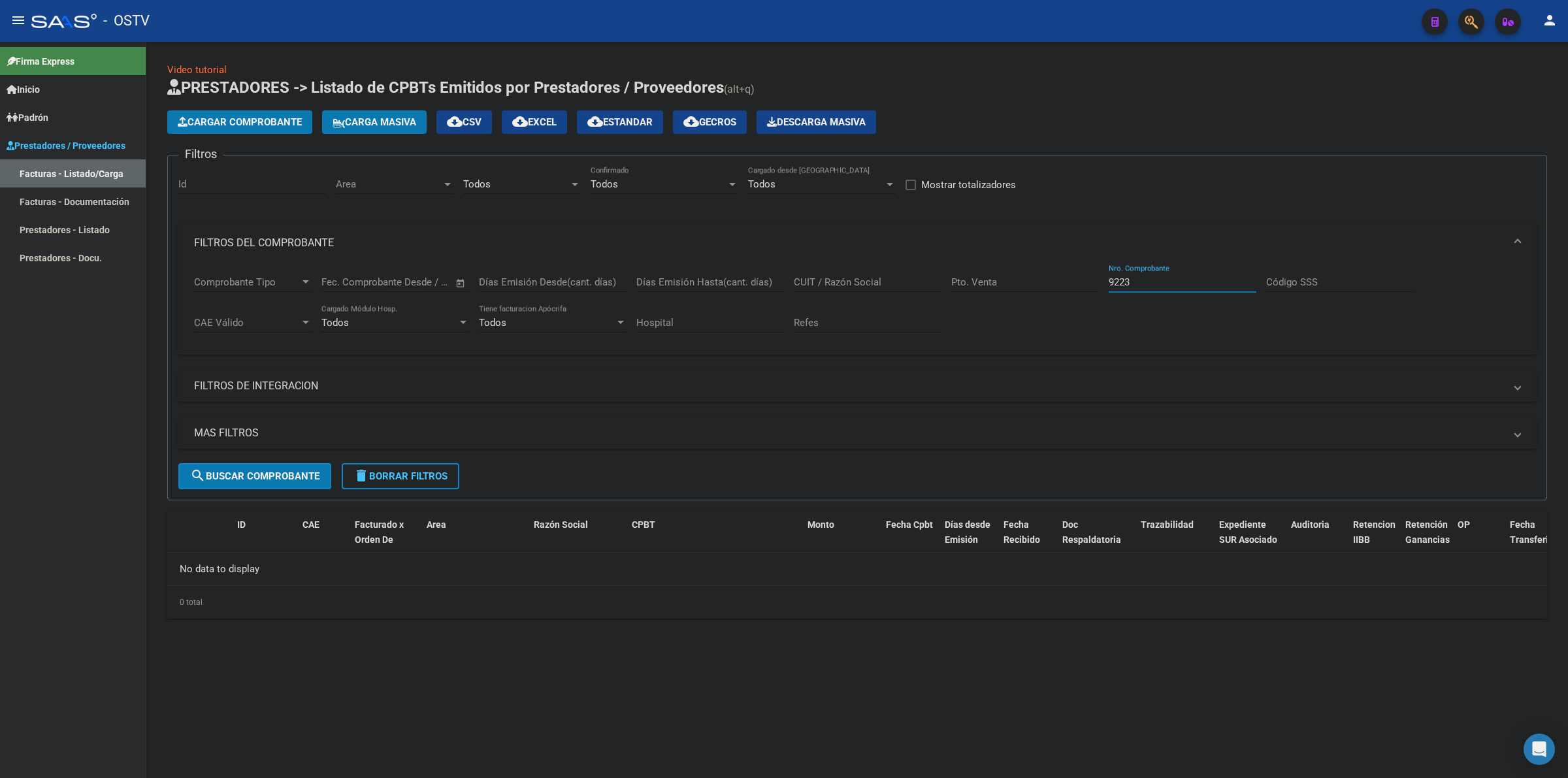
drag, startPoint x: 1161, startPoint y: 279, endPoint x: 1056, endPoint y: 282, distance: 105.0
click at [1056, 282] on div "Comprobante Tipo Comprobante Tipo Fecha inicio – Fecha fin Fec. Comprobante Des…" at bounding box center [857, 304] width 1326 height 81
click at [1142, 282] on input "9223" at bounding box center [1182, 282] width 148 height 12
type input "9"
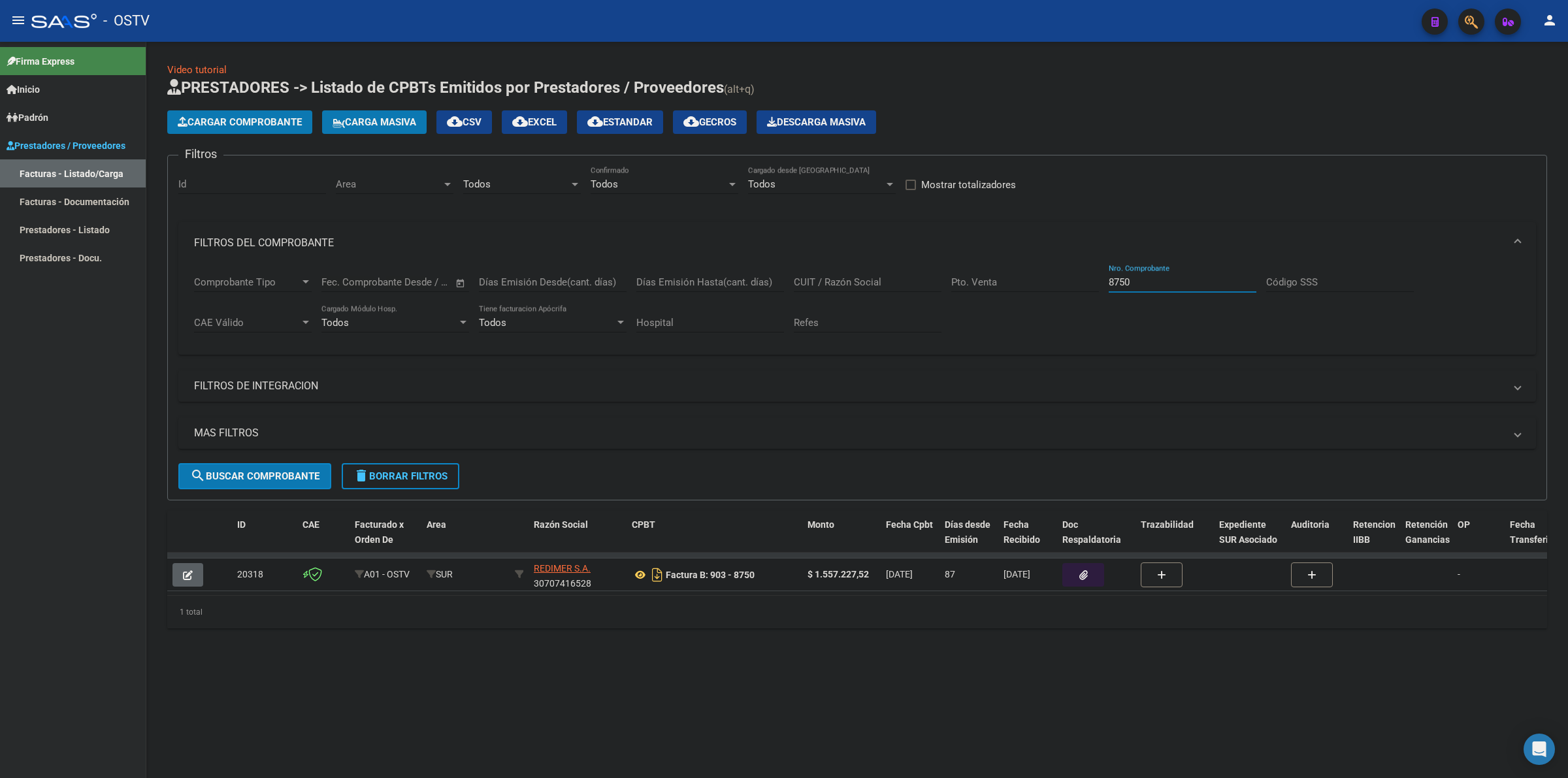
type input "8750"
click at [553, 566] on span "REDIMER S.A." at bounding box center [562, 567] width 57 height 10
type textarea "30707416528"
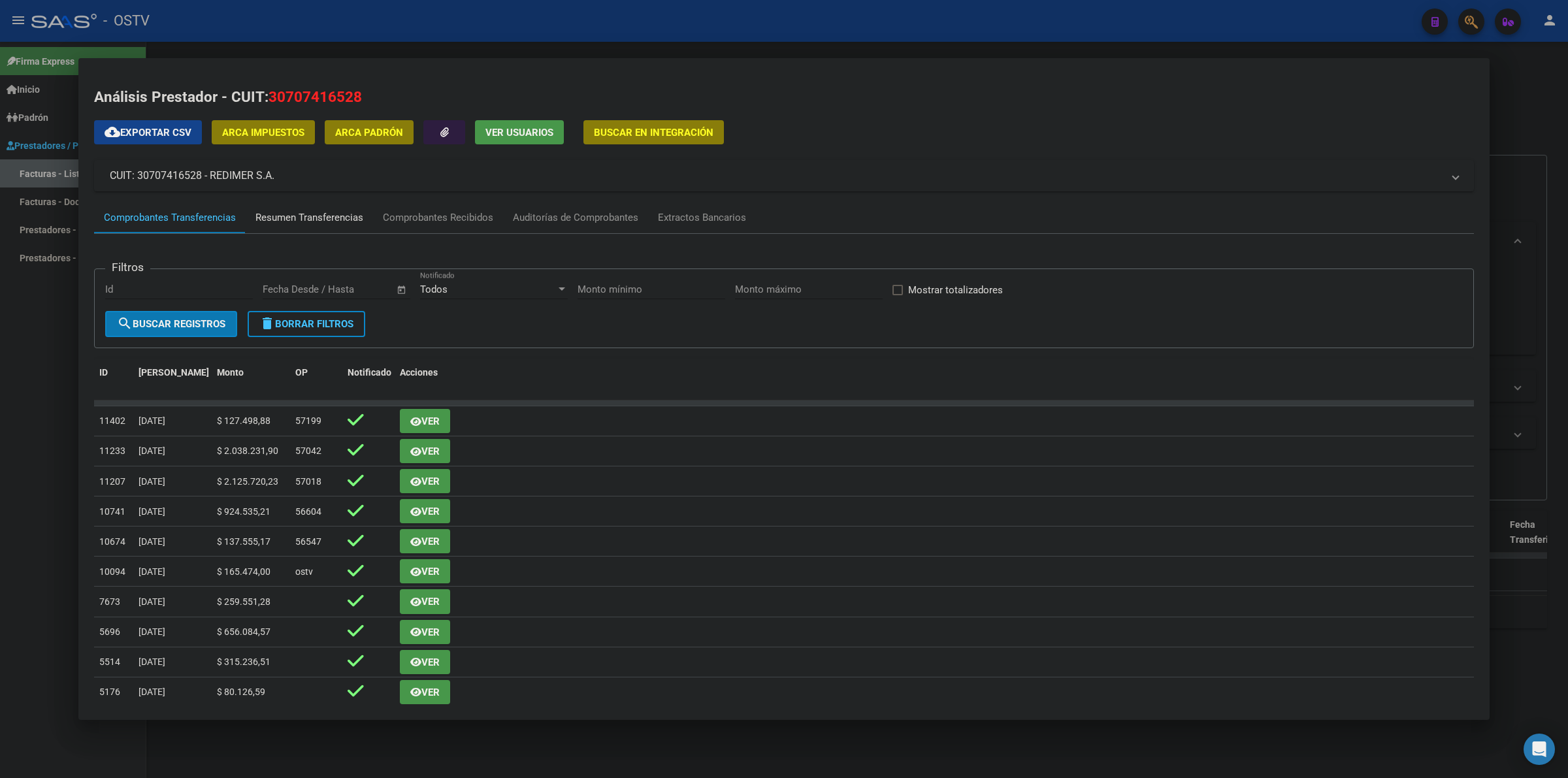
click at [345, 220] on div "Resumen Transferencias" at bounding box center [309, 217] width 108 height 15
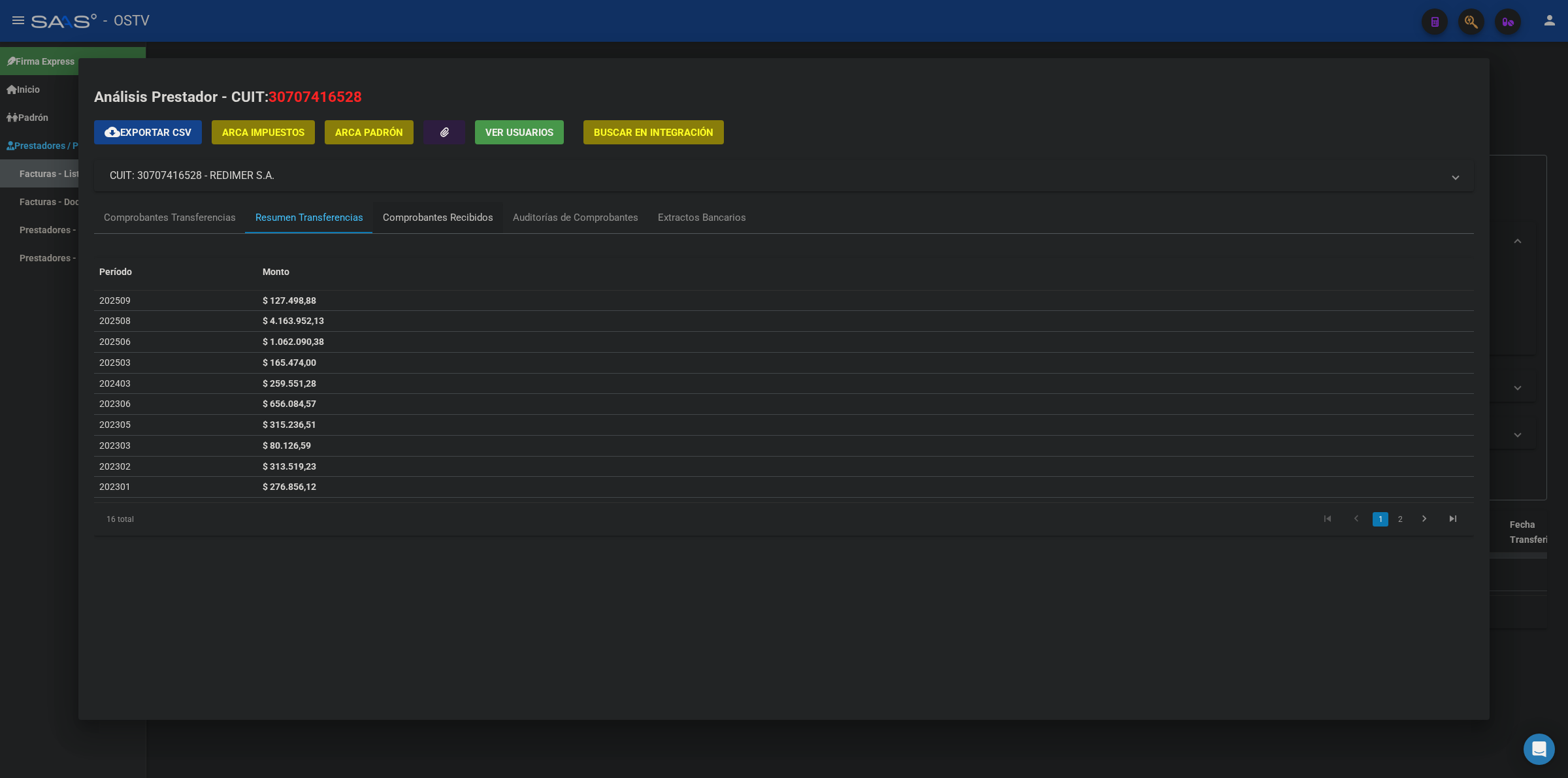
click at [413, 220] on div "Comprobantes Recibidos" at bounding box center [438, 217] width 111 height 15
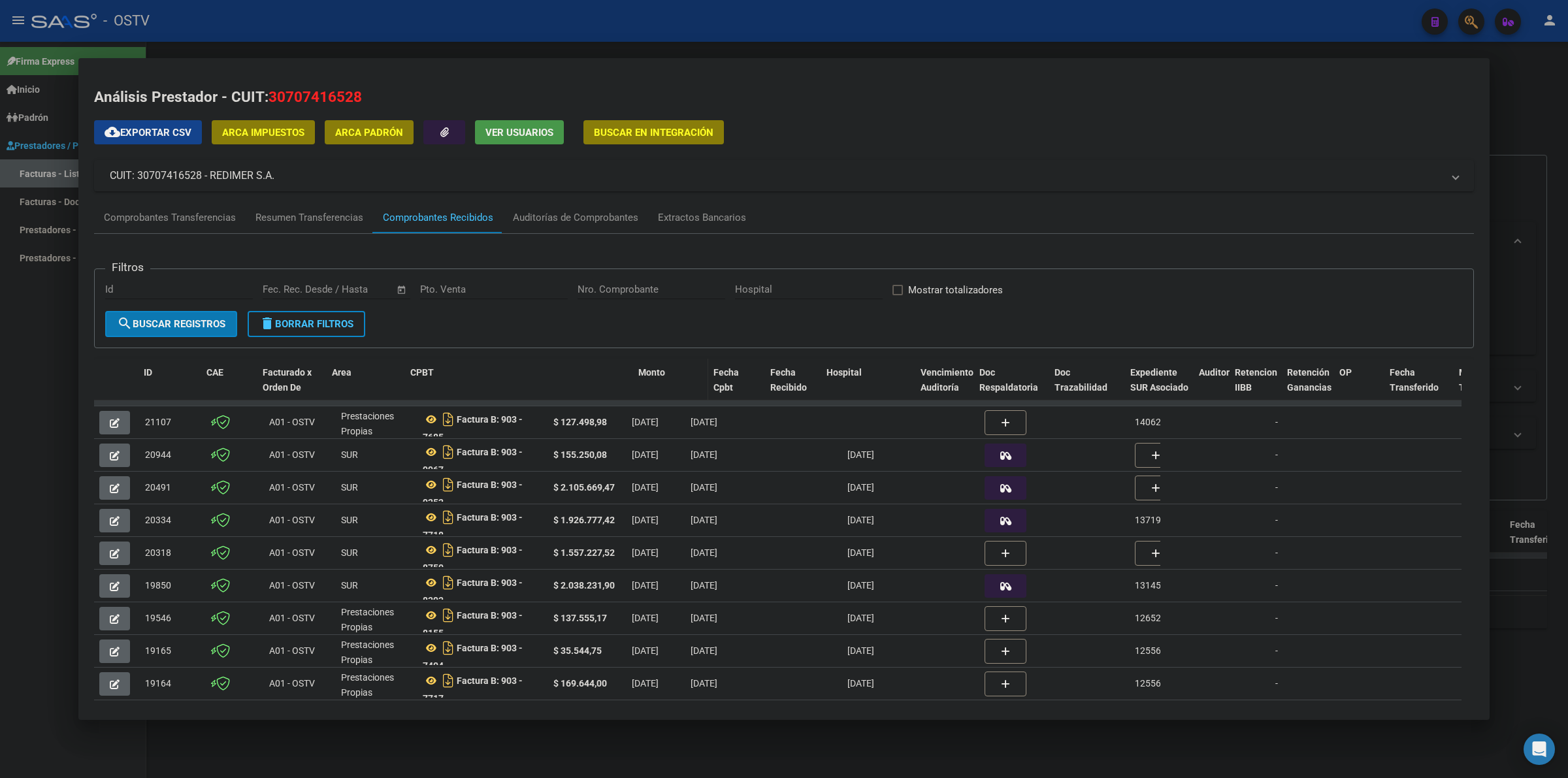
drag, startPoint x: 546, startPoint y: 383, endPoint x: 681, endPoint y: 387, distance: 135.1
click at [681, 387] on div "ID CAE Facturado x Orden De Area CPBT Monto Fecha Cpbt Fecha Recibido Hospital …" at bounding box center [1505, 387] width 2823 height 58
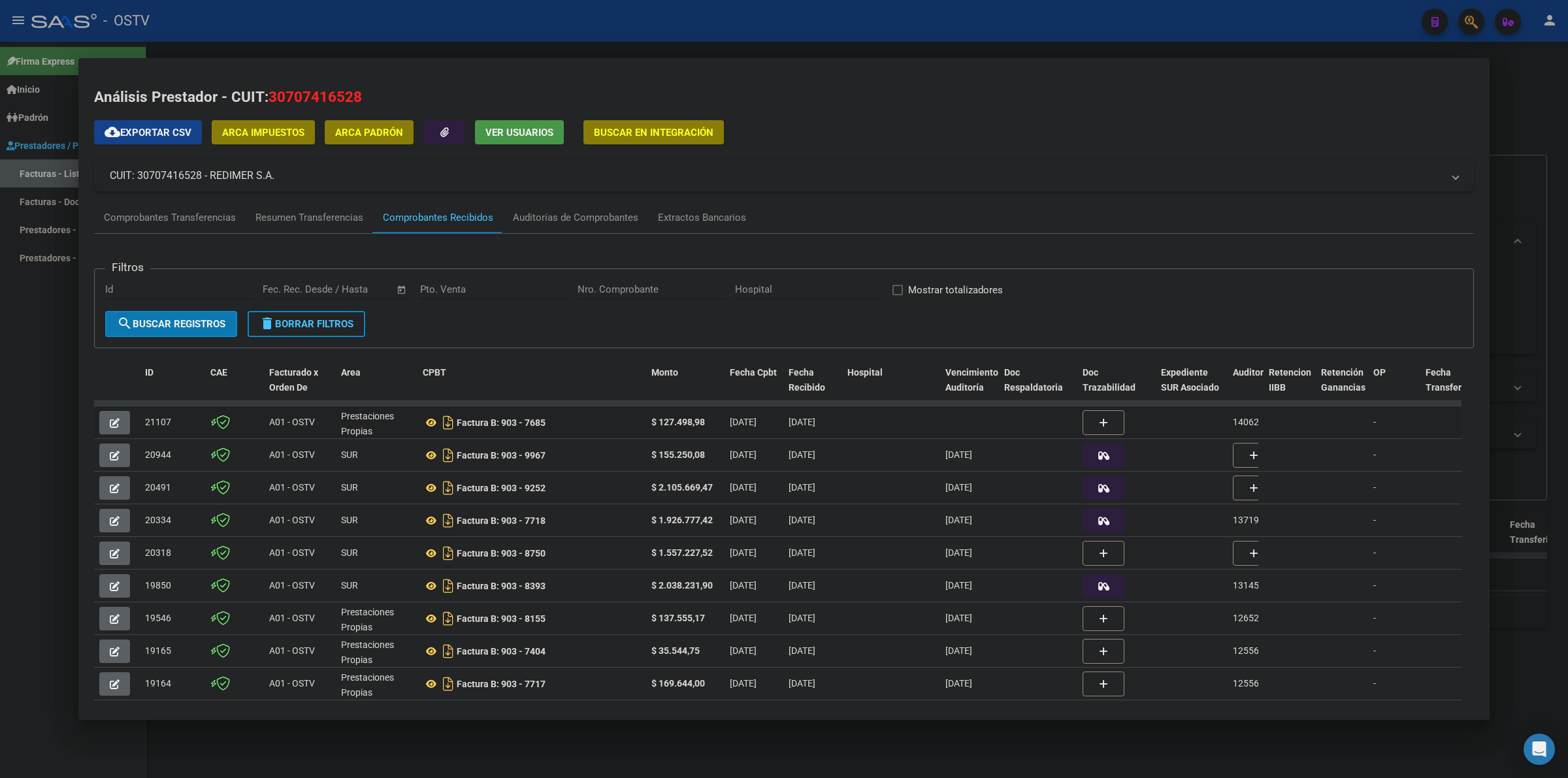
click at [602, 426] on div "Factura B: 903 - 7685" at bounding box center [531, 422] width 218 height 21
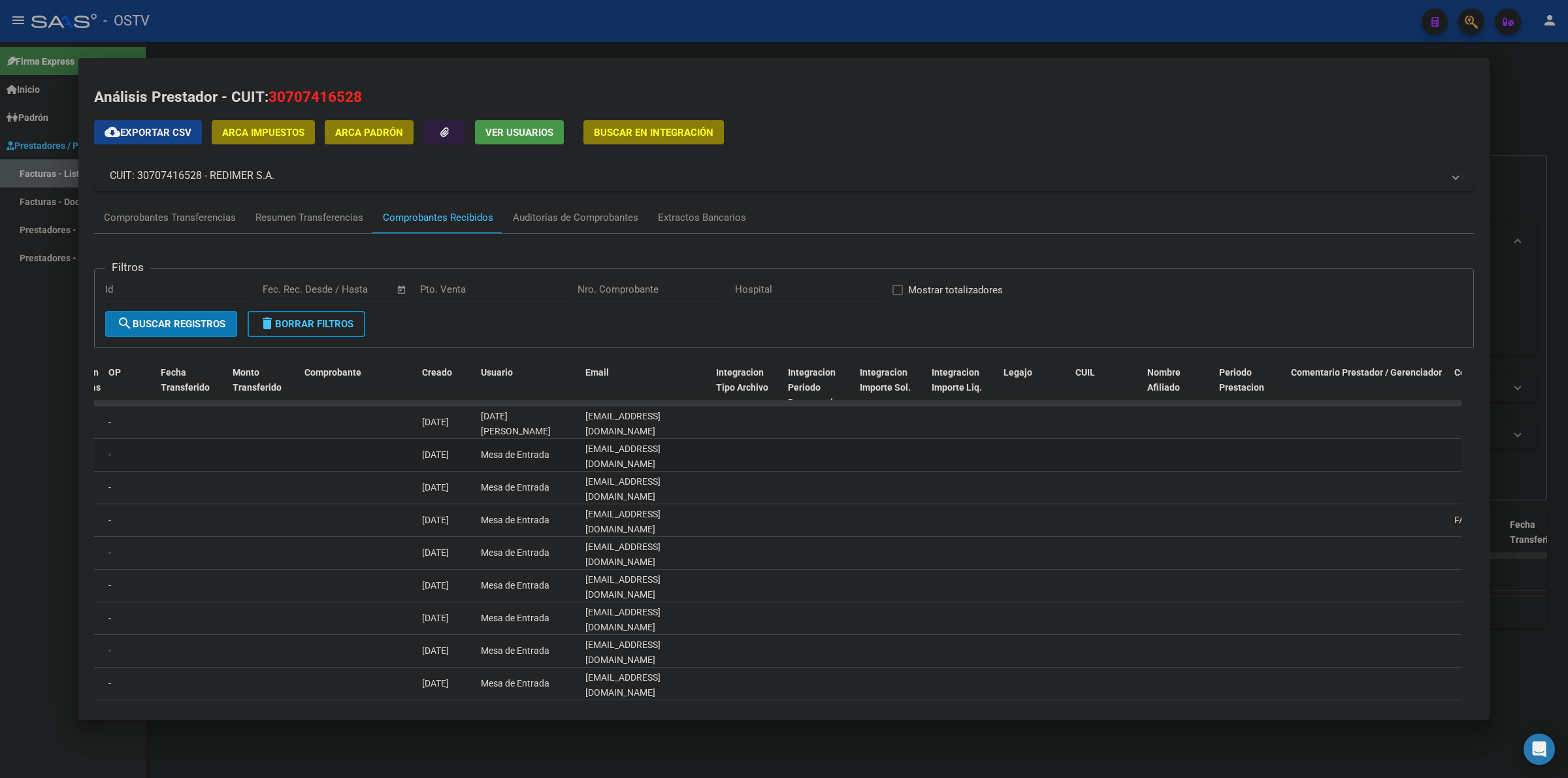
scroll to position [0, 1233]
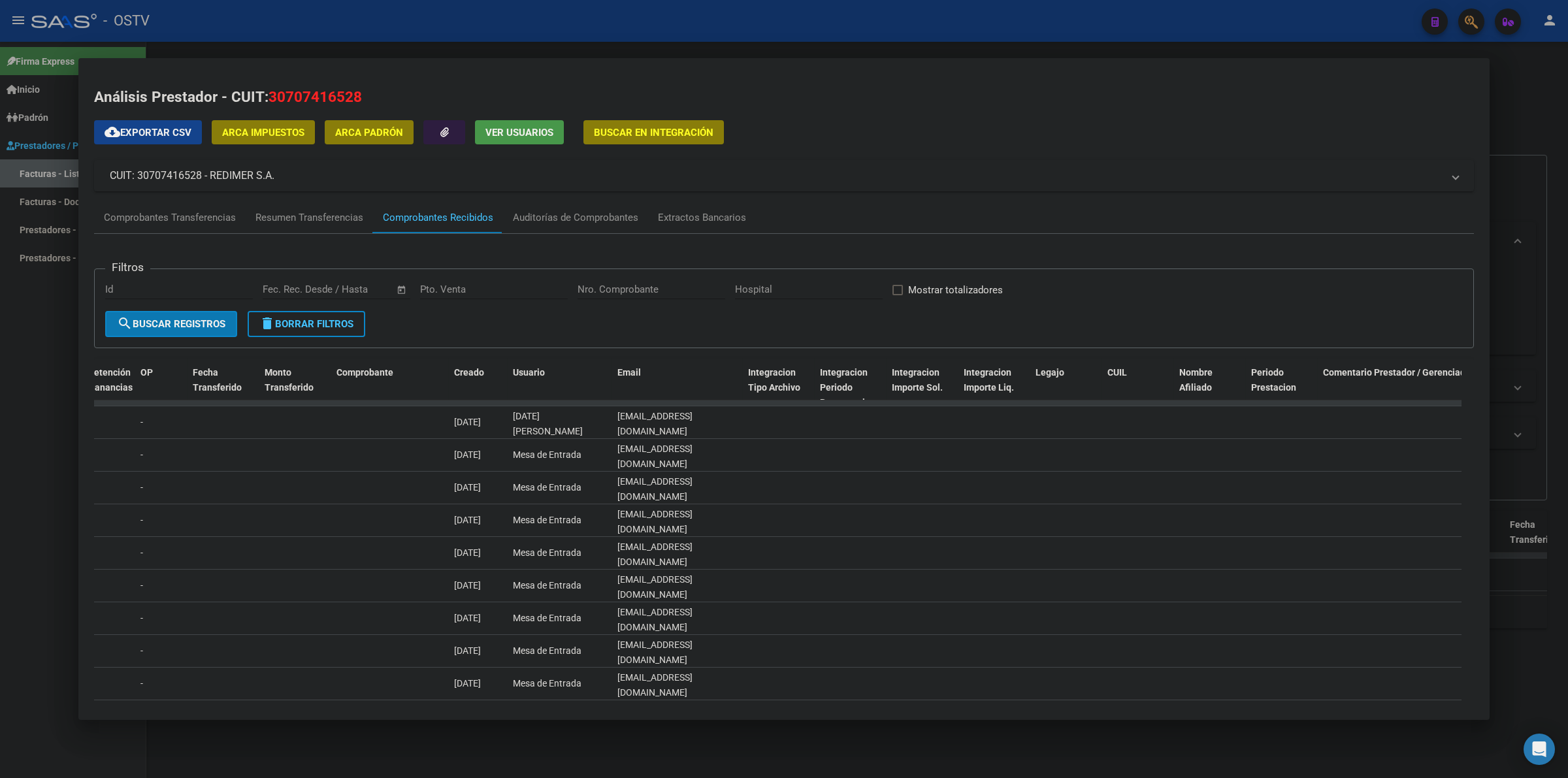
click at [30, 410] on div at bounding box center [784, 389] width 1568 height 778
